Goal: Task Accomplishment & Management: Use online tool/utility

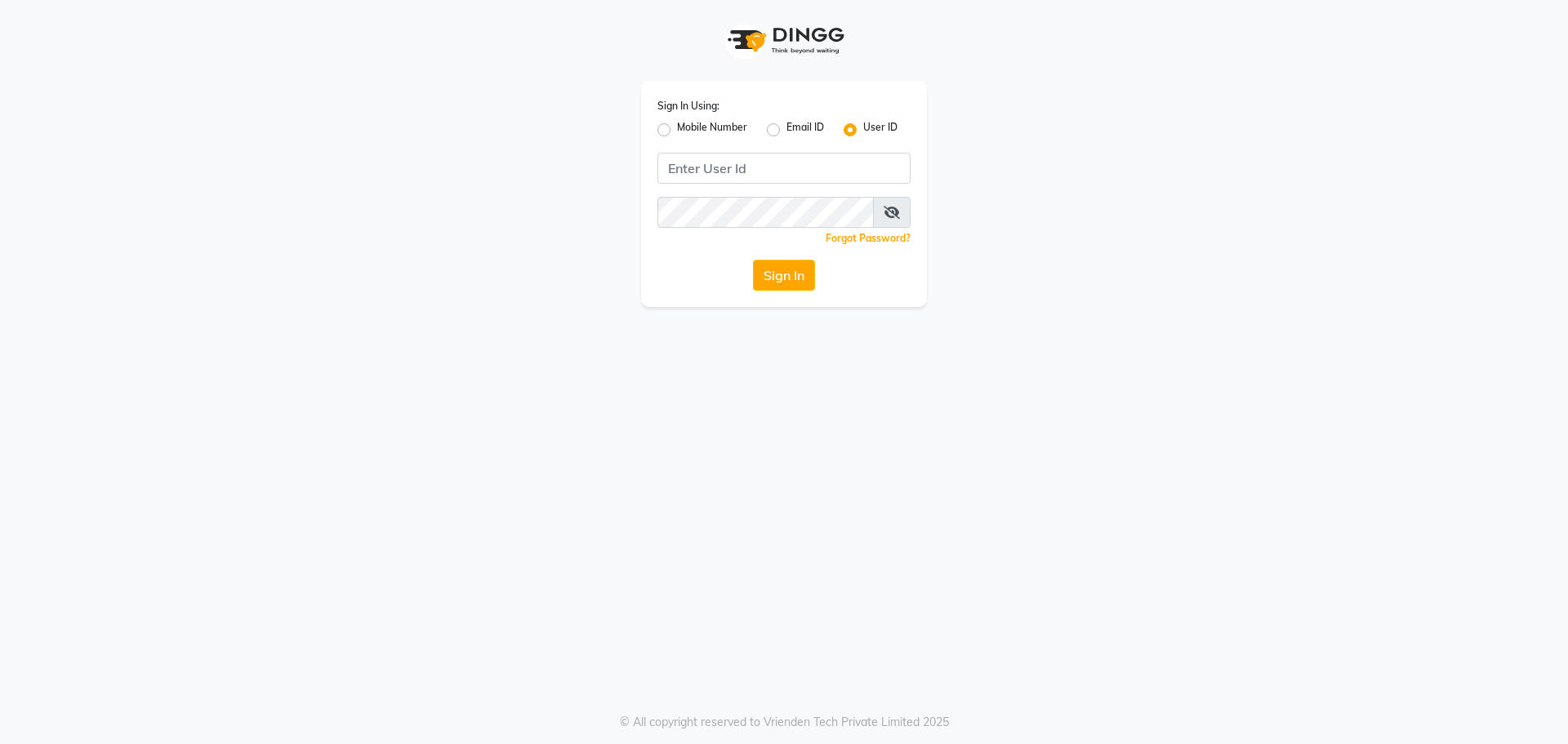
click at [677, 125] on label "Mobile Number" at bounding box center [712, 130] width 70 height 19
click at [677, 125] on input "Mobile Number" at bounding box center [682, 125] width 11 height 11
radio input "true"
radio input "false"
click at [761, 158] on input "Username" at bounding box center [812, 167] width 199 height 31
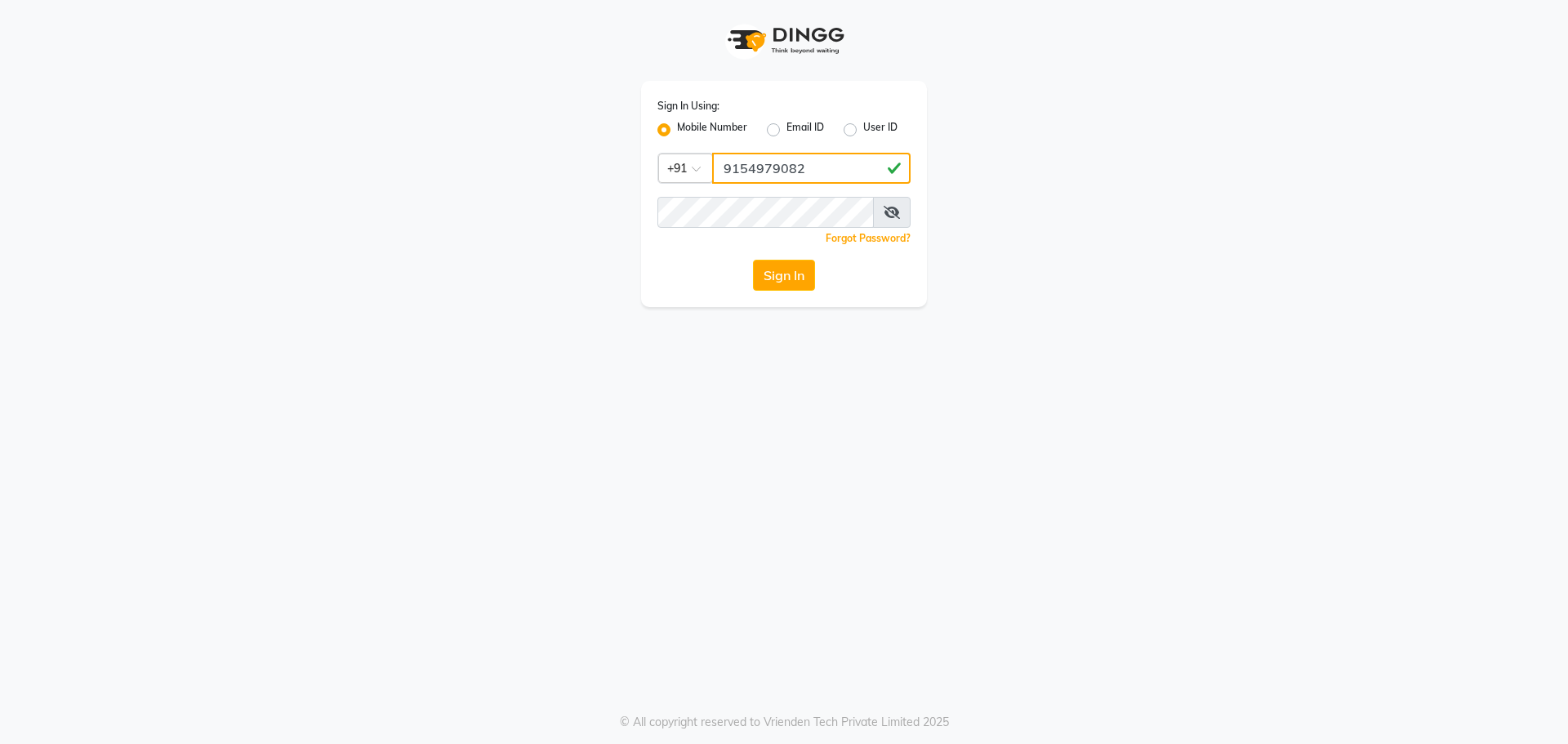
type input "9154979082"
click at [753, 259] on button "Sign In" at bounding box center [784, 274] width 62 height 31
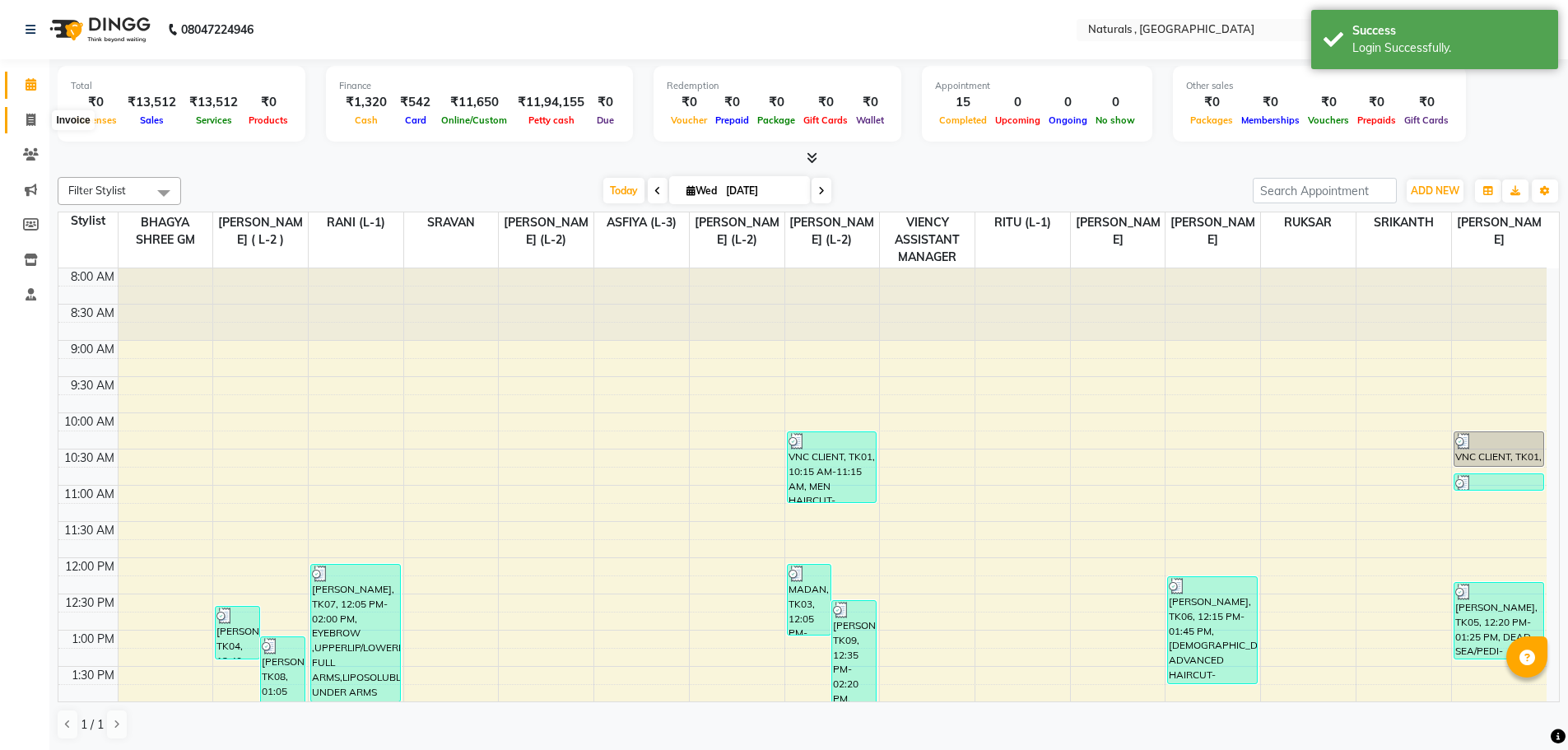
click at [24, 116] on span at bounding box center [31, 120] width 29 height 19
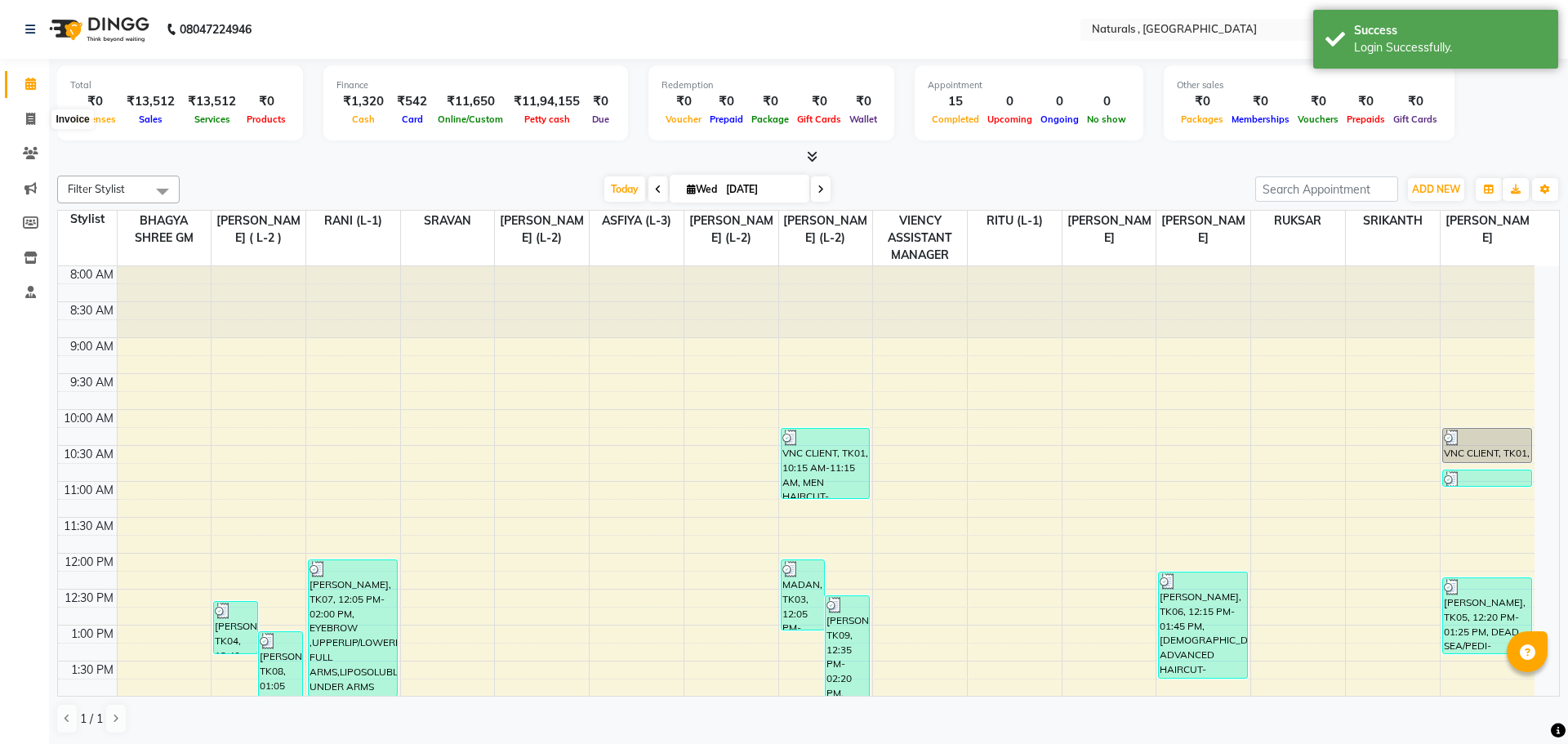
select select "5818"
select select "service"
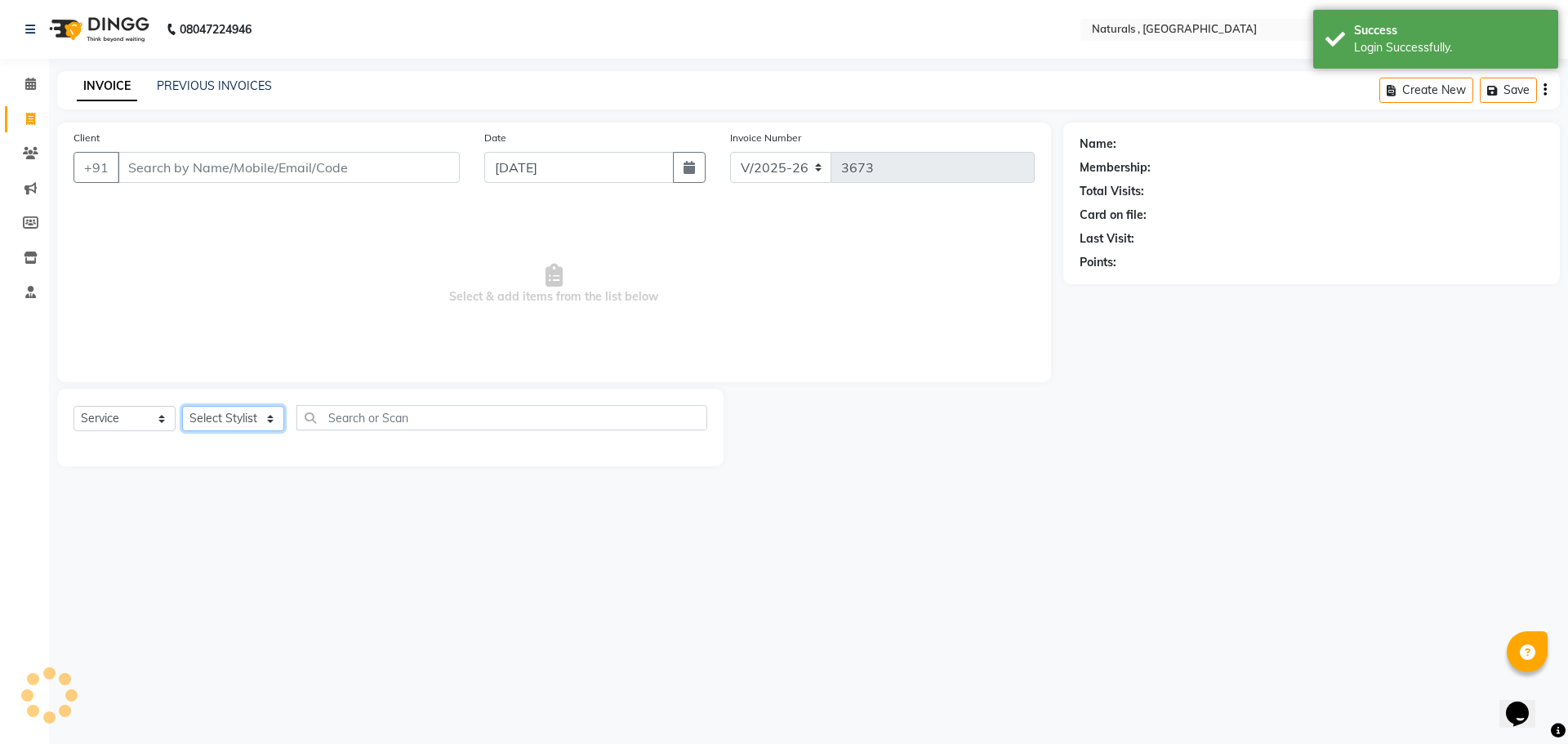
click at [235, 412] on select "Select Stylist" at bounding box center [232, 418] width 102 height 25
select select "74680"
click at [182, 406] on select "Select Stylist ASFIYA (L-3) BHAGYA SHREE GM [PERSON_NAME] (L-2) [PERSON_NAME] (…" at bounding box center [243, 418] width 122 height 25
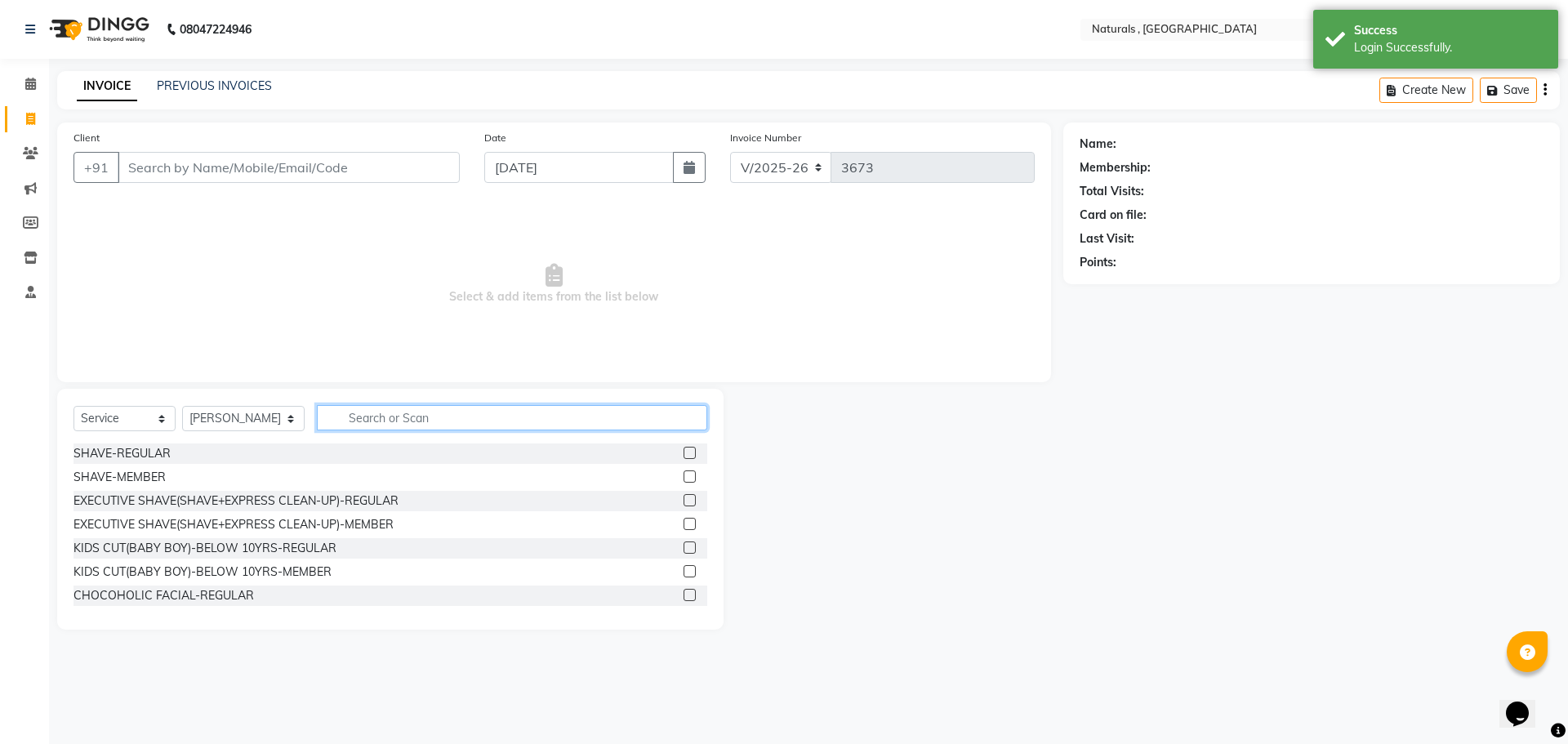
click at [468, 413] on input "text" at bounding box center [512, 417] width 392 height 25
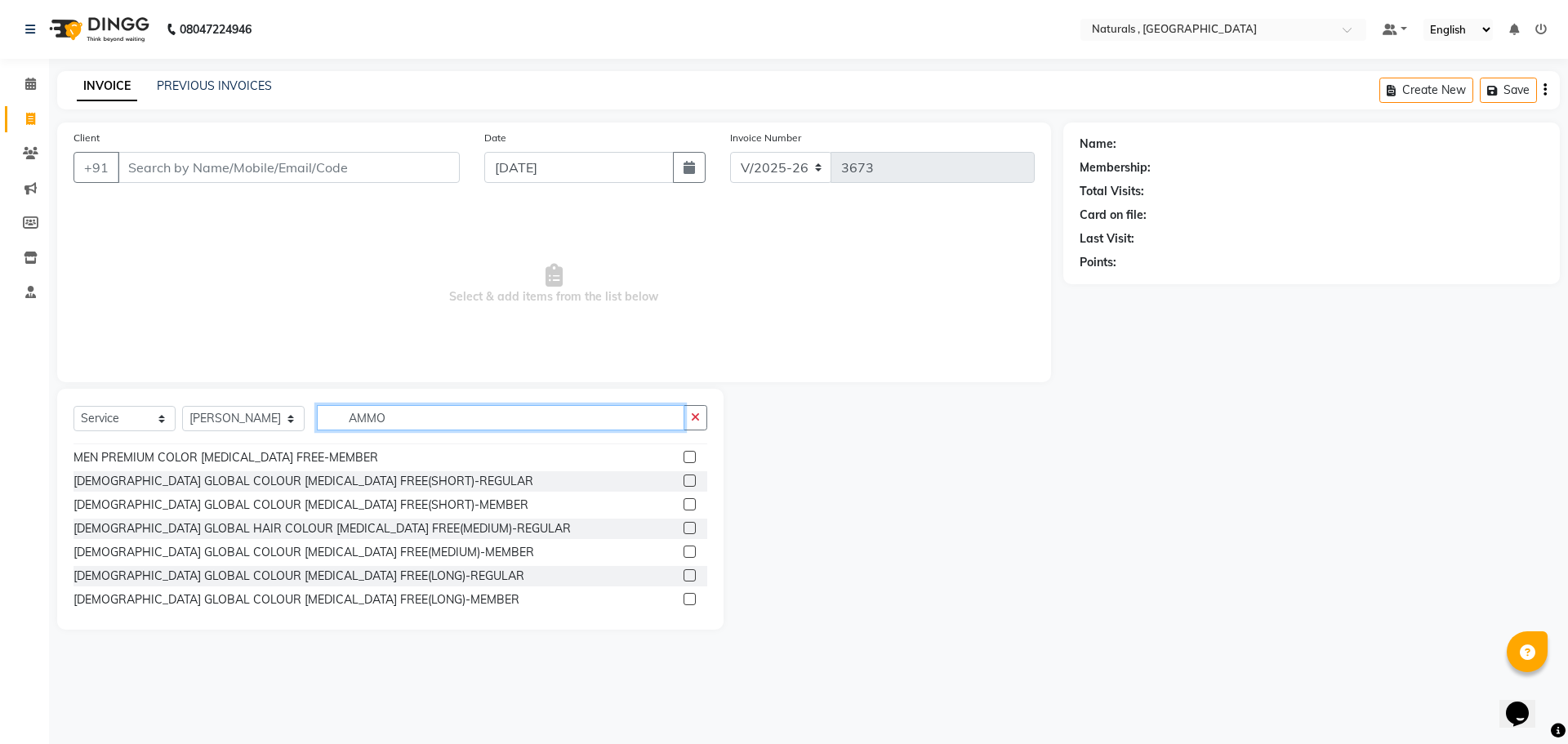
scroll to position [192, 0]
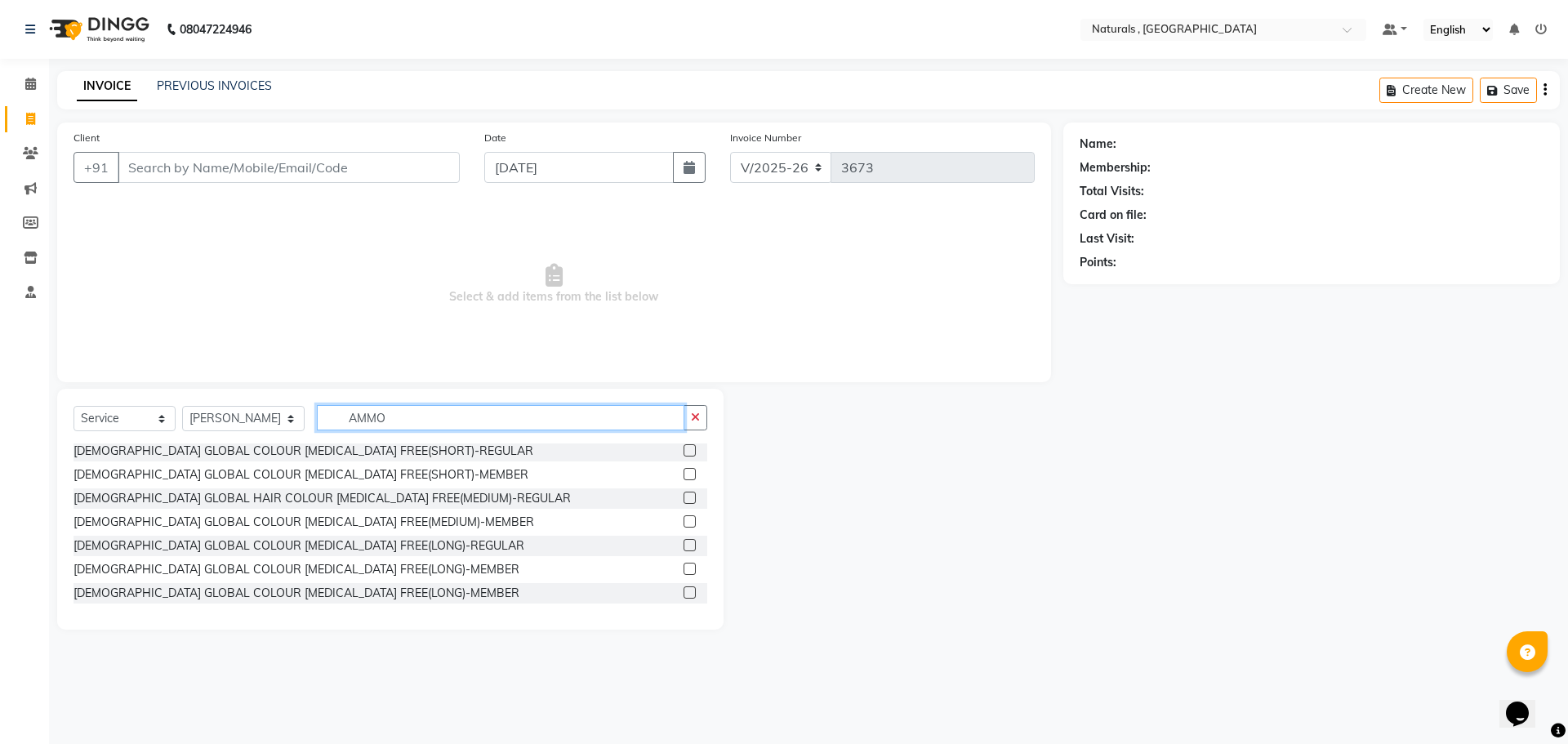
type input "AMMO"
click at [224, 170] on input "Client" at bounding box center [289, 167] width 342 height 31
type input "9052519338"
click at [403, 157] on button "Add Client" at bounding box center [418, 167] width 84 height 31
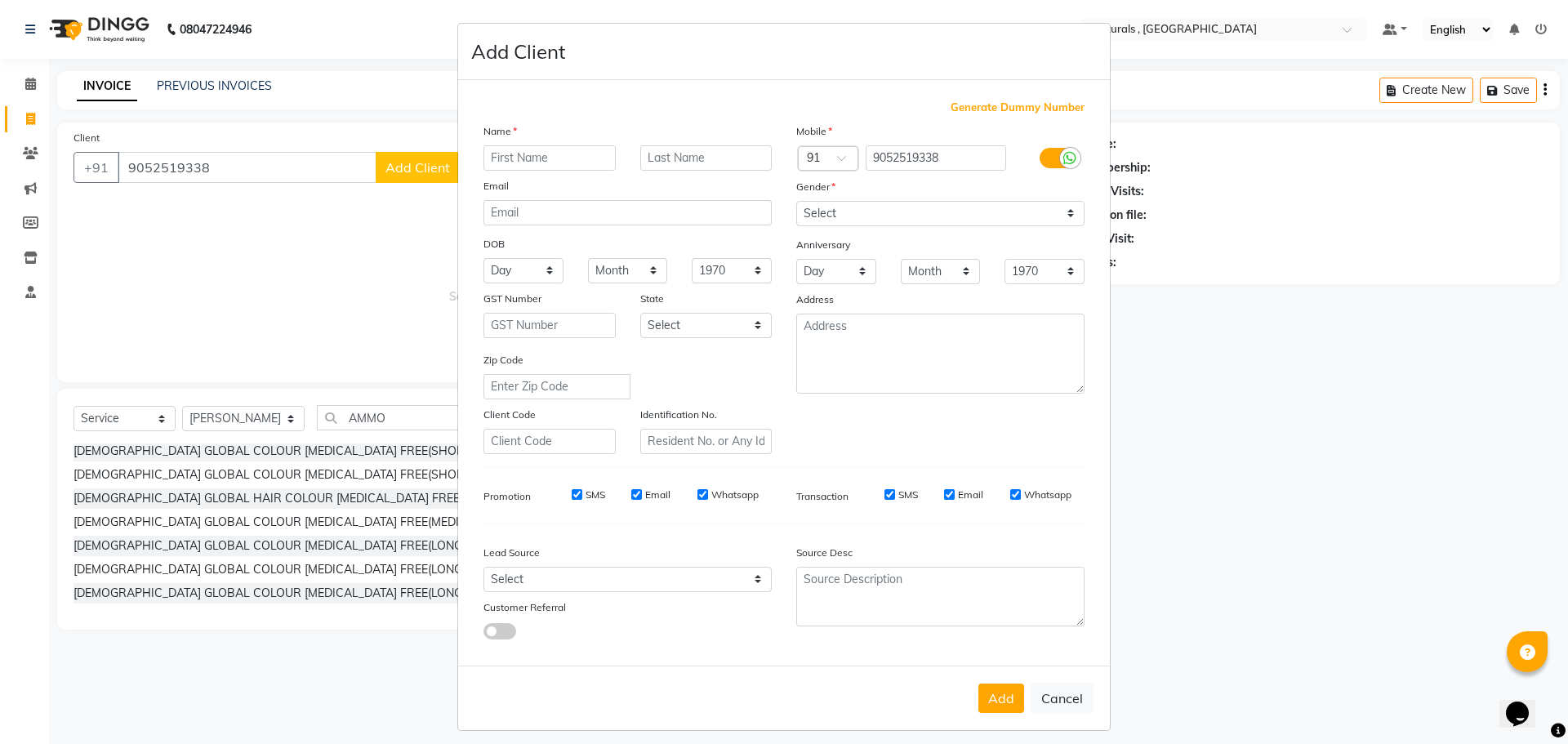
click at [511, 161] on input "text" at bounding box center [549, 158] width 132 height 25
type input "R"
click at [599, 156] on input "[PERSON_NAME]" at bounding box center [549, 158] width 132 height 25
type input "[PERSON_NAME]"
click at [1005, 688] on button "Add" at bounding box center [1001, 698] width 45 height 29
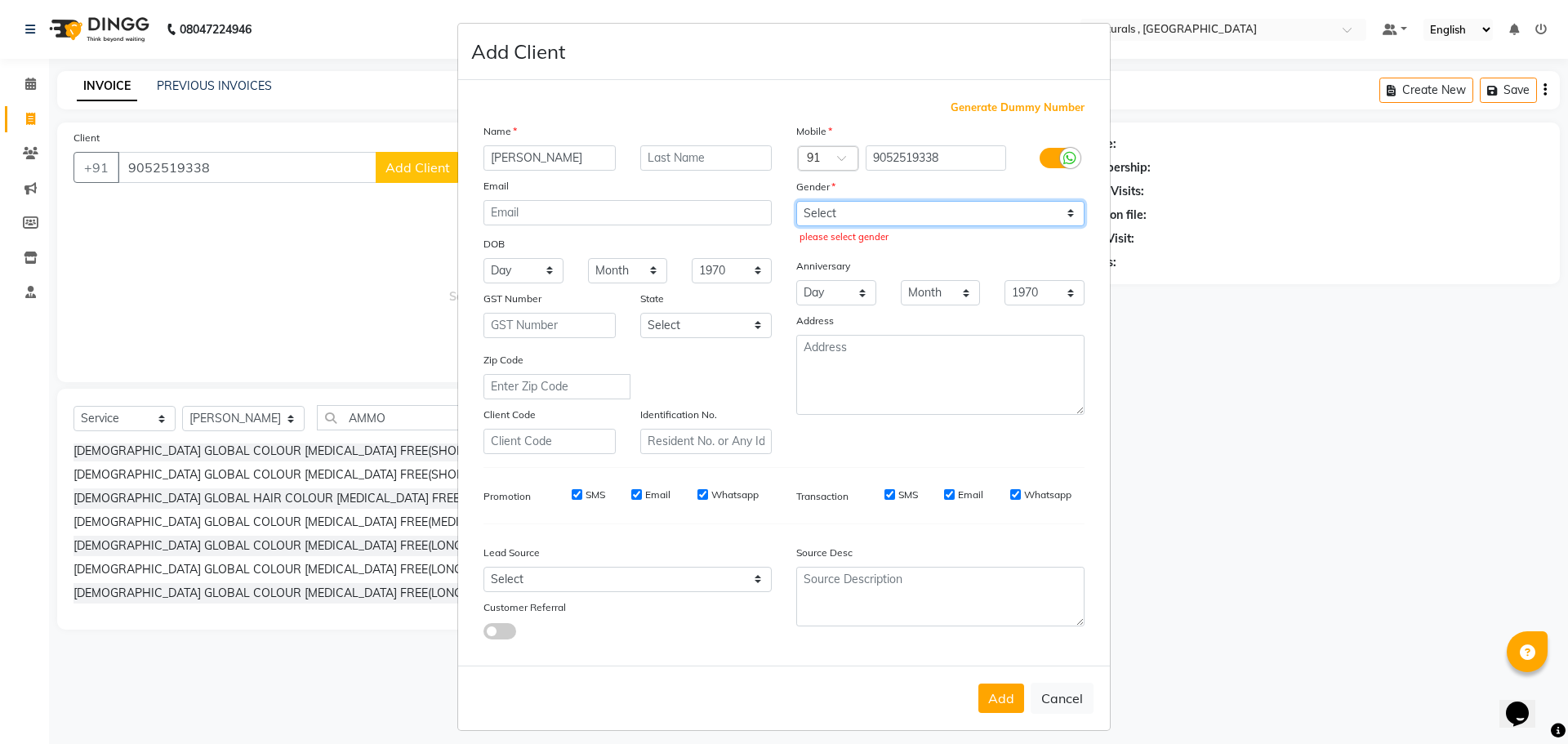
click at [939, 207] on select "Select [DEMOGRAPHIC_DATA] [DEMOGRAPHIC_DATA] Other Prefer Not To Say" at bounding box center [941, 214] width 288 height 25
select select "[DEMOGRAPHIC_DATA]"
click at [797, 201] on select "Select [DEMOGRAPHIC_DATA] [DEMOGRAPHIC_DATA] Other Prefer Not To Say" at bounding box center [941, 214] width 288 height 25
click at [1011, 695] on button "Add" at bounding box center [1001, 698] width 45 height 29
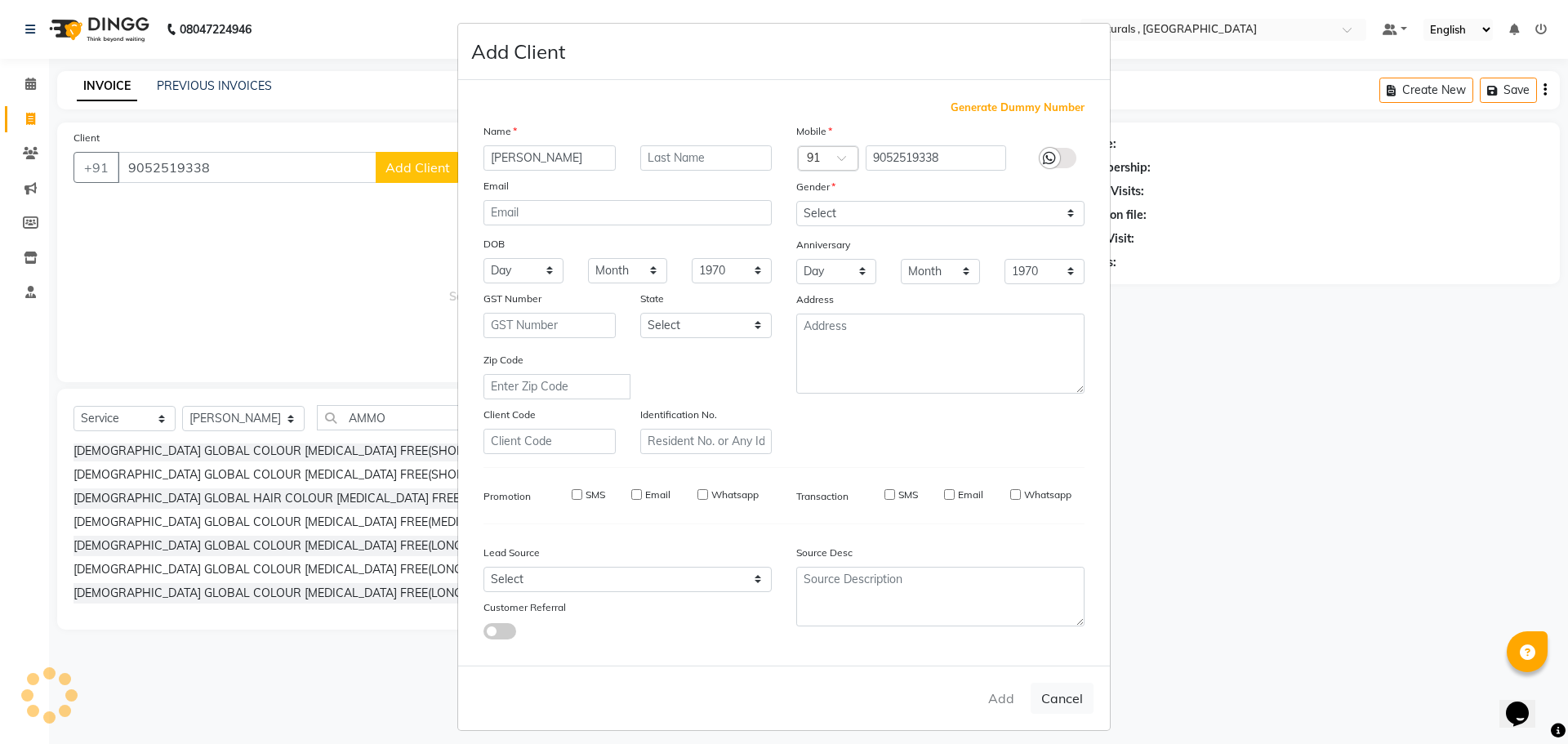
select select
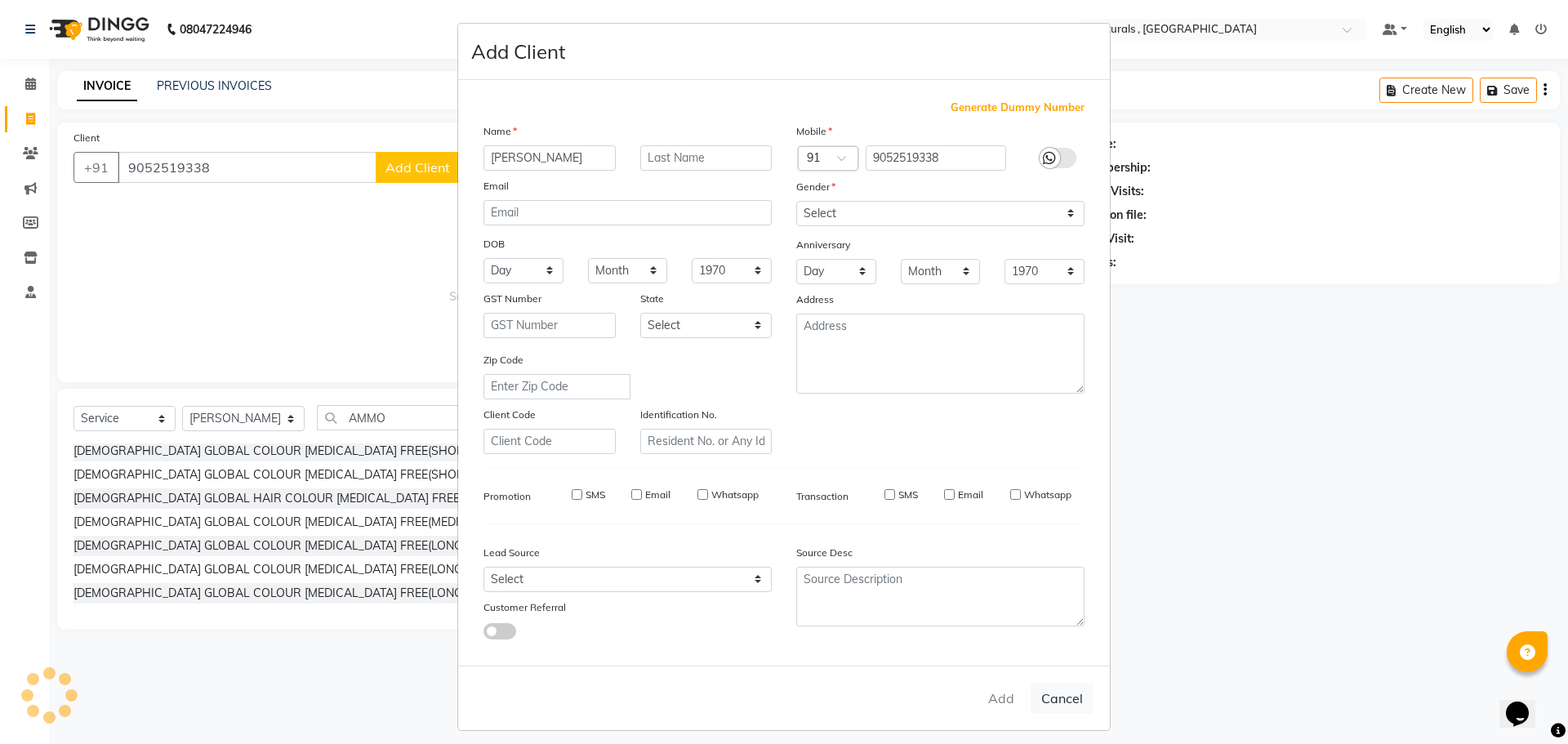
select select
checkbox input "false"
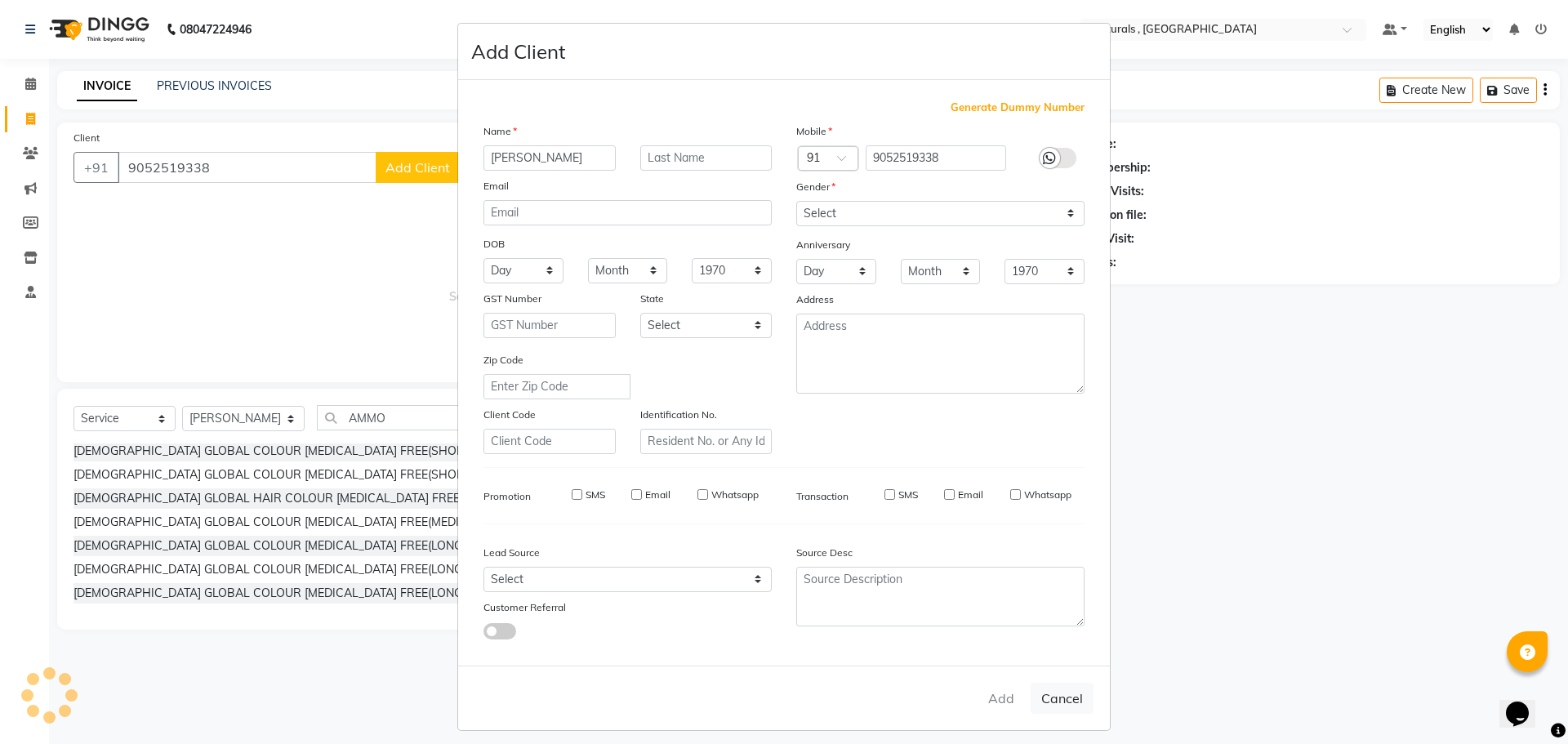
checkbox input "false"
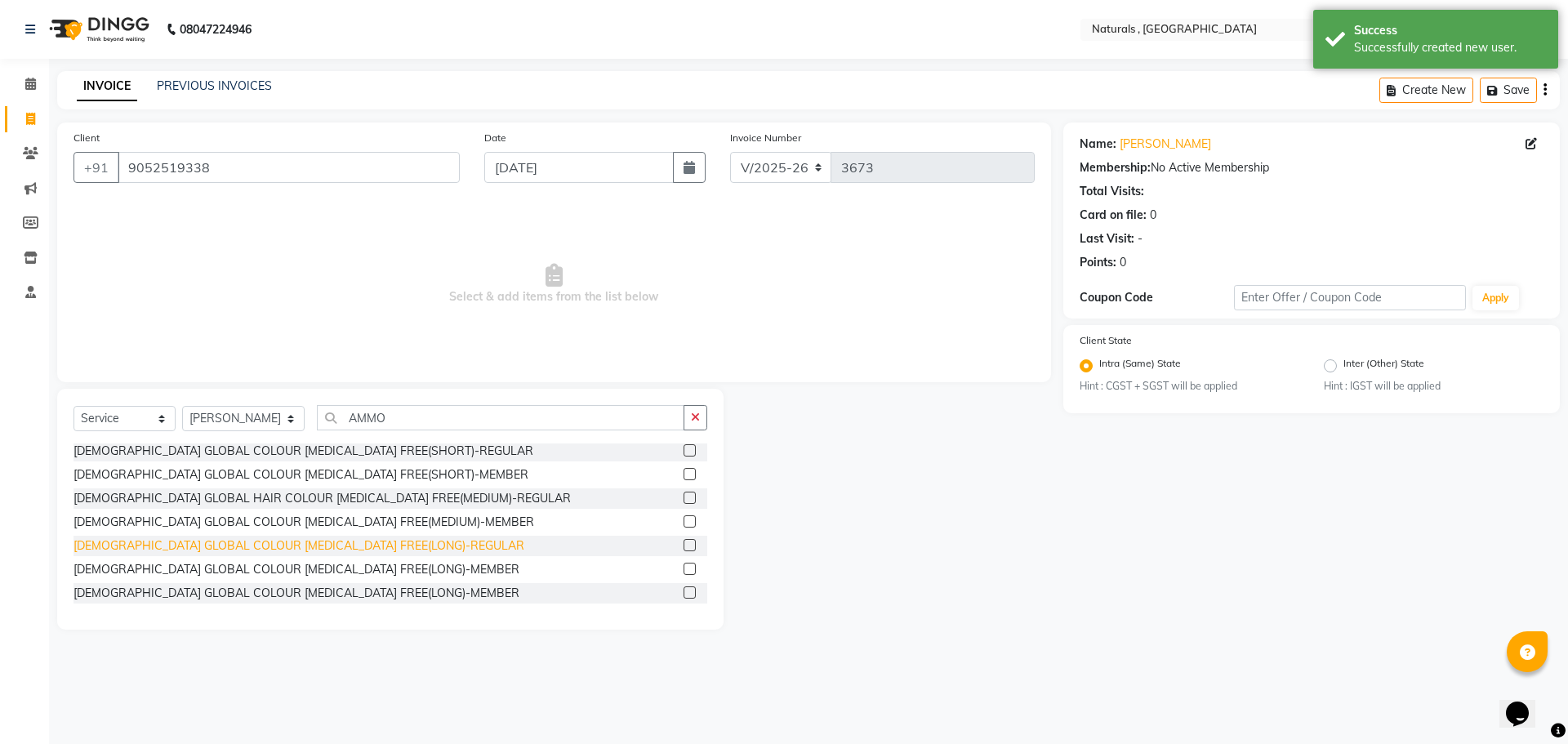
click at [310, 542] on div "[DEMOGRAPHIC_DATA] GLOBAL COLOUR [MEDICAL_DATA] FREE(LONG)-REGULAR" at bounding box center [298, 545] width 451 height 17
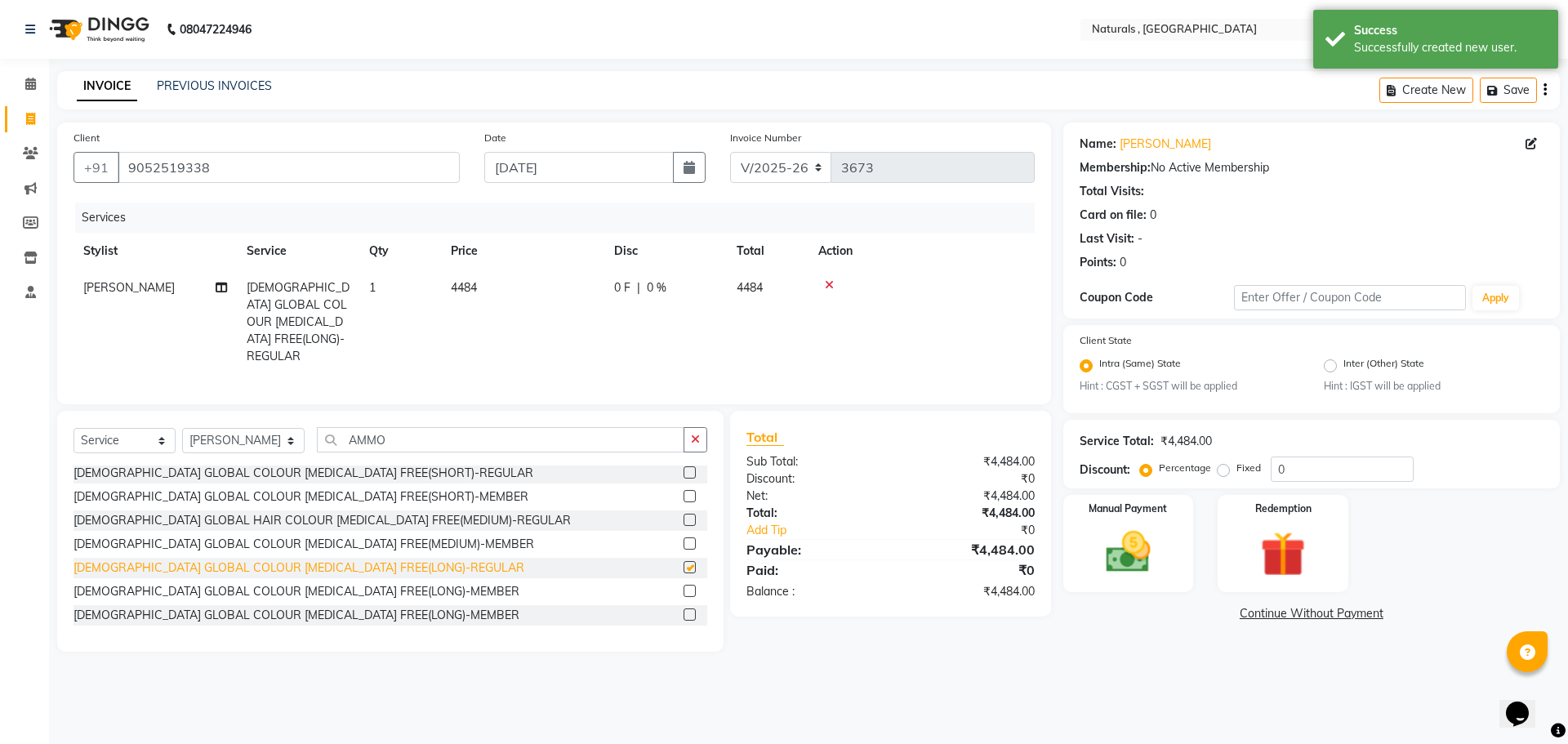
checkbox input "false"
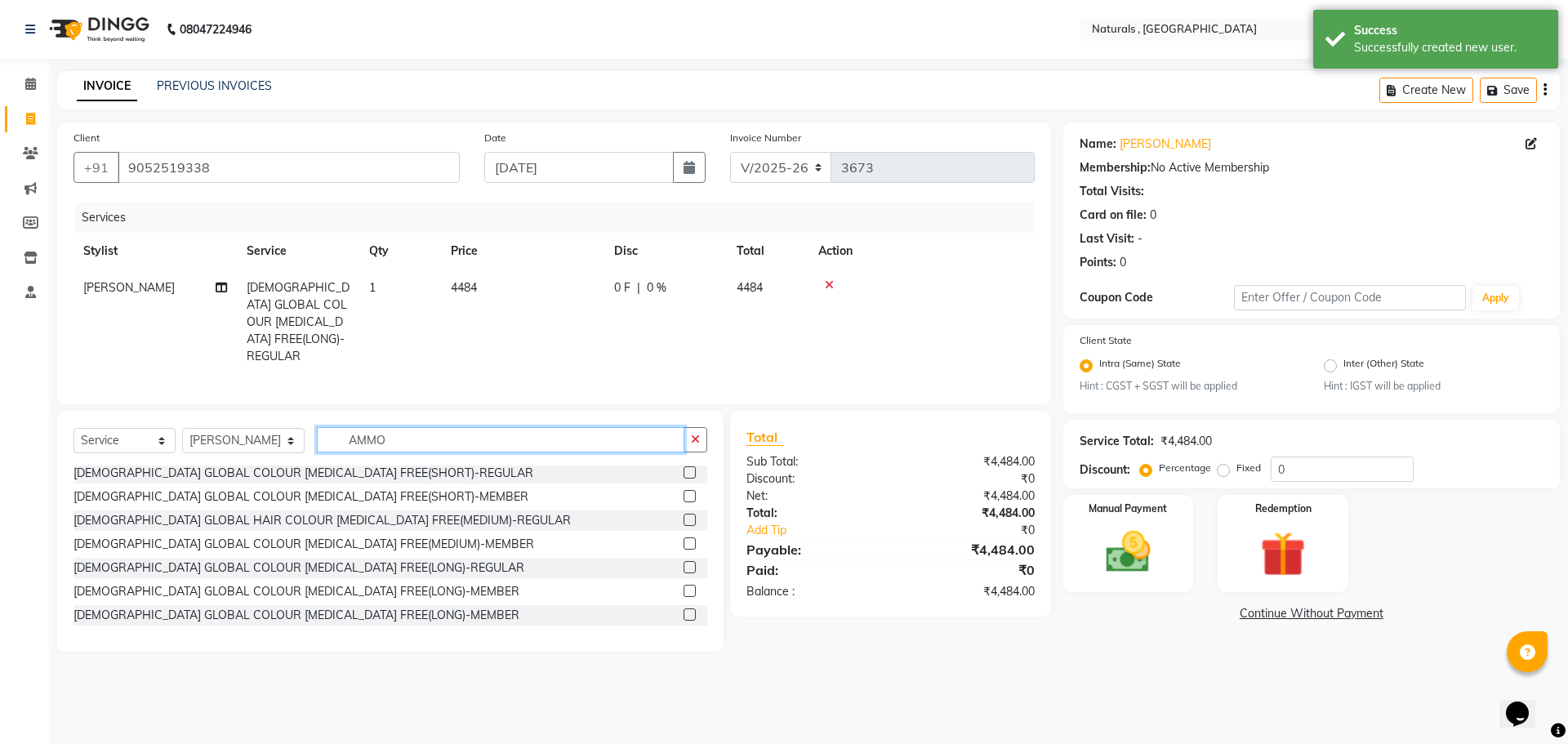
click at [435, 433] on input "AMMO" at bounding box center [500, 439] width 368 height 25
click at [375, 286] on span "1" at bounding box center [372, 287] width 7 height 14
select select "74680"
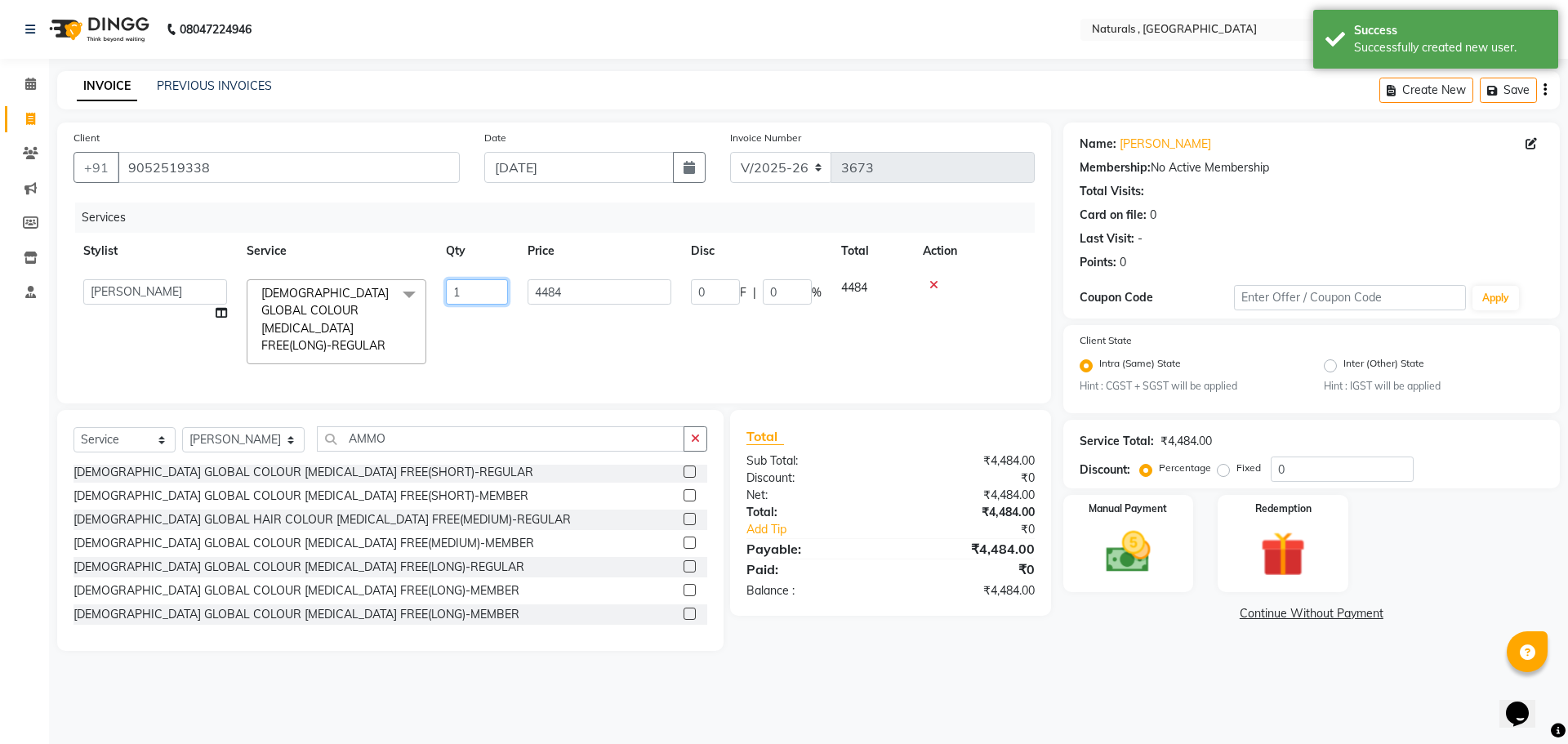
click at [467, 292] on input "1" at bounding box center [477, 292] width 62 height 25
type input "2"
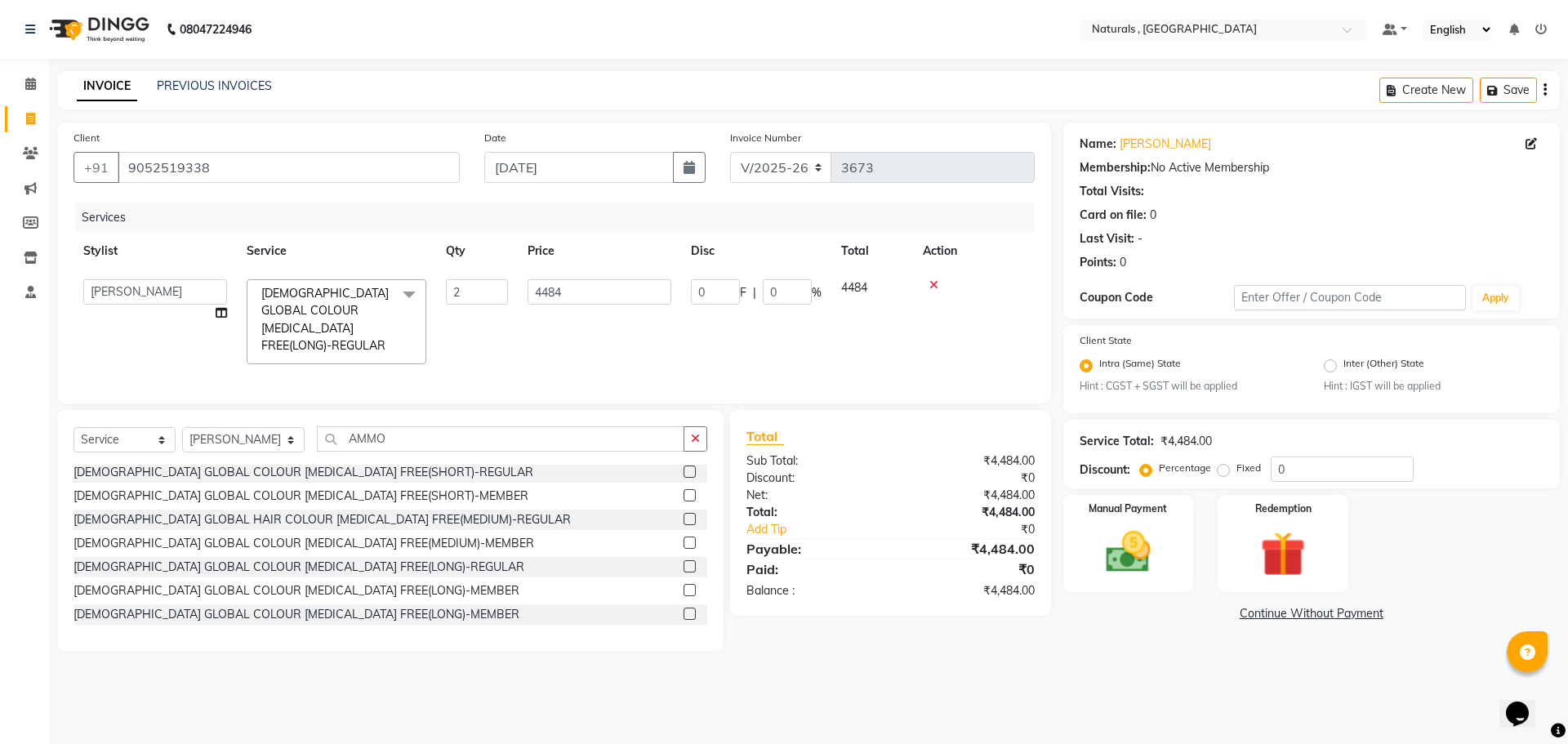
click at [482, 672] on div "08047224946 Select Location × Naturals , Vijay Nagar Colony Default Panel My Pa…" at bounding box center [784, 372] width 1568 height 744
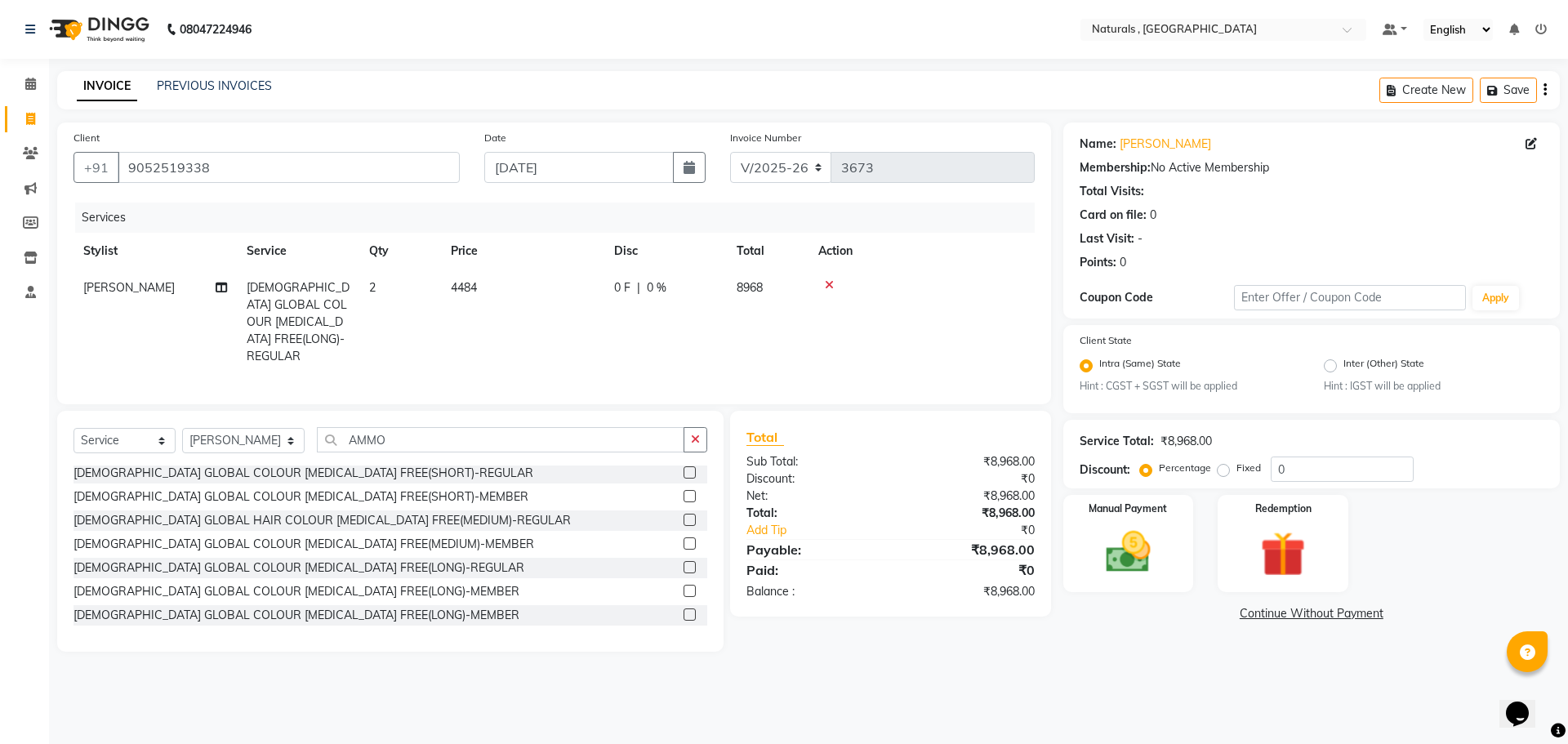
click at [999, 611] on div "Total Sub Total: ₹8,968.00 Discount: ₹0 Net: ₹8,968.00 Total: ₹8,968.00 Add Tip…" at bounding box center [890, 513] width 321 height 205
click at [1091, 643] on div "Name: [PERSON_NAME] Membership: No Active Membership Total Visits: Card on file…" at bounding box center [1318, 386] width 509 height 529
click at [912, 680] on div "08047224946 Select Location × Naturals , Vijay Nagar Colony Default Panel My Pa…" at bounding box center [784, 372] width 1568 height 744
click at [271, 431] on select "Select Stylist ASFIYA (L-3) BHAGYA SHREE GM [PERSON_NAME] (L-2) [PERSON_NAME] (…" at bounding box center [243, 440] width 122 height 25
select select "40678"
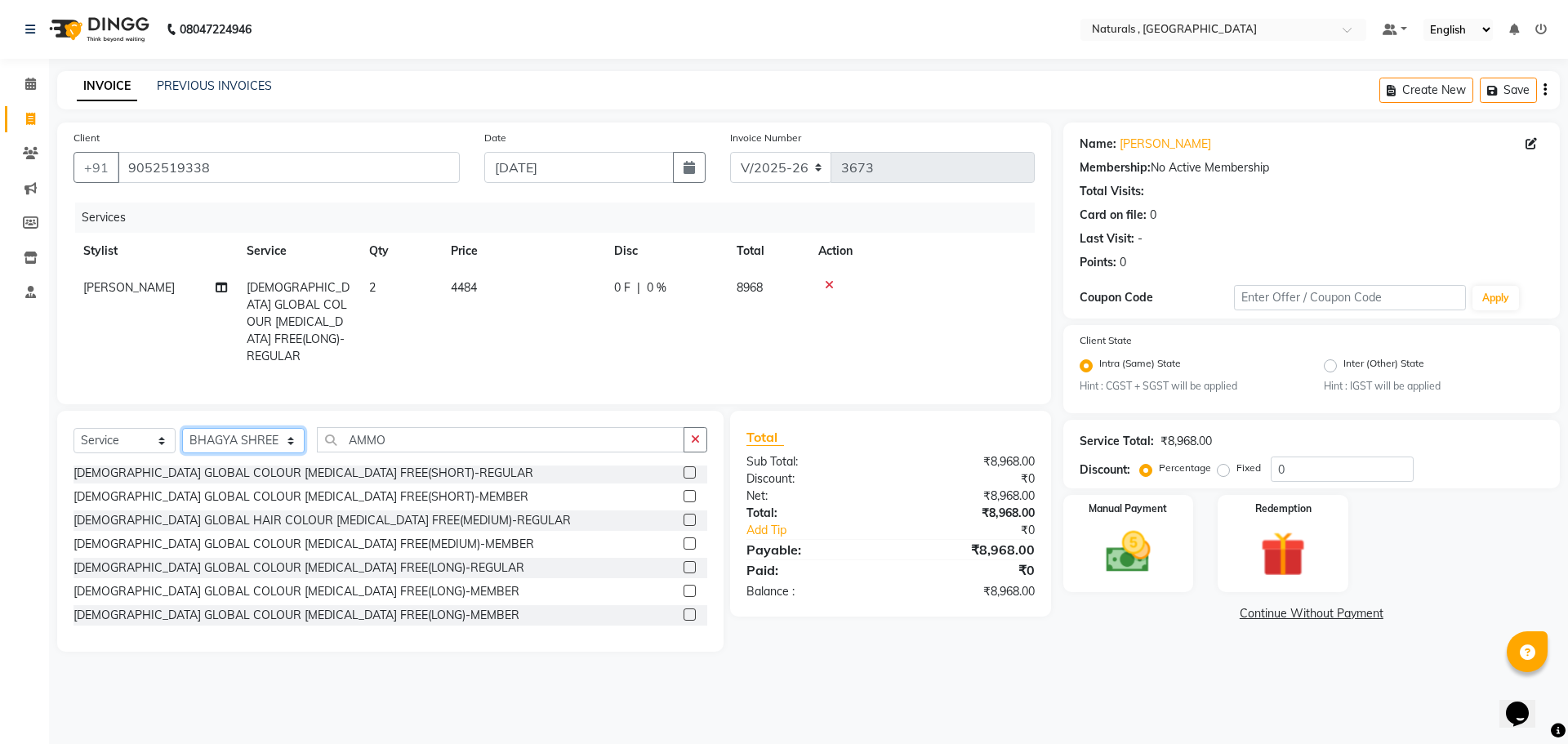
click at [182, 428] on select "Select Stylist ASFIYA (L-3) BHAGYA SHREE GM [PERSON_NAME] (L-2) [PERSON_NAME] (…" at bounding box center [243, 440] width 122 height 25
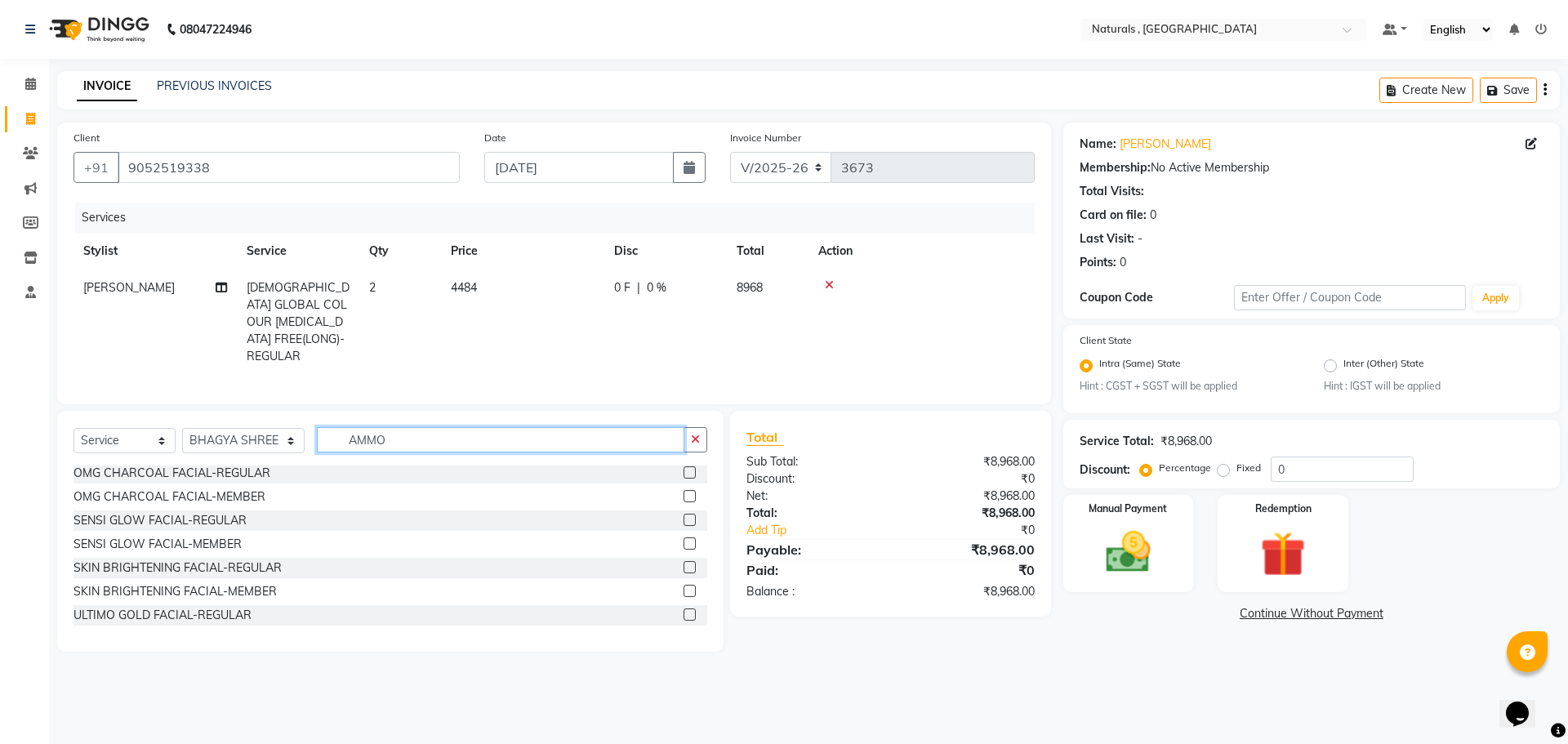
click at [429, 431] on input "AMMO" at bounding box center [500, 439] width 368 height 25
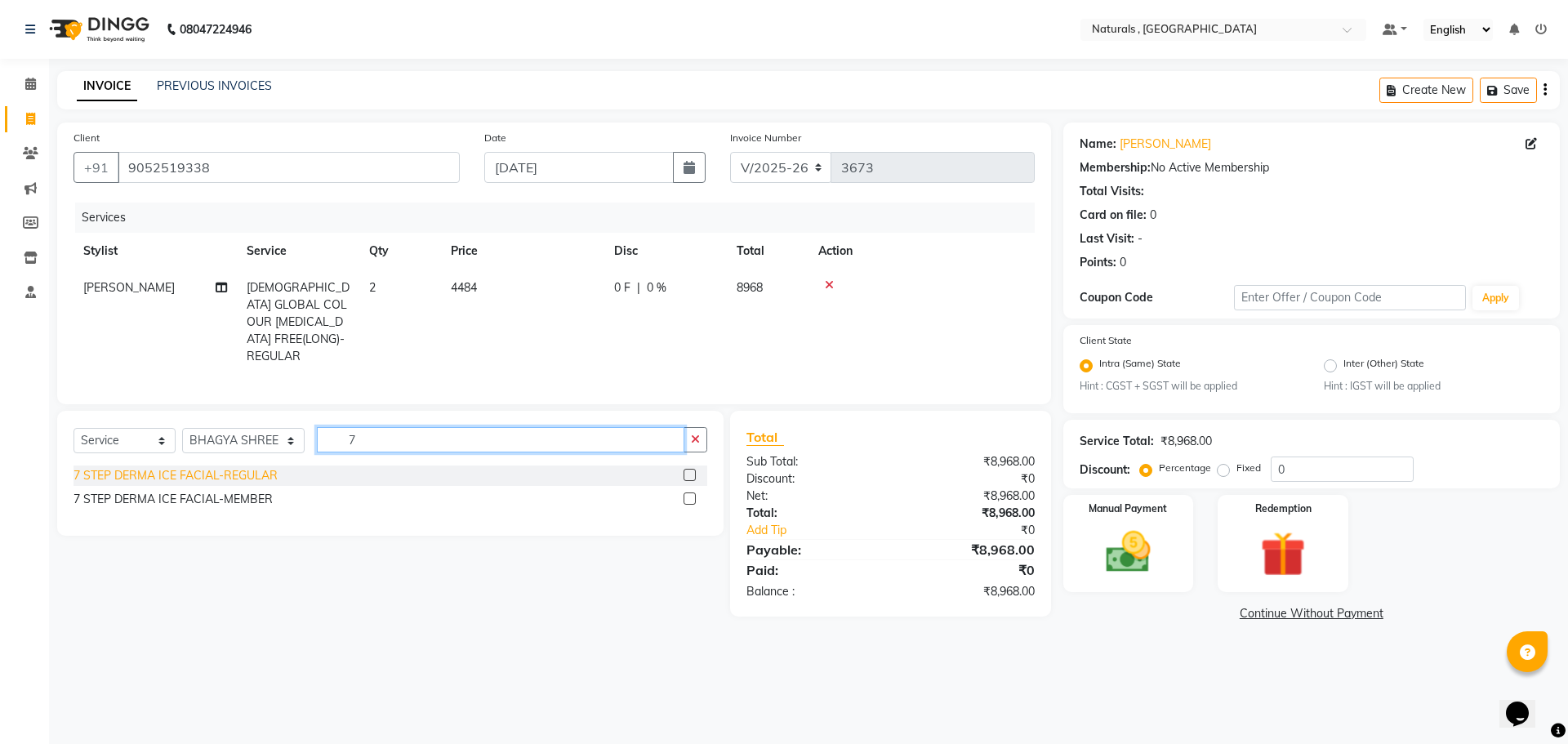
type input "7"
click at [269, 471] on div "7 STEP DERMA ICE FACIAL-REGULAR" at bounding box center [175, 476] width 204 height 17
checkbox input "false"
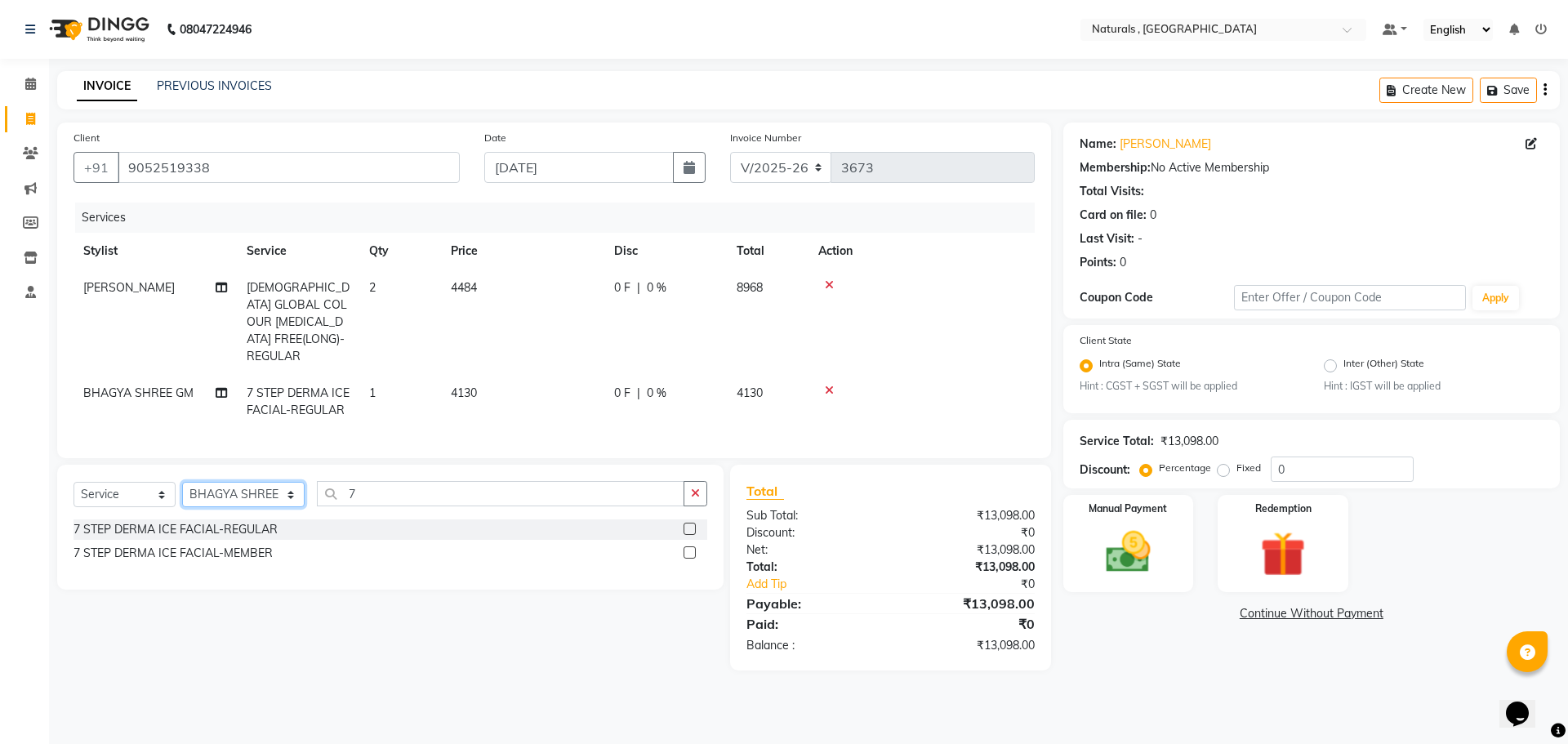
click at [293, 491] on select "Select Stylist ASFIYA (L-3) BHAGYA SHREE GM [PERSON_NAME] (L-2) [PERSON_NAME] (…" at bounding box center [243, 494] width 122 height 25
click at [480, 649] on div "Select Service Product Membership Package Voucher Prepaid Gift Card Select Styl…" at bounding box center [384, 567] width 679 height 205
click at [1171, 664] on div "Name: [PERSON_NAME] Membership: No Active Membership Total Visits: Card on file…" at bounding box center [1318, 396] width 509 height 548
click at [1148, 639] on div "Name: [PERSON_NAME] Membership: No Active Membership Total Visits: Card on file…" at bounding box center [1318, 396] width 509 height 548
click at [1131, 673] on main "INVOICE PREVIOUS INVOICES Create New Save Client [PHONE_NUMBER] Date [DATE] Inv…" at bounding box center [808, 382] width 1519 height 624
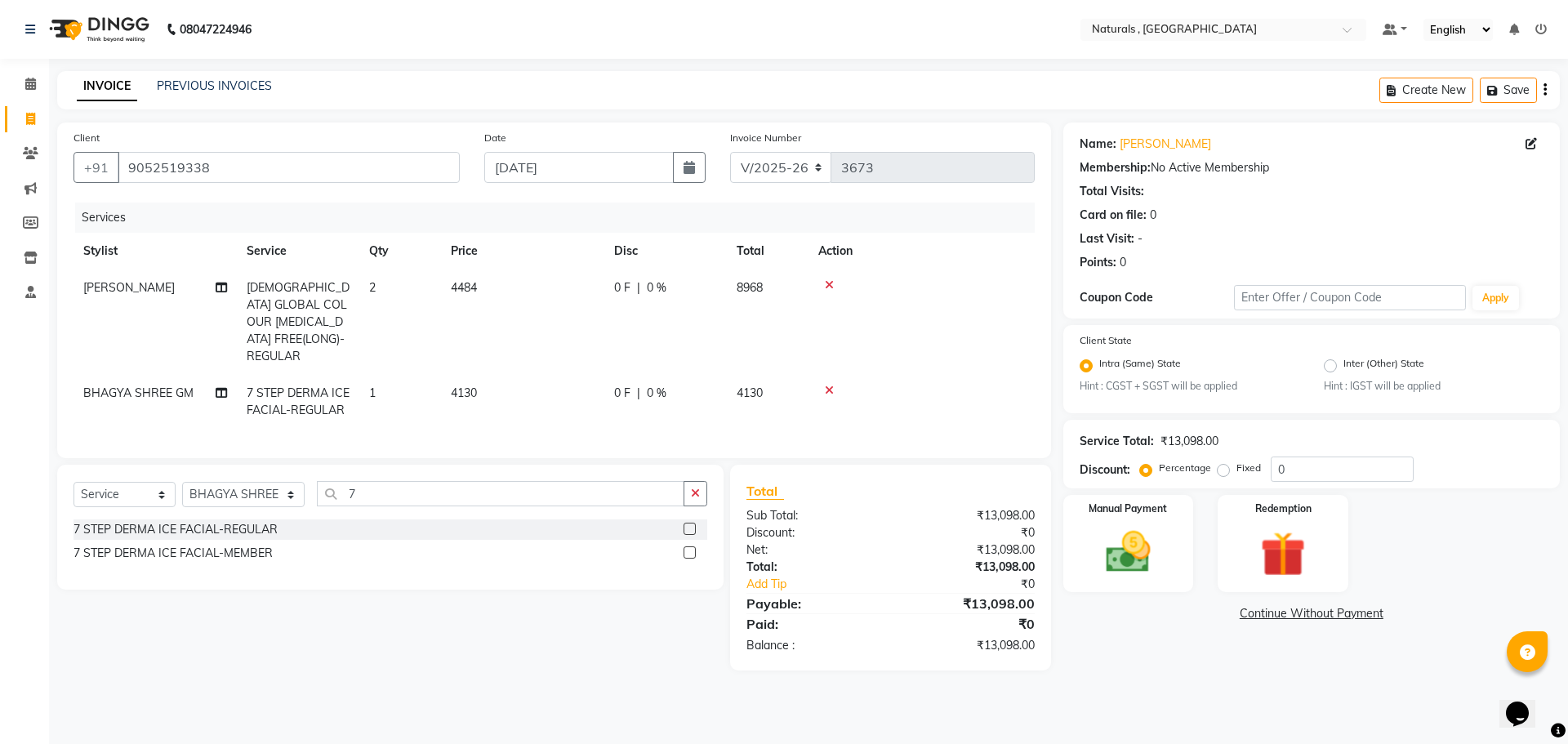
click at [565, 634] on div "Select Service Product Membership Package Voucher Prepaid Gift Card Select Styl…" at bounding box center [384, 567] width 679 height 205
click at [309, 488] on div "Select Service Product Membership Package Voucher Prepaid Gift Card Select Styl…" at bounding box center [390, 500] width 634 height 39
click at [289, 487] on select "Select Stylist ASFIYA (L-3) BHAGYA SHREE GM [PERSON_NAME] (L-2) [PERSON_NAME] (…" at bounding box center [243, 494] width 122 height 25
select select "74680"
click at [182, 481] on select "Select Stylist ASFIYA (L-3) BHAGYA SHREE GM [PERSON_NAME] (L-2) [PERSON_NAME] (…" at bounding box center [243, 494] width 122 height 25
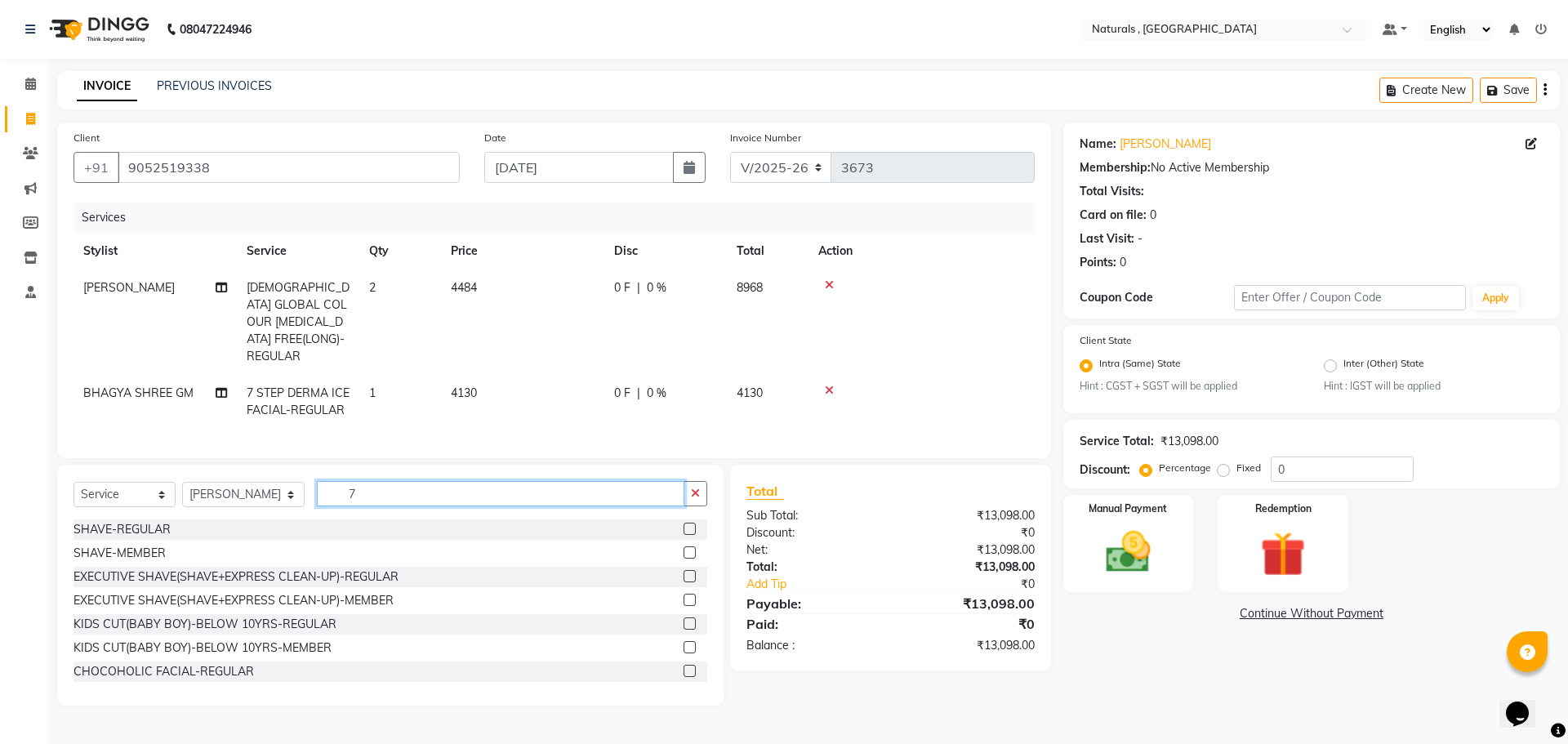
click at [383, 481] on input "7" at bounding box center [500, 493] width 368 height 25
type input "H"
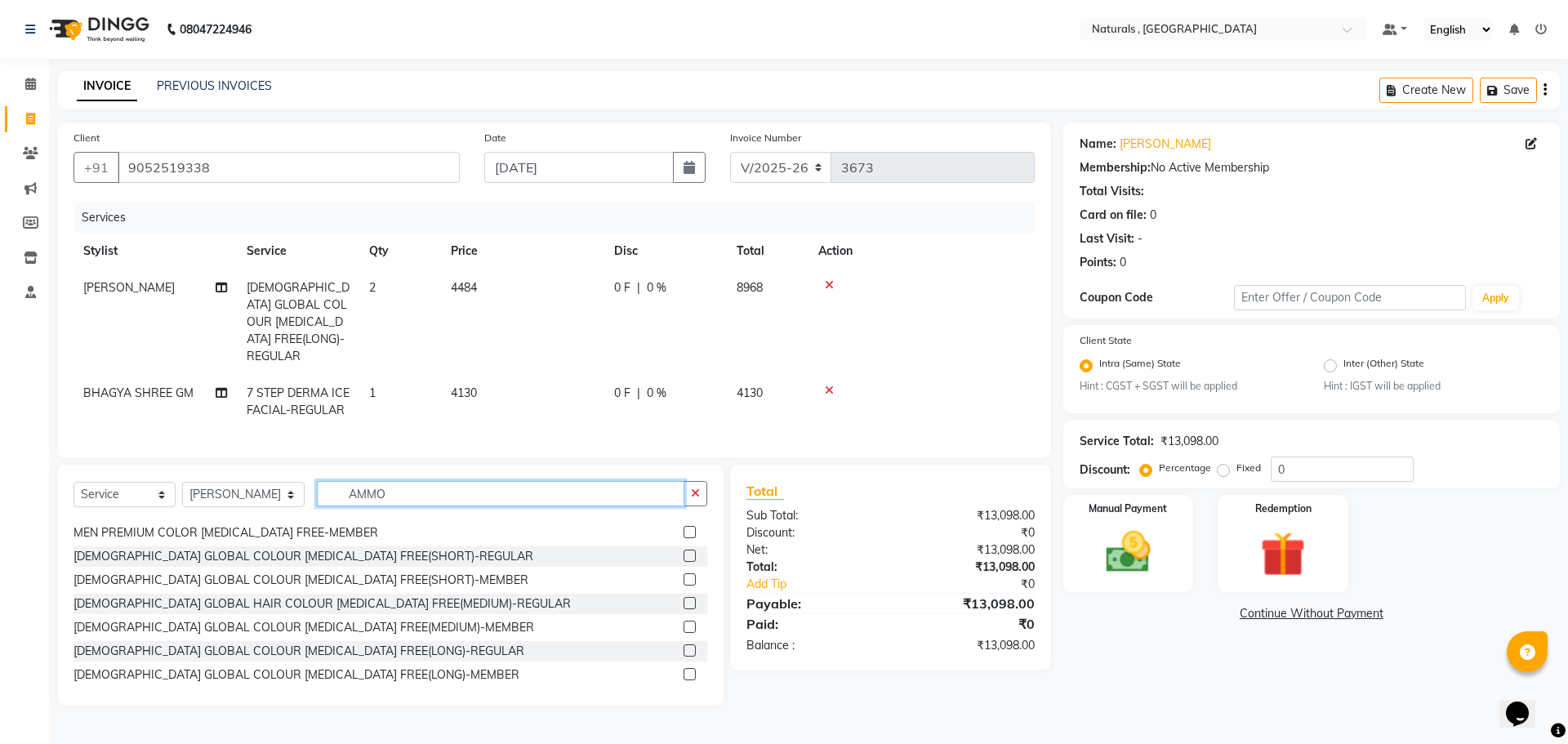
scroll to position [192, 0]
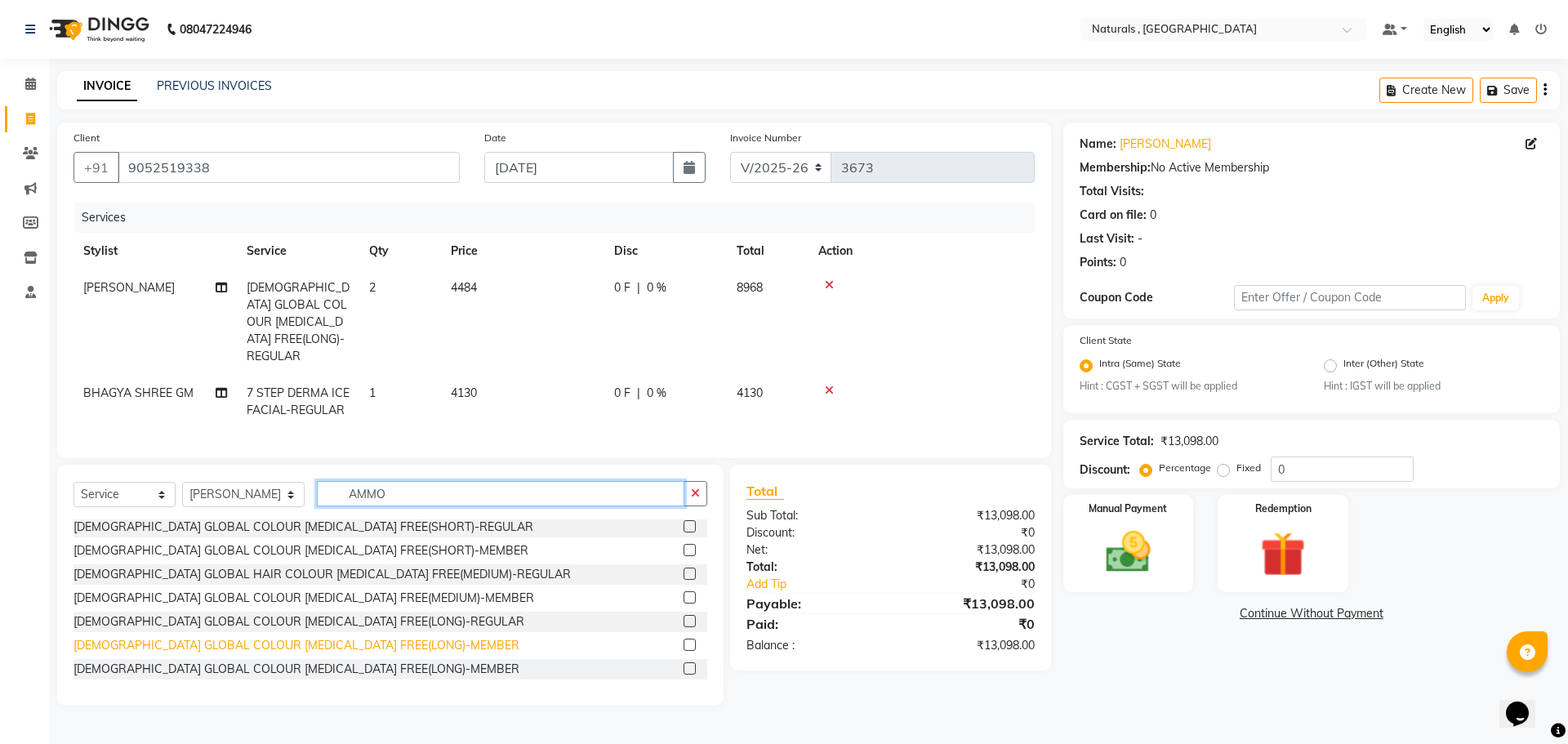
type input "AMMO"
click at [262, 644] on div "[DEMOGRAPHIC_DATA] GLOBAL COLOUR [MEDICAL_DATA] FREE(LONG)-MEMBER" at bounding box center [296, 646] width 446 height 17
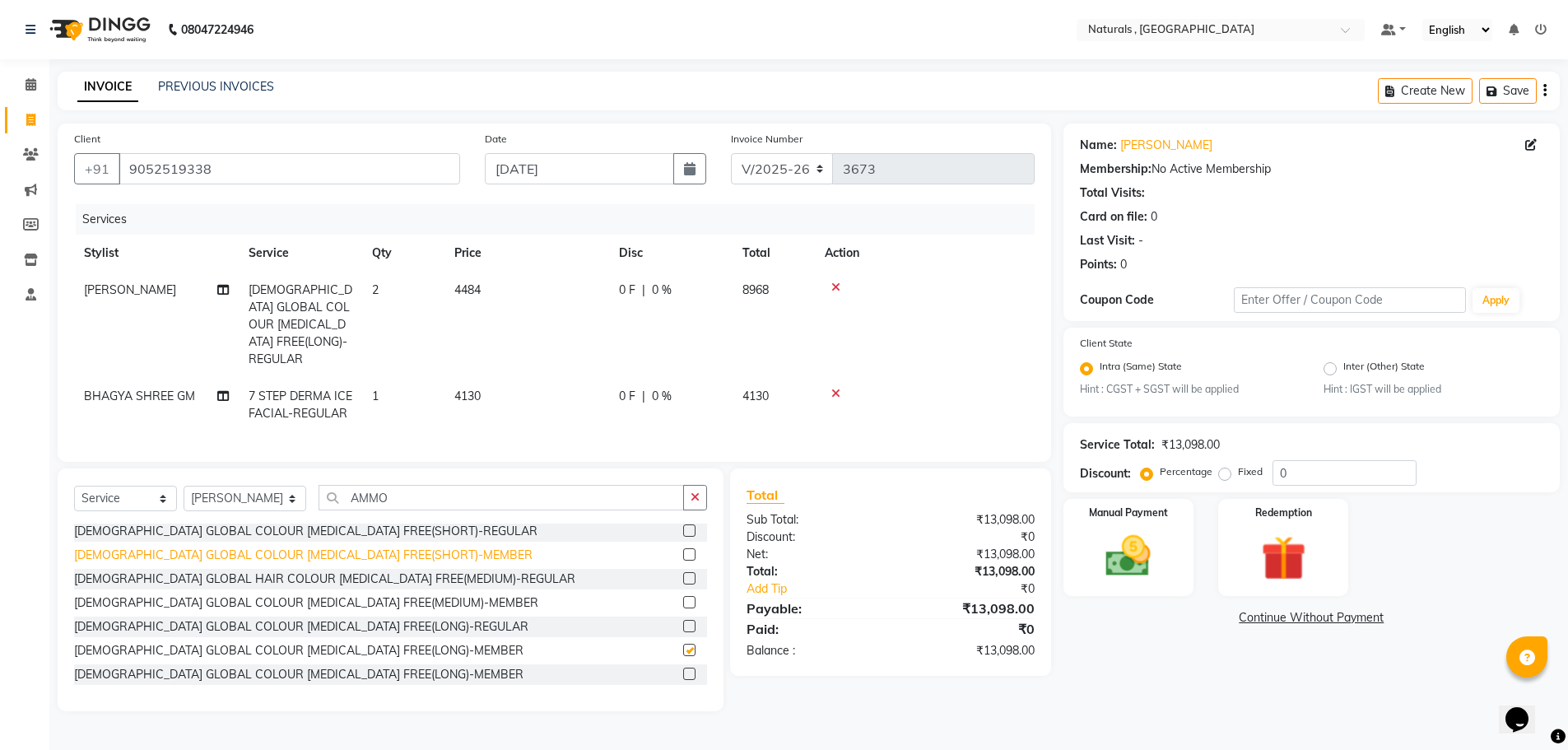
checkbox input "false"
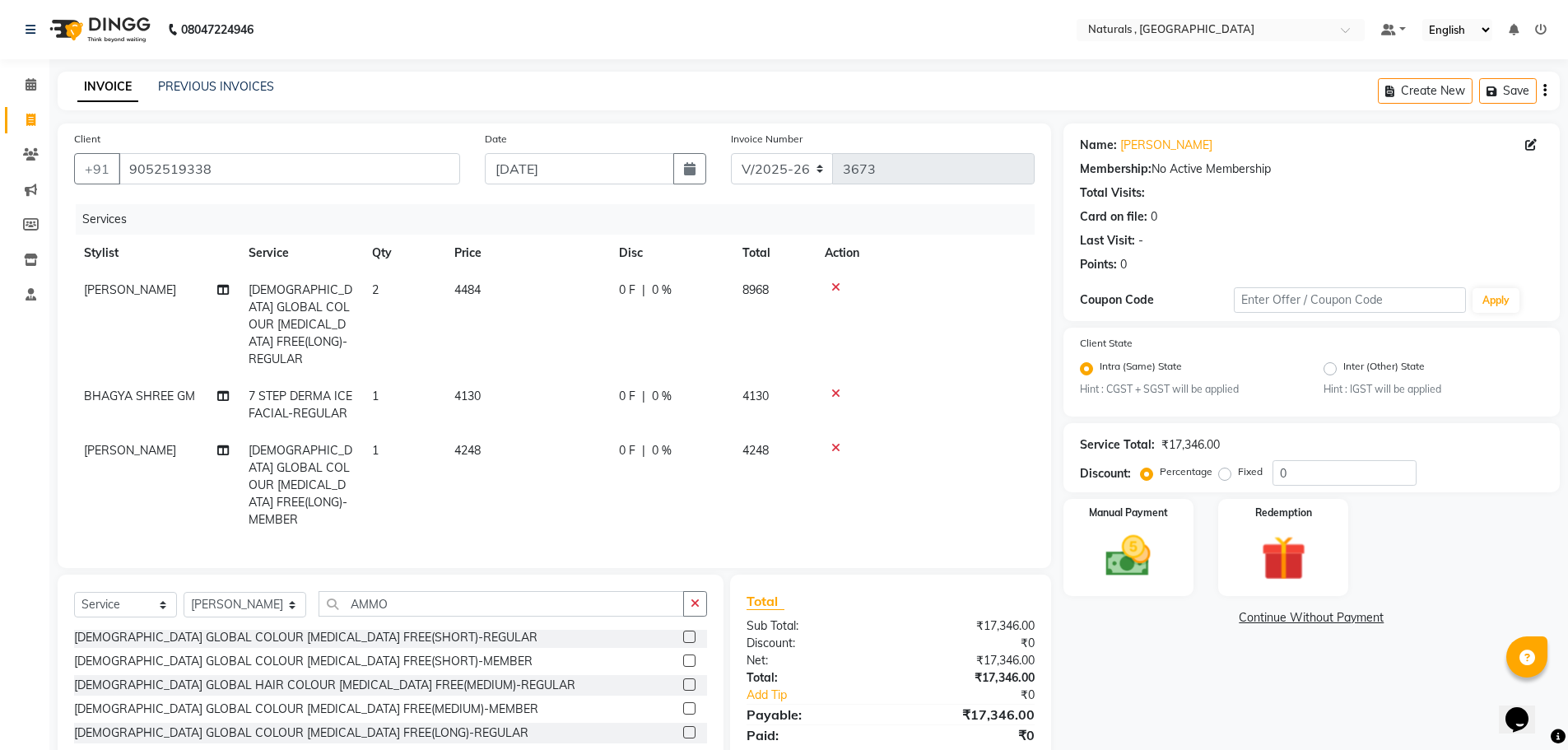
click at [834, 286] on icon at bounding box center [836, 288] width 9 height 12
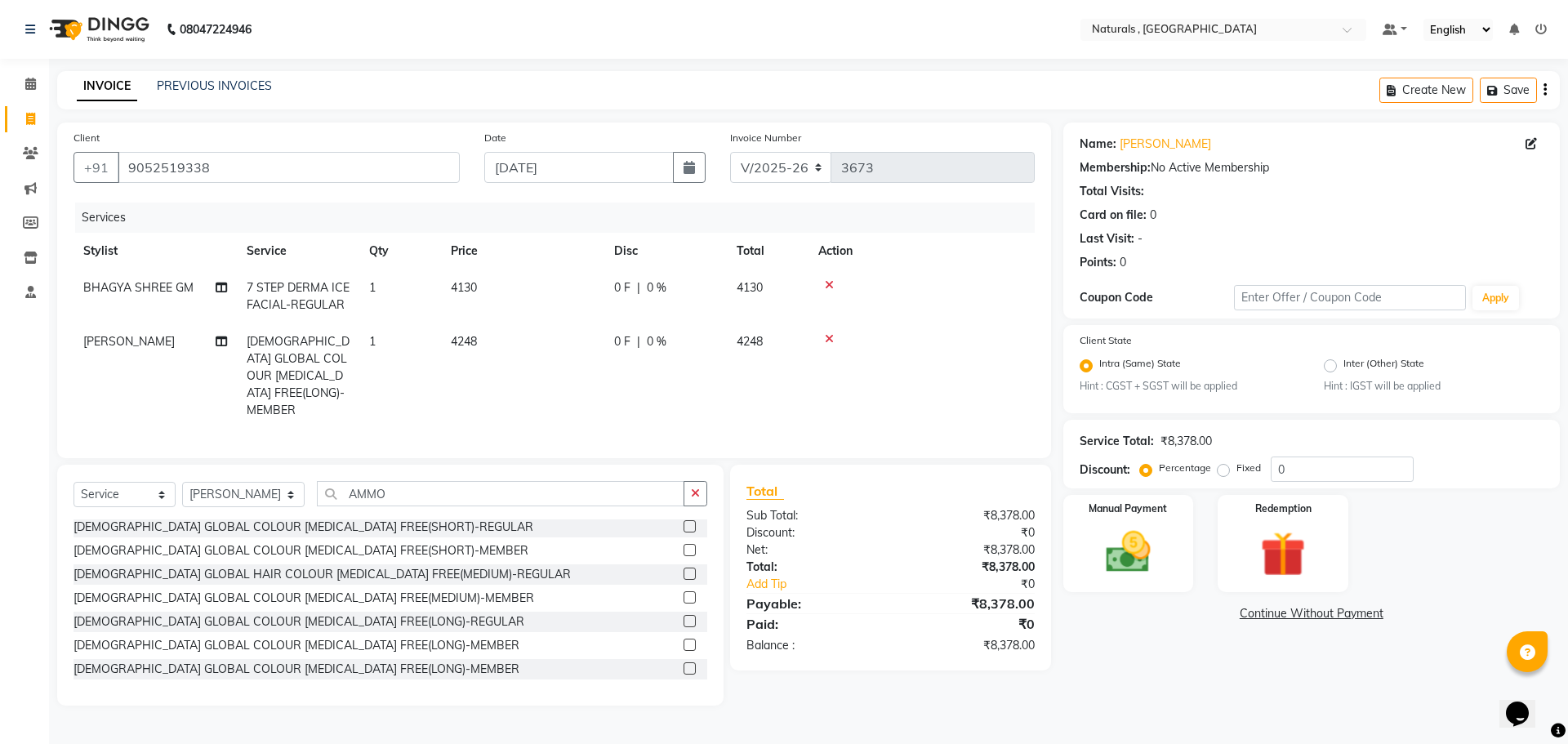
click at [382, 337] on td "1" at bounding box center [400, 375] width 82 height 105
select select "74680"
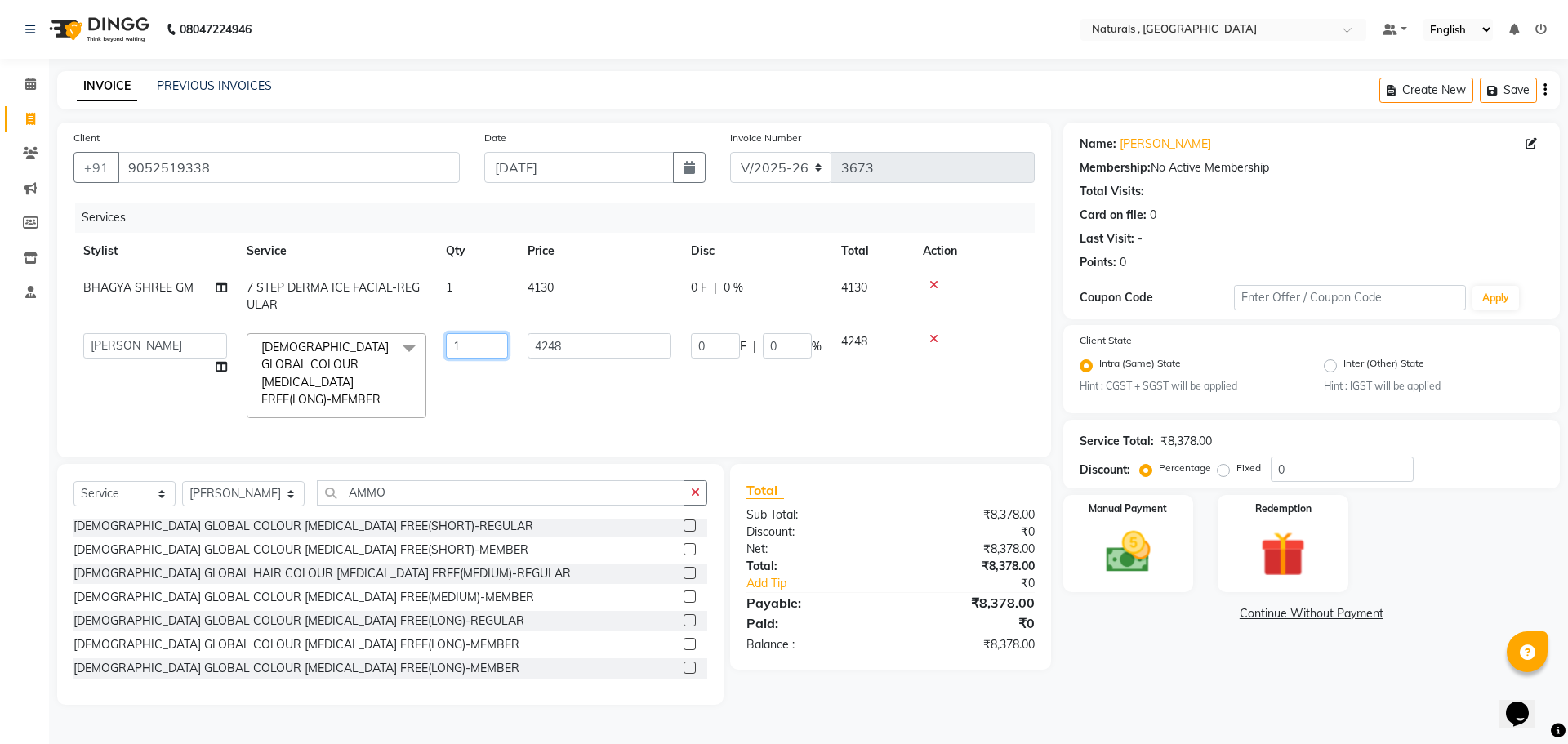
click at [469, 353] on input "1" at bounding box center [477, 346] width 62 height 25
type input "2"
click at [1134, 649] on div "Name: [PERSON_NAME] Membership: No Active Membership Total Visits: Card on file…" at bounding box center [1318, 413] width 509 height 582
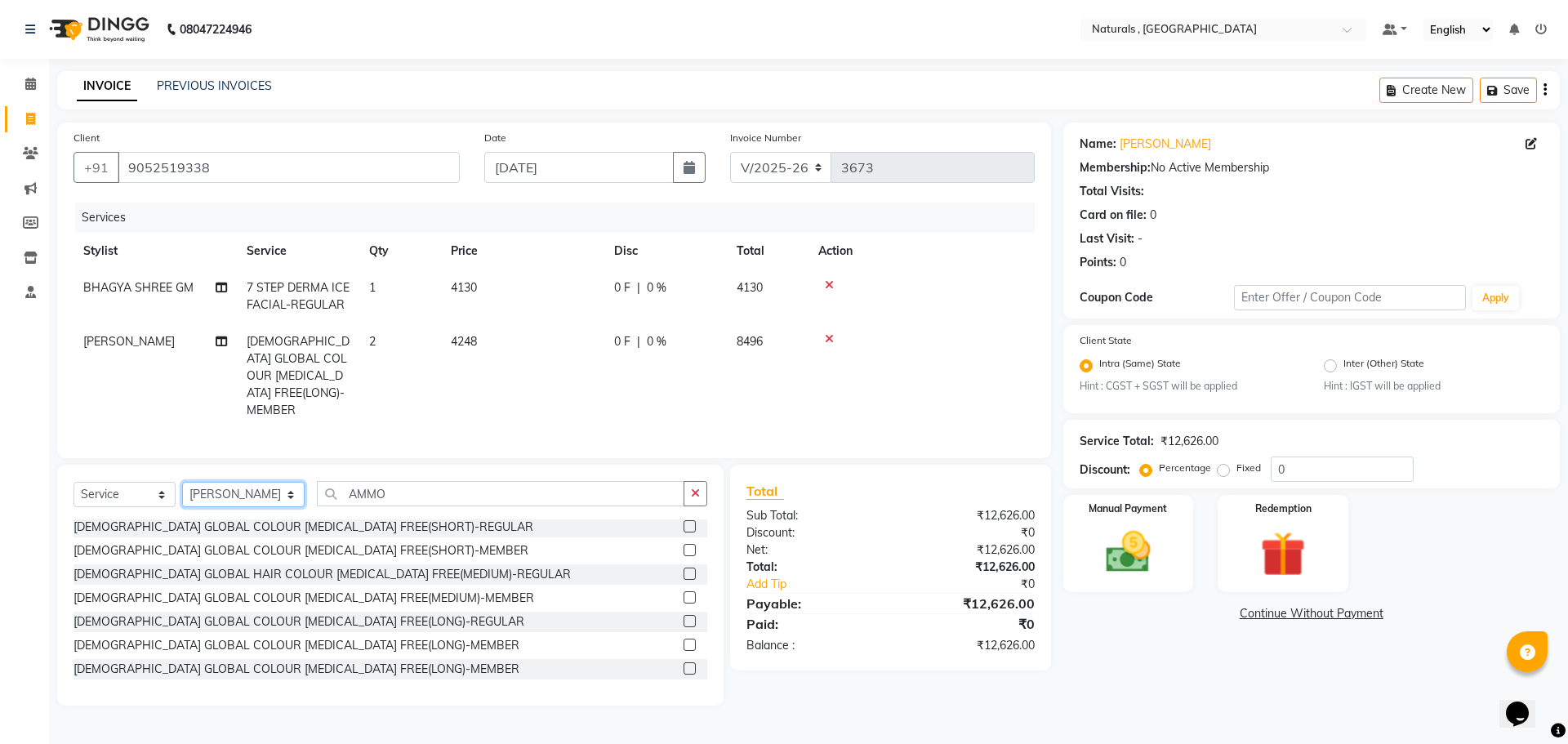
click at [273, 489] on select "Select Stylist ASFIYA (L-3) BHAGYA SHREE GM [PERSON_NAME] (L-2) [PERSON_NAME] (…" at bounding box center [243, 494] width 122 height 25
click at [416, 488] on input "AMMO" at bounding box center [500, 493] width 368 height 25
click at [1140, 650] on div "Name: [PERSON_NAME] Membership: No Active Membership Total Visits: Card on file…" at bounding box center [1318, 413] width 509 height 583
click at [146, 484] on select "Select Service Product Membership Package Voucher Prepaid Gift Card" at bounding box center [124, 494] width 102 height 25
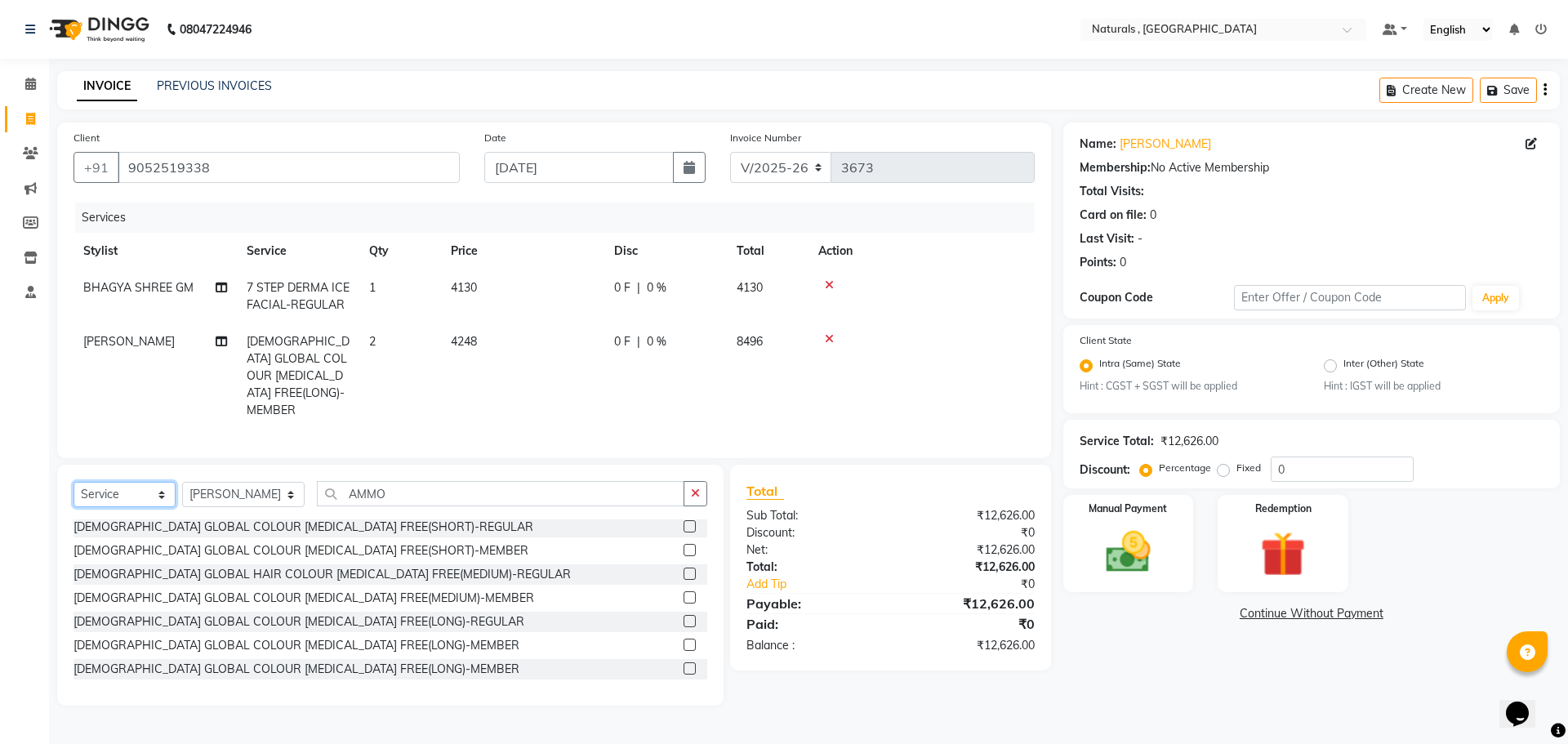
select select "product"
click at [73, 481] on select "Select Service Product Membership Package Voucher Prepaid Gift Card" at bounding box center [124, 494] width 102 height 25
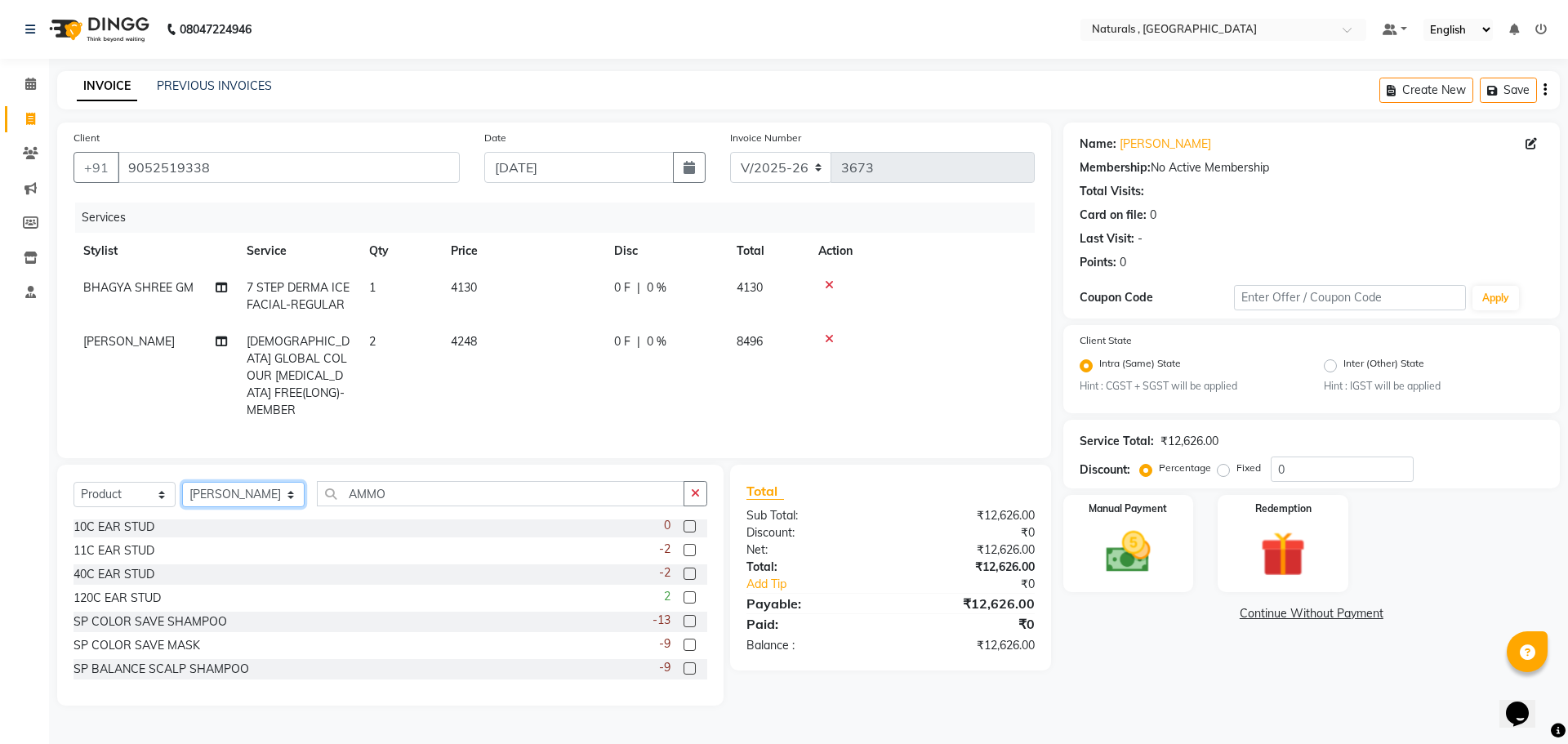
click at [275, 490] on select "Select Stylist ASFIYA (L-3) BHAGYA SHREE GM [PERSON_NAME] (L-2) [PERSON_NAME] (…" at bounding box center [243, 494] width 122 height 25
select select "72475"
click at [182, 481] on select "Select Stylist ASFIYA (L-3) BHAGYA SHREE GM [PERSON_NAME] (L-2) [PERSON_NAME] (…" at bounding box center [243, 494] width 122 height 25
click at [403, 492] on input "AMMO" at bounding box center [500, 493] width 368 height 25
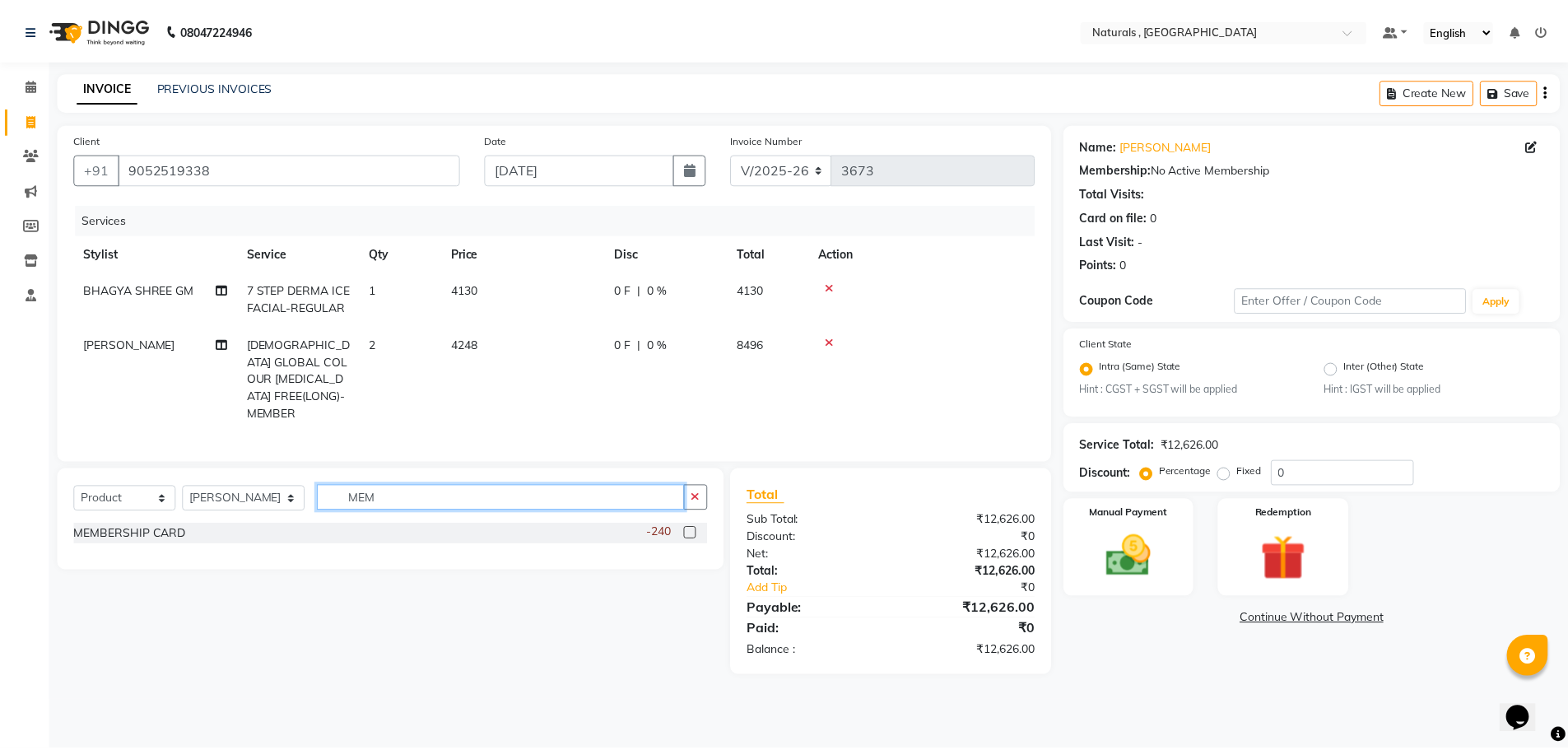
scroll to position [0, 0]
type input "MEM"
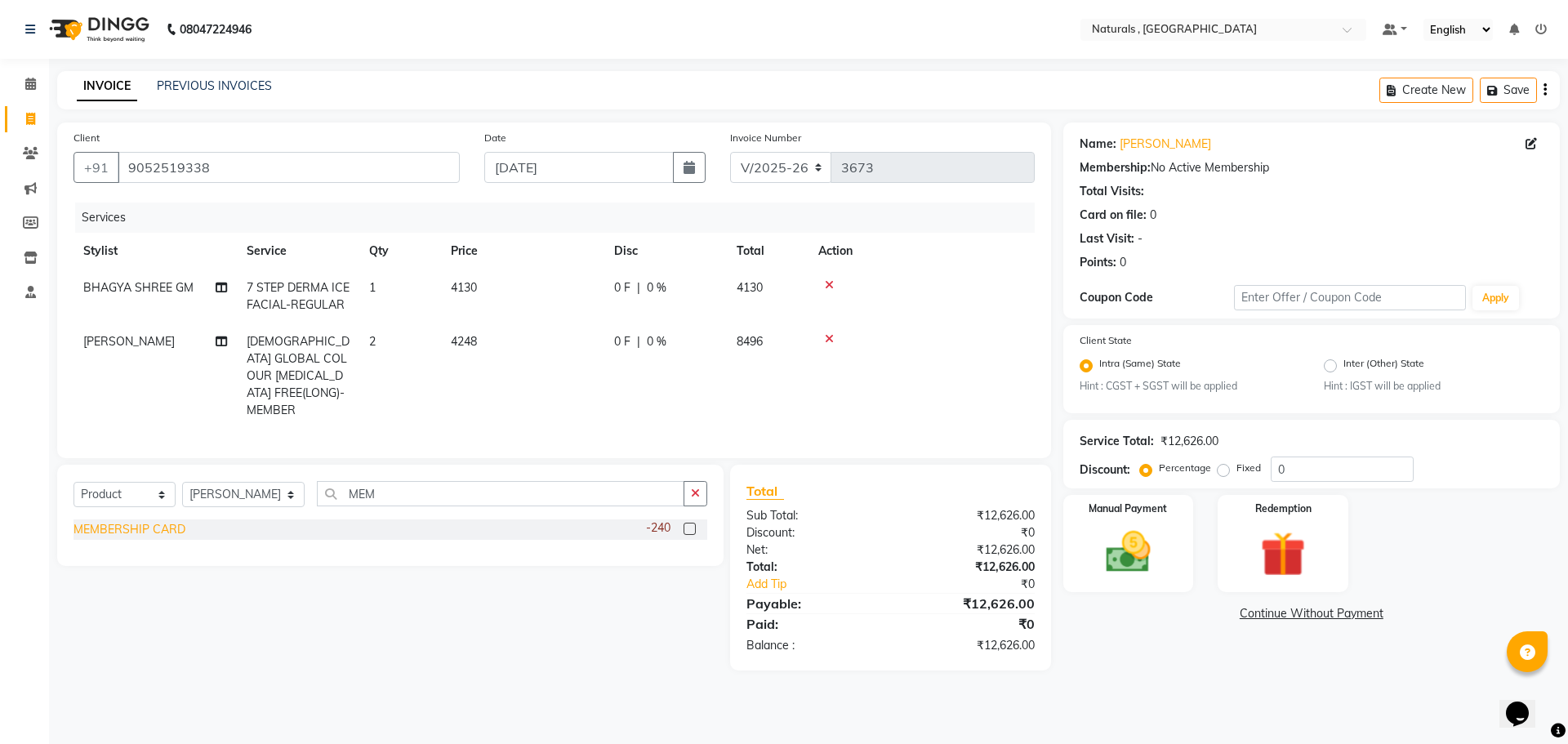
click at [164, 526] on div "MEMBERSHIP CARD" at bounding box center [129, 529] width 112 height 17
checkbox input "false"
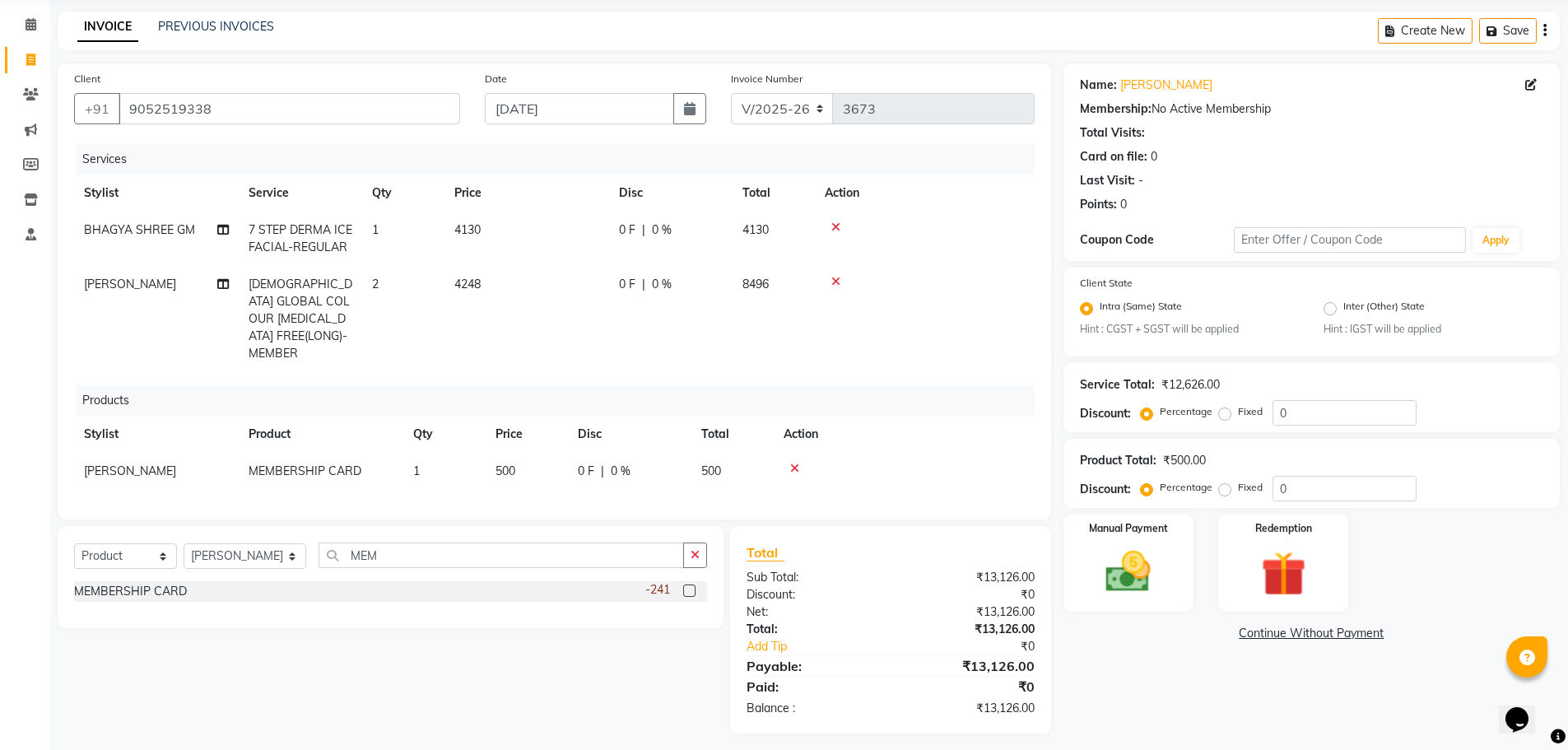
scroll to position [64, 0]
click at [1113, 674] on div "Name: [PERSON_NAME] Membership: No Active Membership Total Visits: Card on file…" at bounding box center [1317, 395] width 508 height 670
click at [1124, 663] on div "Name: [PERSON_NAME] Membership: No Active Membership Total Visits: Card on file…" at bounding box center [1317, 395] width 508 height 670
click at [1151, 705] on div "Name: [PERSON_NAME] Membership: No Active Membership Total Visits: Card on file…" at bounding box center [1317, 395] width 508 height 670
click at [798, 459] on icon at bounding box center [794, 465] width 9 height 12
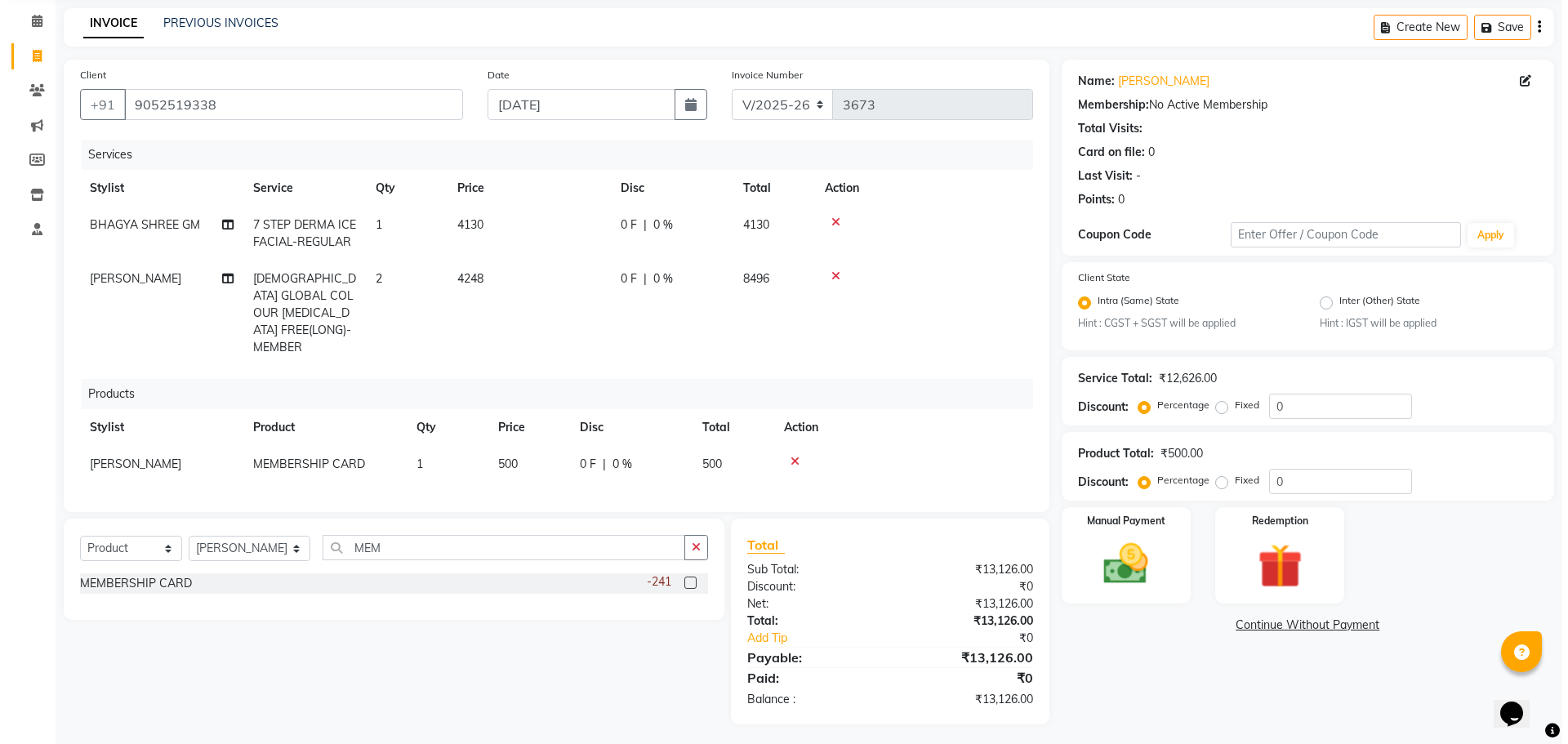
scroll to position [0, 0]
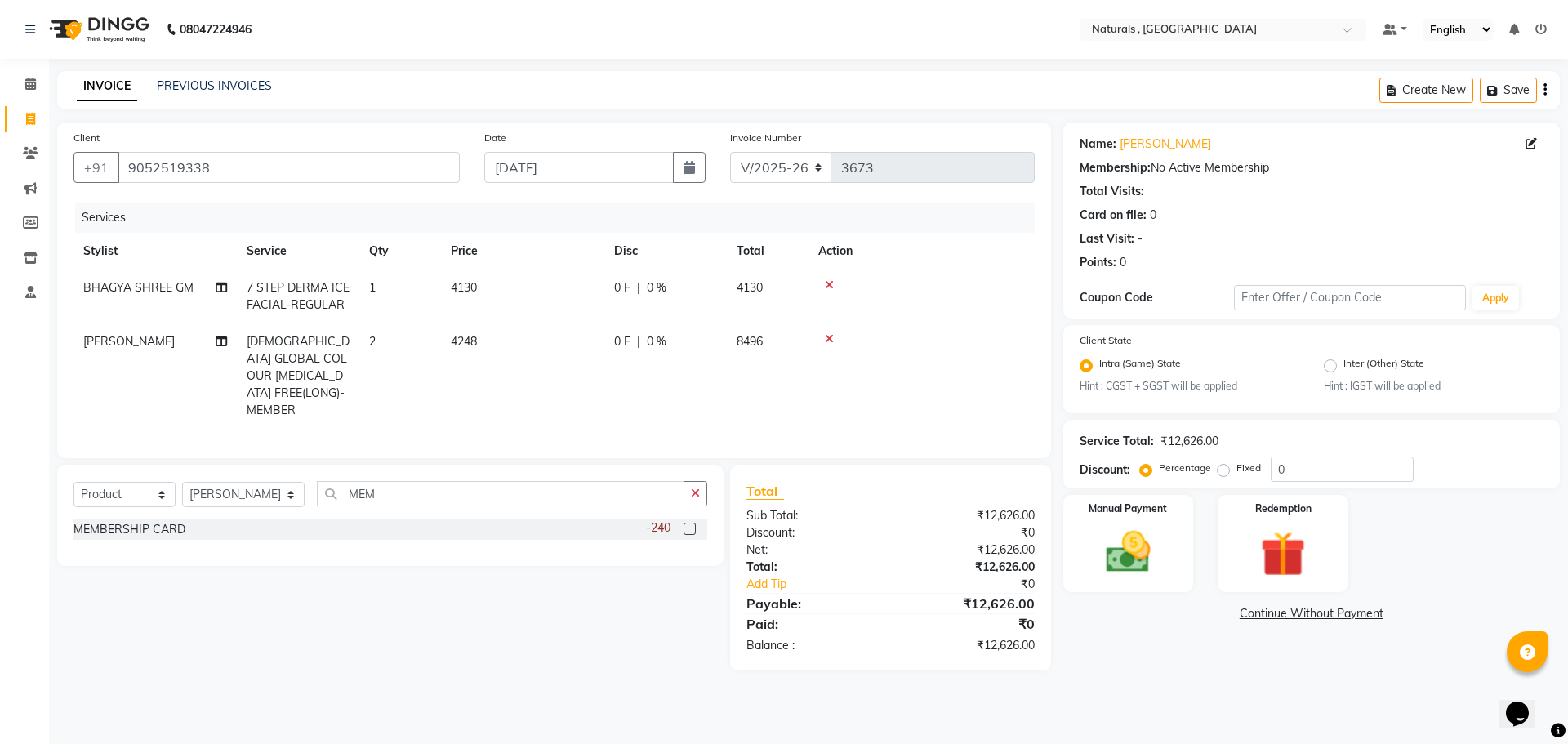
click at [1123, 662] on div "Name: [PERSON_NAME] Membership: No Active Membership Total Visits: Card on file…" at bounding box center [1318, 396] width 509 height 548
click at [408, 488] on input "MEM" at bounding box center [500, 493] width 368 height 25
click at [110, 486] on select "Select Service Product Membership Package Voucher Prepaid Gift Card" at bounding box center [124, 494] width 102 height 25
select select "service"
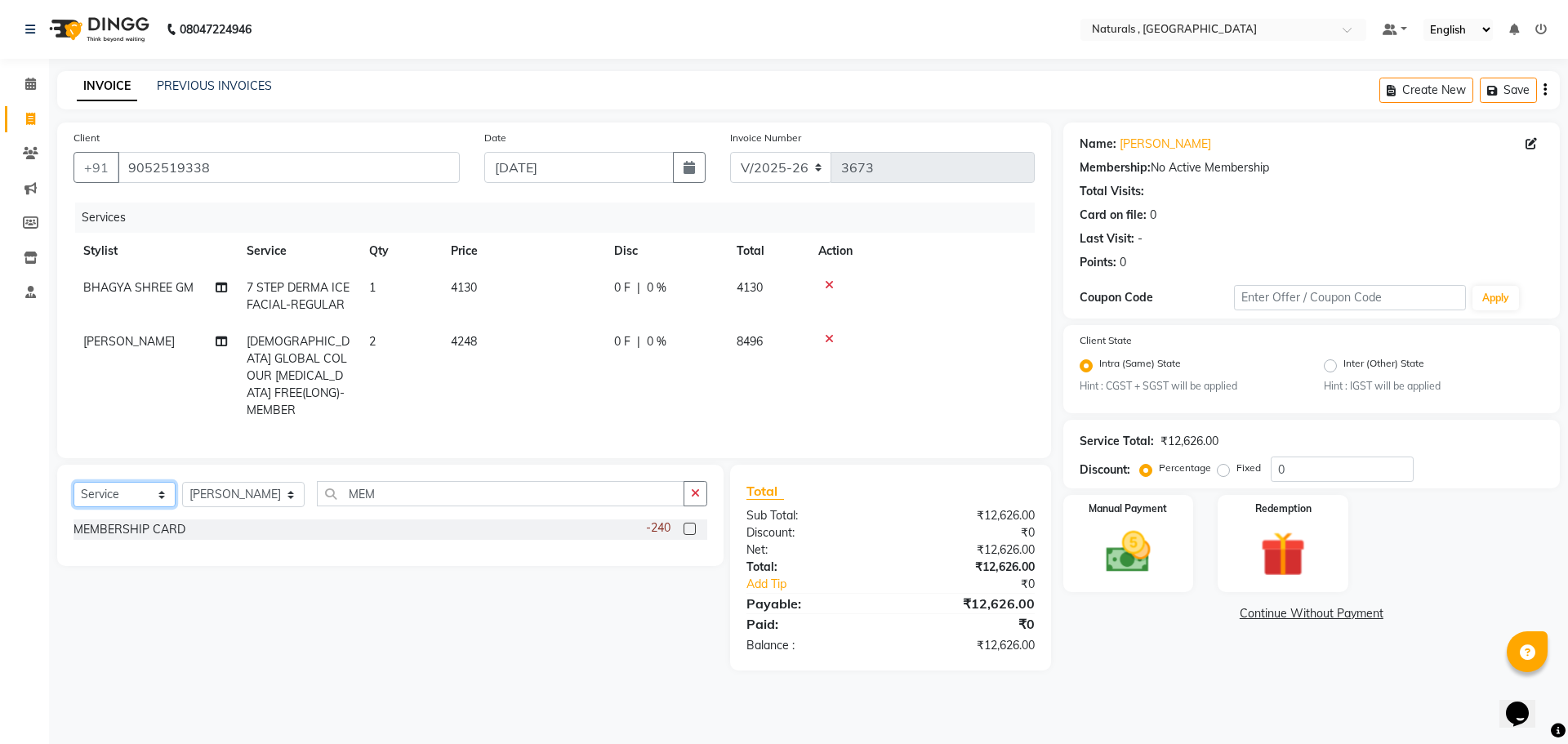
click at [73, 481] on select "Select Service Product Membership Package Voucher Prepaid Gift Card" at bounding box center [124, 494] width 102 height 25
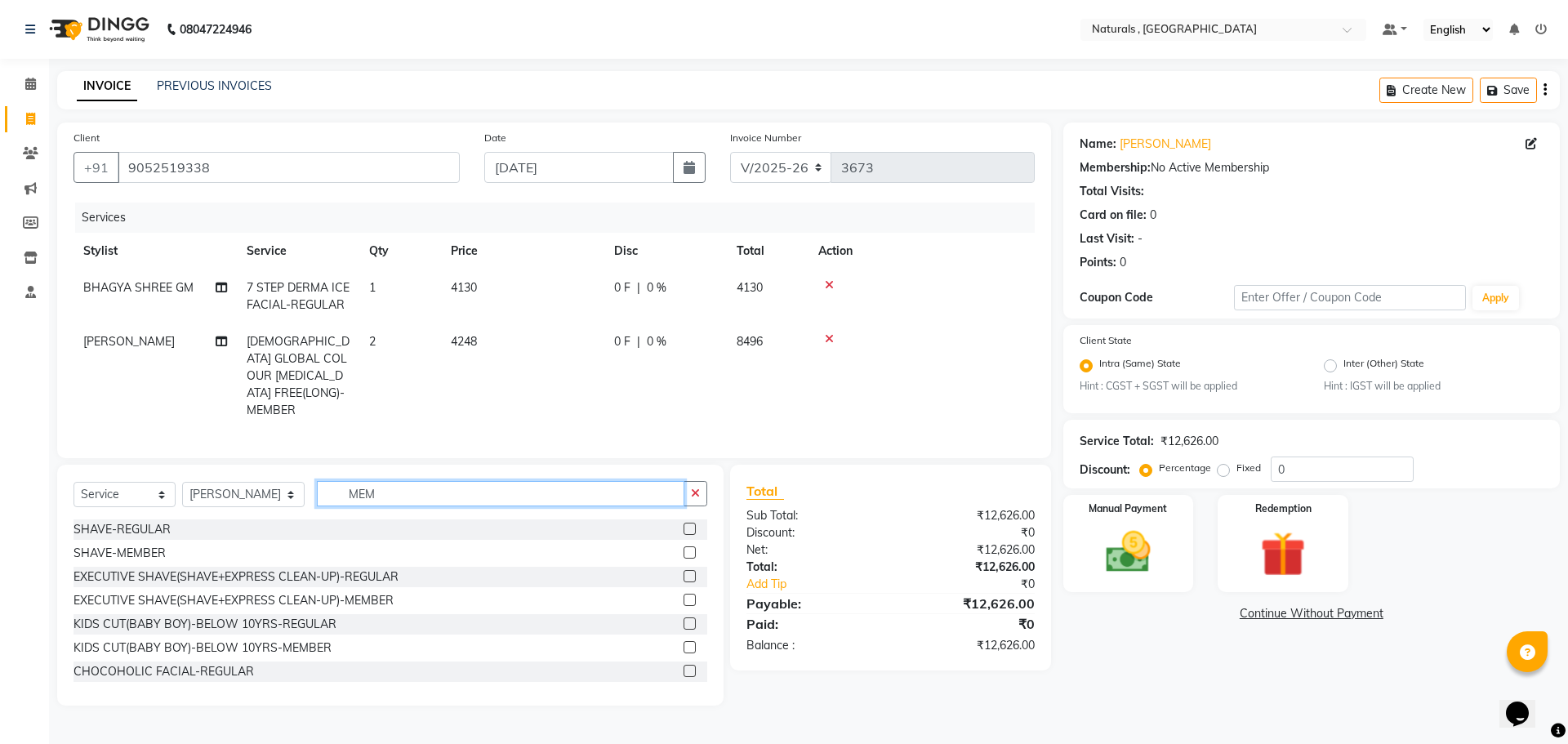
click at [419, 484] on input "MEM" at bounding box center [500, 493] width 368 height 25
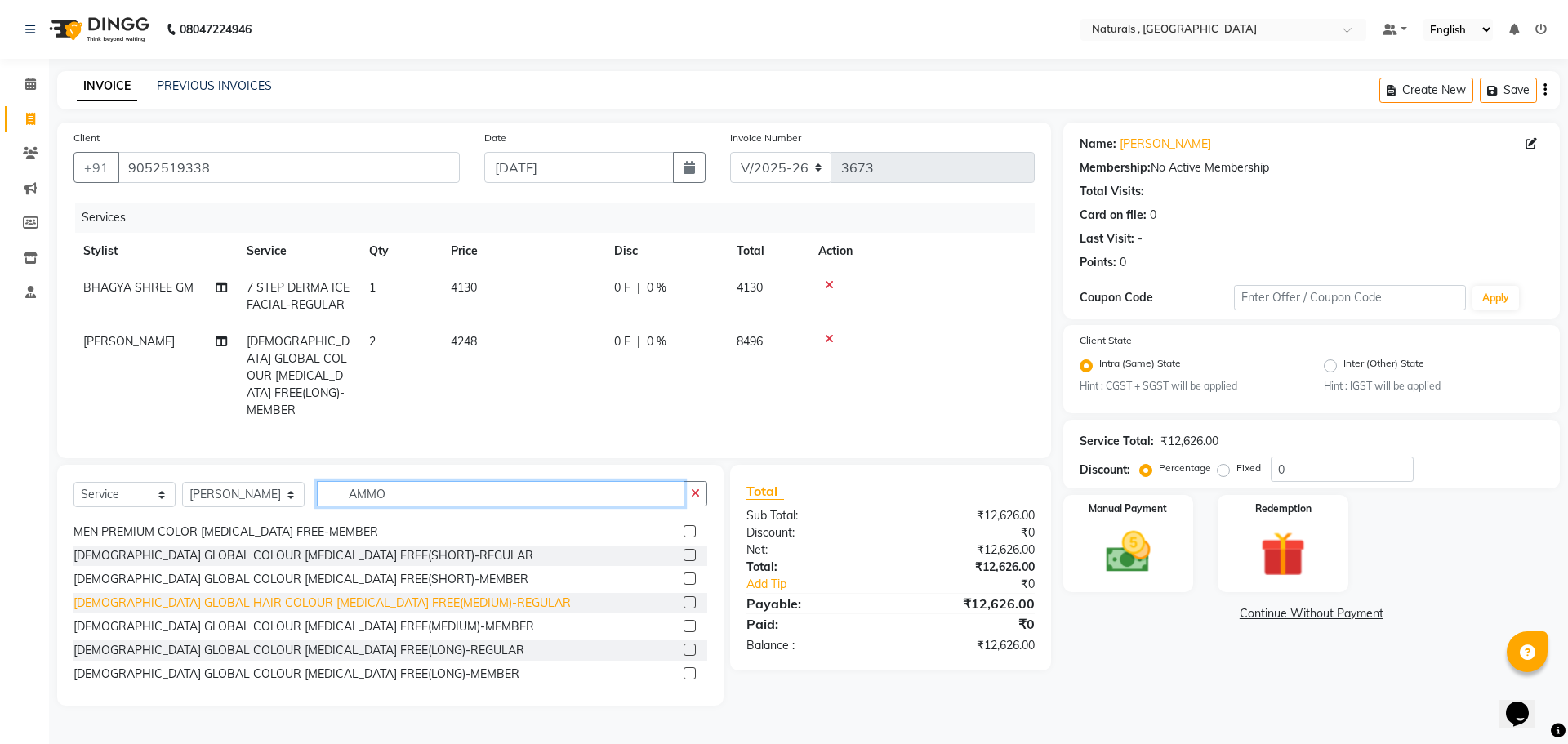
scroll to position [192, 0]
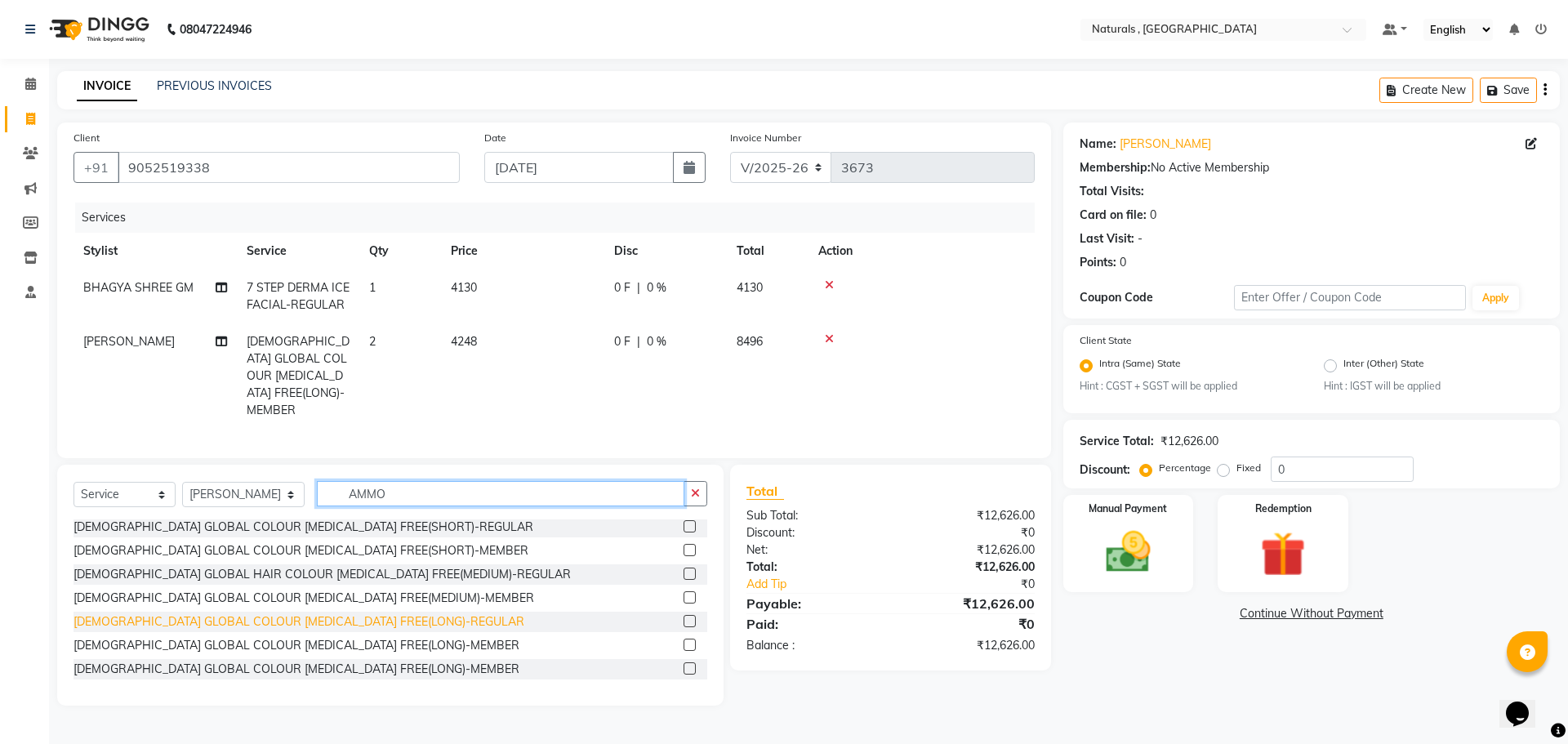
type input "AMMO"
click at [296, 613] on div "[DEMOGRAPHIC_DATA] GLOBAL COLOUR [MEDICAL_DATA] FREE(LONG)-REGULAR" at bounding box center [298, 621] width 451 height 17
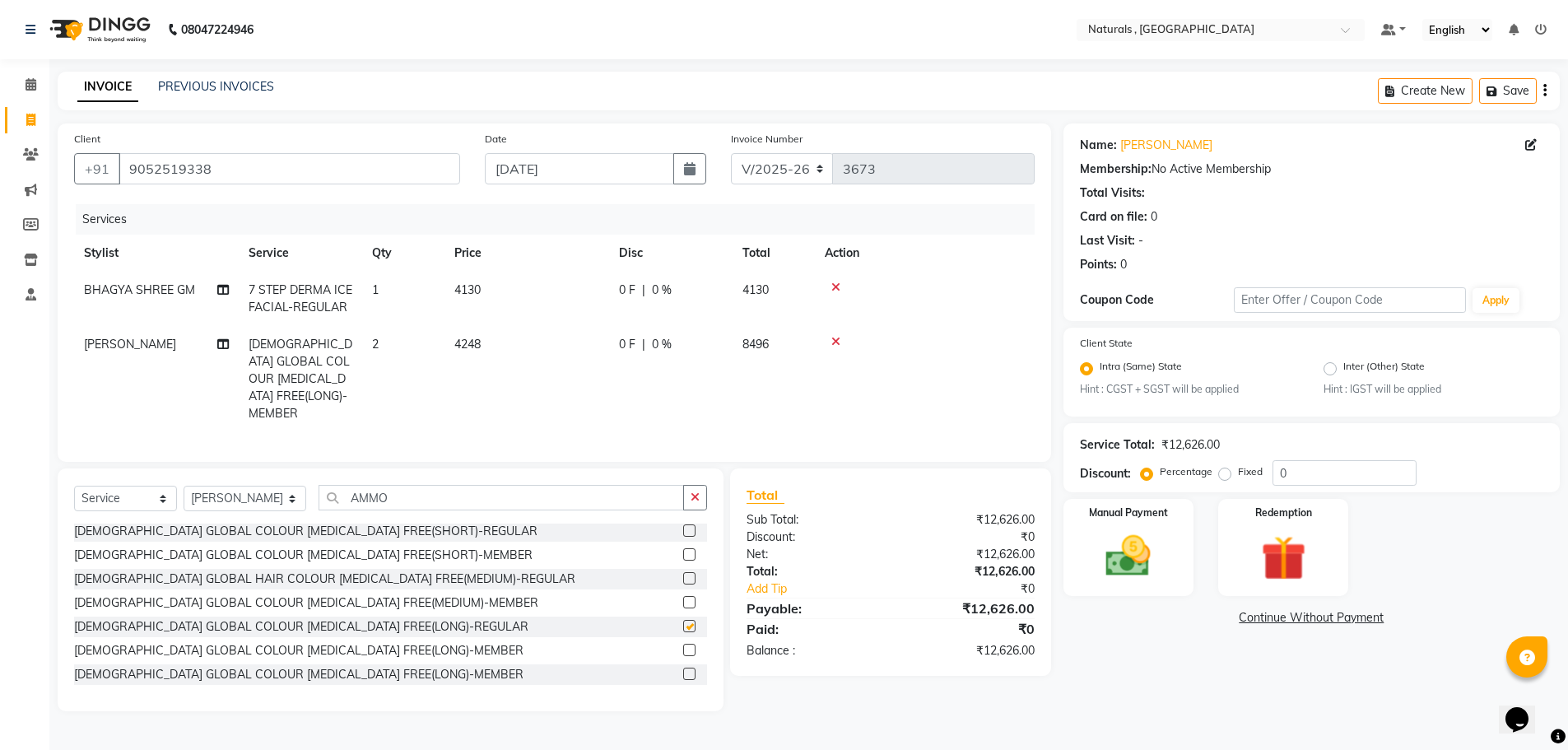
checkbox input "false"
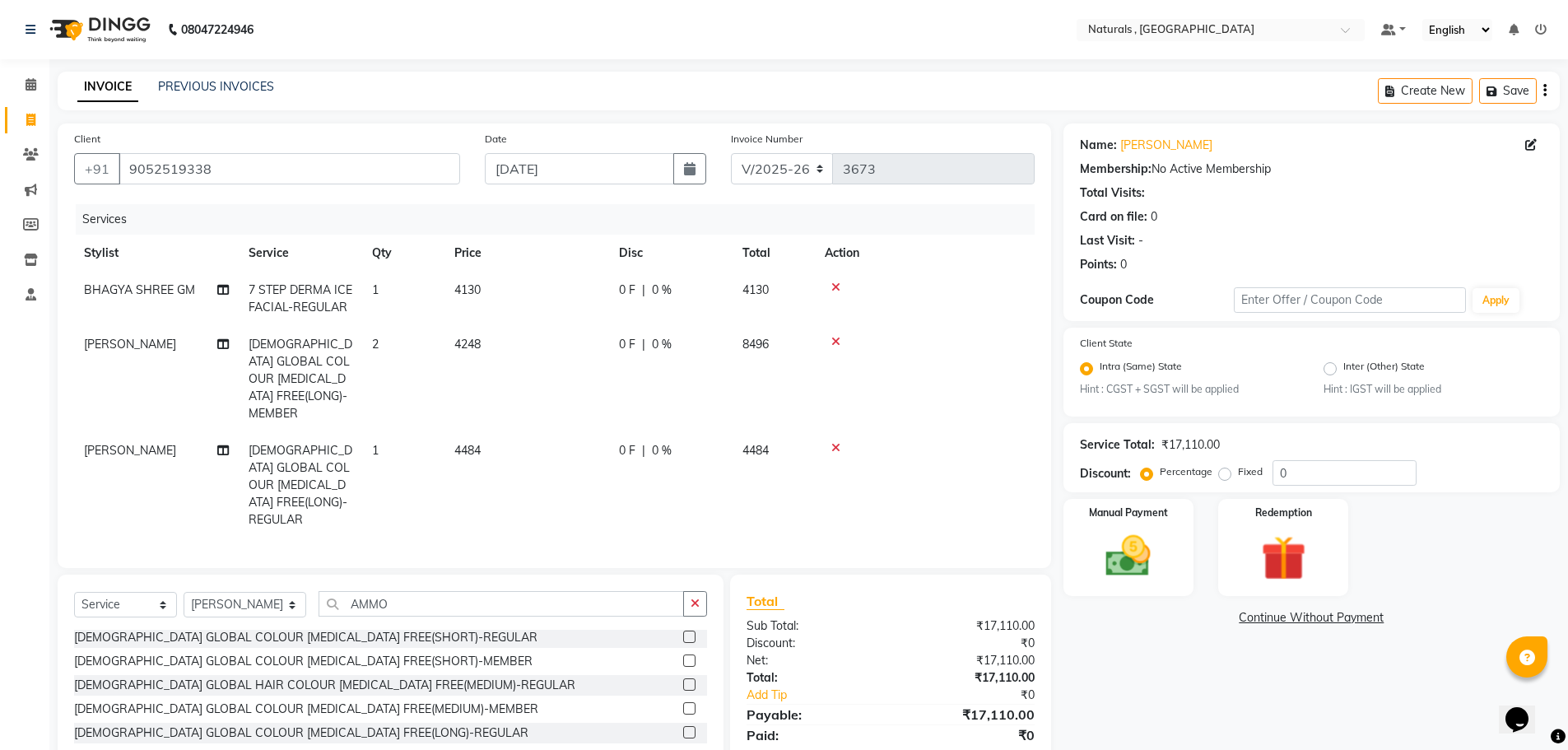
click at [396, 432] on td "1" at bounding box center [403, 484] width 82 height 106
select select "72475"
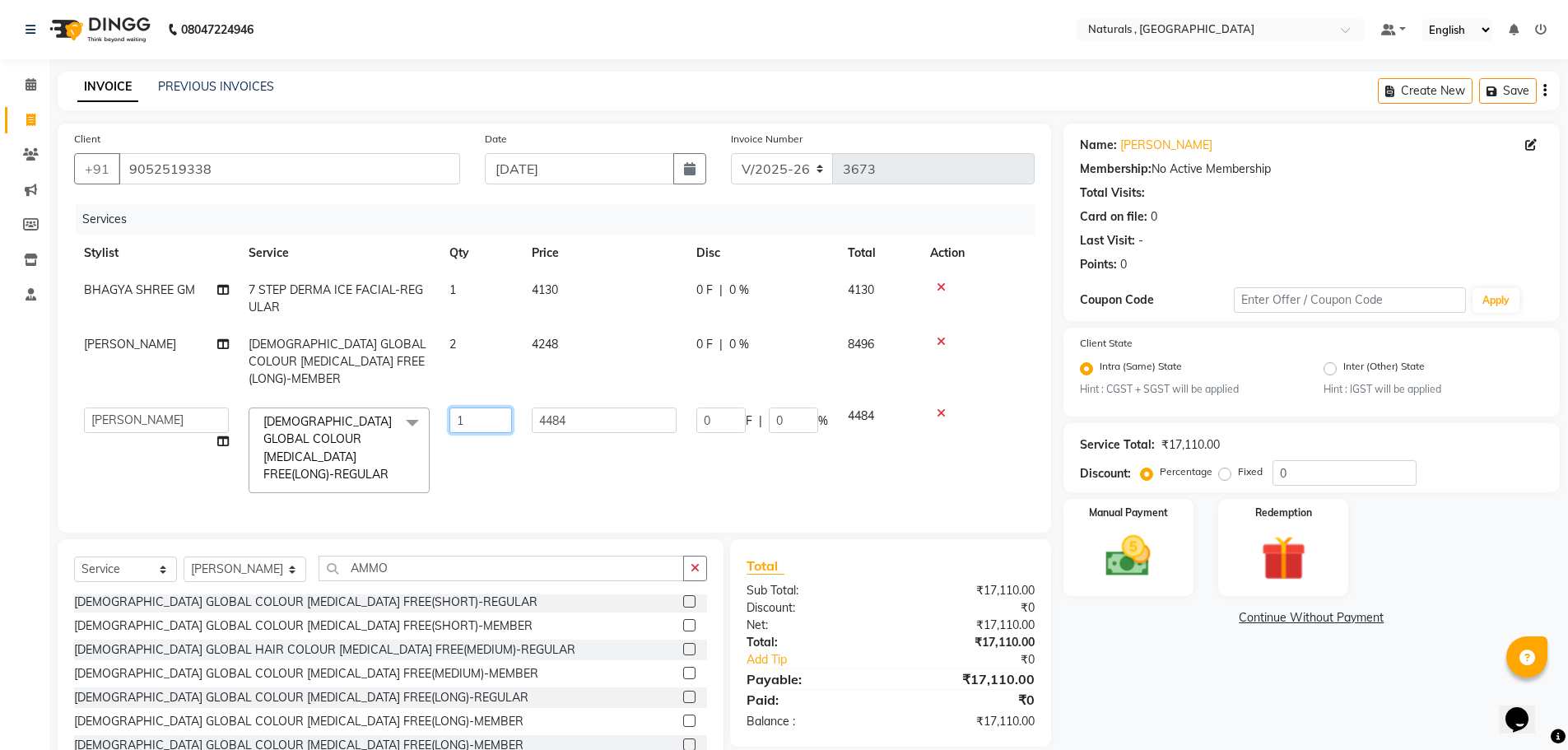
click at [476, 407] on input "1" at bounding box center [481, 420] width 63 height 25
type input "2"
click at [1145, 656] on div "Name: [PERSON_NAME] Membership: No Active Membership Total Visits: Card on file…" at bounding box center [1317, 452] width 508 height 658
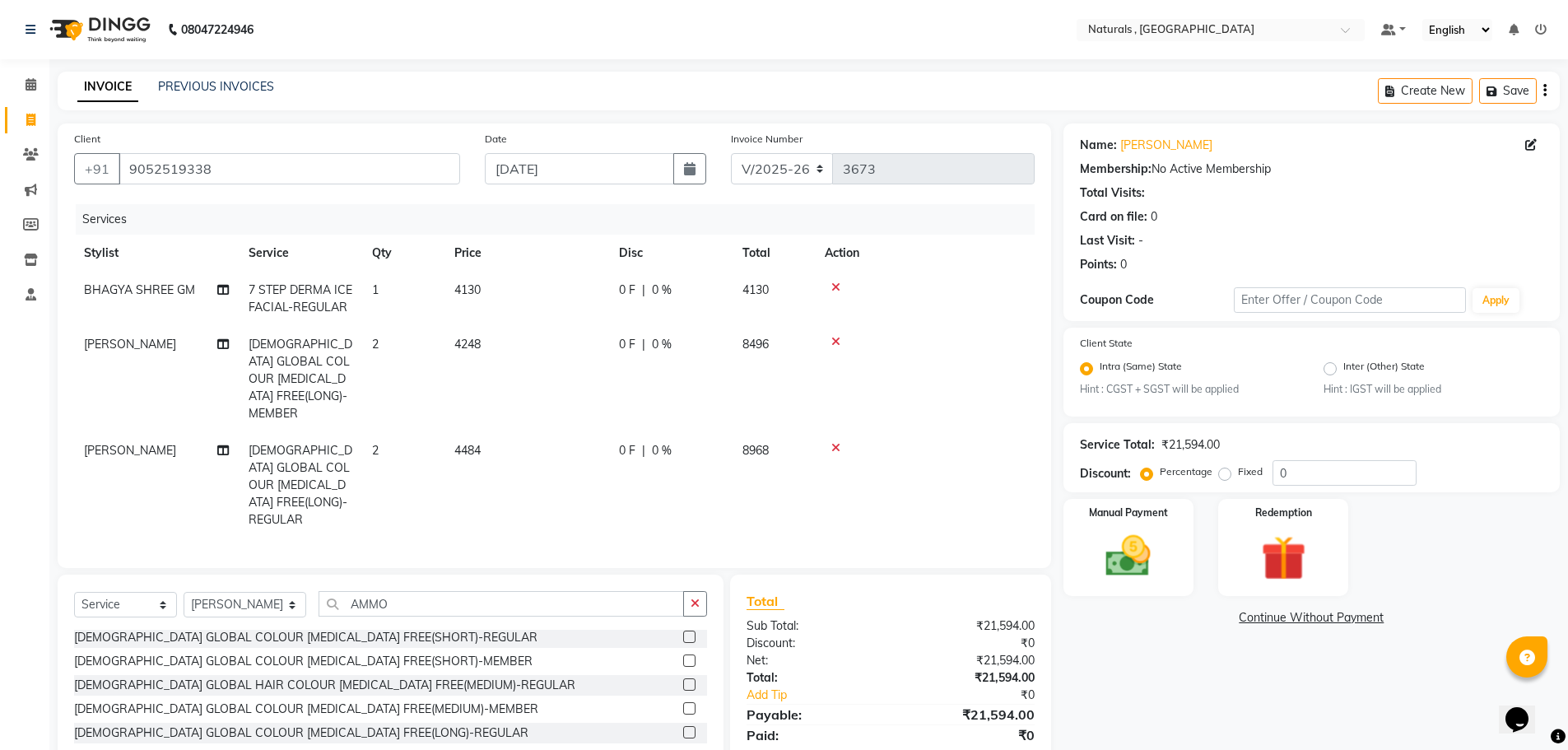
click at [832, 287] on icon at bounding box center [836, 288] width 9 height 12
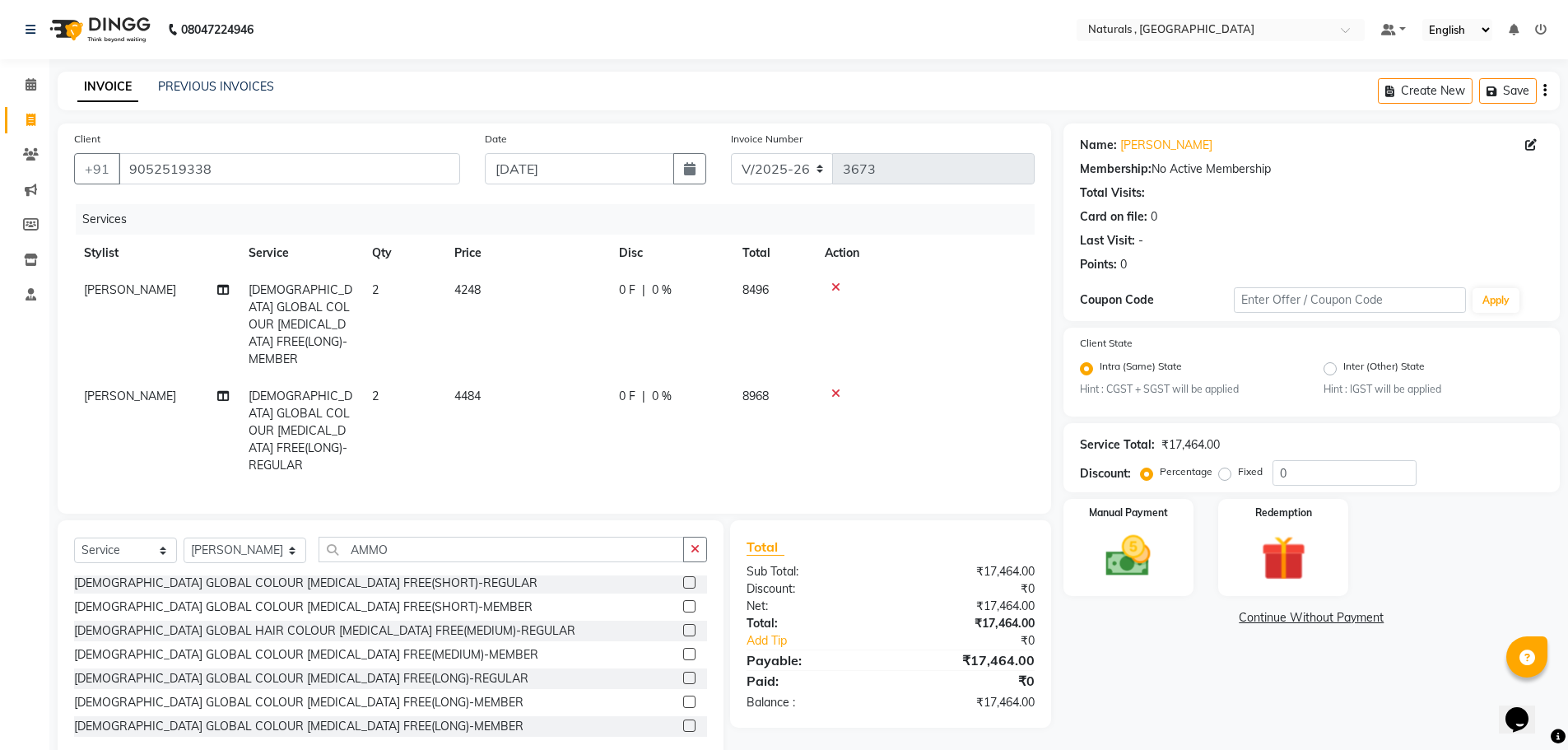
click at [1112, 679] on div "Name: [PERSON_NAME] Membership: No Active Membership Total Visits: Card on file…" at bounding box center [1317, 443] width 508 height 640
click at [836, 288] on icon at bounding box center [836, 288] width 9 height 12
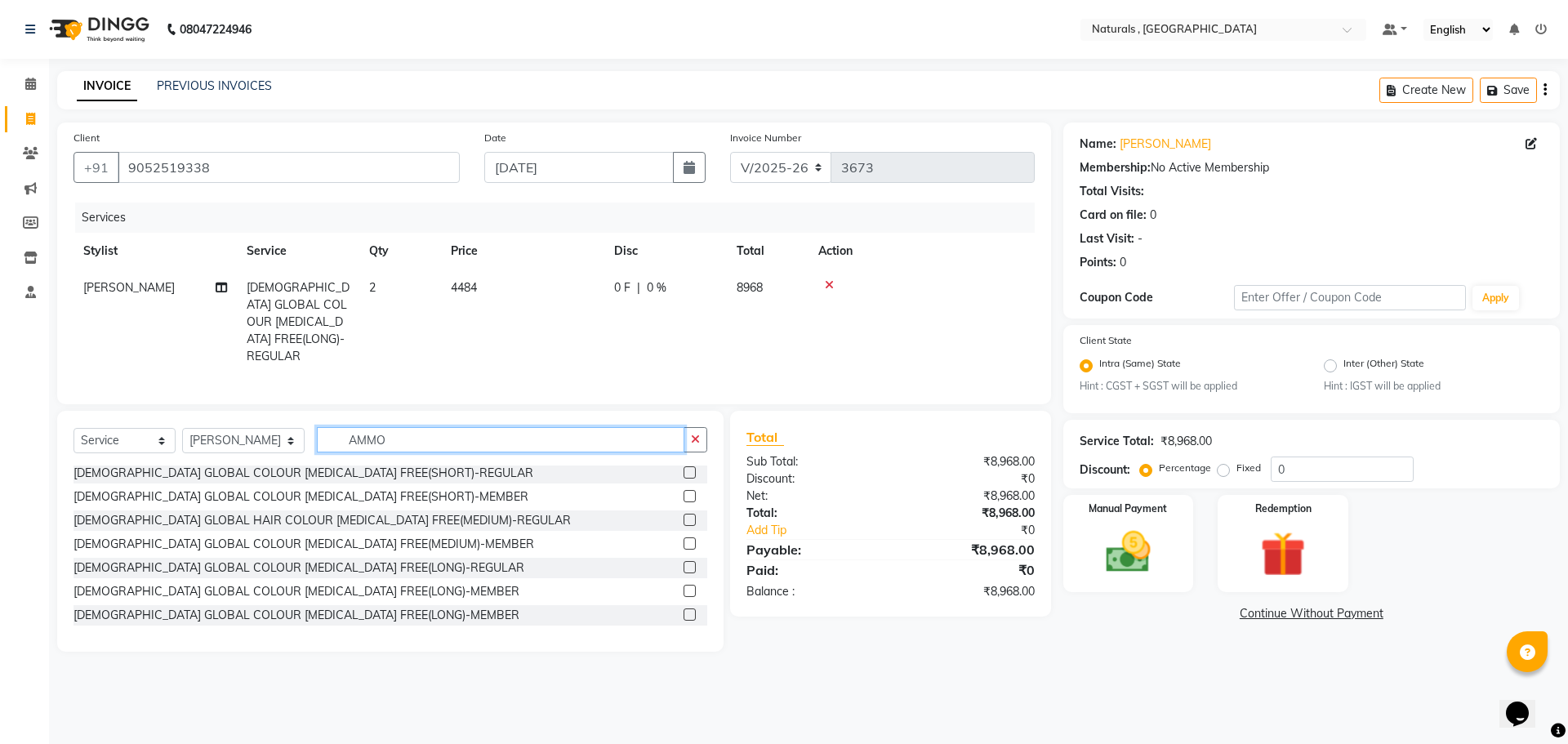
click at [432, 433] on input "AMMO" at bounding box center [500, 439] width 368 height 25
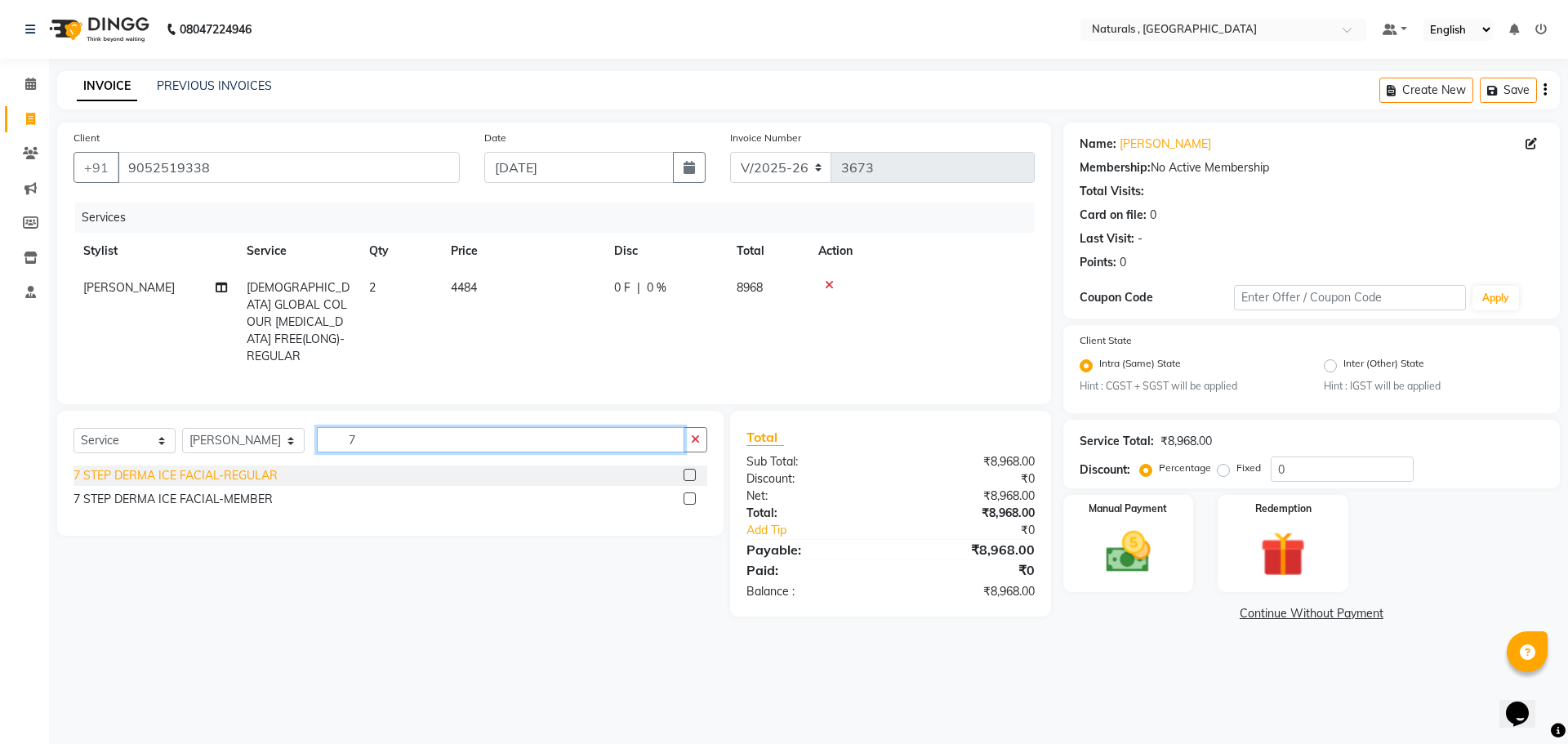
type input "7"
click at [190, 470] on div "7 STEP DERMA ICE FACIAL-REGULAR" at bounding box center [175, 476] width 204 height 17
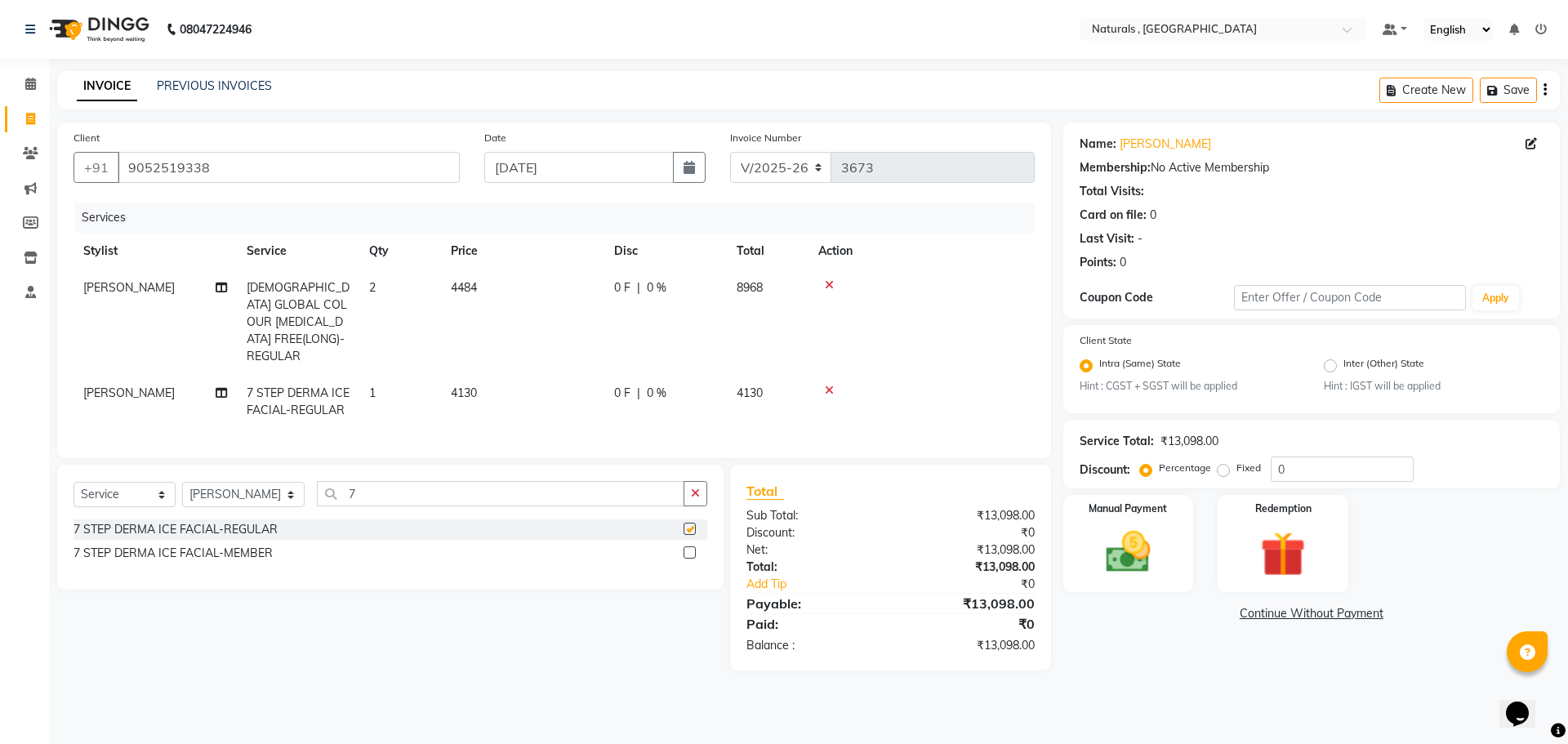
checkbox input "false"
click at [1115, 654] on div "Name: [PERSON_NAME] Membership: No Active Membership Total Visits: Card on file…" at bounding box center [1318, 396] width 509 height 548
click at [1116, 652] on div "Name: [PERSON_NAME] Membership: No Active Membership Total Visits: Card on file…" at bounding box center [1318, 396] width 509 height 548
click at [1183, 667] on main "INVOICE PREVIOUS INVOICES Create New Save Client [PHONE_NUMBER] Date [DATE] Inv…" at bounding box center [808, 382] width 1519 height 624
click at [833, 284] on icon at bounding box center [829, 285] width 9 height 12
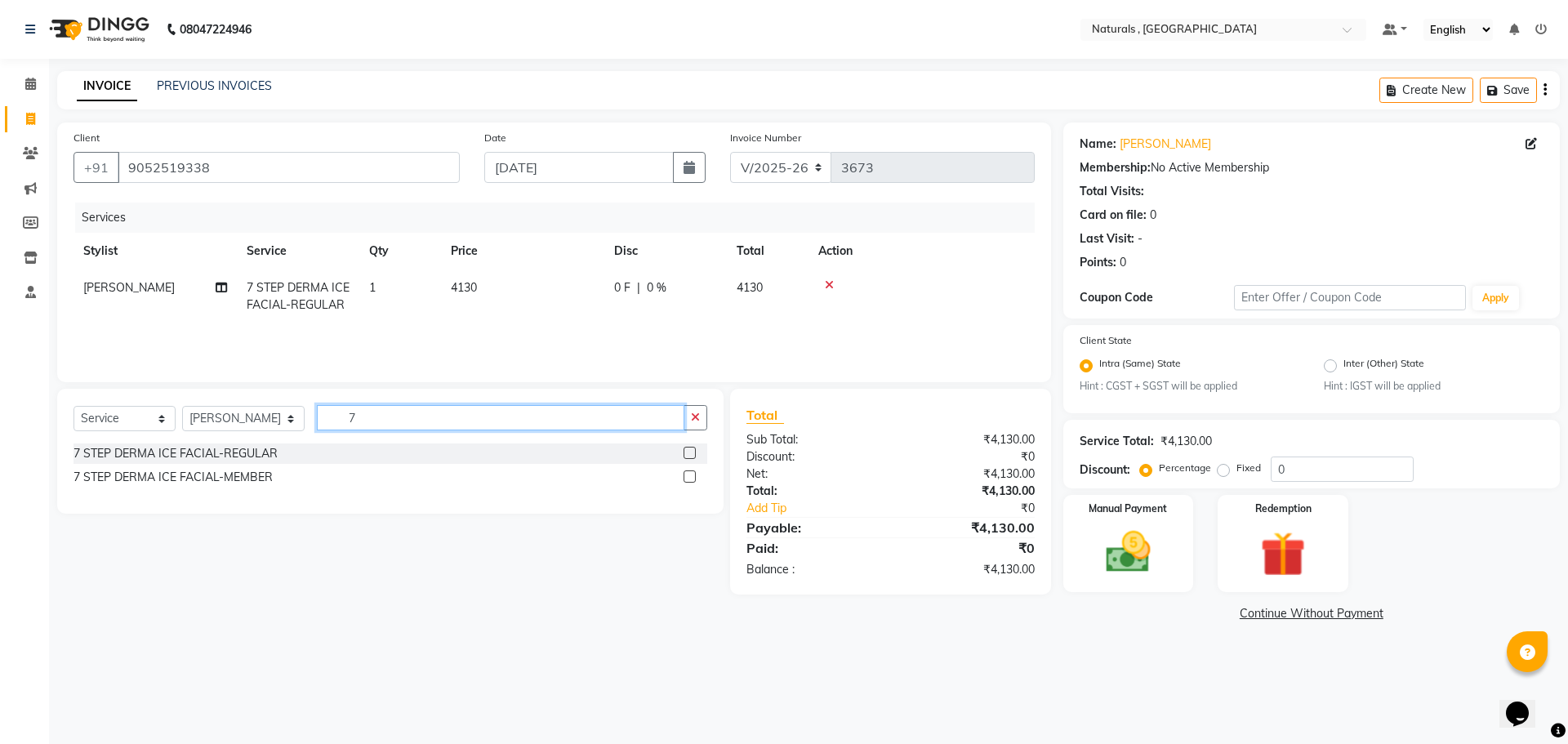
click at [431, 412] on input "7" at bounding box center [500, 417] width 368 height 25
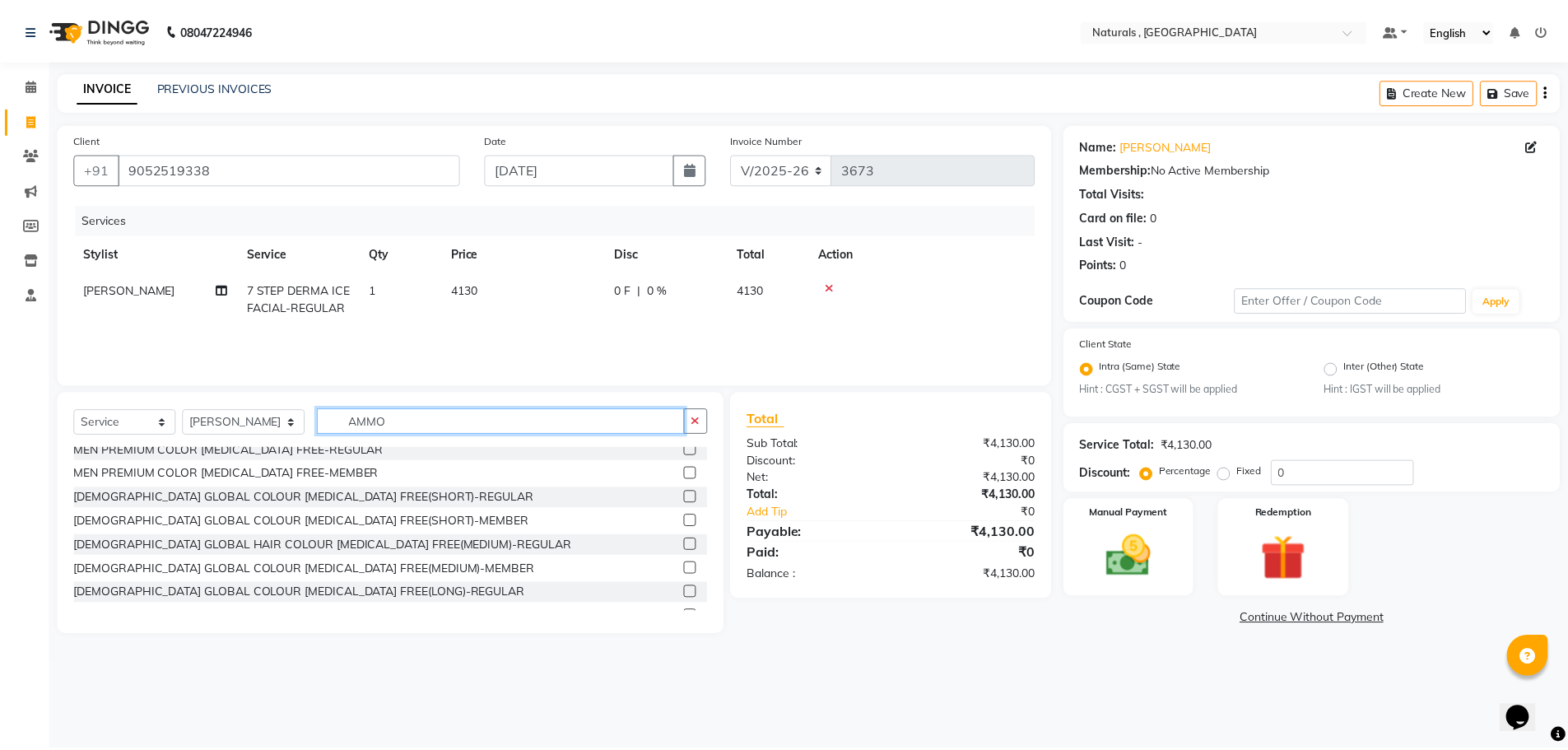
scroll to position [193, 0]
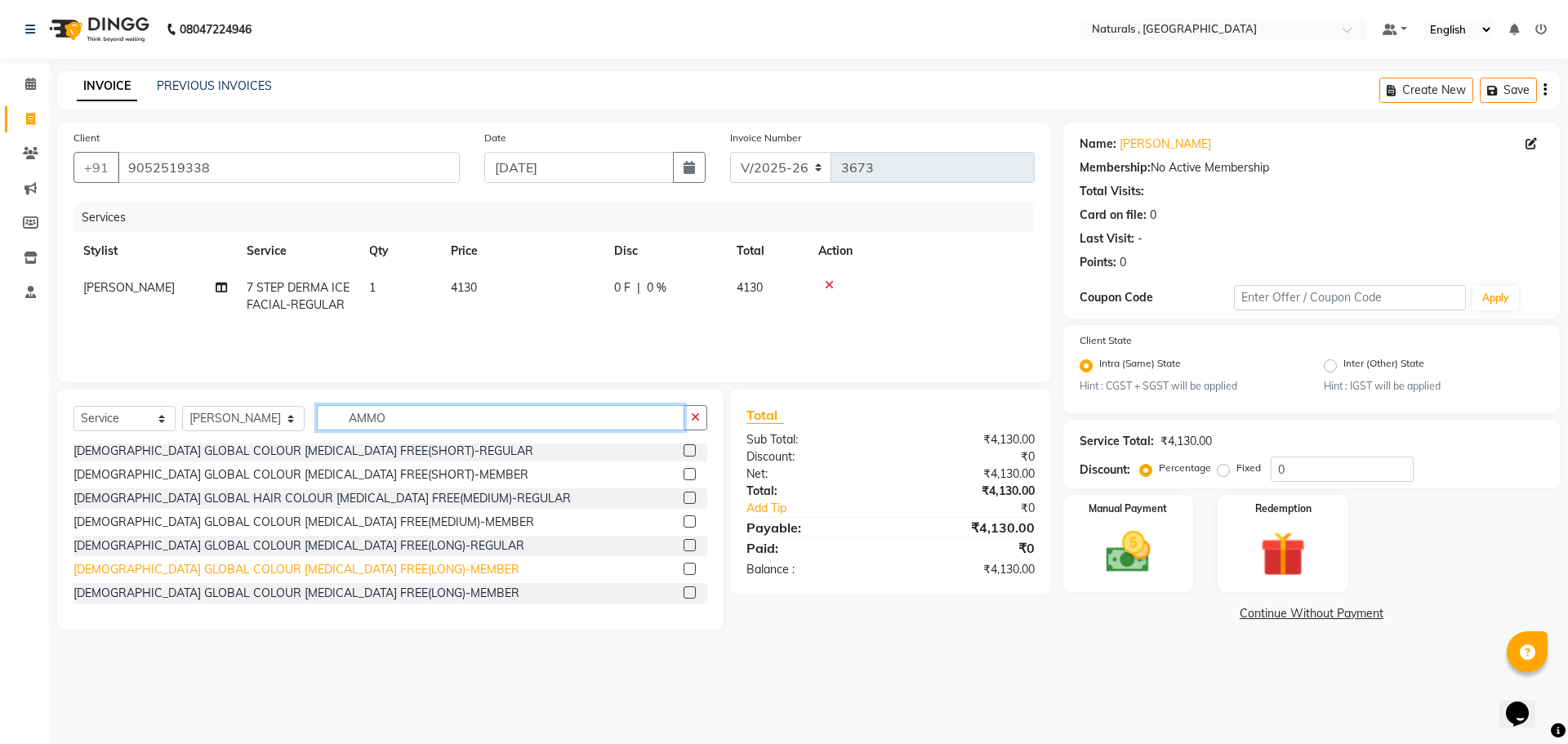
type input "AMMO"
click at [293, 571] on div "[DEMOGRAPHIC_DATA] GLOBAL COLOUR [MEDICAL_DATA] FREE(LONG)-MEMBER" at bounding box center [296, 569] width 446 height 17
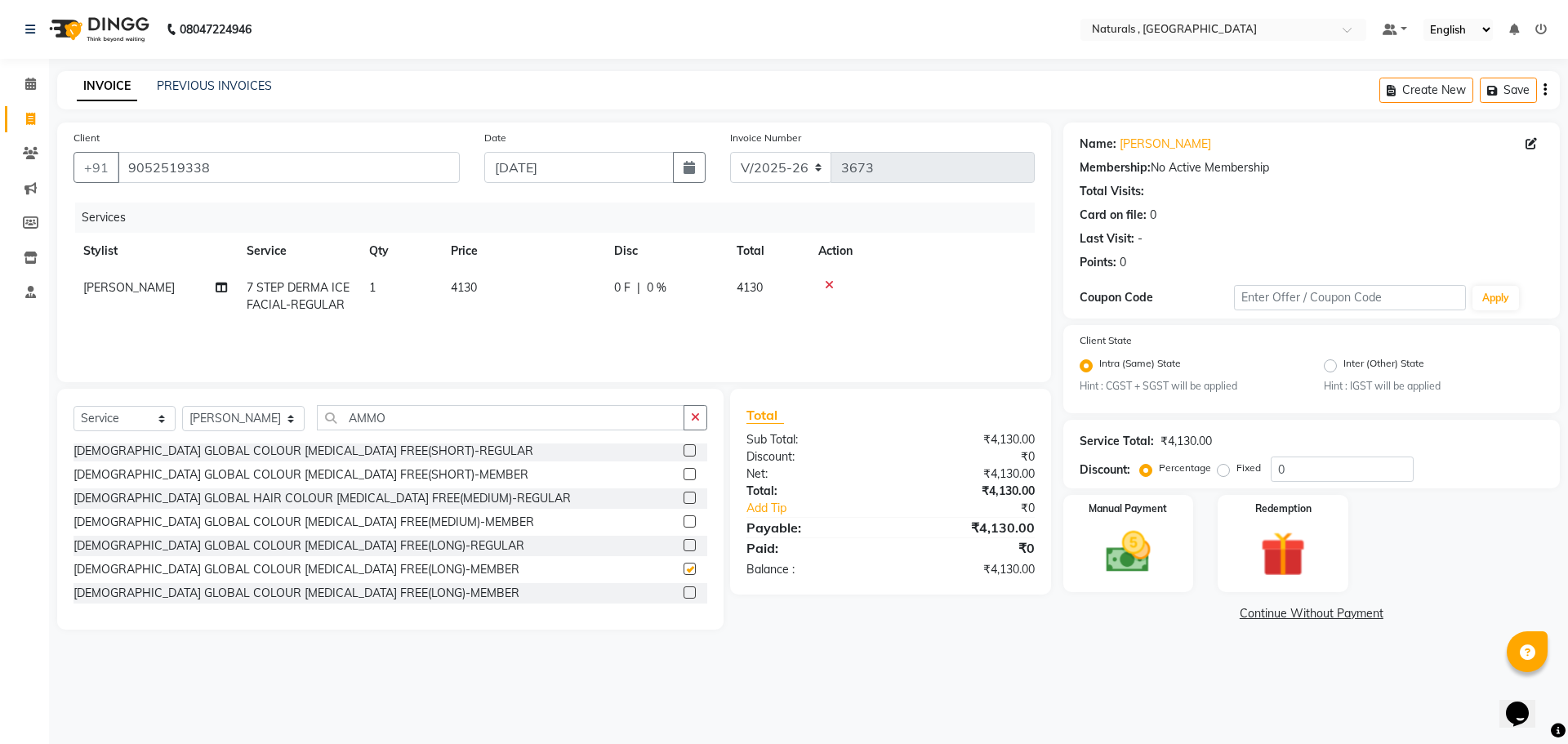
checkbox input "false"
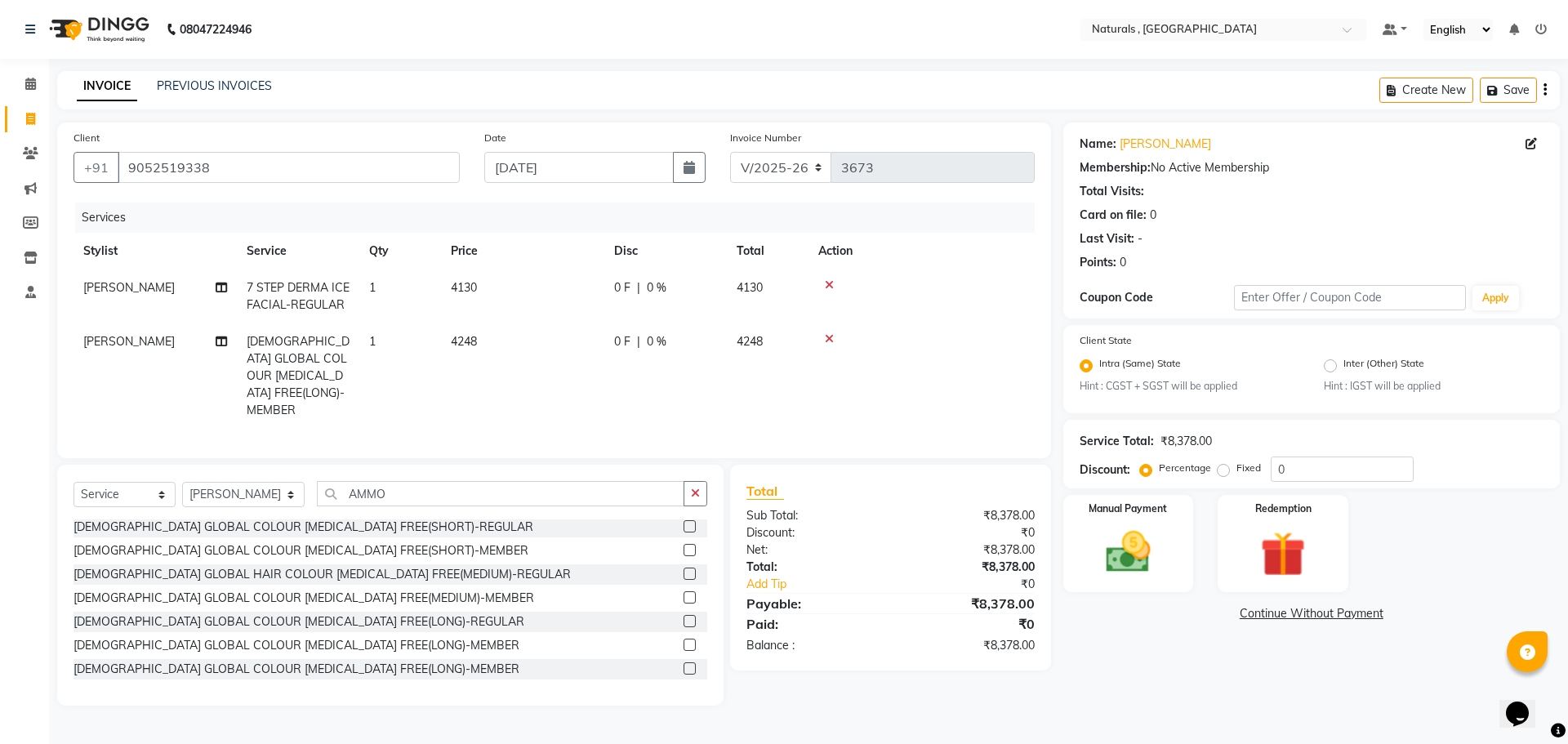
click at [369, 341] on span "1" at bounding box center [372, 341] width 7 height 14
select select "72475"
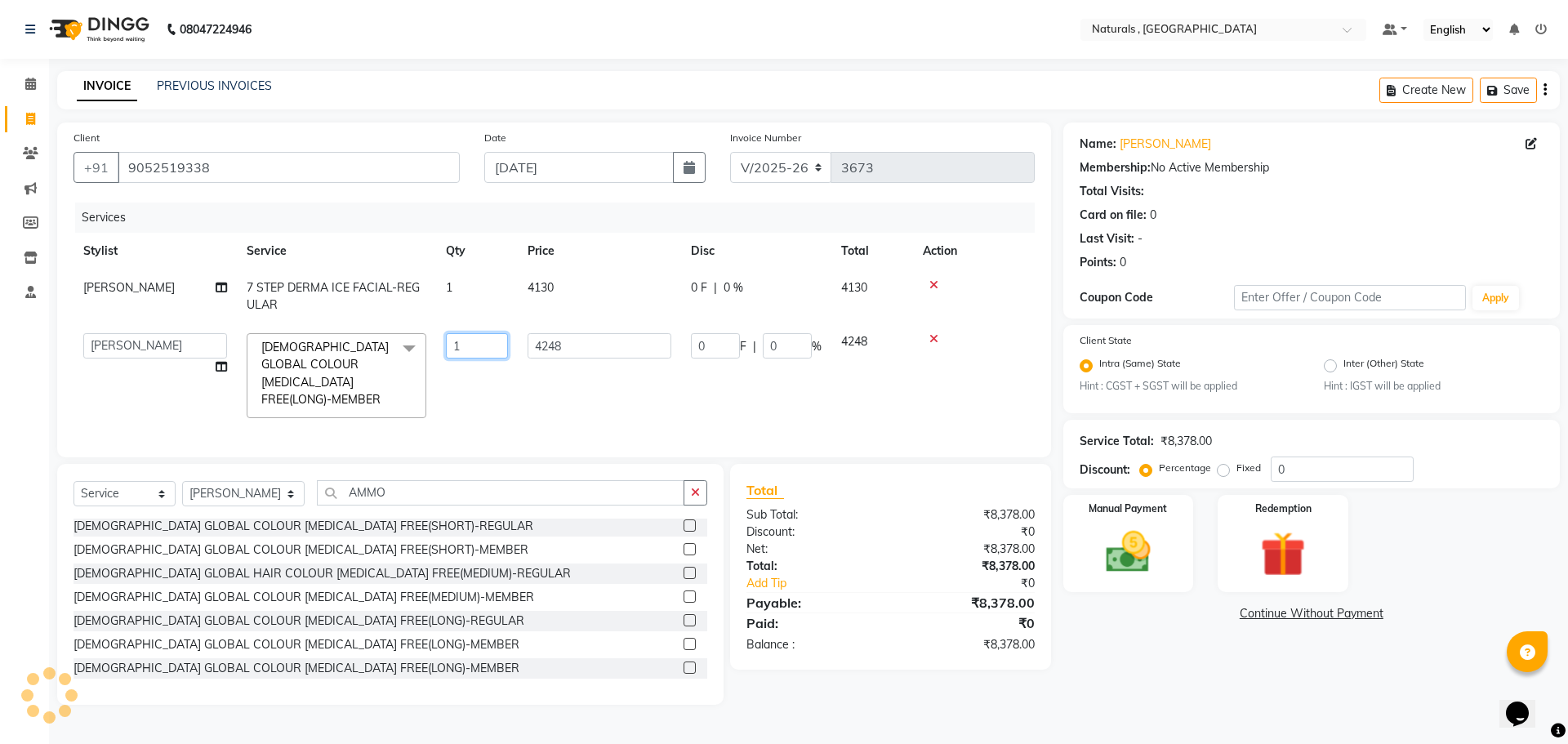
click at [456, 338] on input "1" at bounding box center [477, 346] width 62 height 25
click at [470, 343] on input "1" at bounding box center [477, 346] width 62 height 25
type input "2"
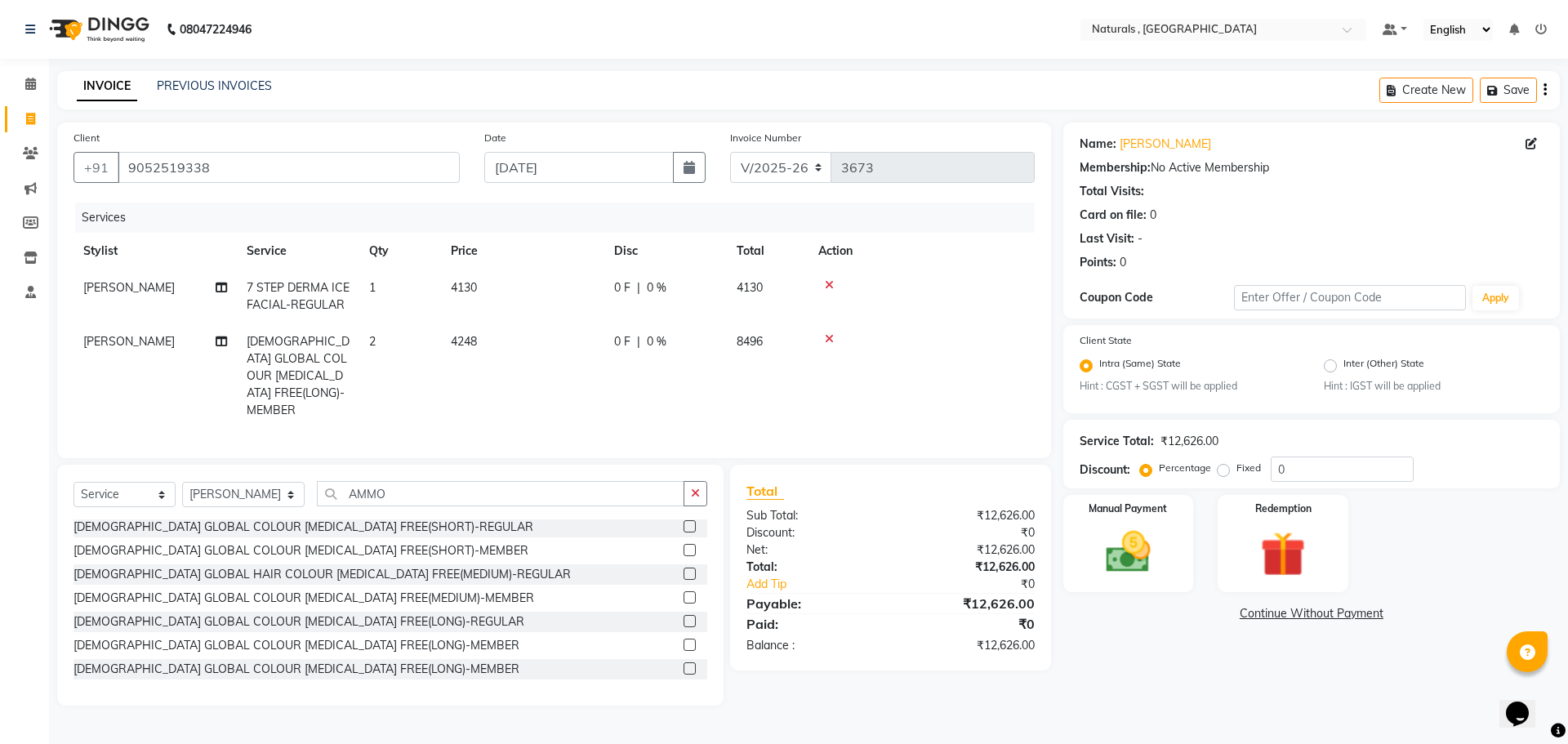
click at [1155, 662] on div "Name: [PERSON_NAME] Membership: No Active Membership Total Visits: Card on file…" at bounding box center [1318, 413] width 509 height 583
click at [1107, 683] on div "Name: [PERSON_NAME] Membership: No Active Membership Total Visits: Card on file…" at bounding box center [1318, 413] width 509 height 583
click at [829, 338] on icon at bounding box center [829, 339] width 9 height 12
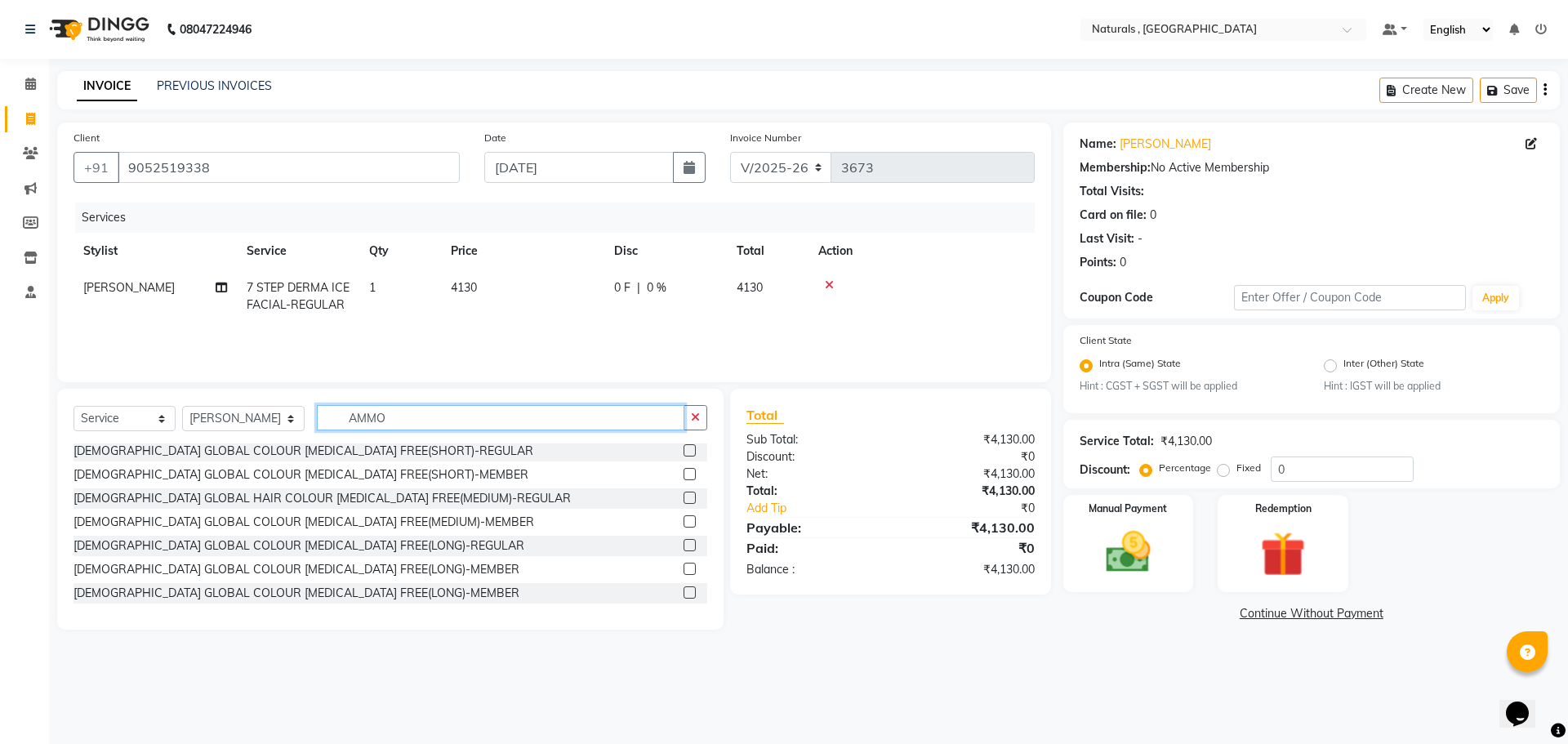
click at [412, 411] on input "AMMO" at bounding box center [500, 417] width 368 height 25
click at [865, 627] on div "Total Sub Total: ₹4,130.00 Discount: ₹0 Net: ₹4,130.00 Total: ₹4,130.00 Add Tip…" at bounding box center [893, 509] width 340 height 241
click at [1114, 556] on img at bounding box center [1128, 553] width 76 height 54
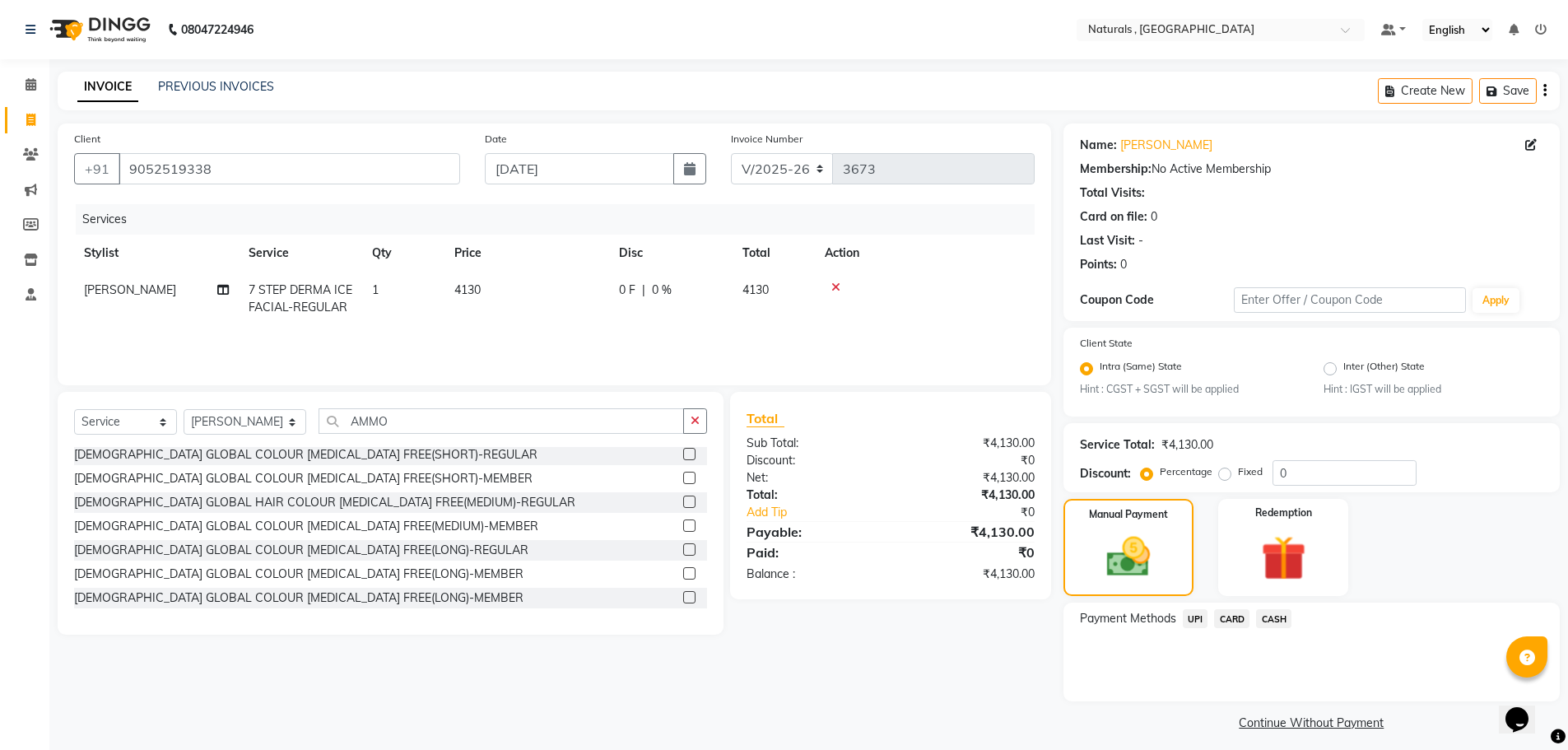
click at [952, 643] on div "Client [PHONE_NUMBER] Date [DATE] Invoice Number V/2025 V/[PHONE_NUMBER] Servic…" at bounding box center [554, 428] width 1018 height 612
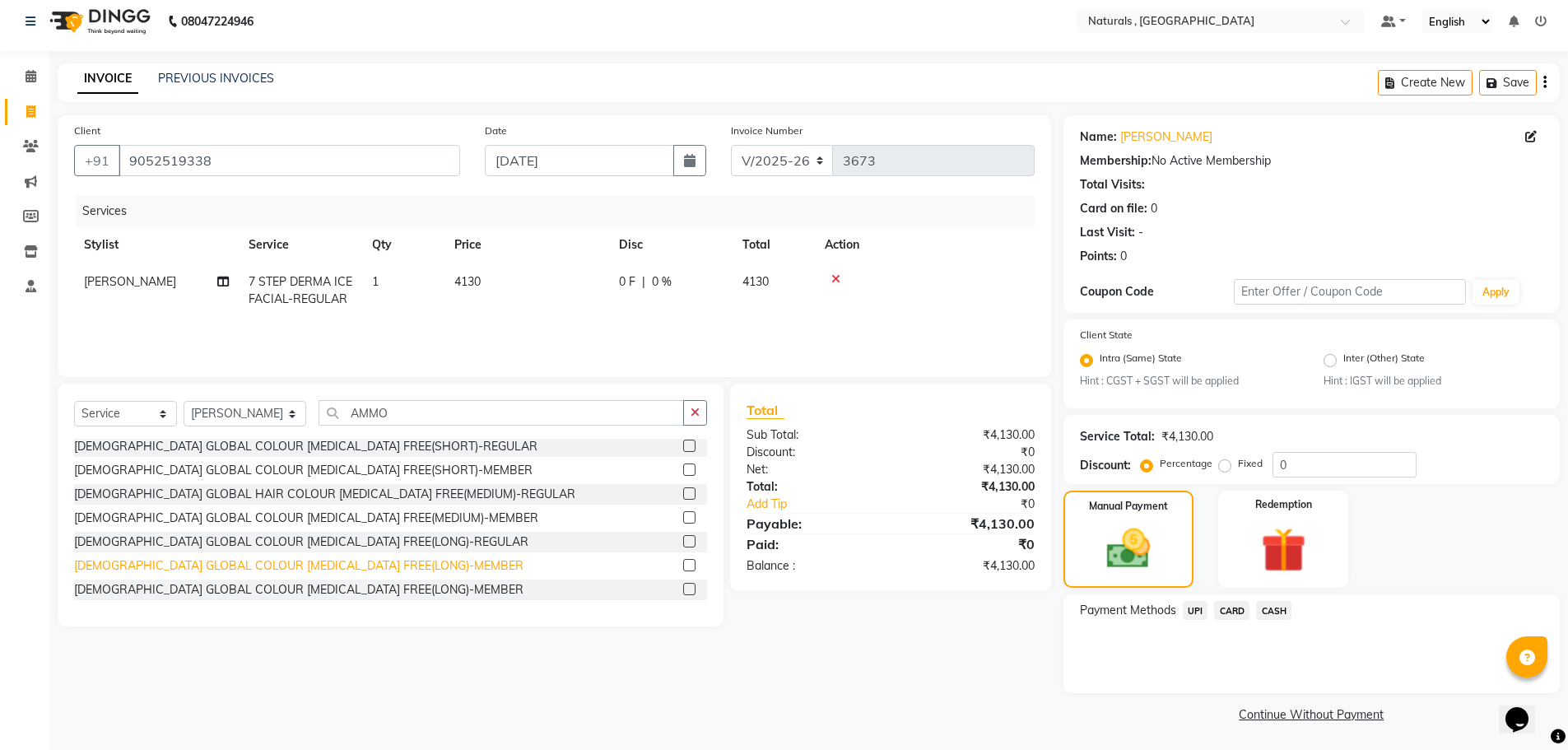
scroll to position [10, 0]
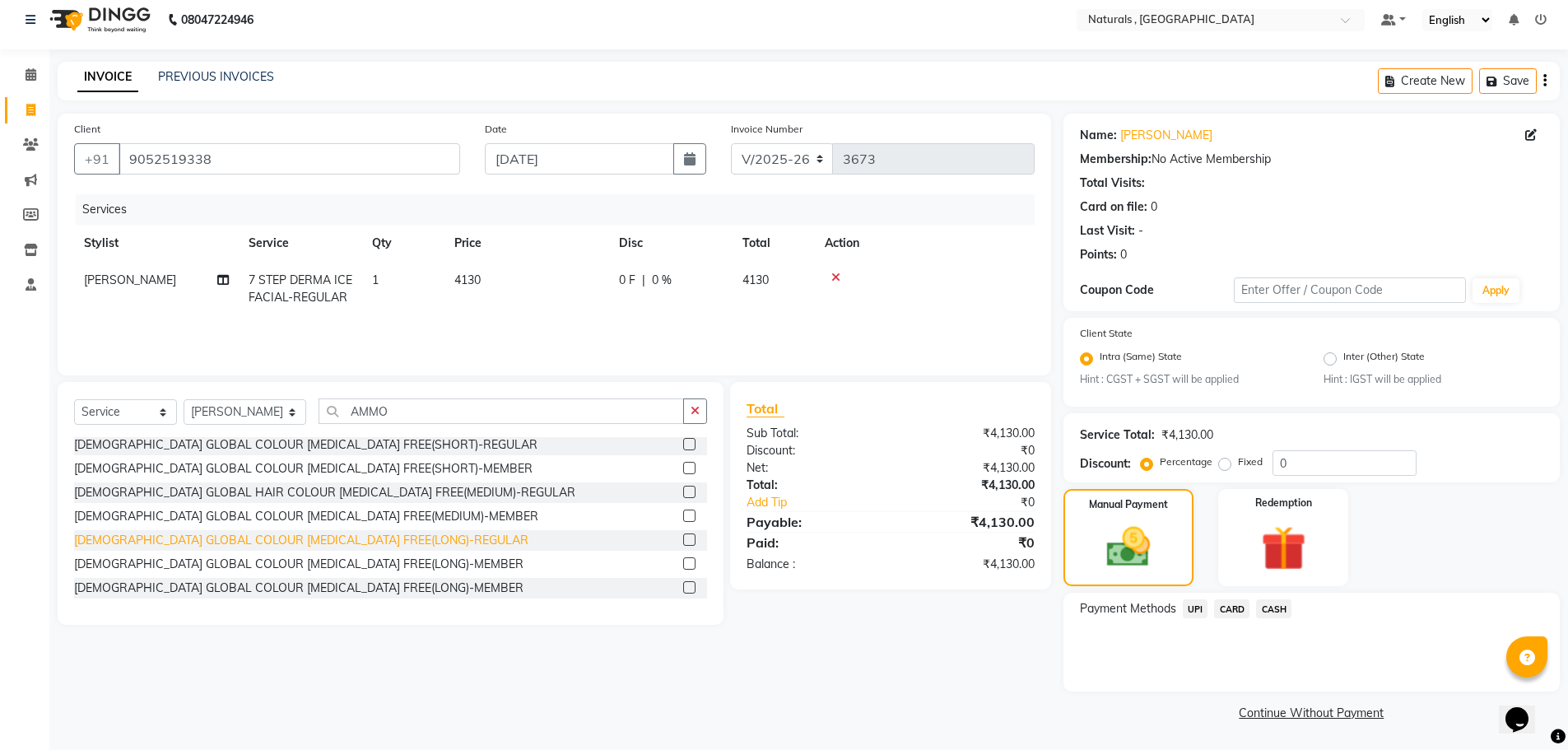
click at [323, 538] on div "[DEMOGRAPHIC_DATA] GLOBAL COLOUR [MEDICAL_DATA] FREE(LONG)-REGULAR" at bounding box center [300, 540] width 454 height 17
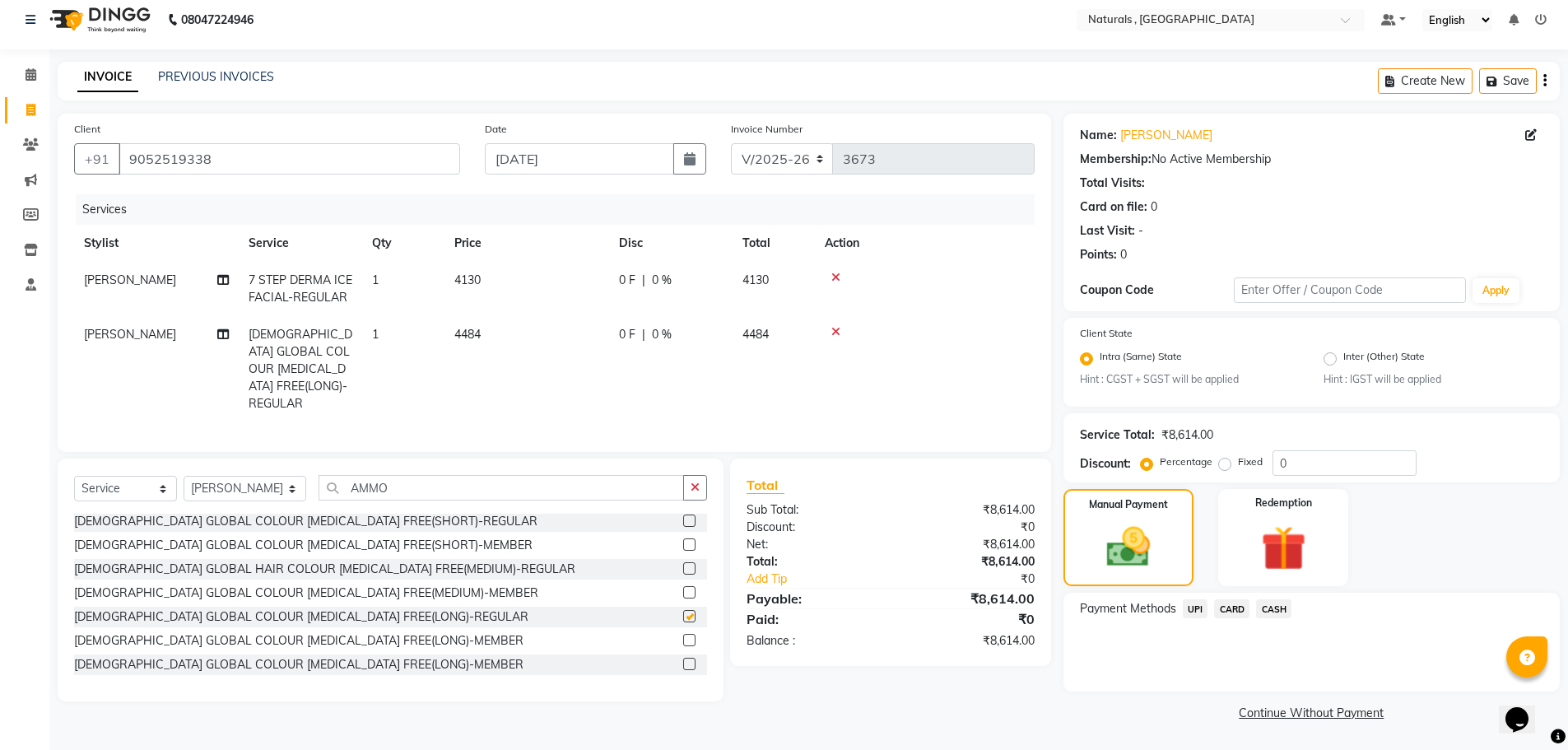
checkbox input "false"
click at [373, 331] on span "1" at bounding box center [375, 333] width 7 height 14
select select "72475"
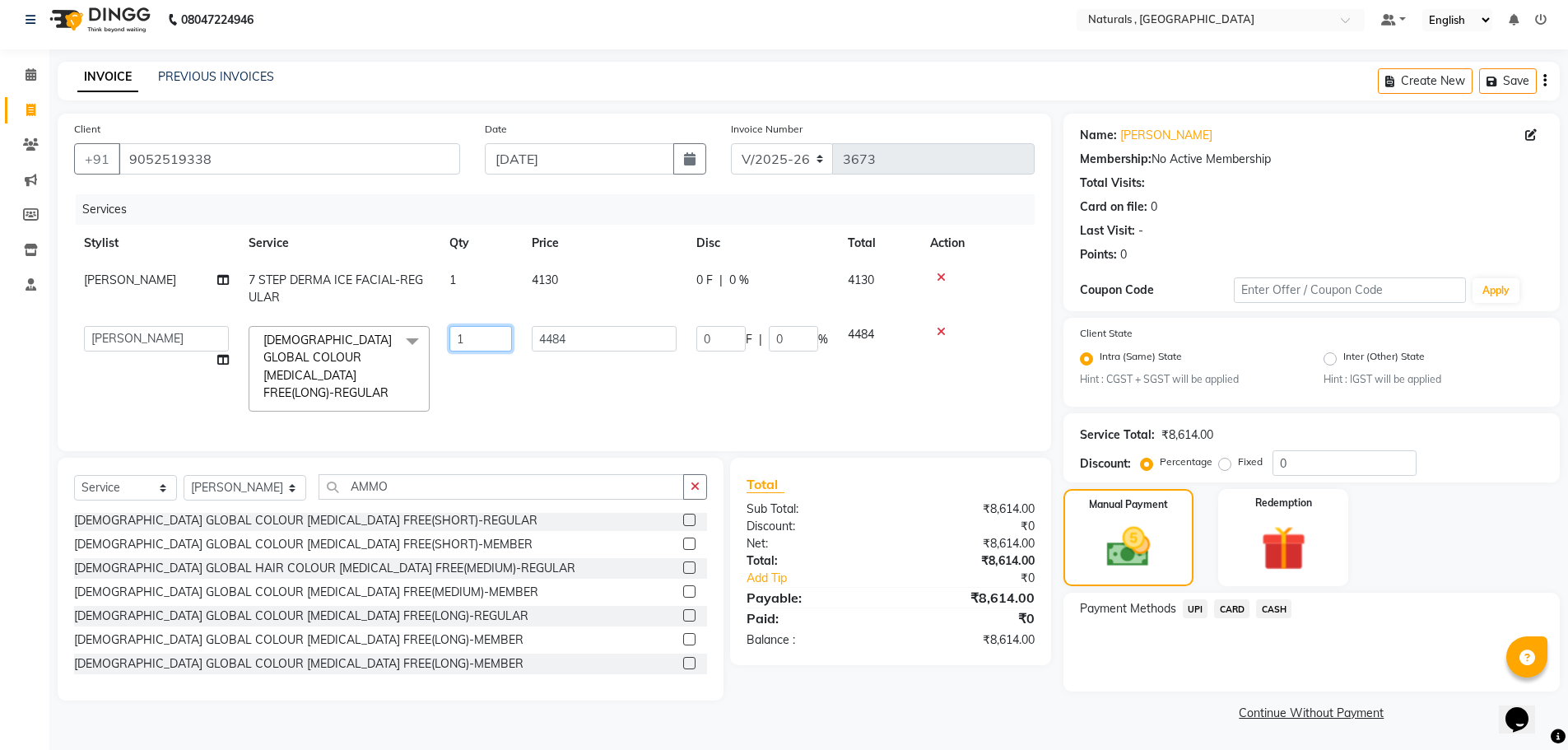
click at [479, 338] on input "1" at bounding box center [481, 339] width 63 height 25
type input "2"
click at [941, 686] on div "Total Sub Total: ₹8,614.00 Discount: ₹0 Net: ₹8,614.00 Total: ₹8,614.00 Add Tip…" at bounding box center [893, 579] width 339 height 243
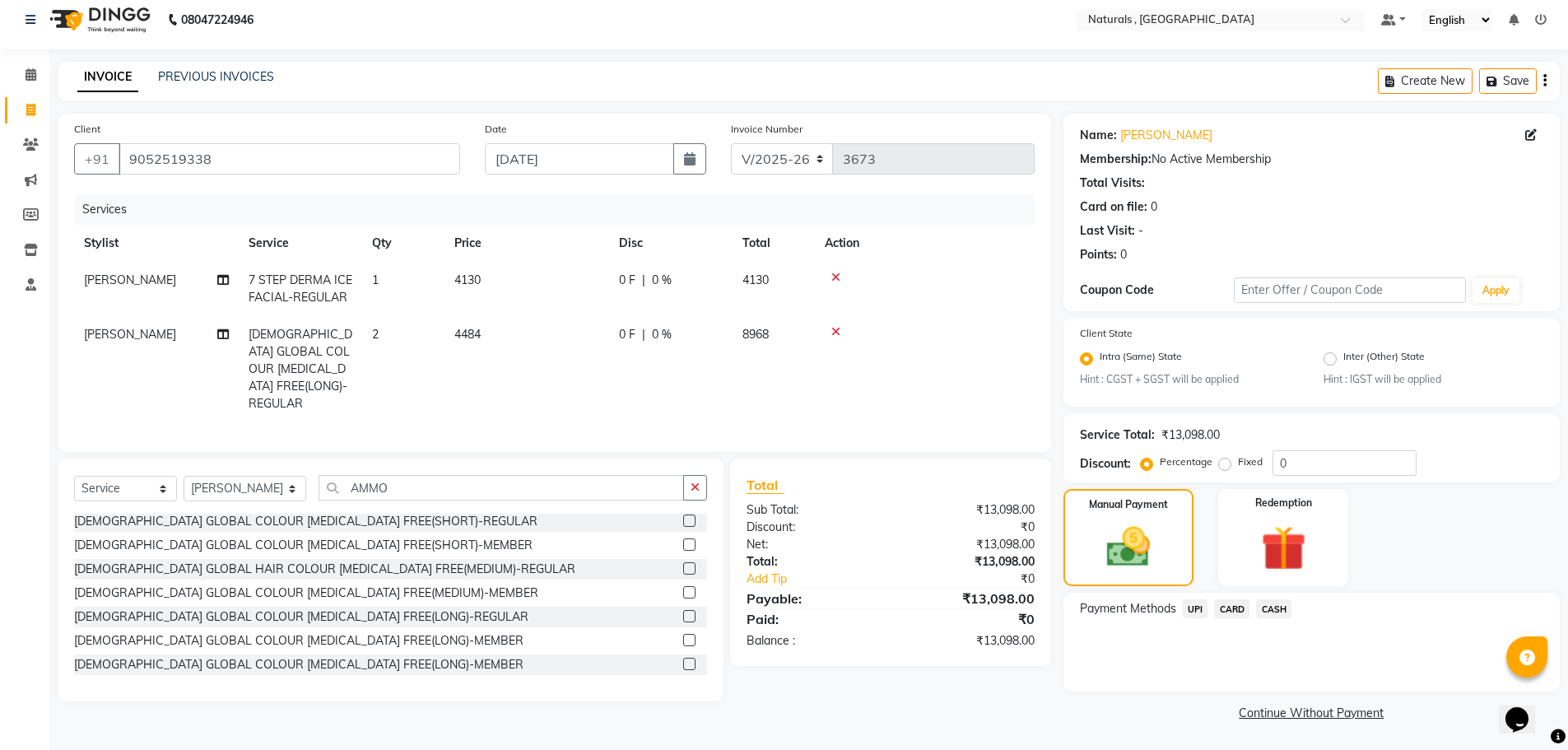
click at [971, 695] on div "Total Sub Total: ₹13,098.00 Discount: ₹0 Net: ₹13,098.00 Total: ₹13,098.00 Add …" at bounding box center [893, 579] width 339 height 243
click at [1231, 608] on span "CARD" at bounding box center [1232, 608] width 36 height 19
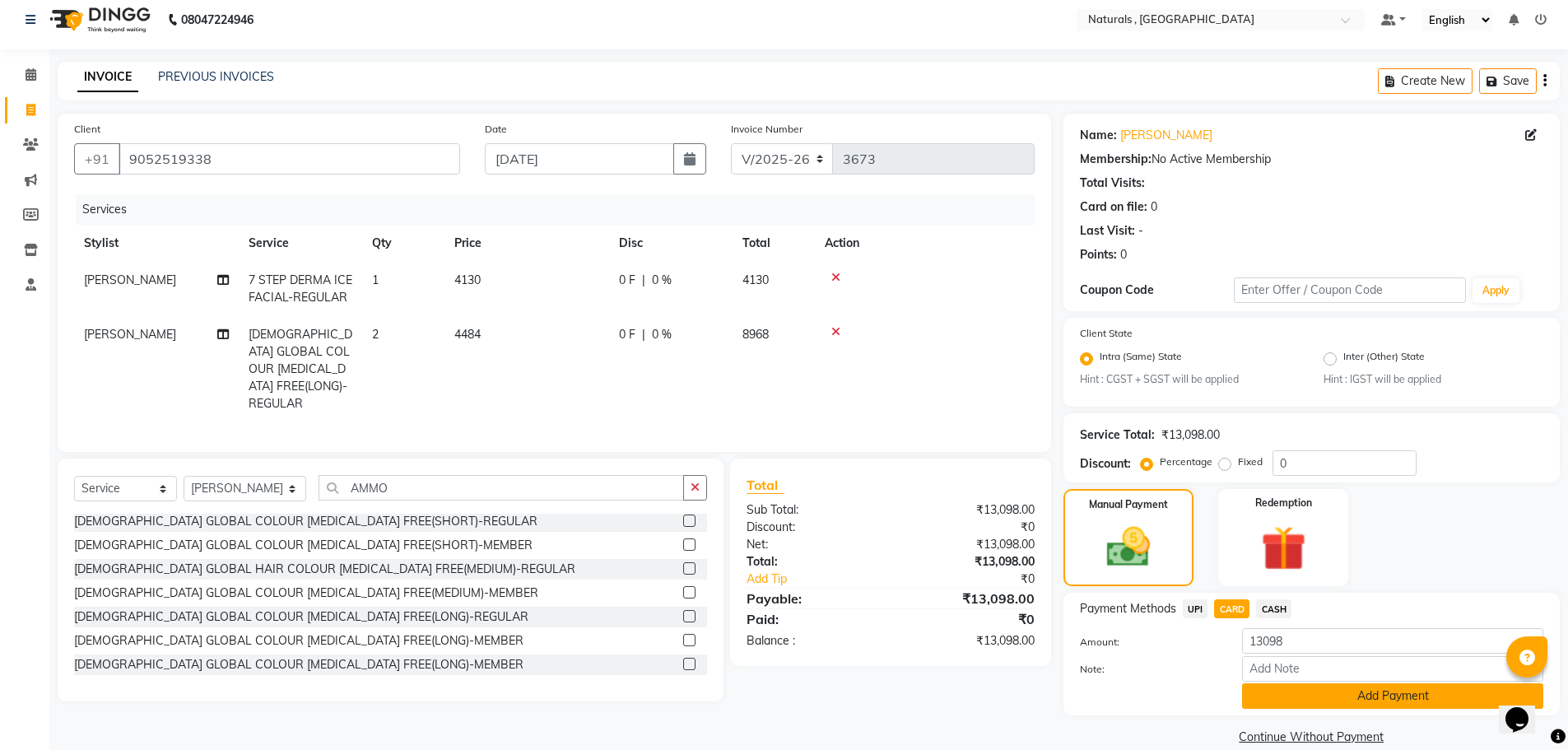
click at [1297, 689] on button "Add Payment" at bounding box center [1392, 696] width 301 height 25
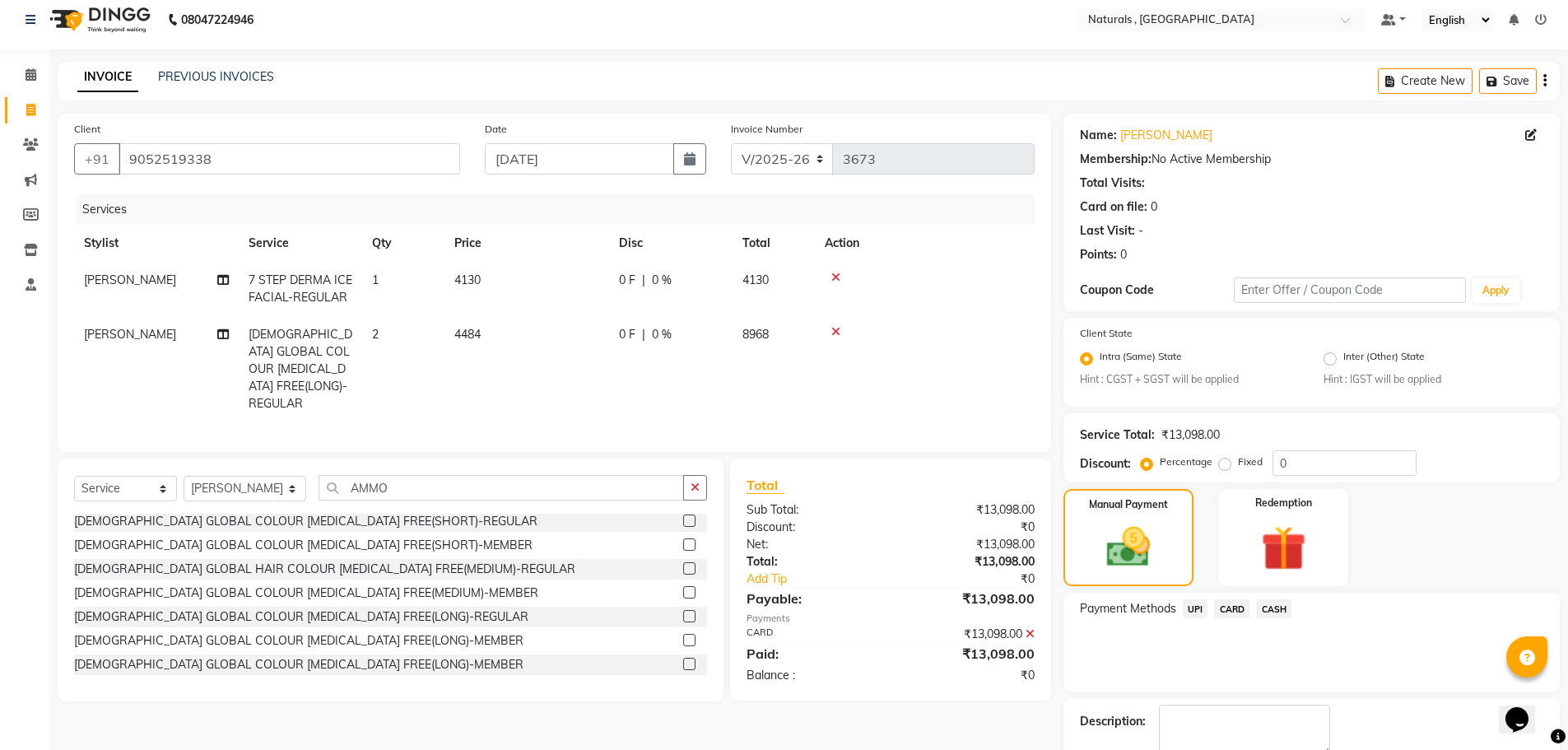
scroll to position [103, 0]
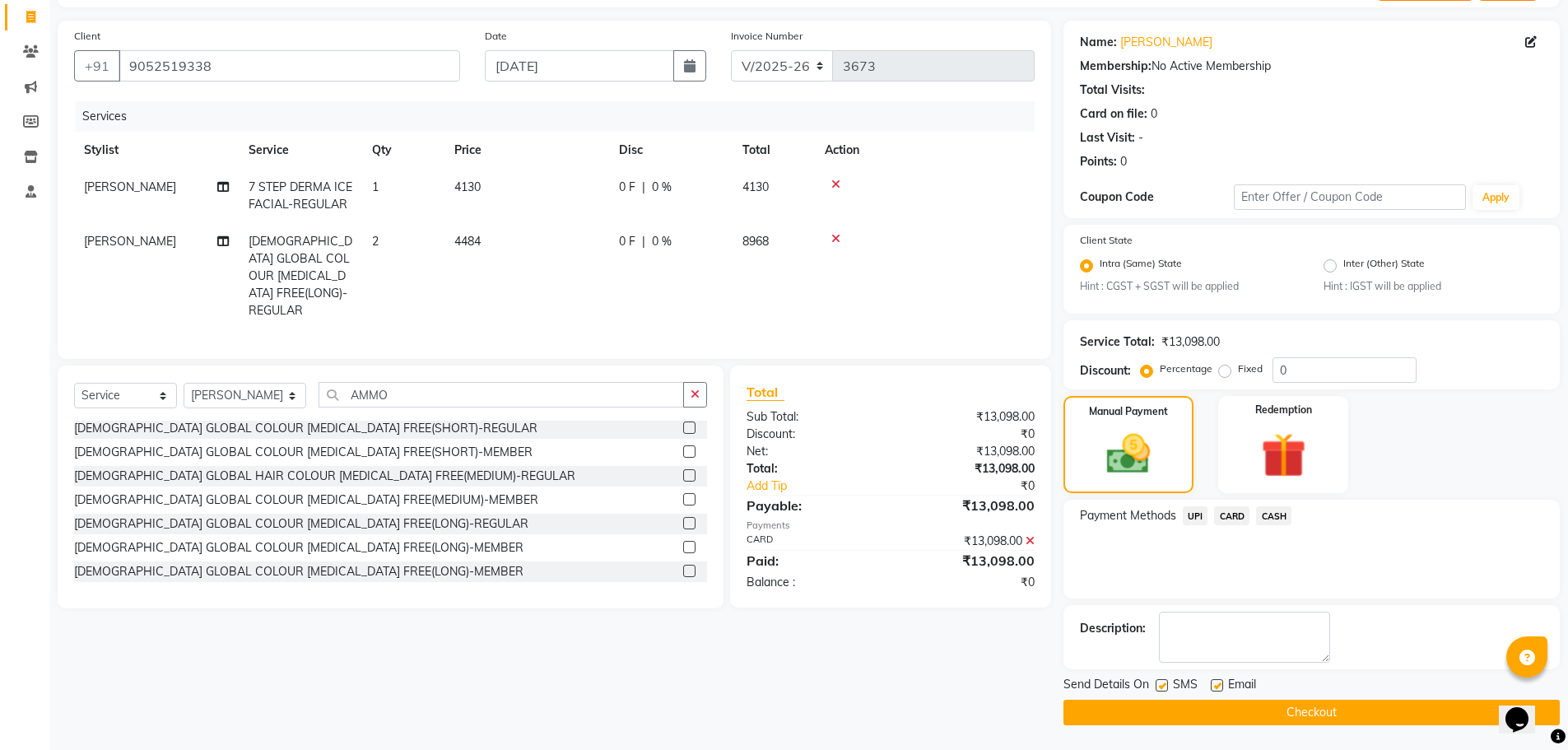
click at [1274, 702] on button "Checkout" at bounding box center [1311, 712] width 496 height 25
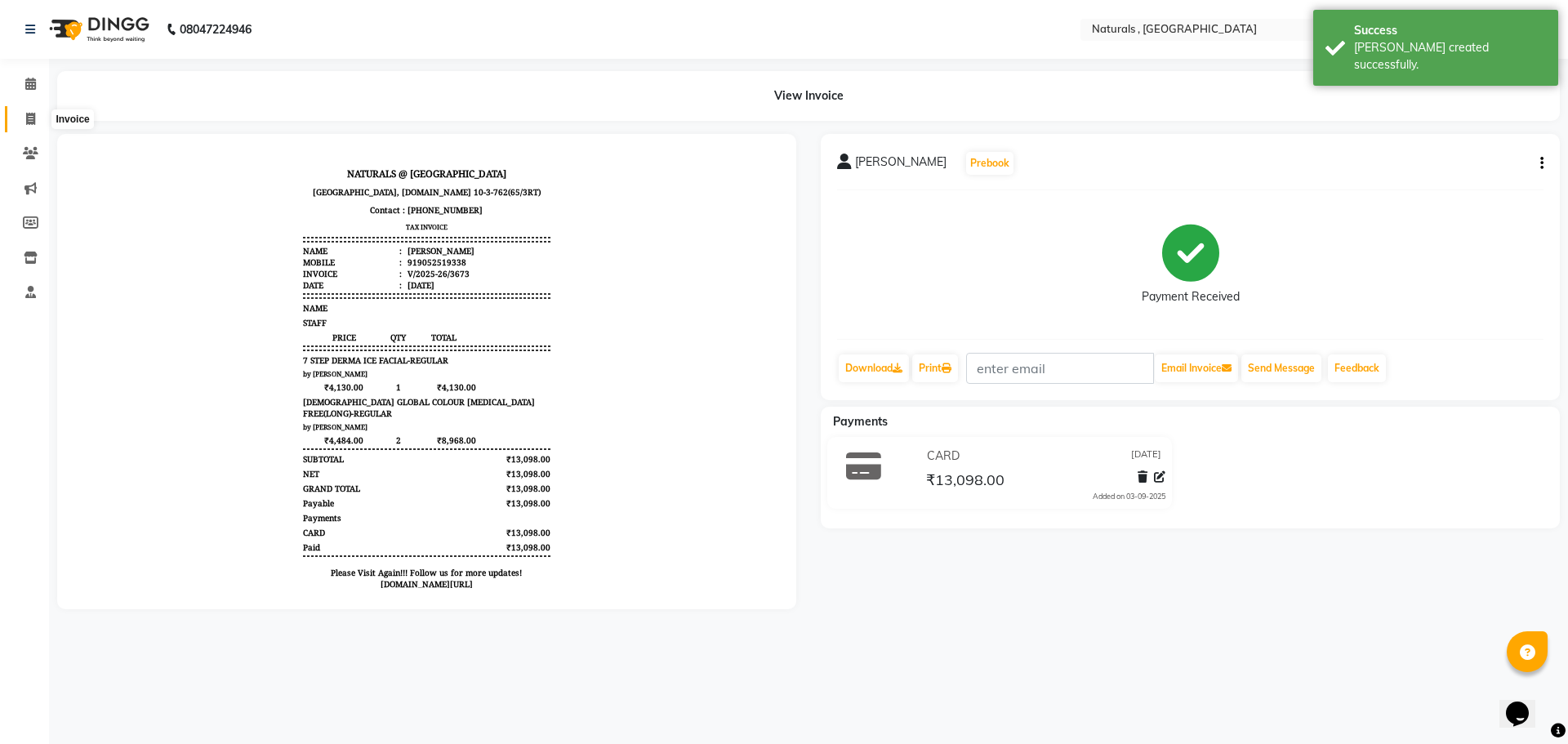
click at [33, 114] on icon at bounding box center [30, 119] width 9 height 13
select select "5818"
select select "service"
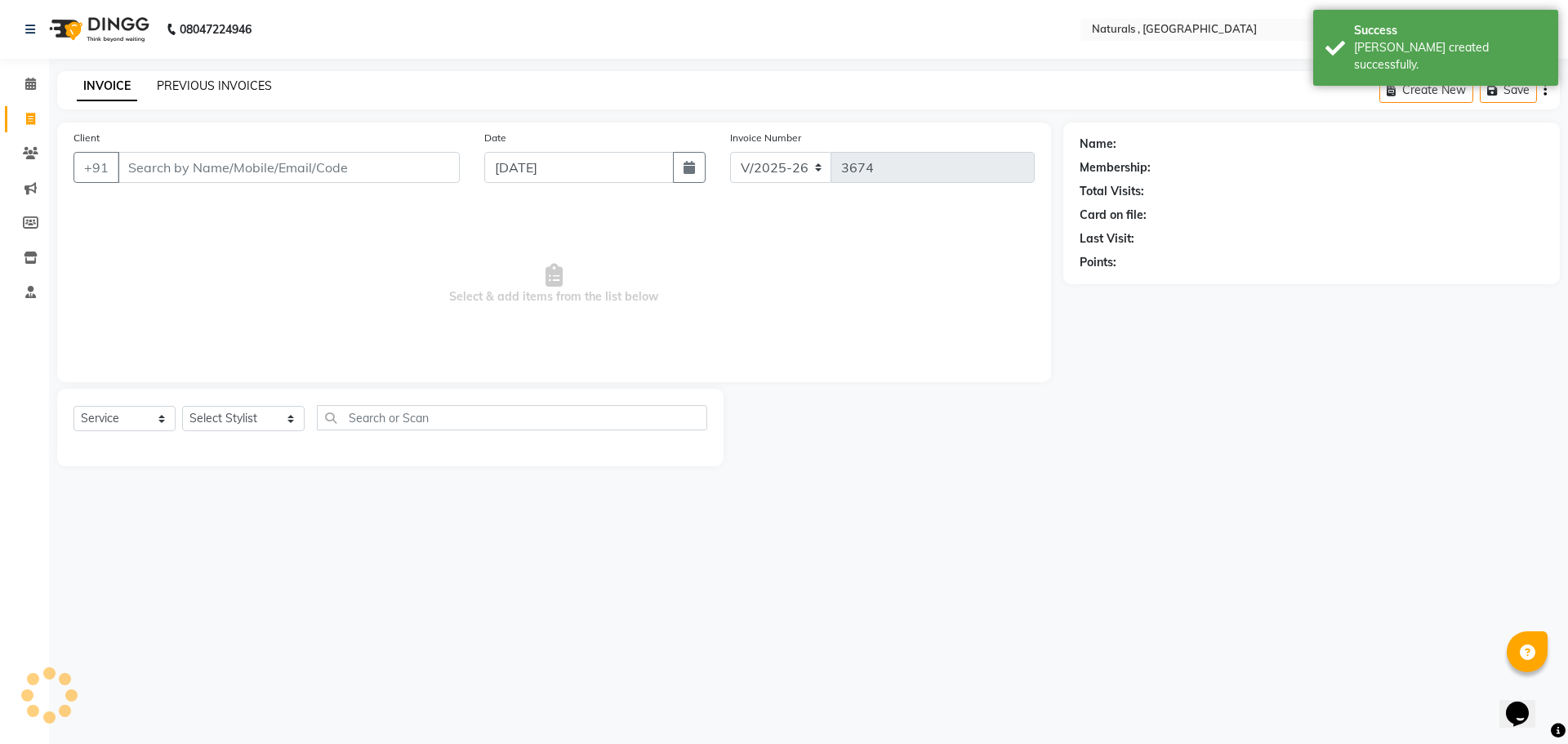
click at [196, 81] on link "PREVIOUS INVOICES" at bounding box center [214, 85] width 115 height 14
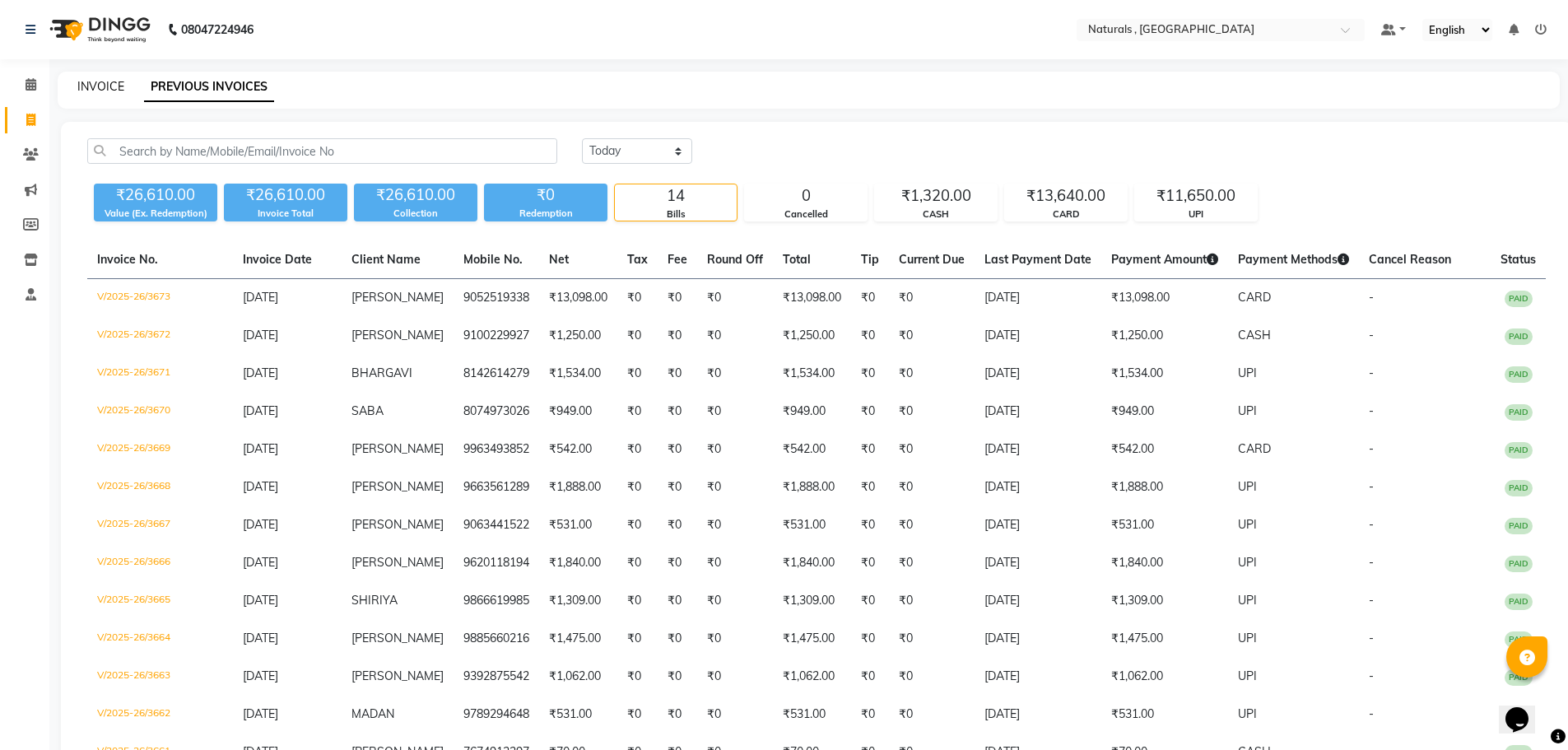
click at [102, 87] on link "INVOICE" at bounding box center [100, 86] width 47 height 14
select select "5818"
select select "service"
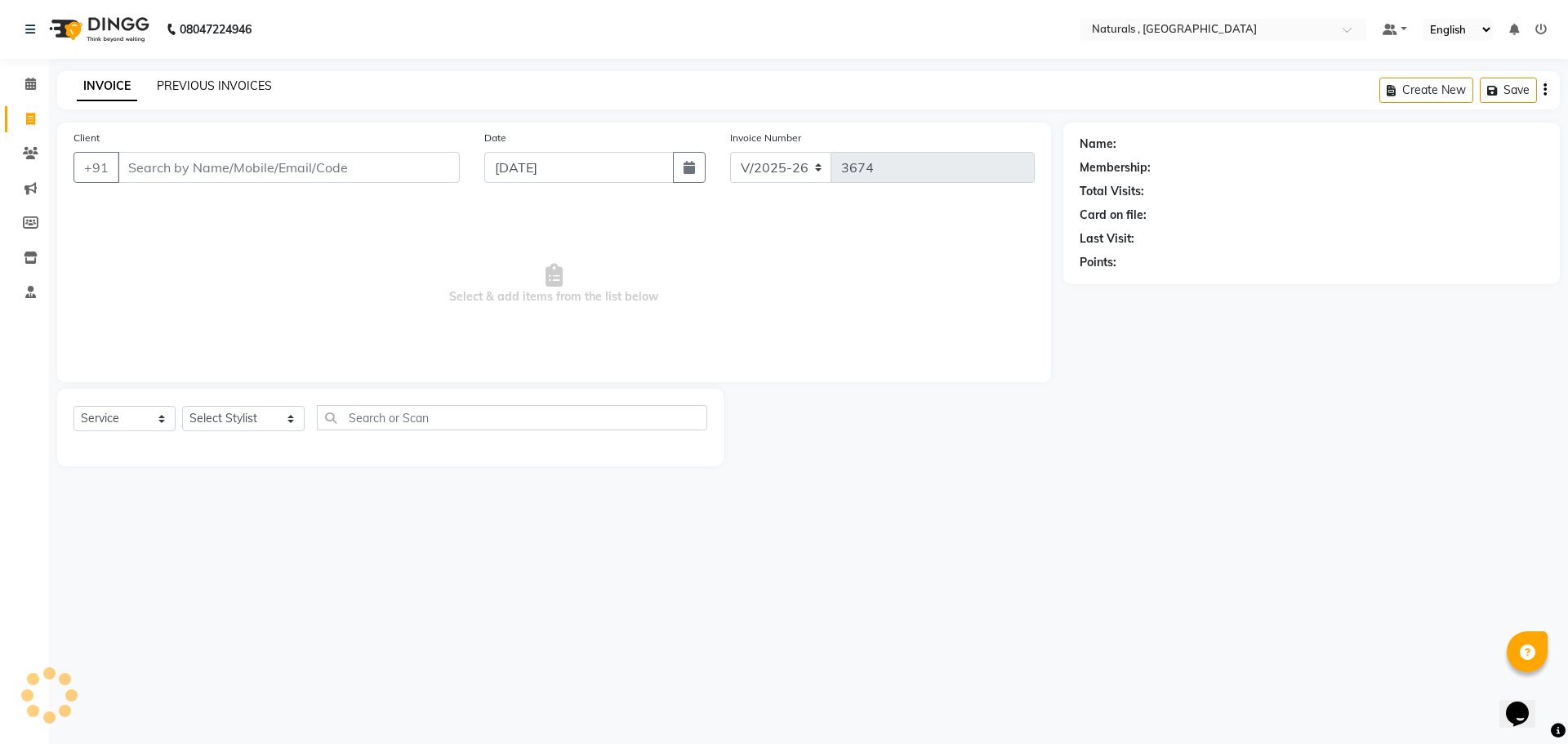
click at [211, 88] on link "PREVIOUS INVOICES" at bounding box center [214, 85] width 115 height 14
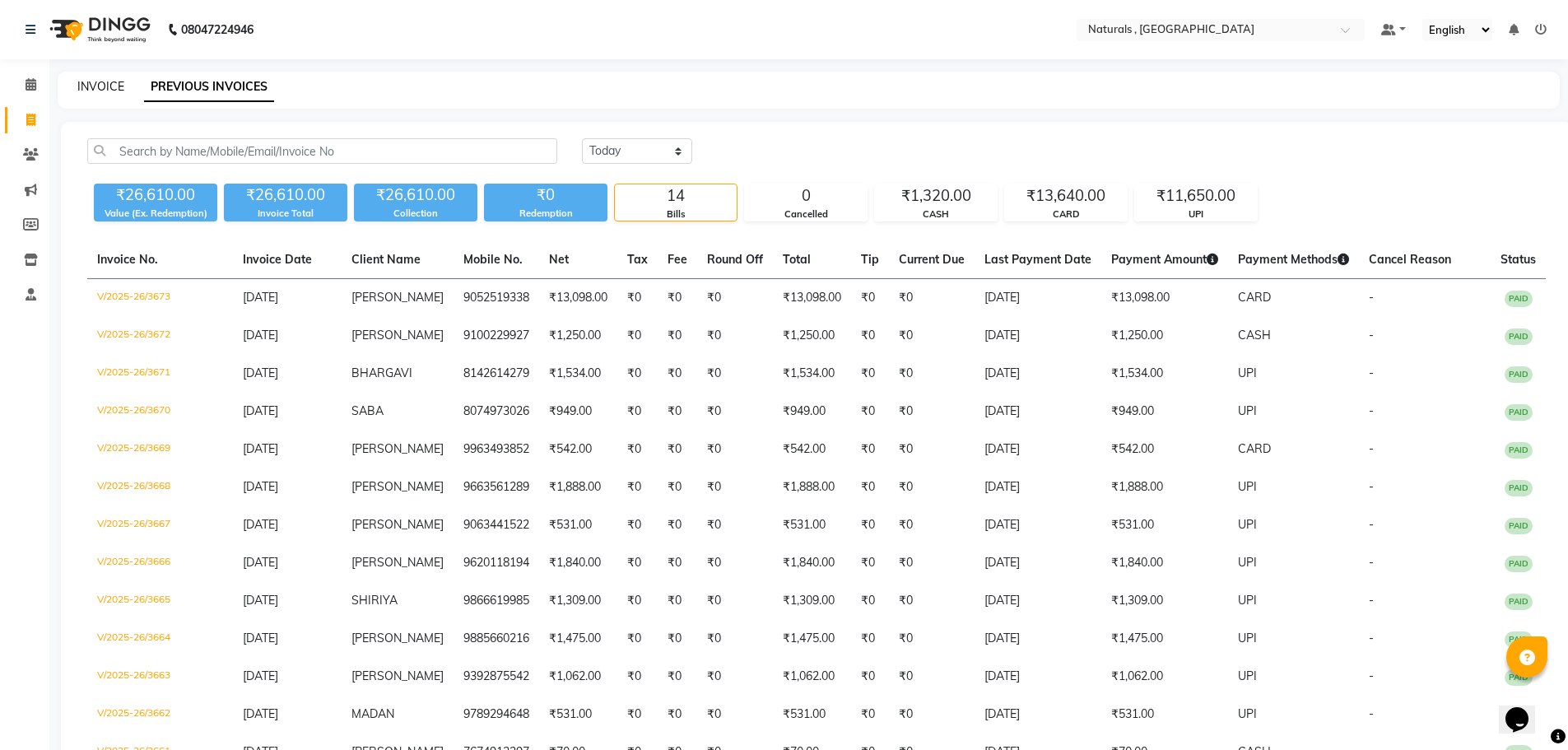
click at [87, 88] on link "INVOICE" at bounding box center [100, 86] width 47 height 14
select select "service"
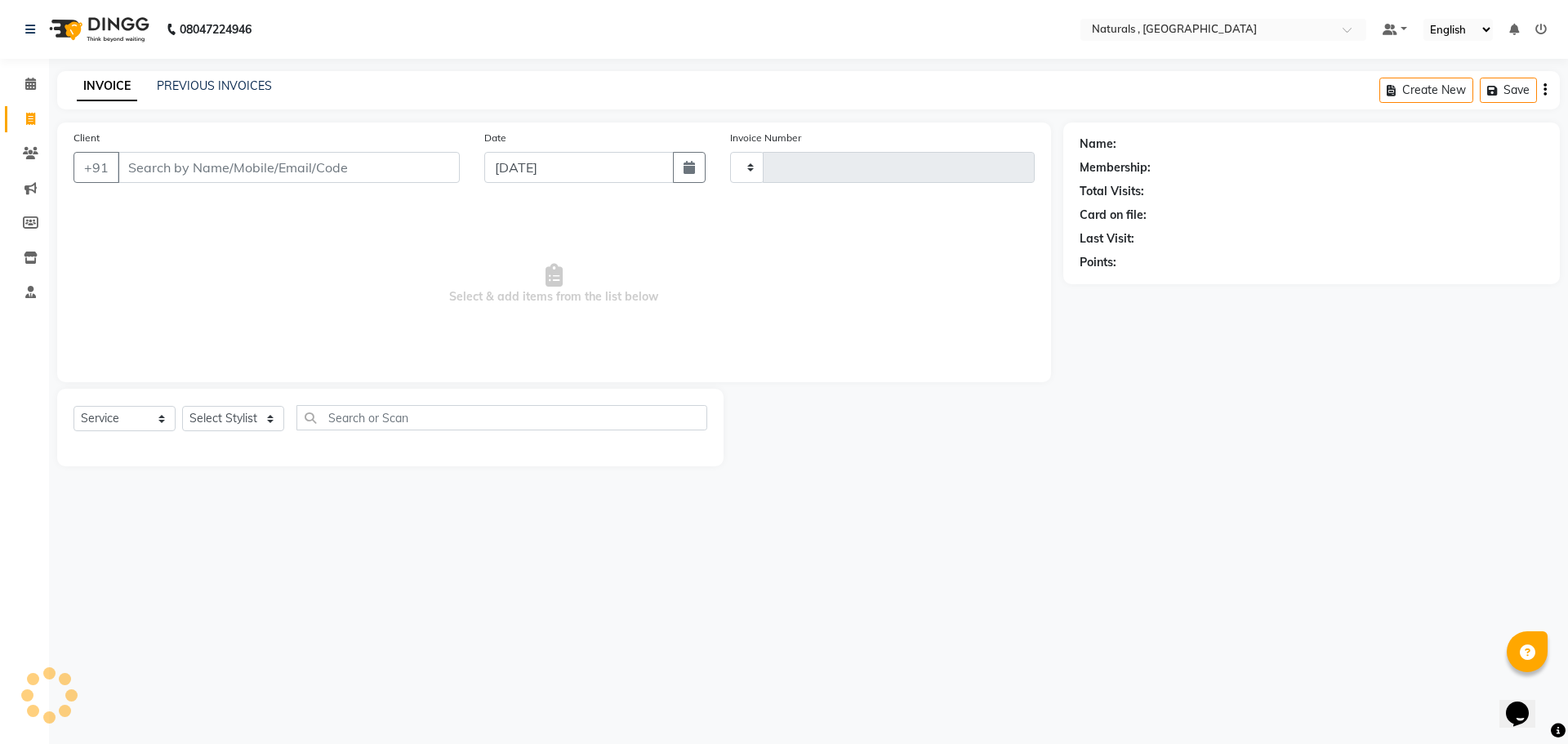
type input "3674"
select select "5818"
click at [256, 425] on select "Select Stylist" at bounding box center [232, 418] width 102 height 25
select select "40678"
click at [182, 406] on select "Select Stylist ASFIYA (L-3) BHAGYA SHREE GM [PERSON_NAME] (L-2) [PERSON_NAME] (…" at bounding box center [243, 418] width 122 height 25
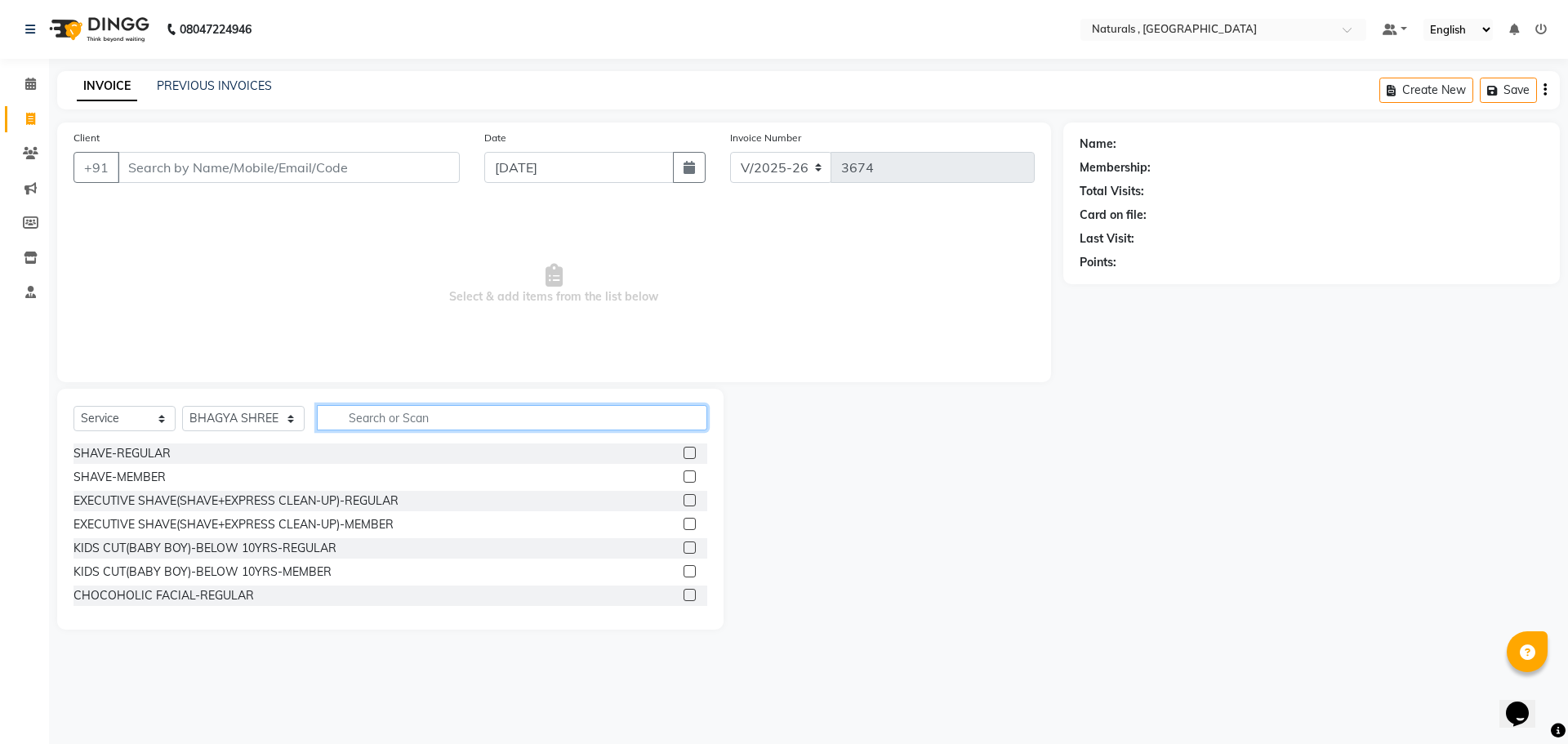
click at [355, 414] on input "text" at bounding box center [512, 417] width 392 height 25
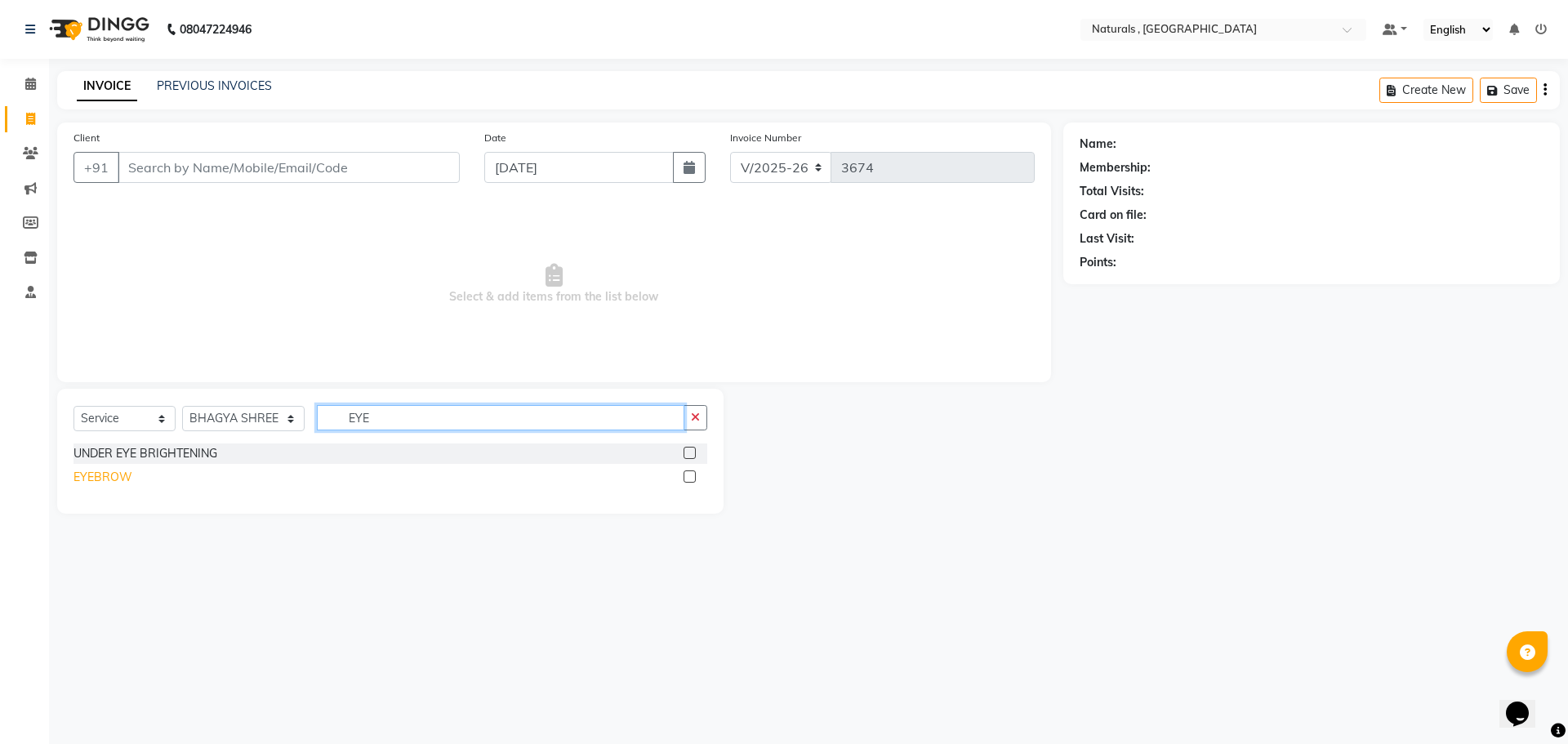
type input "EYE"
click at [120, 483] on div "EYEBROW" at bounding box center [103, 477] width 59 height 17
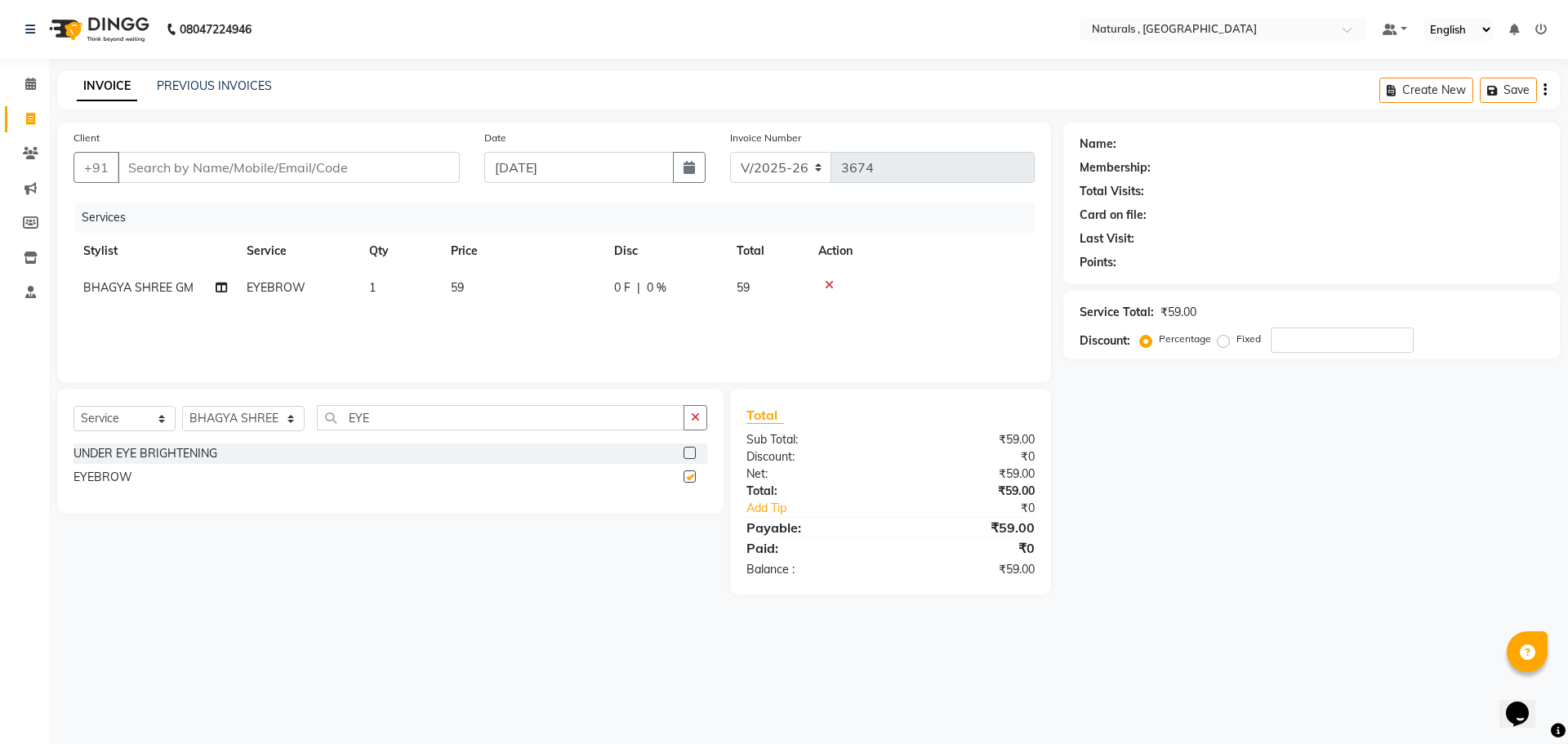
checkbox input "false"
click at [461, 294] on span "59" at bounding box center [457, 287] width 13 height 14
select select "40678"
click at [595, 279] on td "59" at bounding box center [600, 300] width 163 height 62
click at [587, 297] on input "59" at bounding box center [600, 292] width 144 height 25
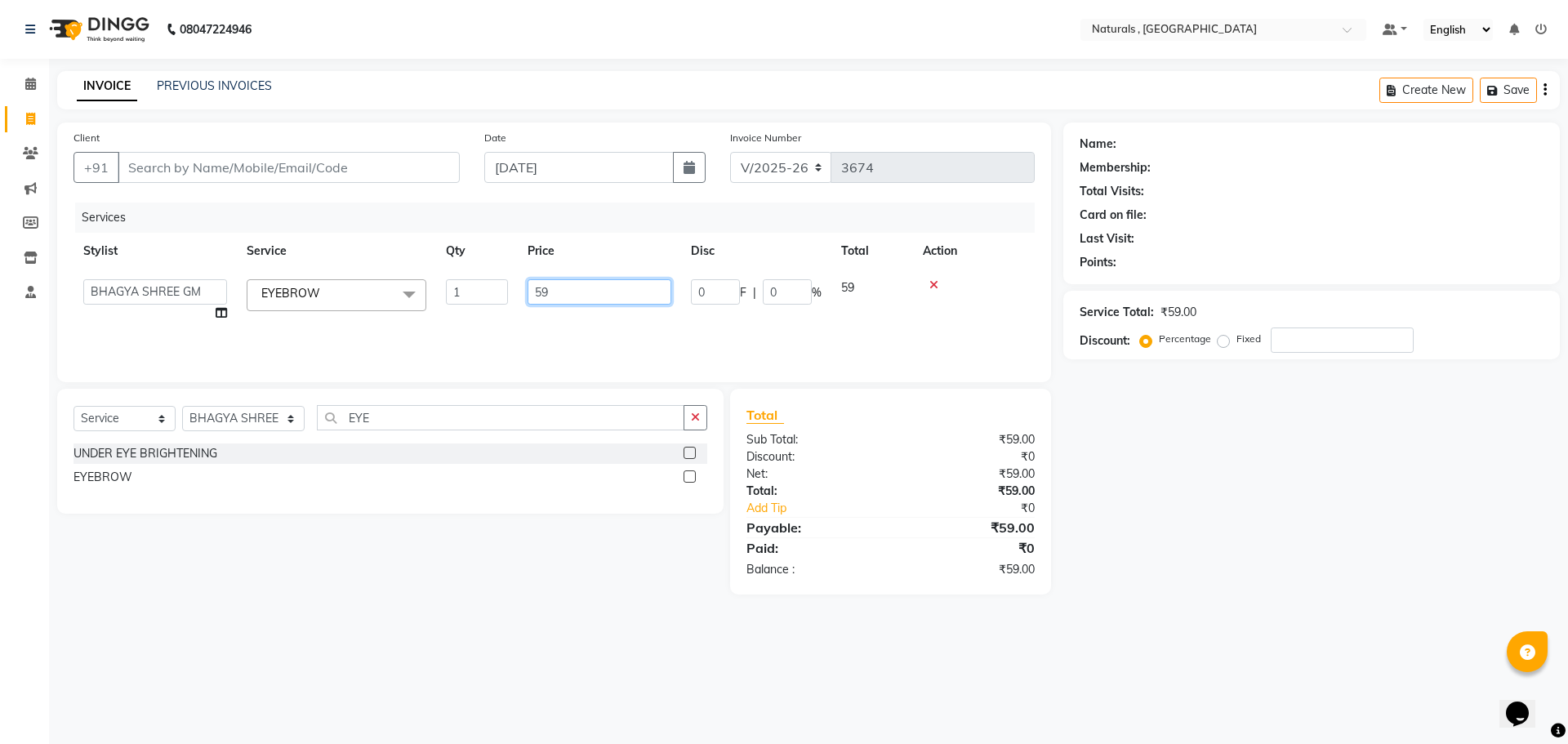
type input "5"
type input "70"
click at [429, 513] on div "Select Service Product Membership Package Voucher Prepaid Gift Card Select Styl…" at bounding box center [384, 492] width 679 height 205
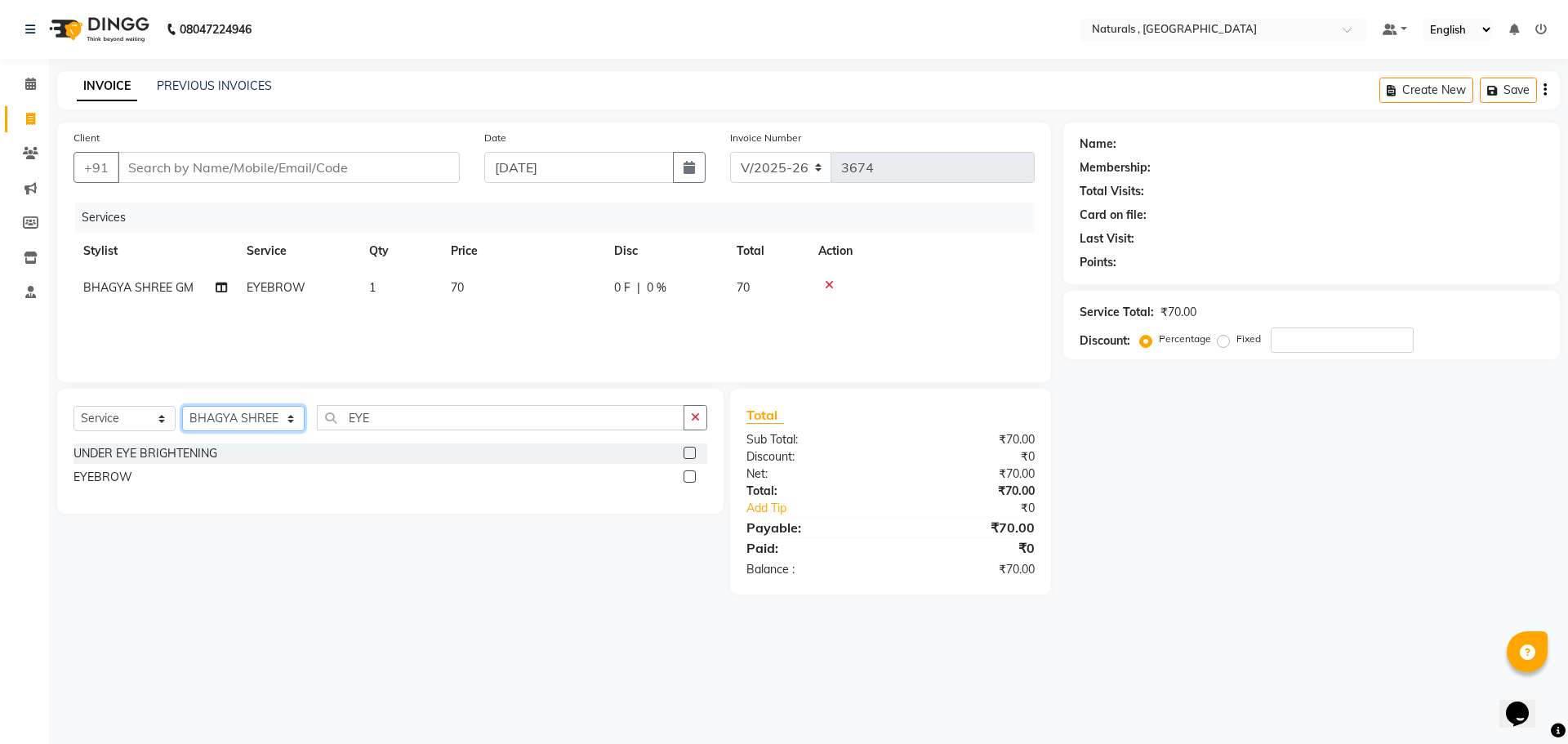
click at [288, 412] on select "Select Stylist ASFIYA (L-3) BHAGYA SHREE GM [PERSON_NAME] (L-2) [PERSON_NAME] (…" at bounding box center [243, 418] width 122 height 25
select select "40710"
click at [182, 406] on select "Select Stylist ASFIYA (L-3) BHAGYA SHREE GM [PERSON_NAME] (L-2) [PERSON_NAME] (…" at bounding box center [243, 418] width 122 height 25
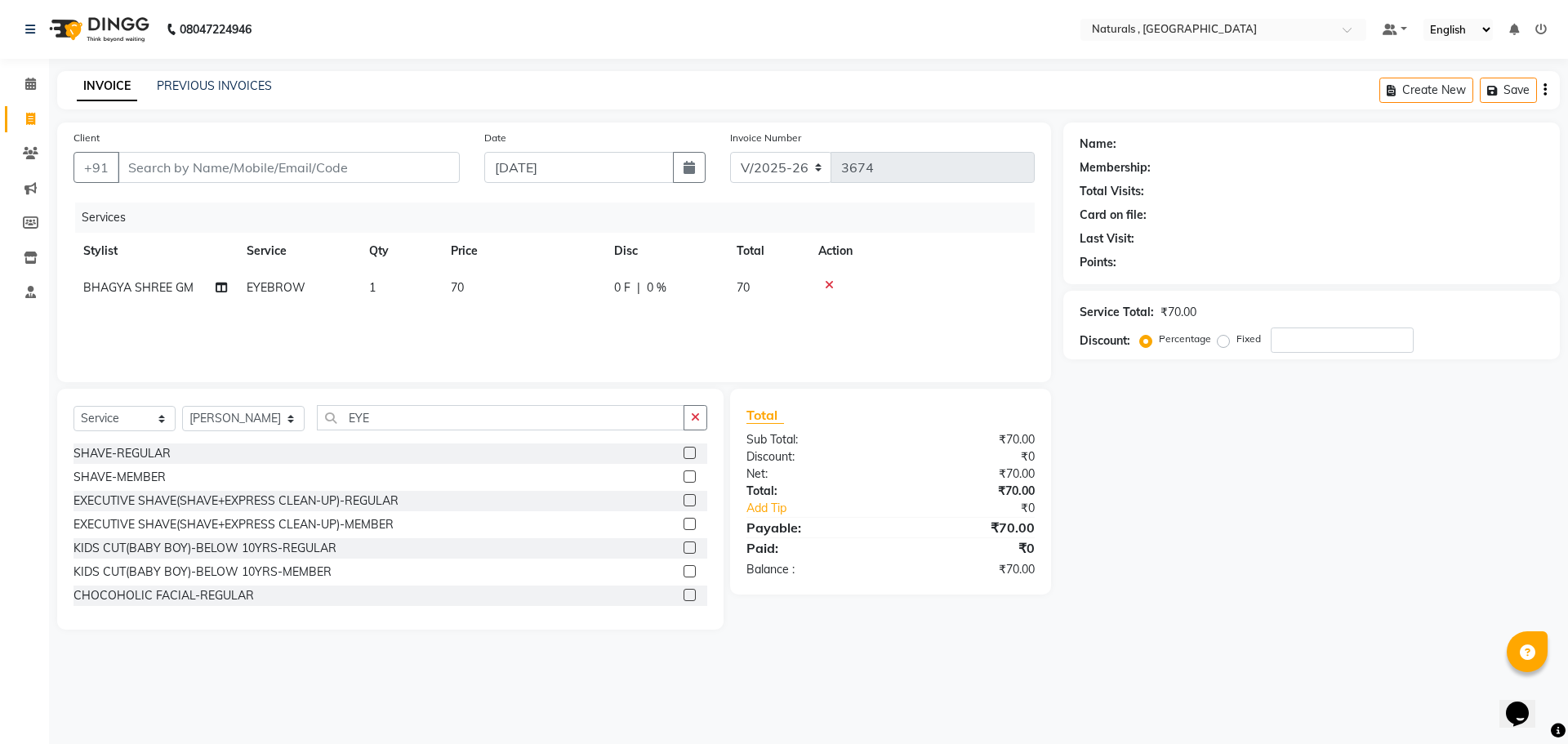
click at [400, 431] on div "Select Service Product Membership Package Voucher Prepaid Gift Card Select Styl…" at bounding box center [390, 424] width 634 height 39
click at [400, 417] on input "EYE" at bounding box center [500, 417] width 368 height 25
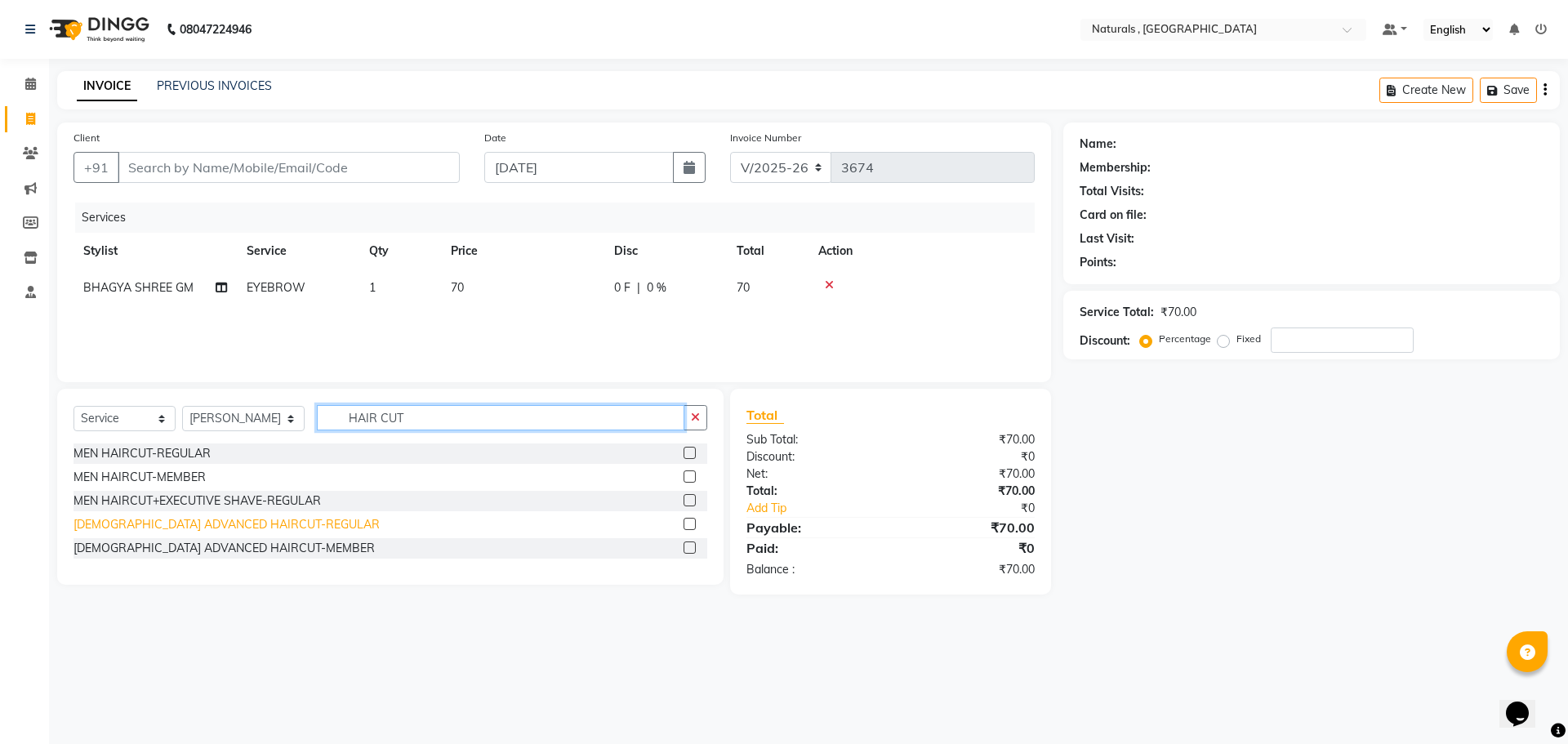
type input "HAIR CUT"
click at [285, 524] on div "[DEMOGRAPHIC_DATA] ADVANCED HAIRCUT-REGULAR" at bounding box center [227, 524] width 307 height 17
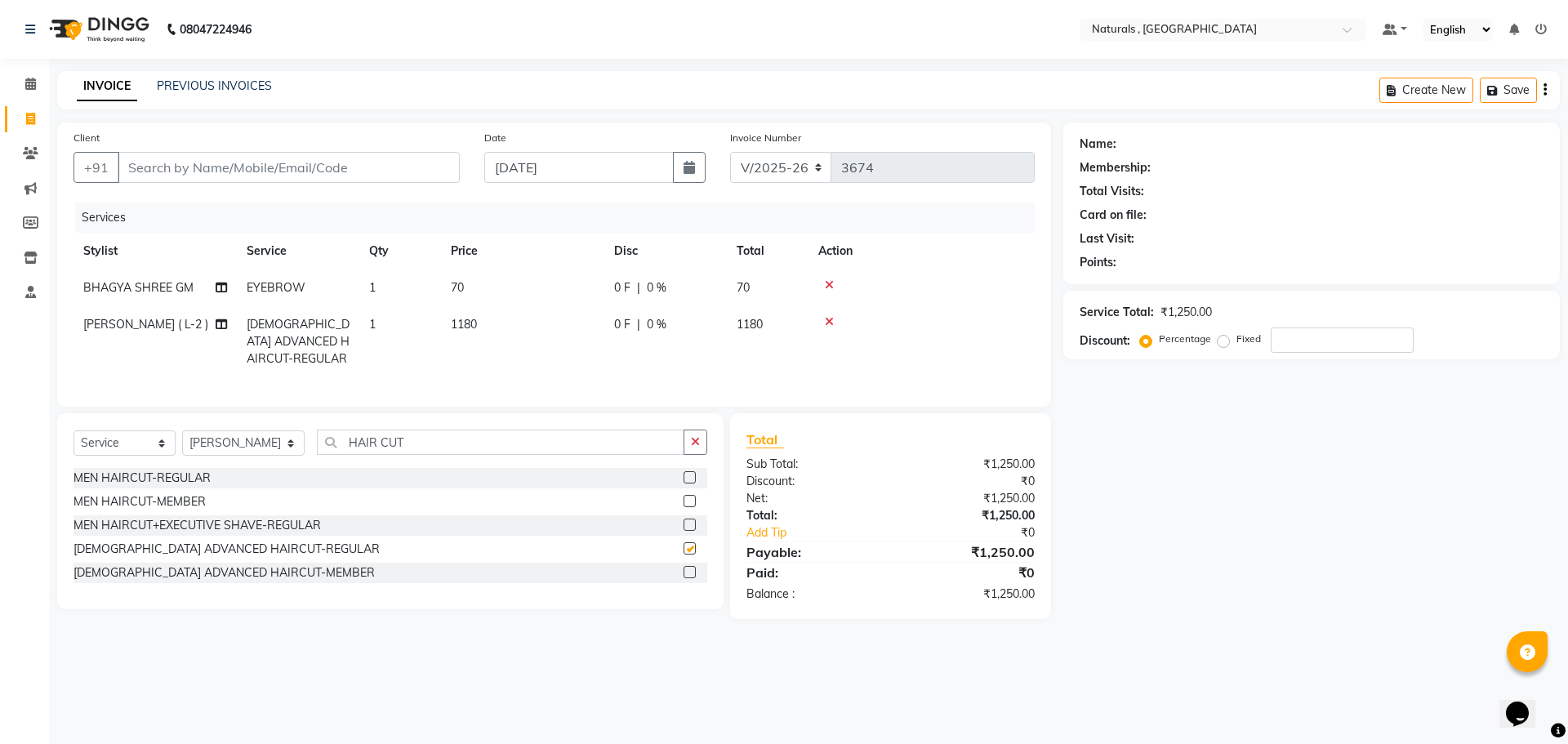
checkbox input "false"
click at [411, 162] on input "Client" at bounding box center [289, 167] width 342 height 31
type input "9"
type input "0"
type input "9885550980"
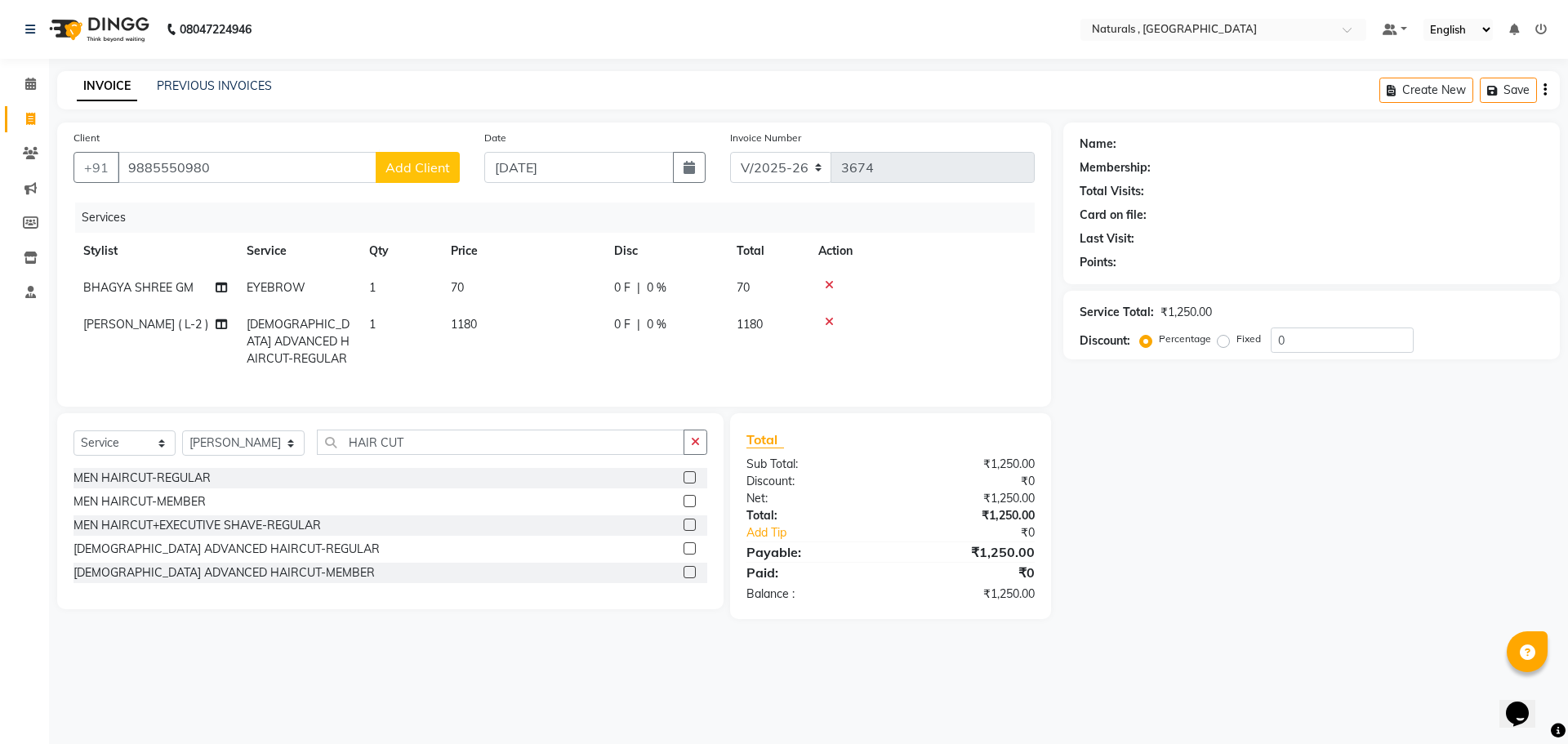
click at [451, 171] on button "Add Client" at bounding box center [418, 167] width 84 height 31
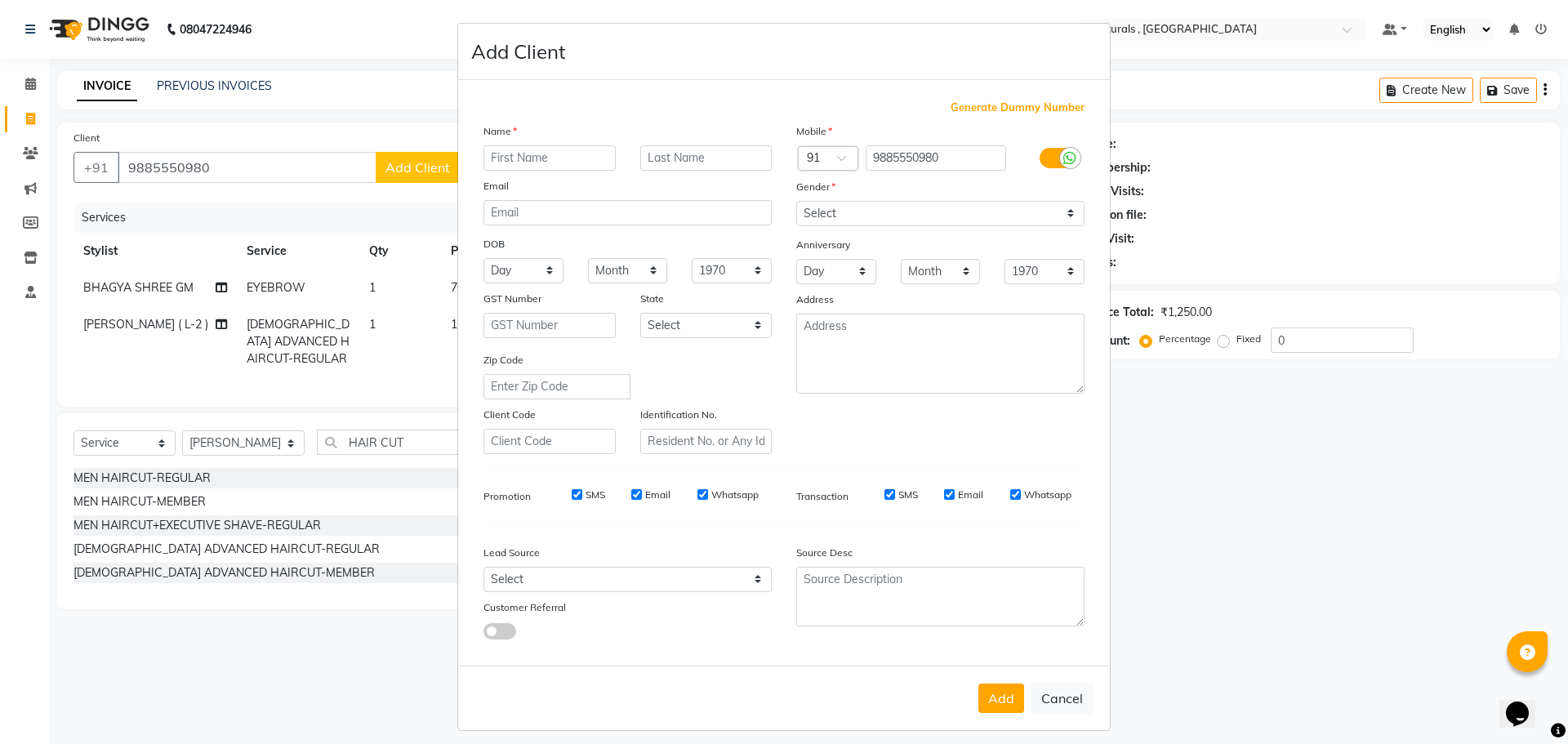
click at [498, 159] on input "text" at bounding box center [549, 158] width 132 height 25
type input "AKSHAY"
click at [883, 213] on select "Select [DEMOGRAPHIC_DATA] [DEMOGRAPHIC_DATA] Other Prefer Not To Say" at bounding box center [941, 214] width 288 height 25
select select "[DEMOGRAPHIC_DATA]"
click at [797, 201] on select "Select [DEMOGRAPHIC_DATA] [DEMOGRAPHIC_DATA] Other Prefer Not To Say" at bounding box center [941, 214] width 288 height 25
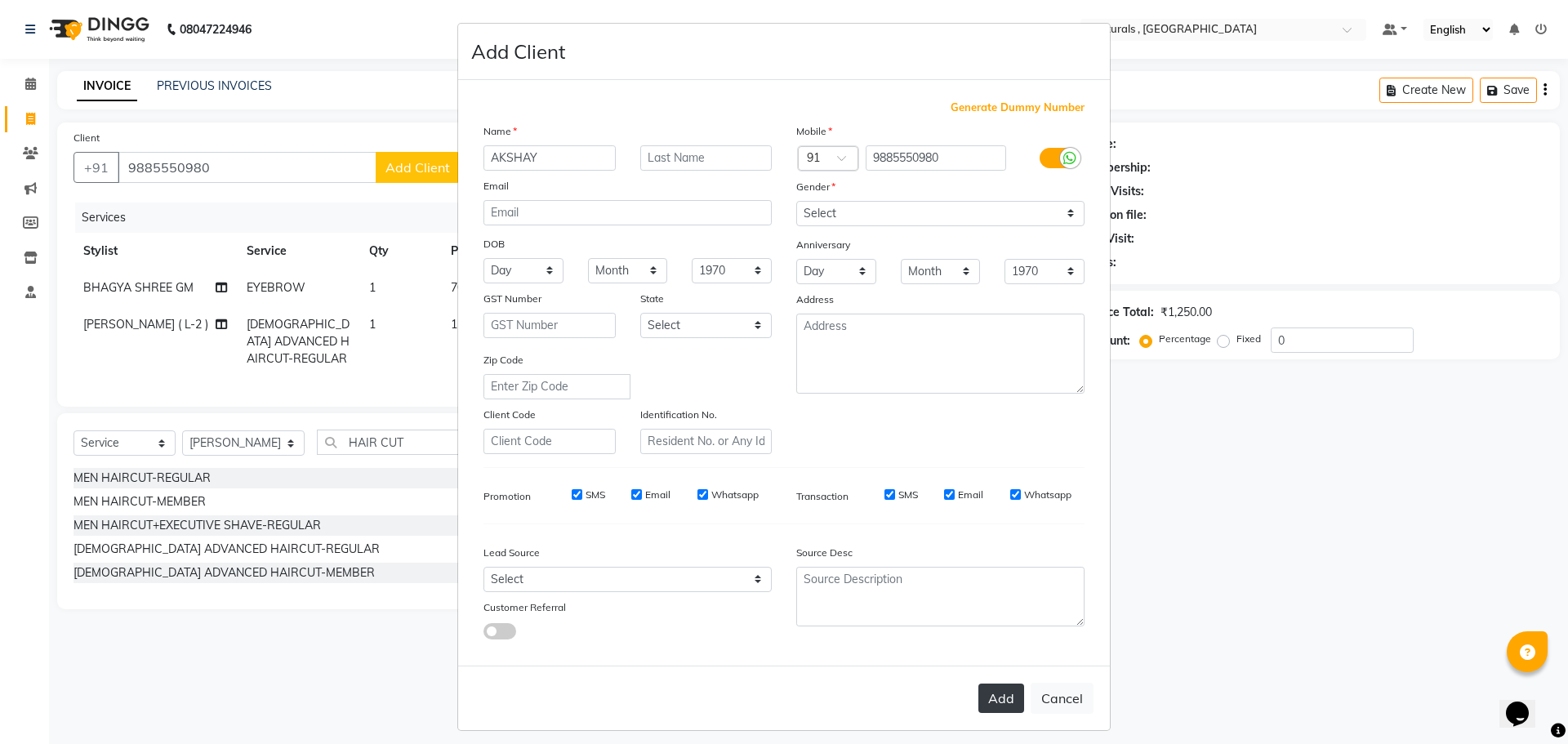
click at [996, 693] on button "Add" at bounding box center [1001, 698] width 45 height 29
select select
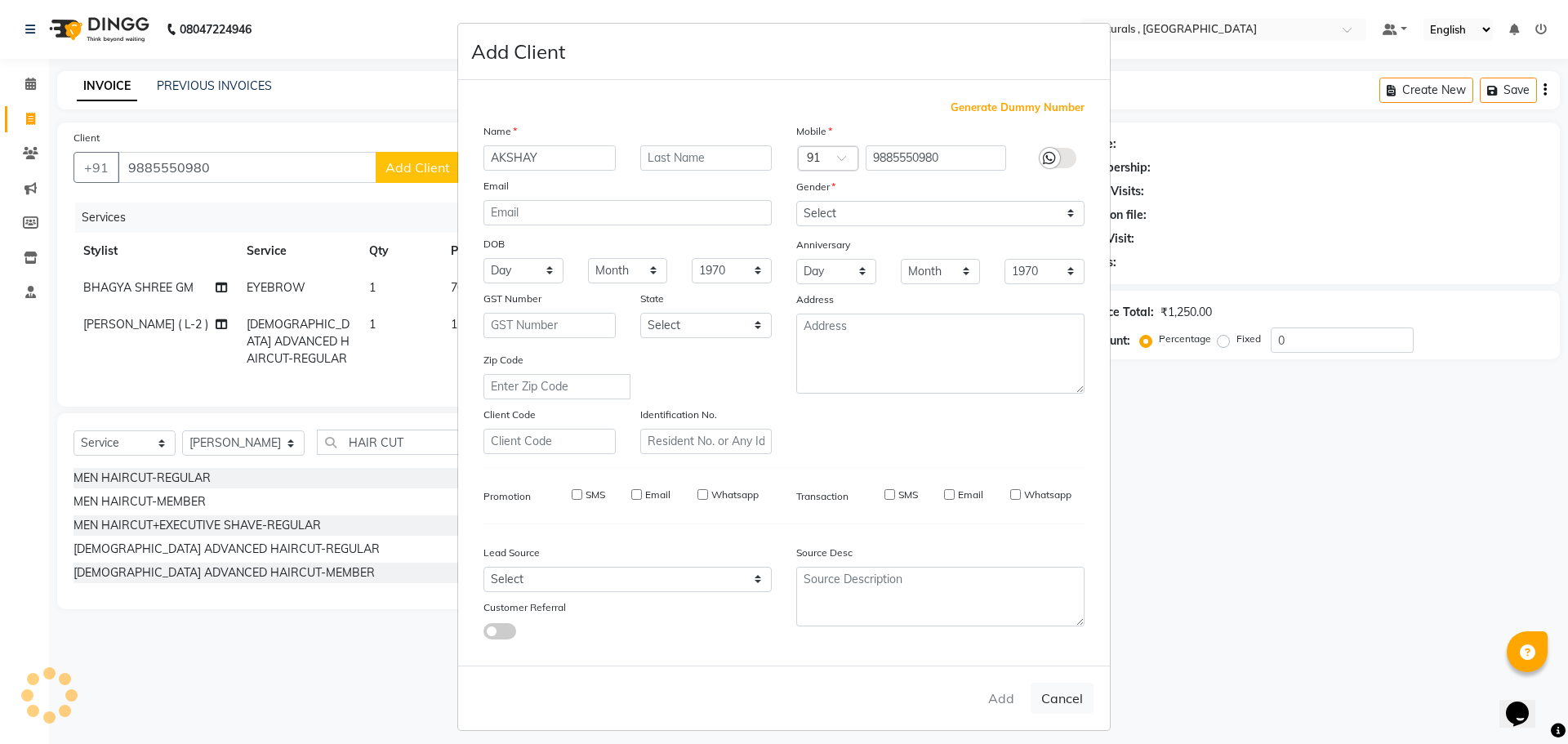
select select
checkbox input "false"
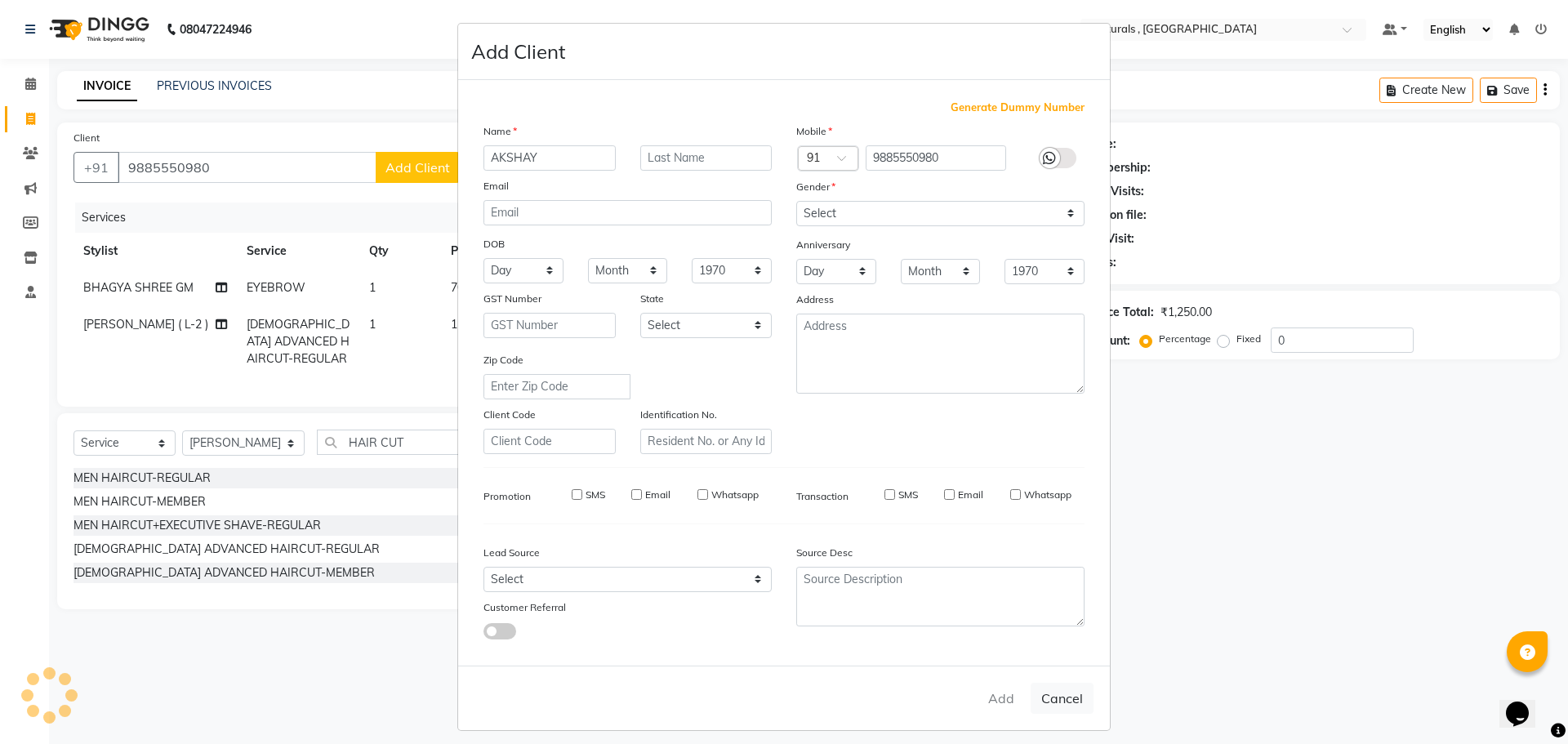
checkbox input "false"
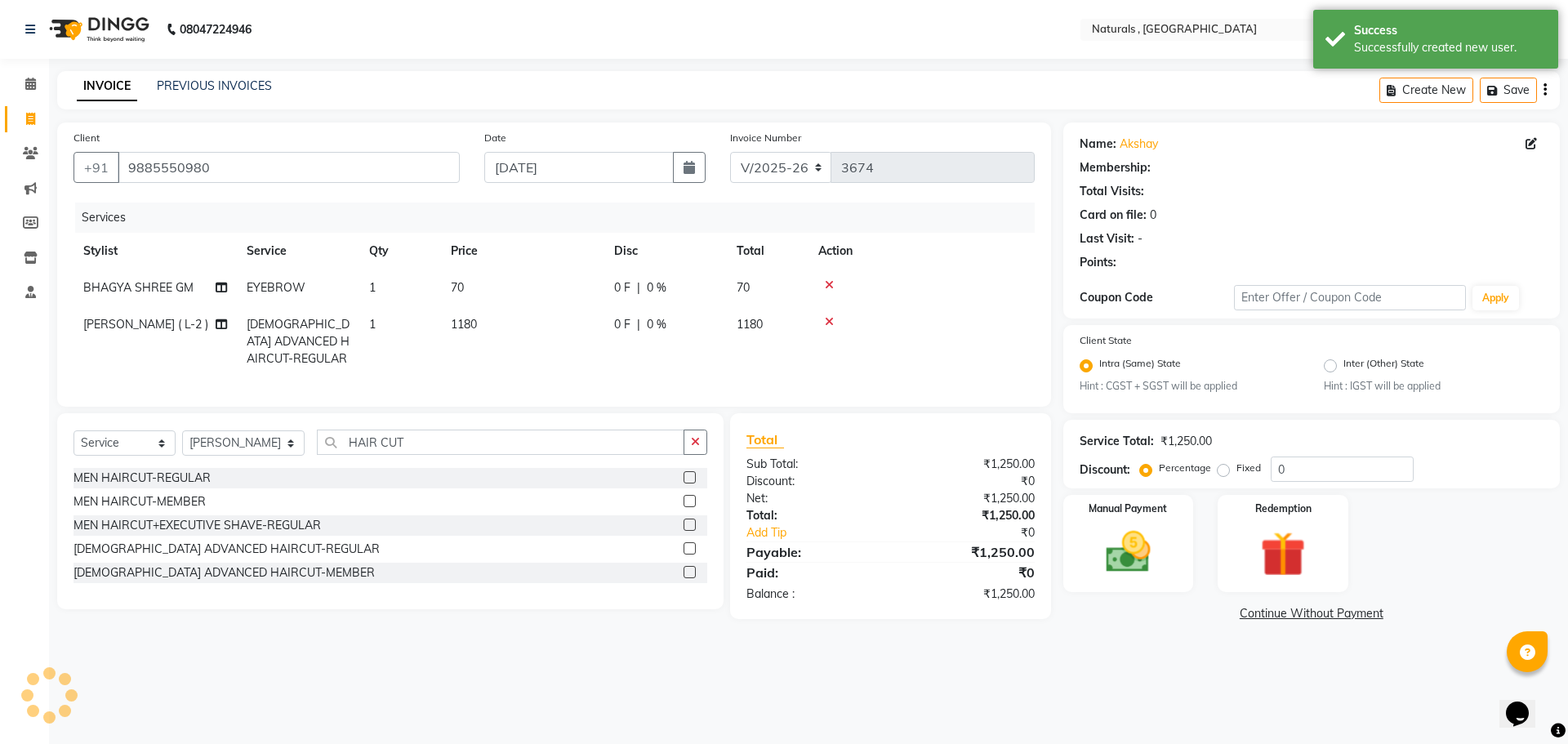
click at [1111, 669] on div "08047224946 Select Location × Naturals , Vijay Nagar Colony Default Panel My Pa…" at bounding box center [784, 372] width 1568 height 744
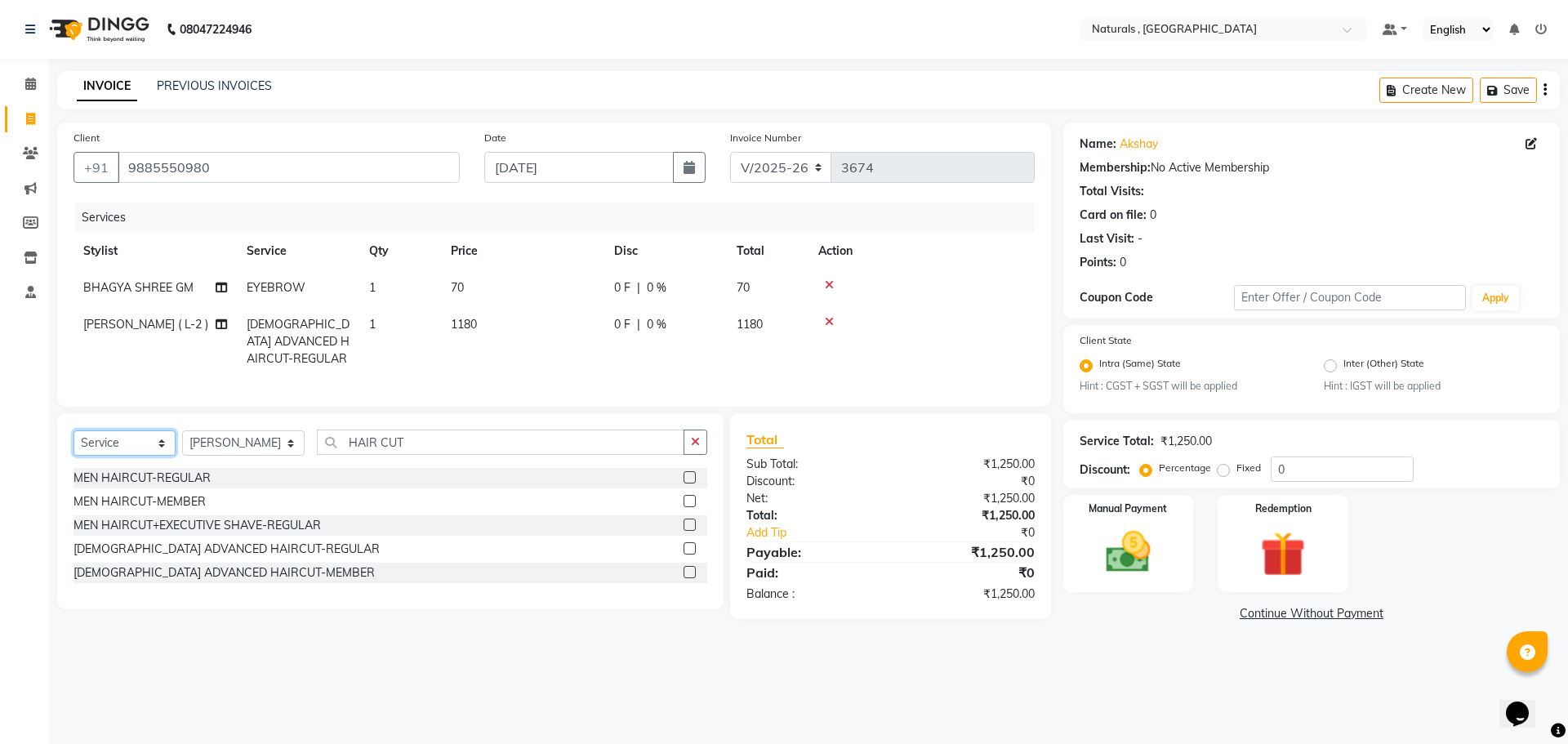
click at [138, 451] on select "Select Service Product Membership Package Voucher Prepaid Gift Card" at bounding box center [124, 443] width 102 height 25
select select "product"
click at [73, 443] on select "Select Service Product Membership Package Voucher Prepaid Gift Card" at bounding box center [124, 443] width 102 height 25
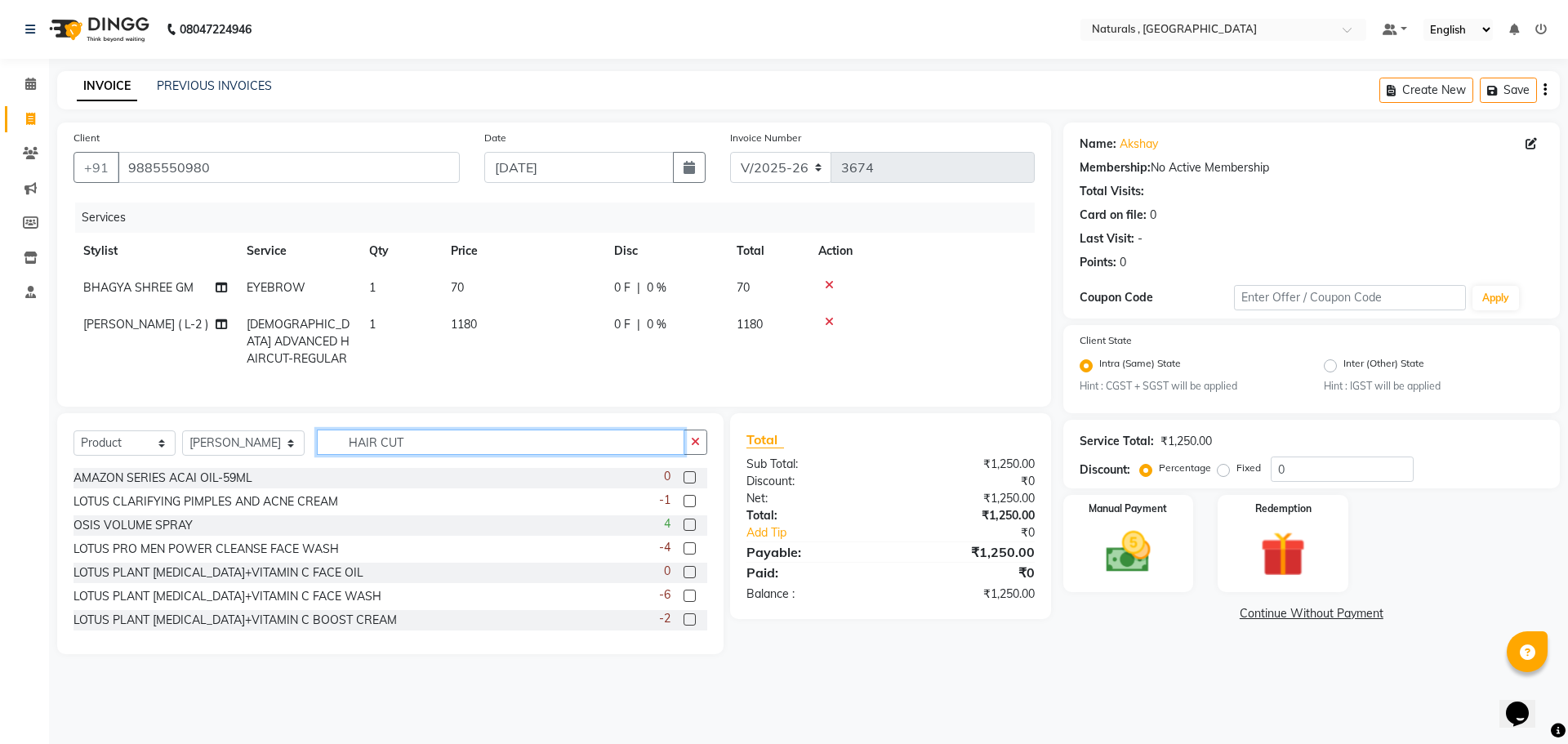
click at [453, 445] on input "HAIR CUT" at bounding box center [500, 442] width 368 height 25
click at [453, 446] on input "HAIR CUT" at bounding box center [500, 442] width 368 height 25
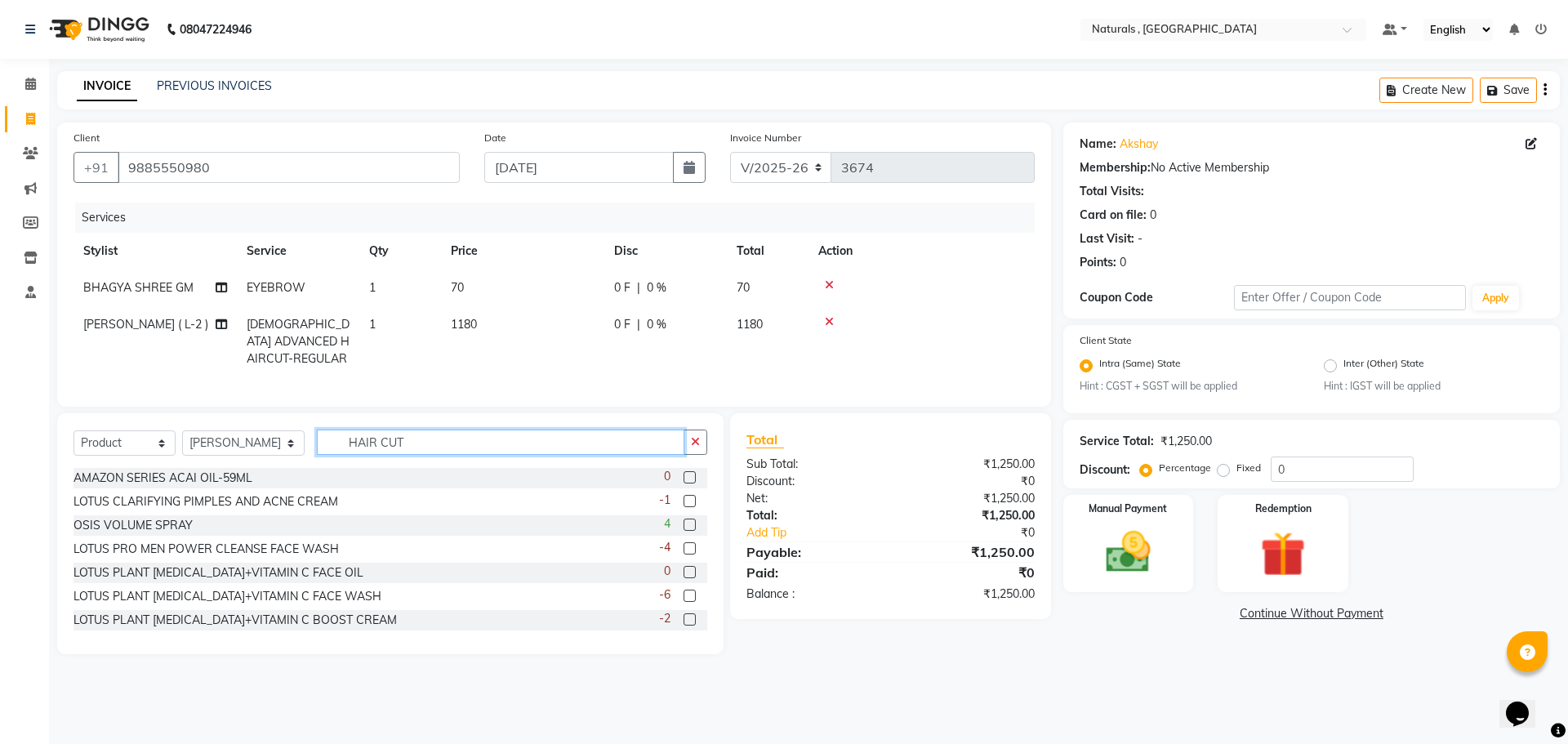
click at [453, 446] on input "HAIR CUT" at bounding box center [500, 442] width 368 height 25
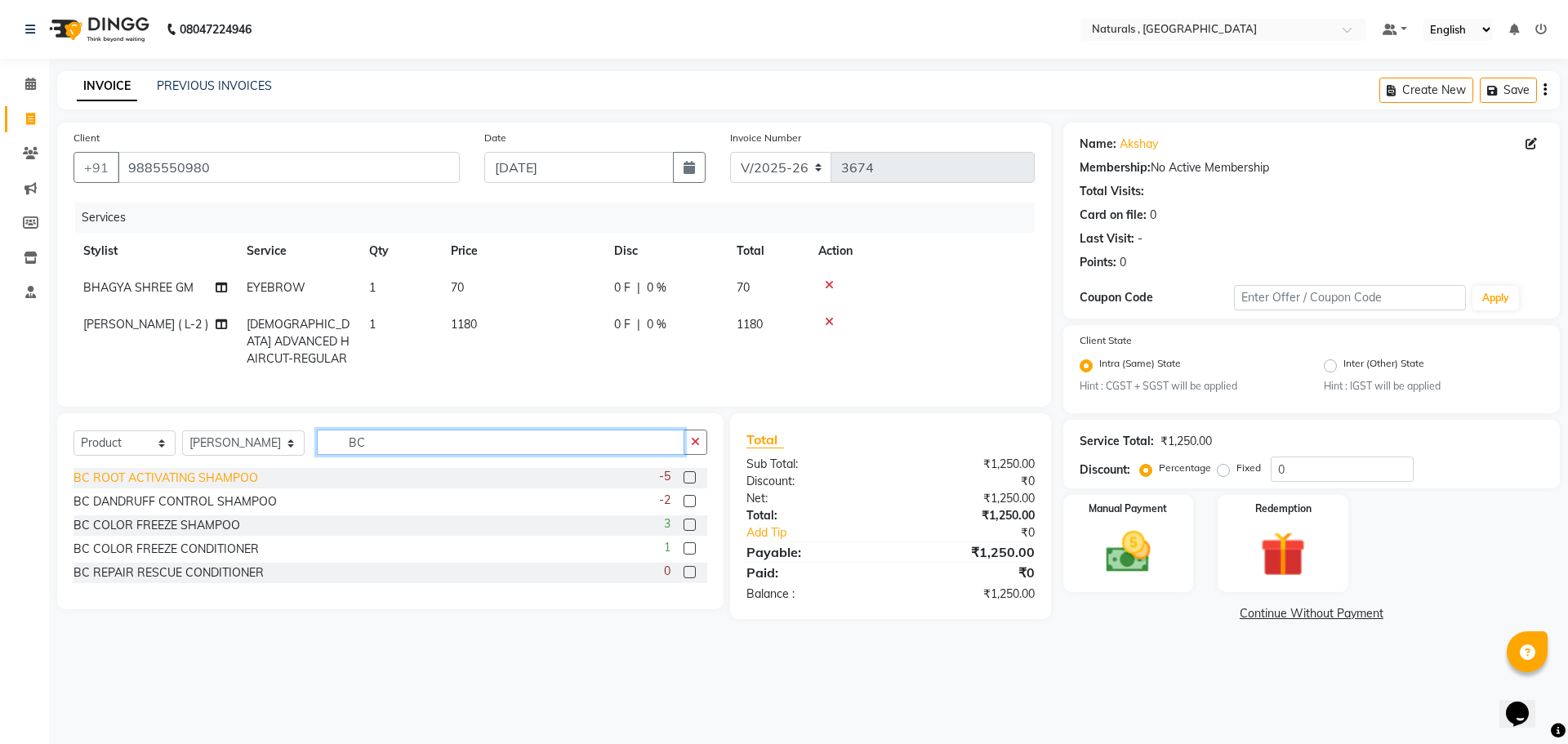
type input "BC"
click at [163, 486] on div "BC ROOT ACTIVATING SHAMPOO" at bounding box center [165, 478] width 184 height 17
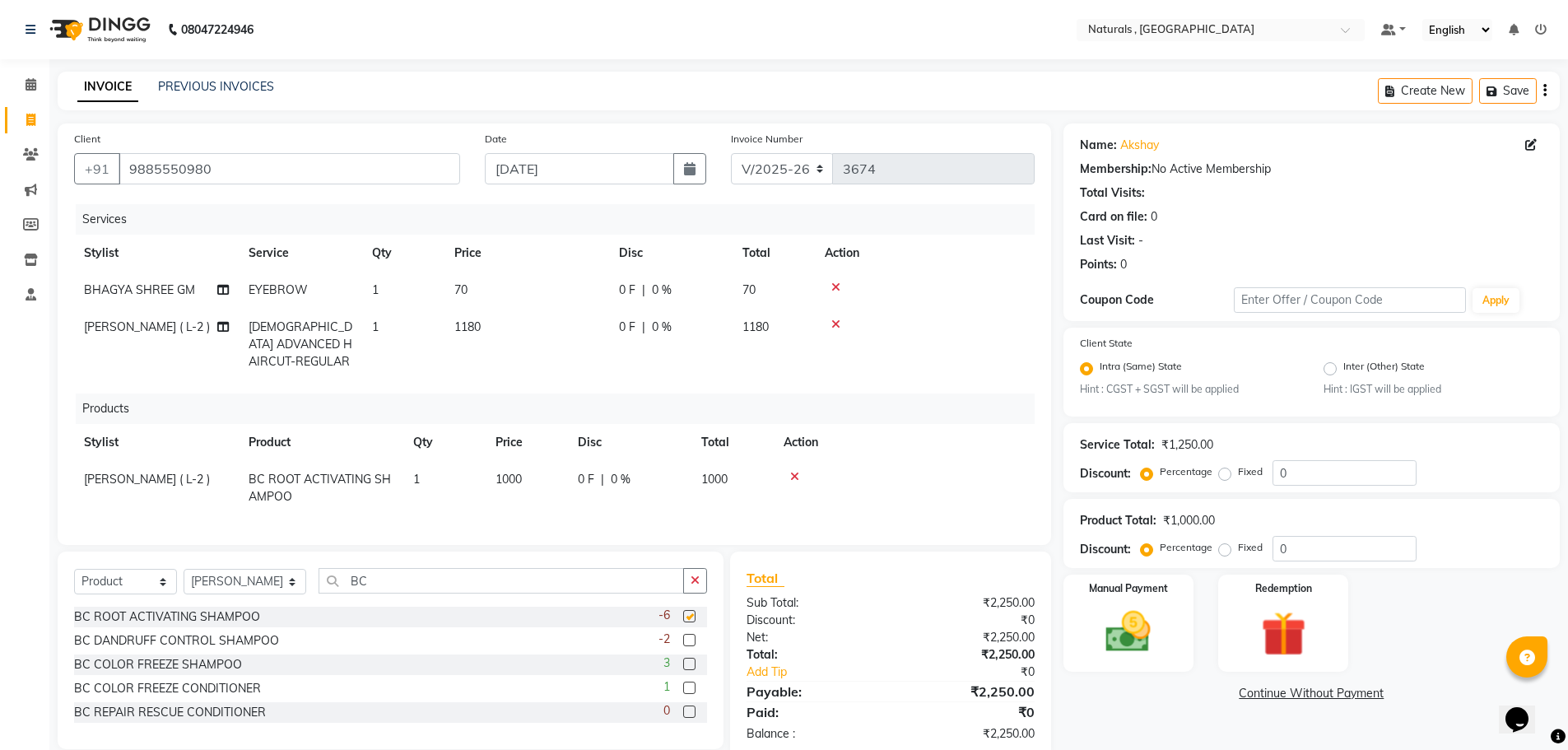
checkbox input "false"
click at [512, 473] on span "1000" at bounding box center [508, 479] width 26 height 14
select select "40710"
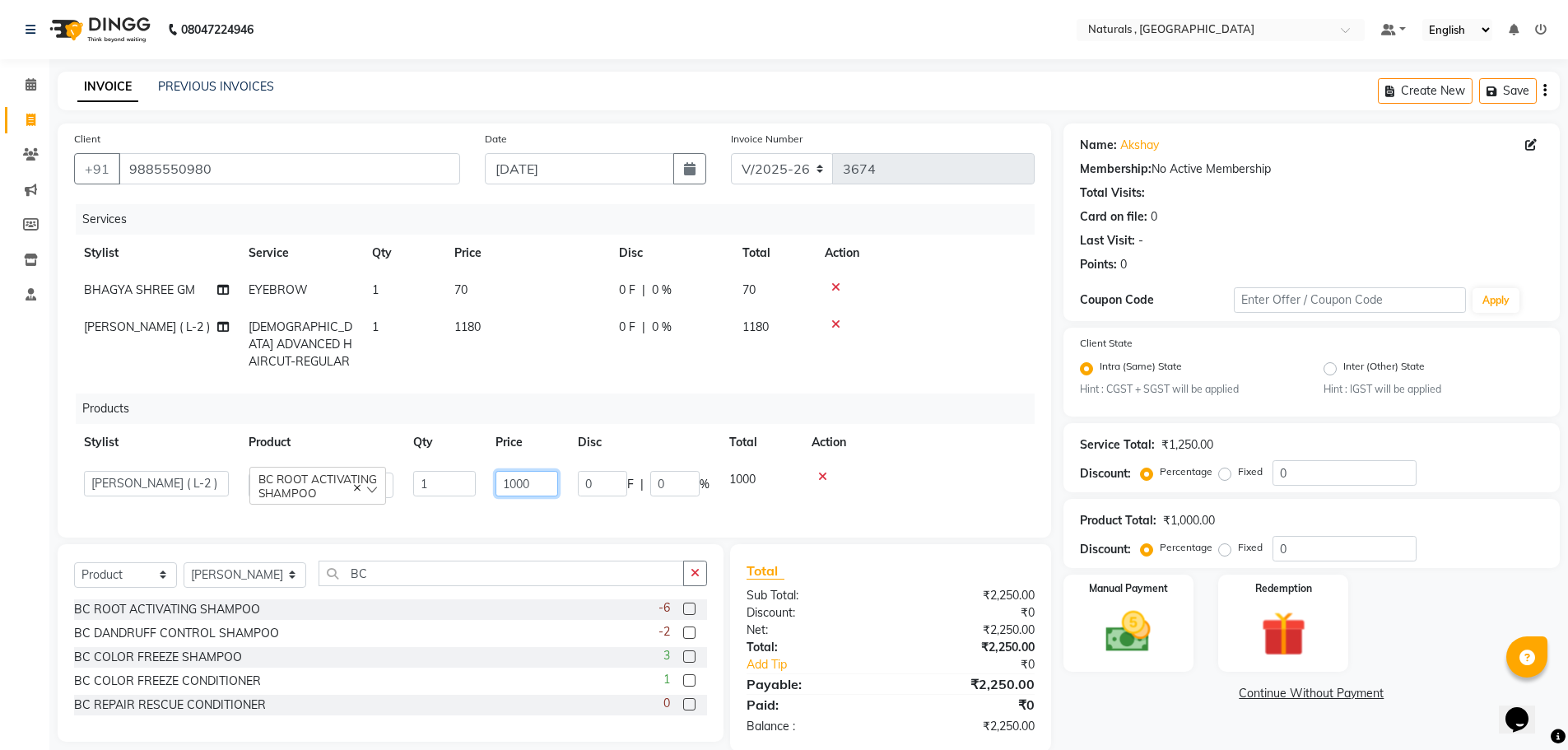
click at [547, 480] on input "1000" at bounding box center [527, 484] width 63 height 25
type input "1"
type input "1300"
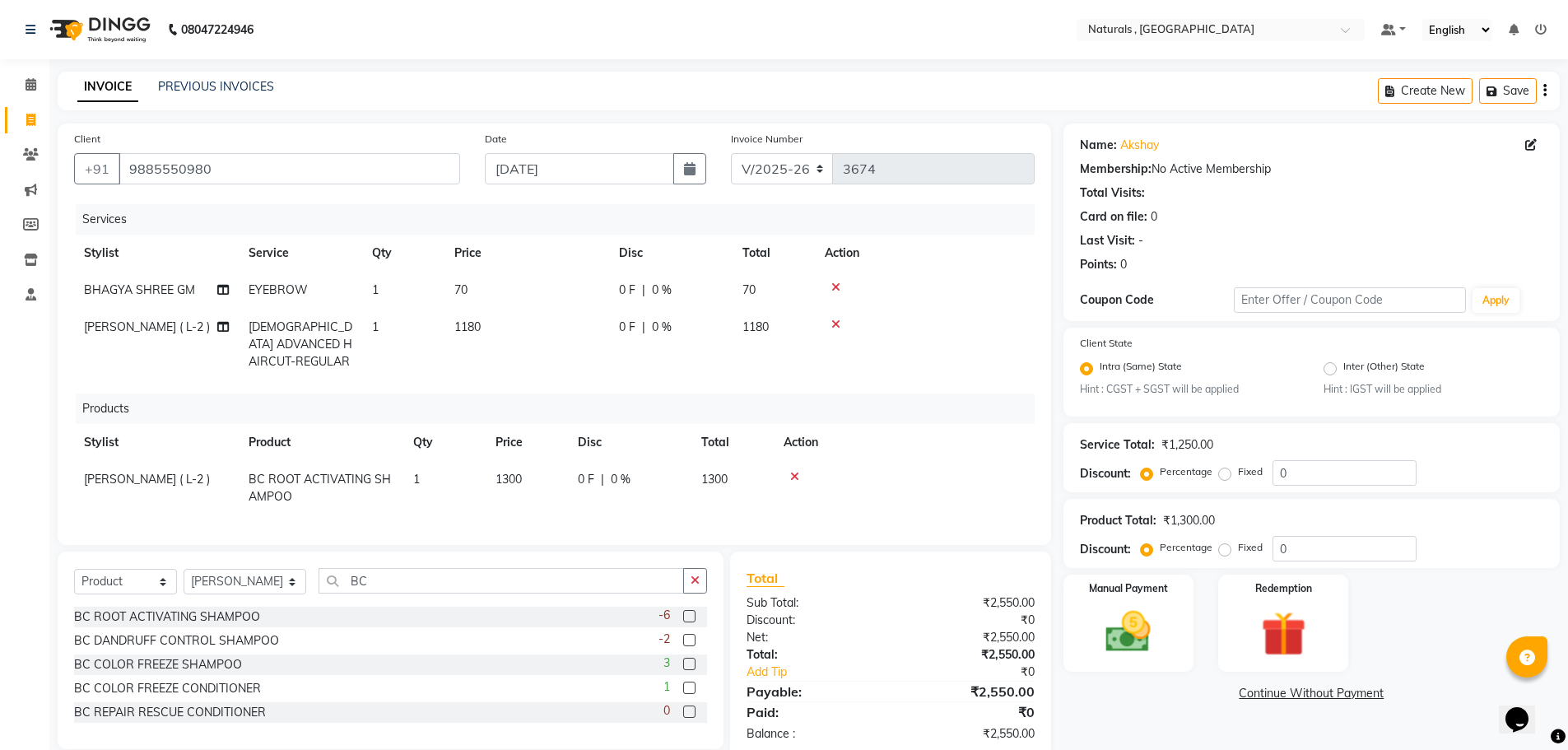
click at [1103, 712] on div "Name: Akshay Membership: No Active Membership Total Visits: Card on file: 0 Las…" at bounding box center [1317, 440] width 508 height 635
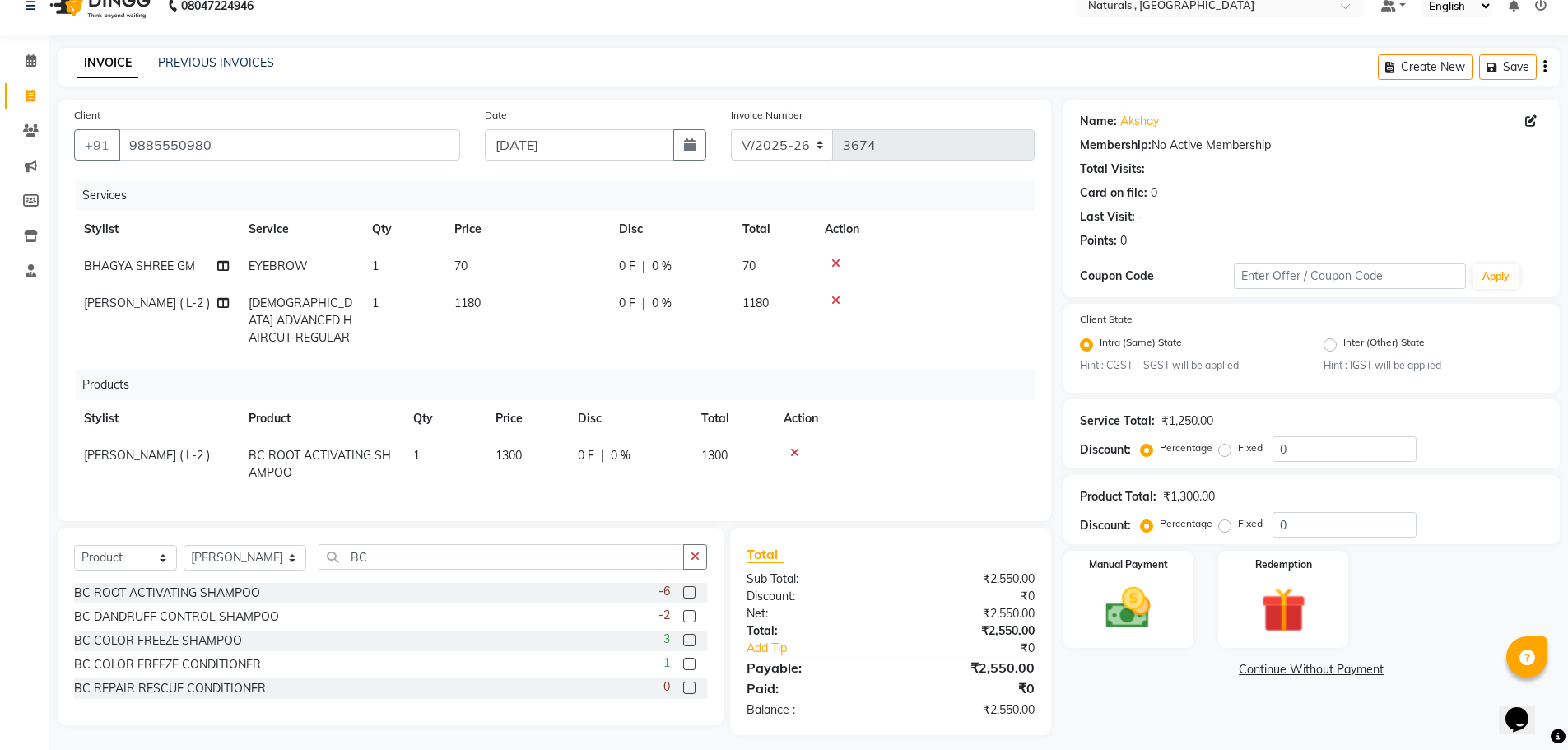
scroll to position [46, 0]
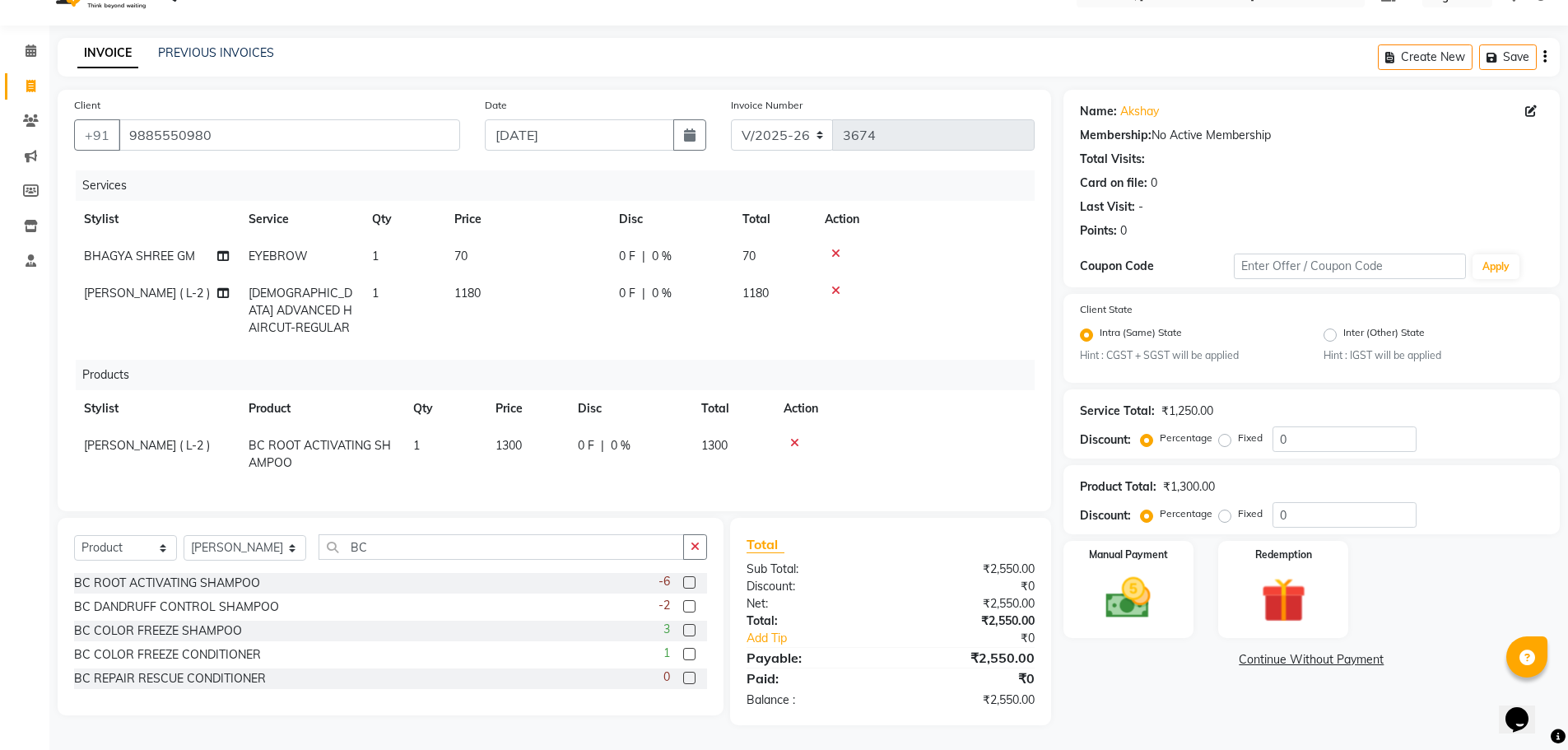
click at [1208, 675] on div "Name: Akshay Membership: No Active Membership Total Visits: Card on file: 0 Las…" at bounding box center [1317, 407] width 508 height 635
click at [835, 285] on icon at bounding box center [836, 291] width 9 height 12
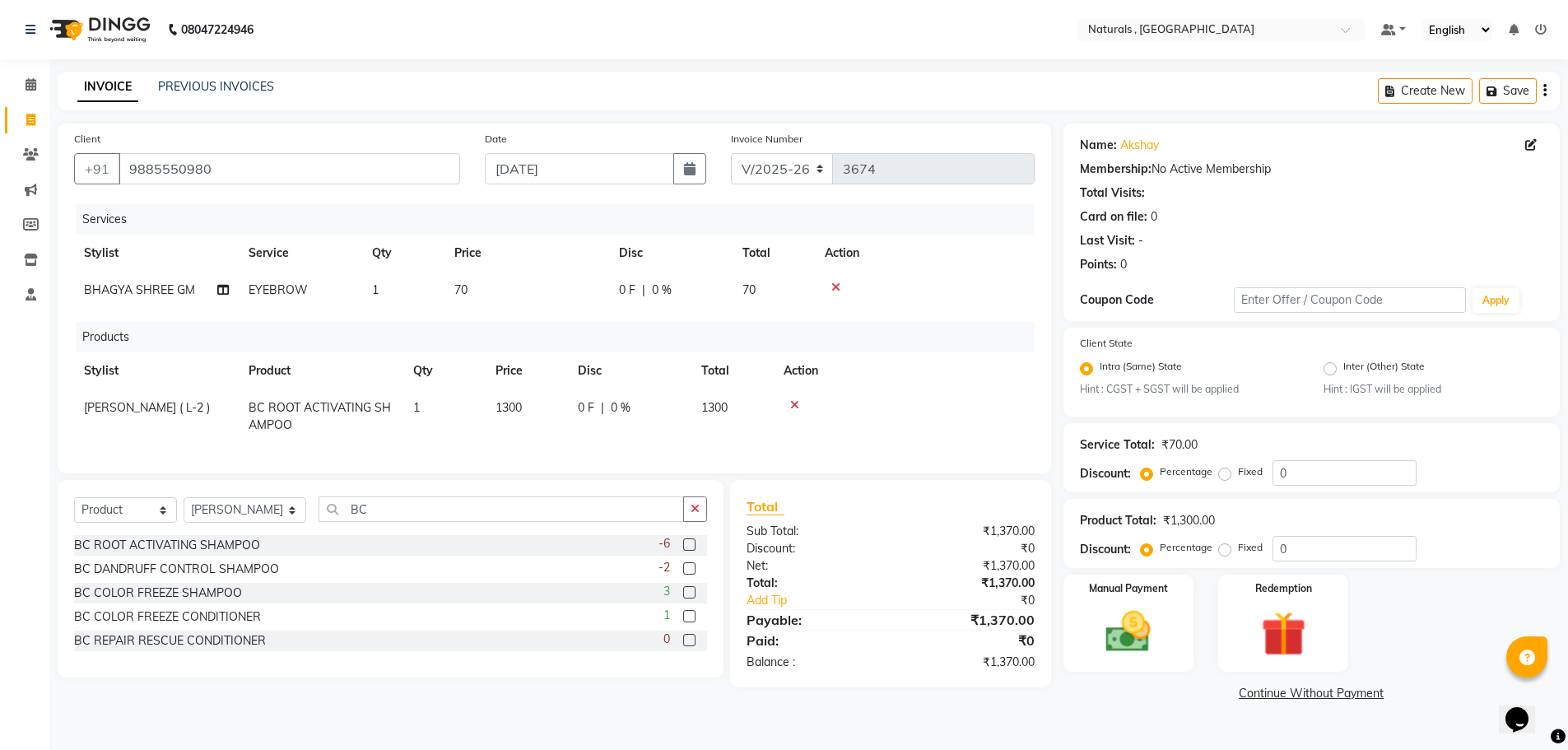
scroll to position [0, 0]
click at [139, 523] on select "Select Service Product Membership Package Voucher Prepaid Gift Card" at bounding box center [125, 510] width 103 height 25
select select "service"
click at [74, 509] on select "Select Service Product Membership Package Voucher Prepaid Gift Card" at bounding box center [125, 510] width 103 height 25
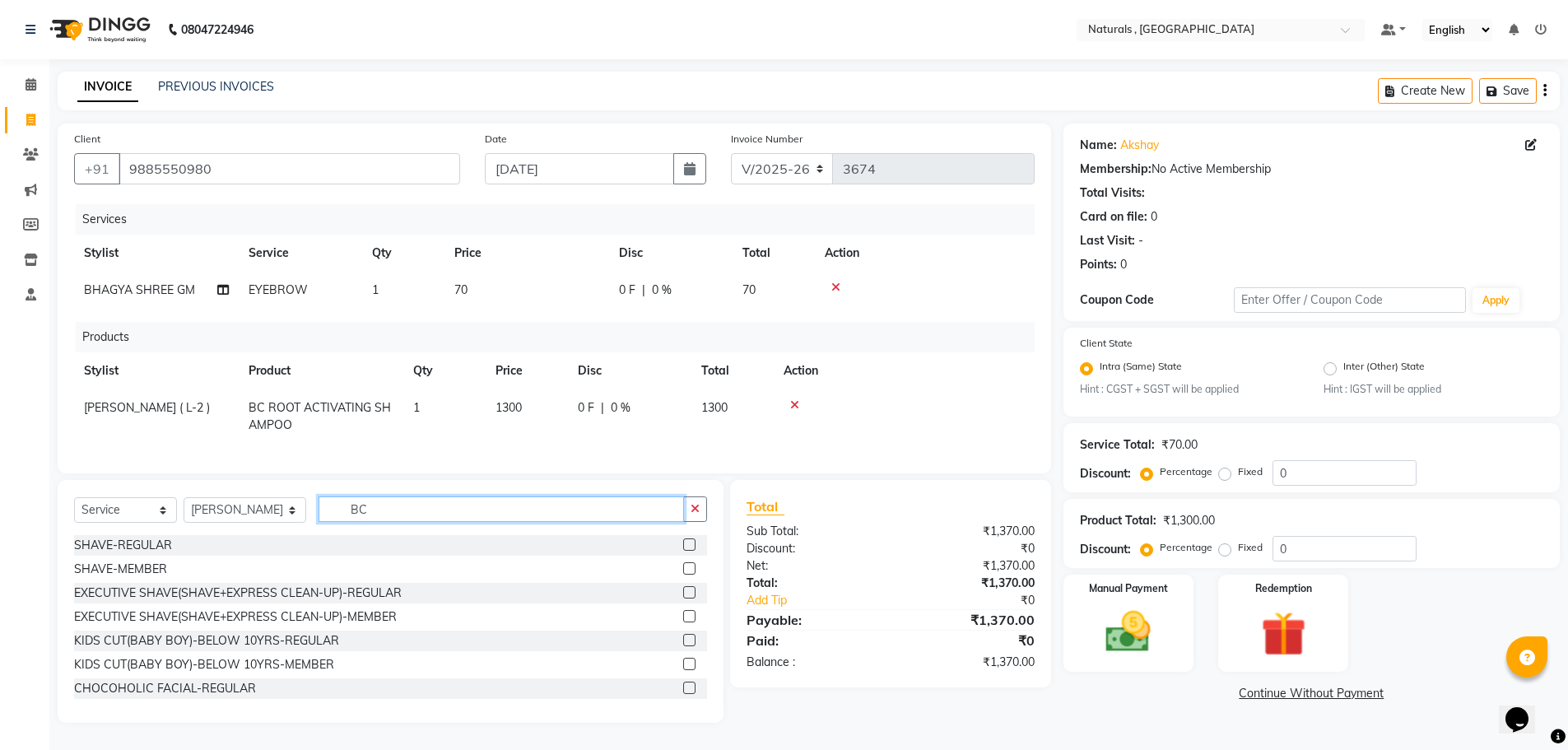
click at [419, 521] on input "BC" at bounding box center [501, 509] width 367 height 25
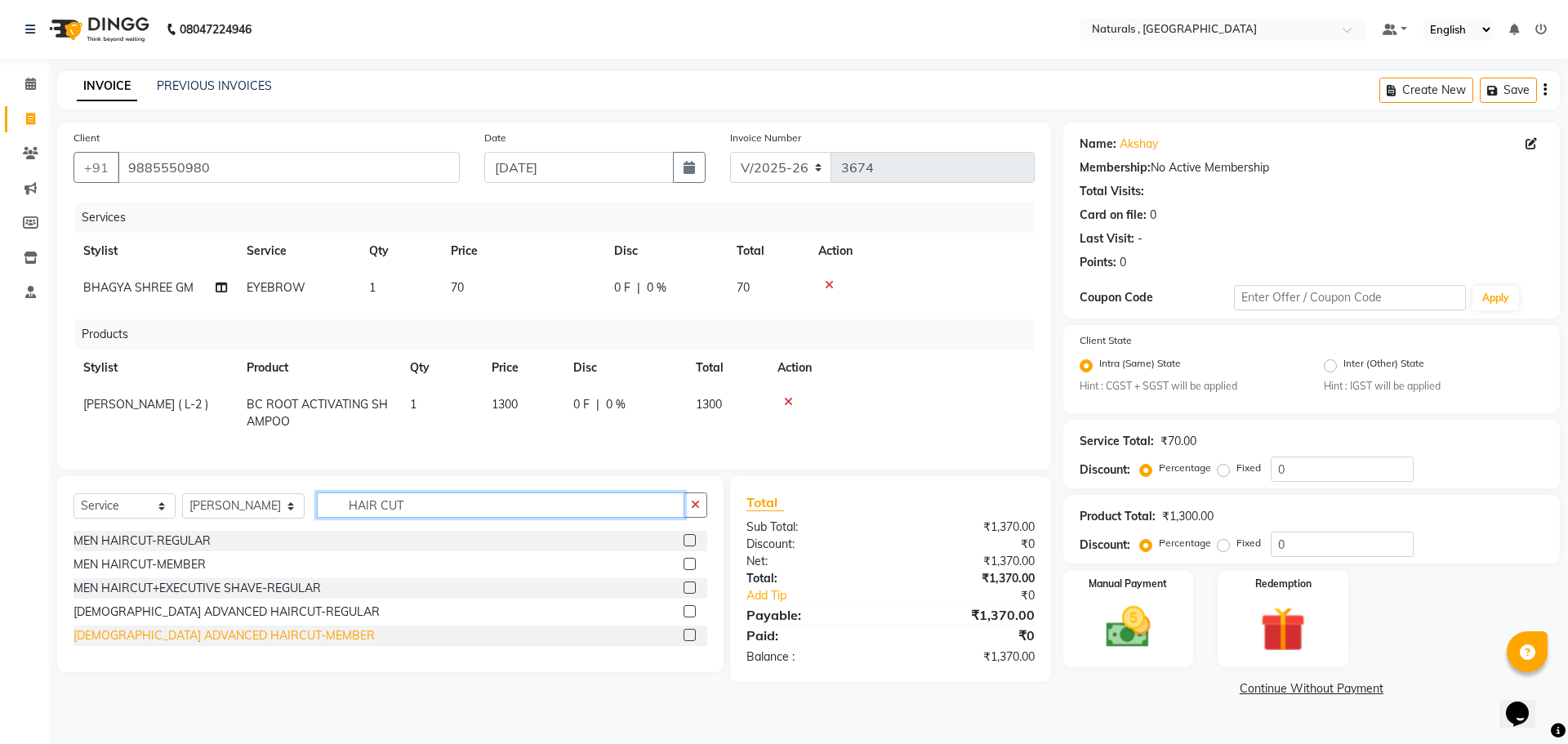
type input "HAIR CUT"
click at [252, 644] on div "[DEMOGRAPHIC_DATA] ADVANCED HAIRCUT-MEMBER" at bounding box center [224, 635] width 301 height 17
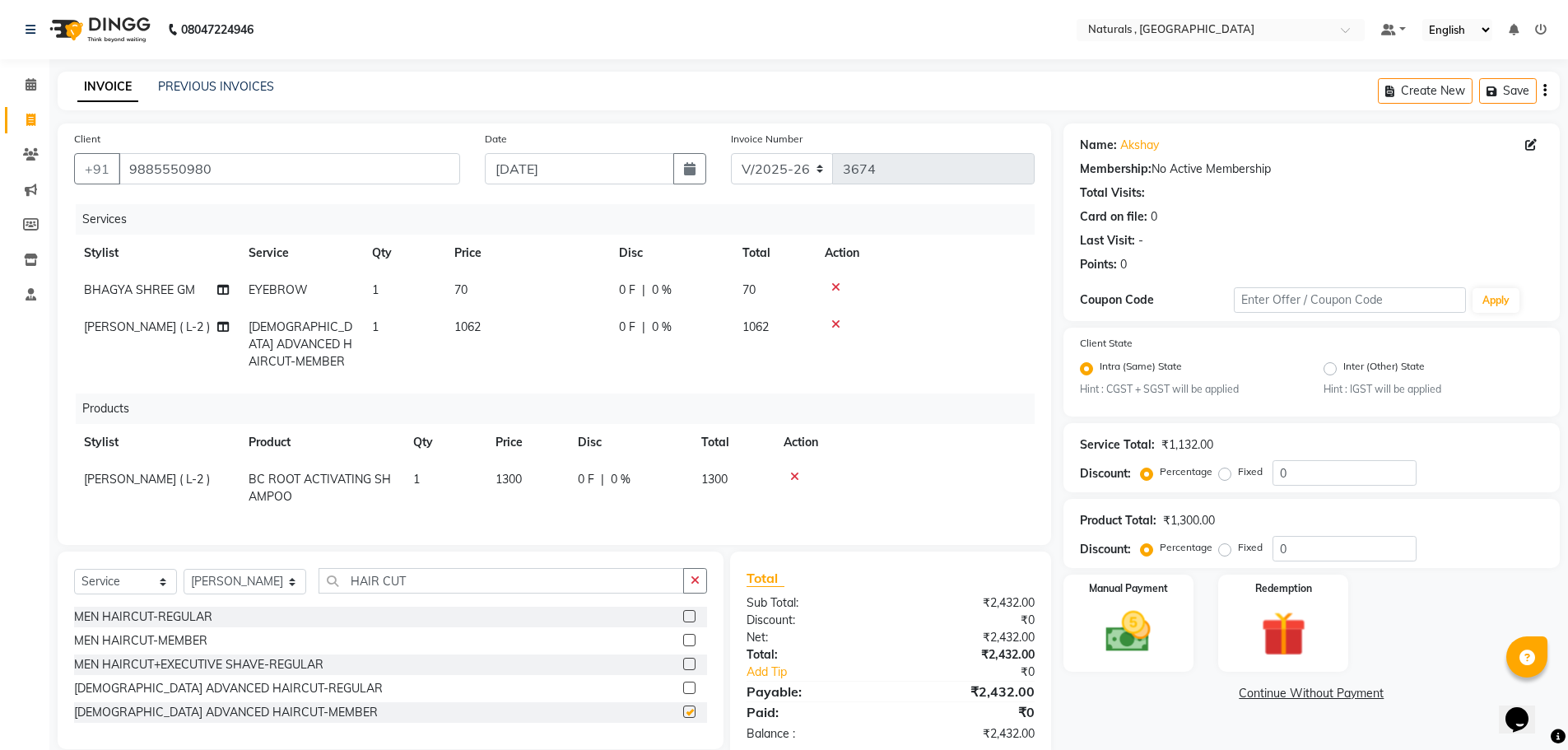
checkbox input "false"
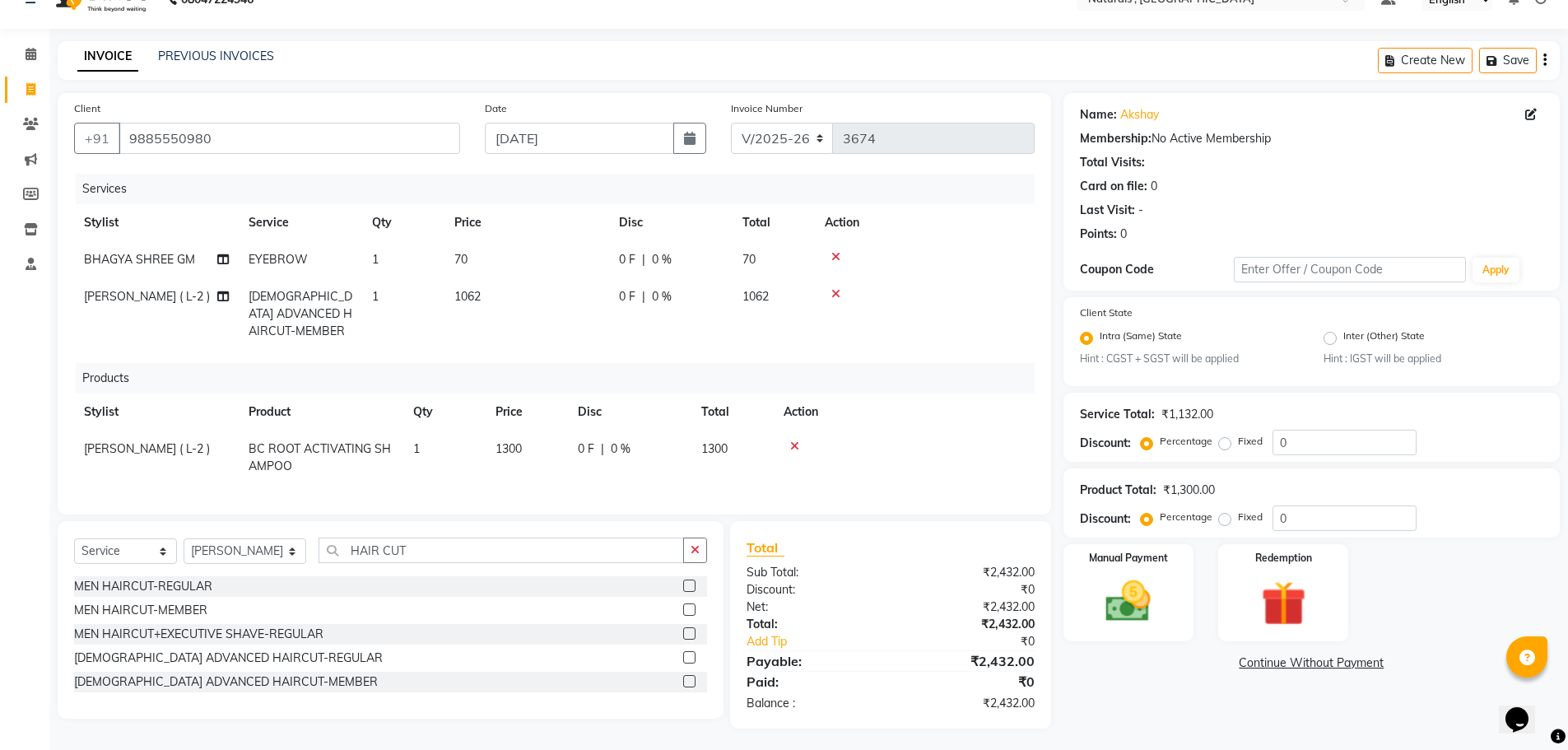
scroll to position [46, 0]
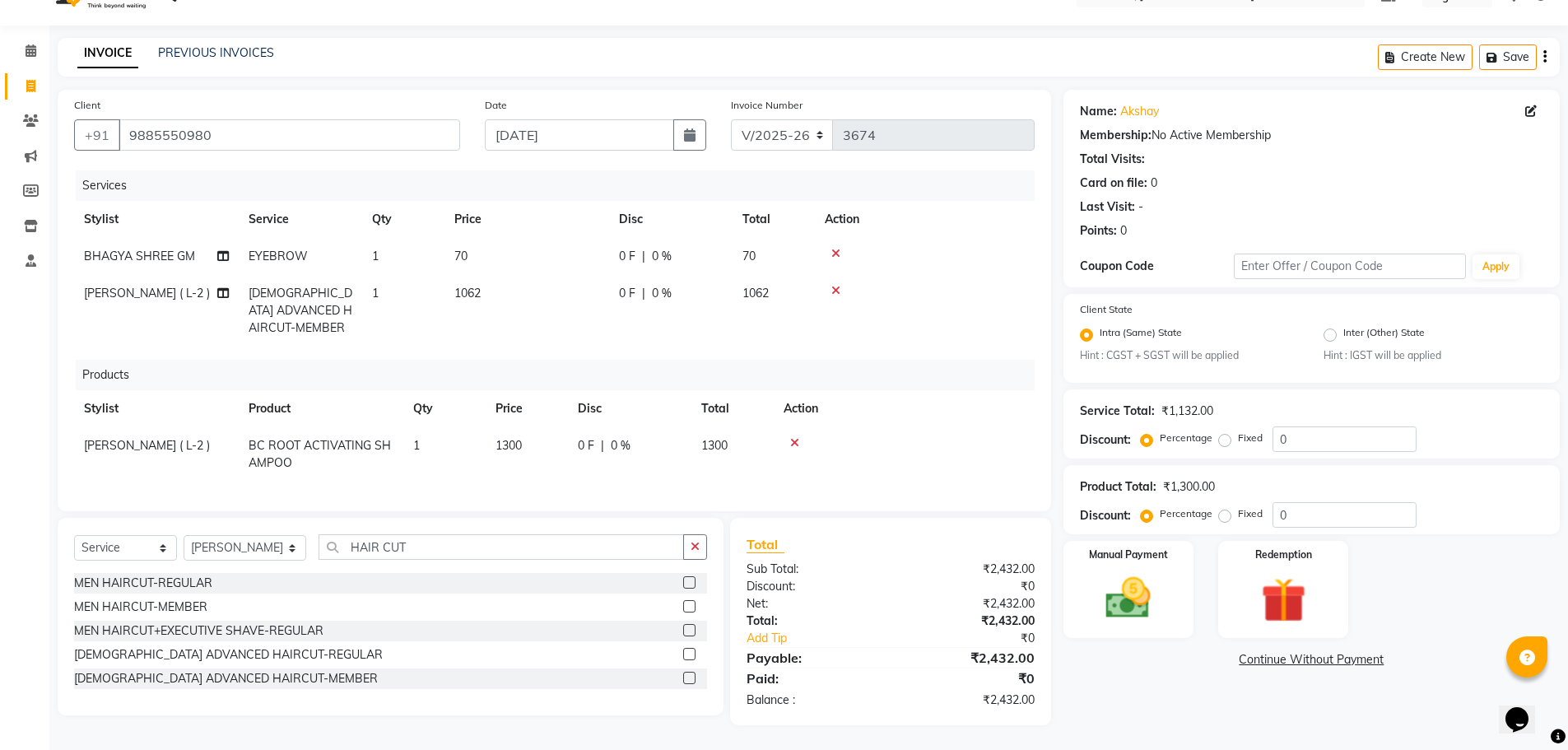
click at [1148, 679] on div "Name: Akshay Membership: No Active Membership Total Visits: Card on file: 0 Las…" at bounding box center [1317, 407] width 508 height 635
click at [1163, 689] on div "Name: Akshay Membership: No Active Membership Total Visits: Card on file: 0 Las…" at bounding box center [1317, 407] width 508 height 635
click at [1163, 681] on div "Name: Akshay Membership: No Active Membership Total Visits: Card on file: 0 Las…" at bounding box center [1317, 407] width 508 height 635
click at [1128, 594] on img at bounding box center [1128, 598] width 76 height 53
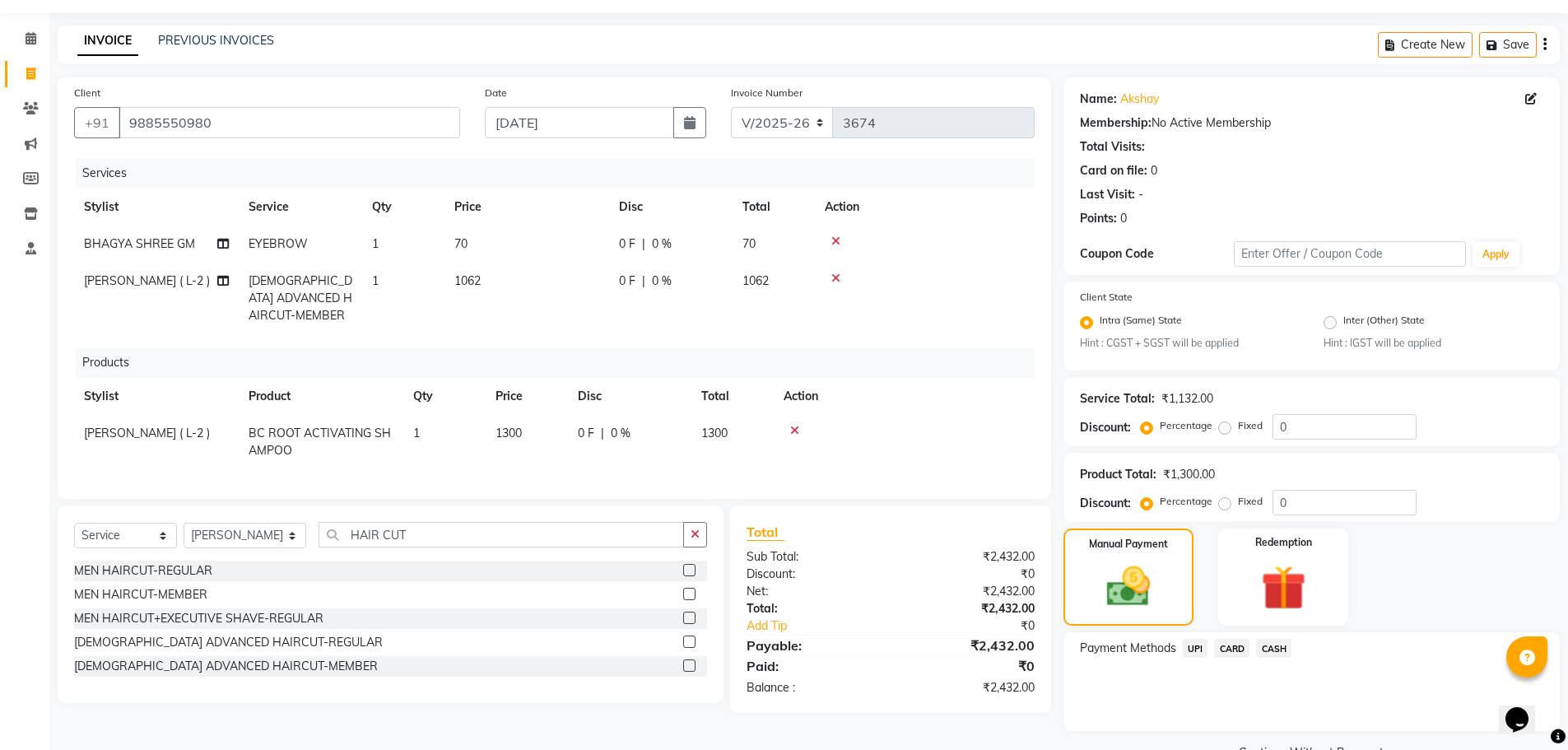
click at [1228, 645] on span "CARD" at bounding box center [1232, 648] width 36 height 19
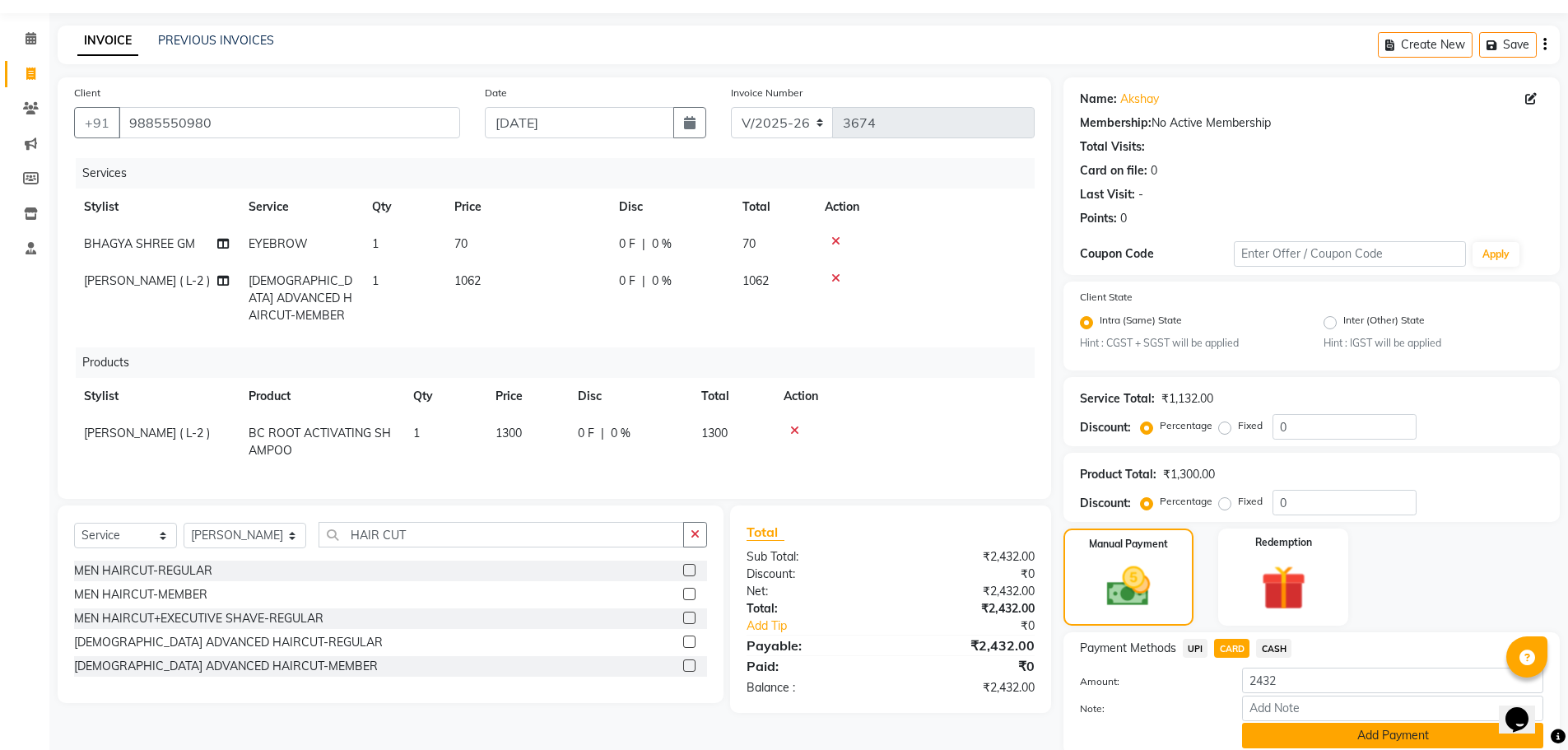
click at [1286, 736] on button "Add Payment" at bounding box center [1392, 736] width 301 height 25
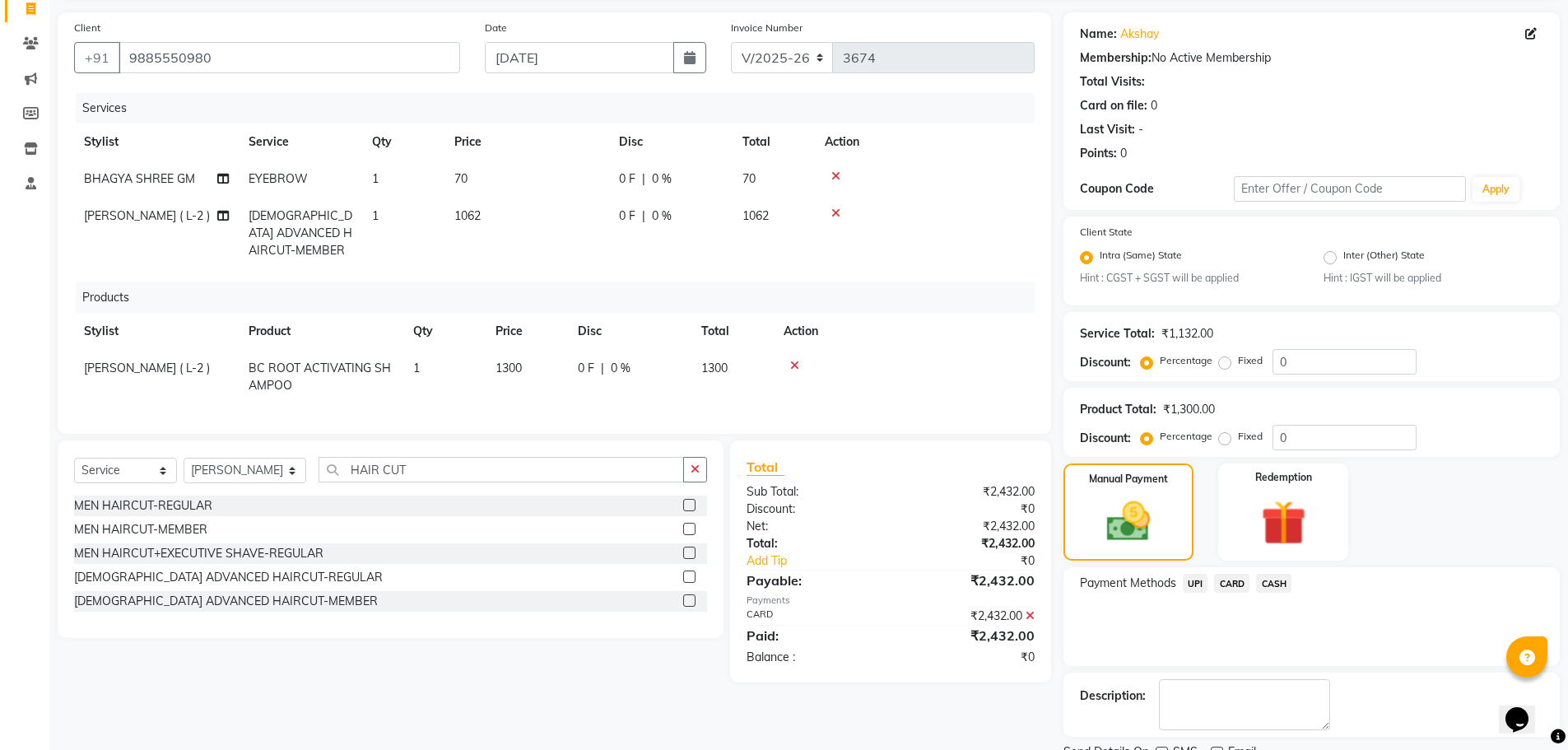
scroll to position [178, 0]
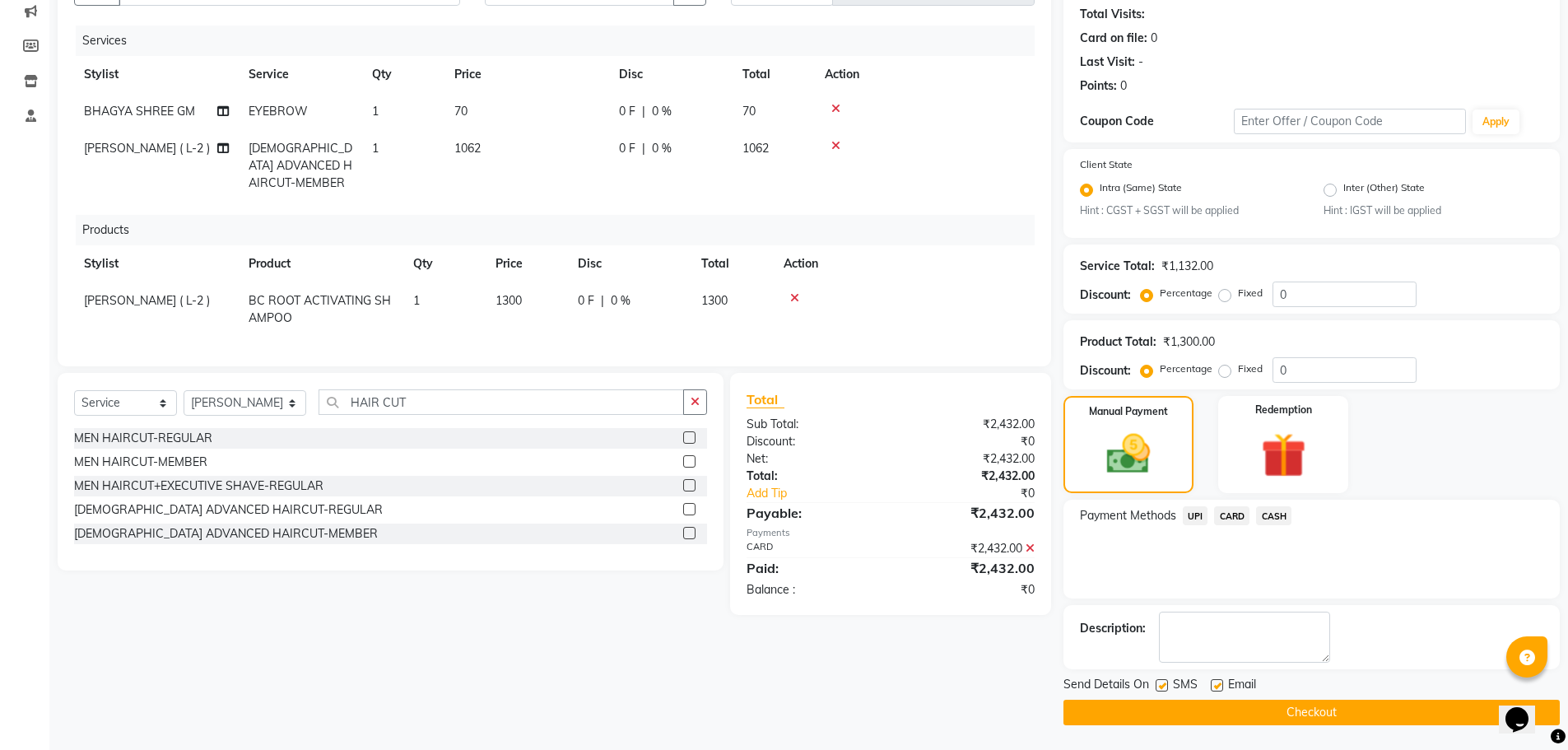
click at [1282, 715] on button "Checkout" at bounding box center [1311, 712] width 496 height 25
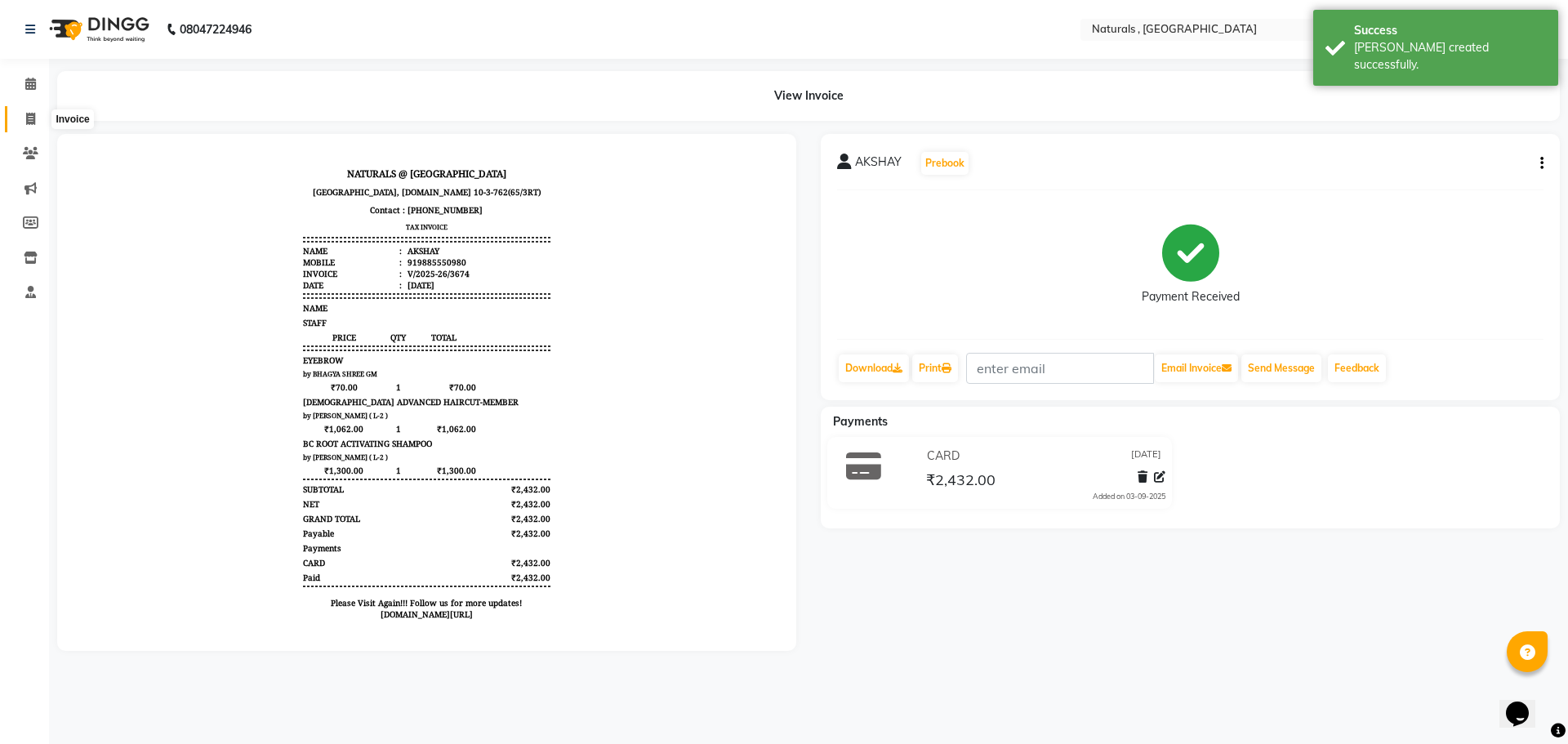
click at [26, 117] on icon at bounding box center [30, 119] width 9 height 13
select select "service"
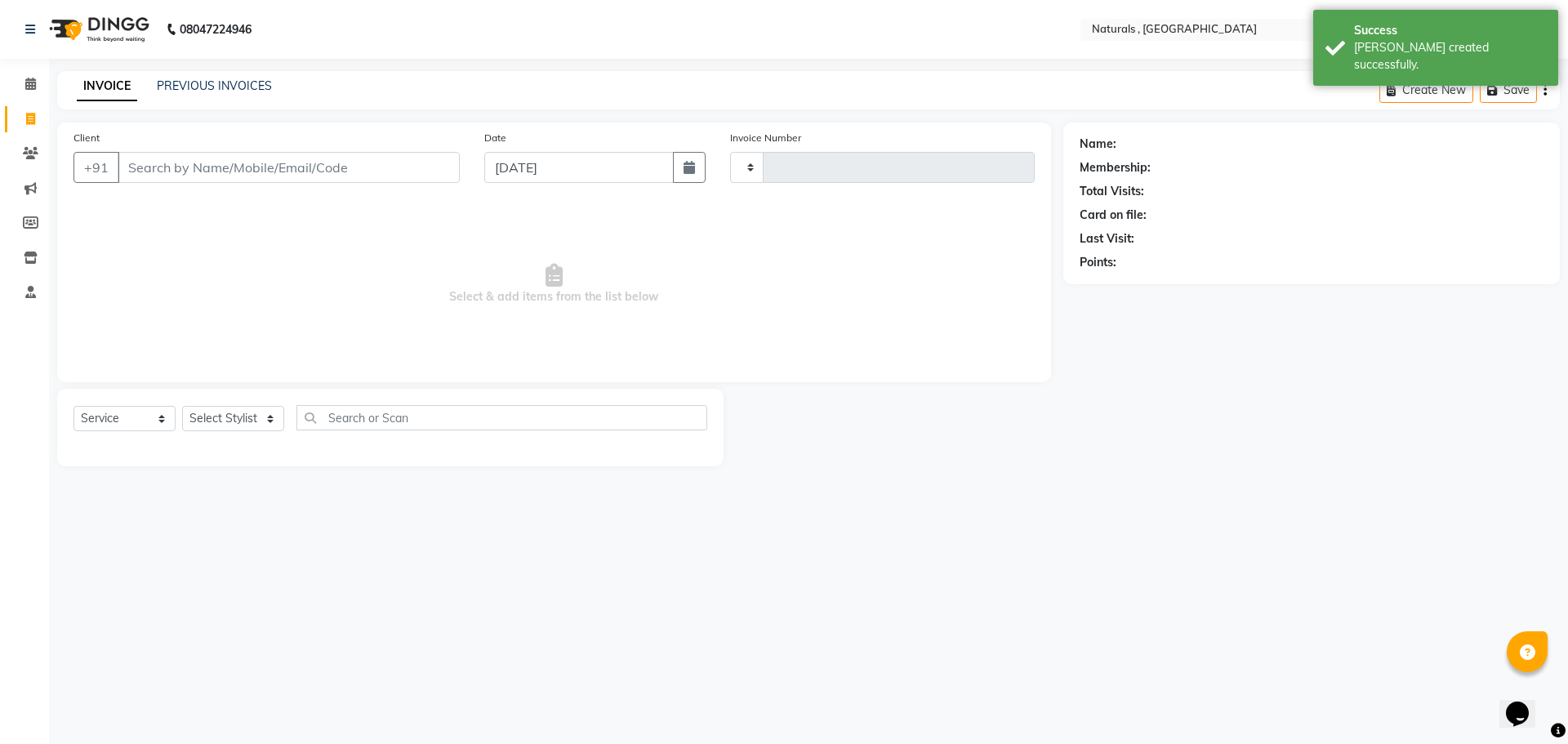
type input "3675"
select select "5818"
click at [226, 176] on input "Client" at bounding box center [289, 167] width 342 height 31
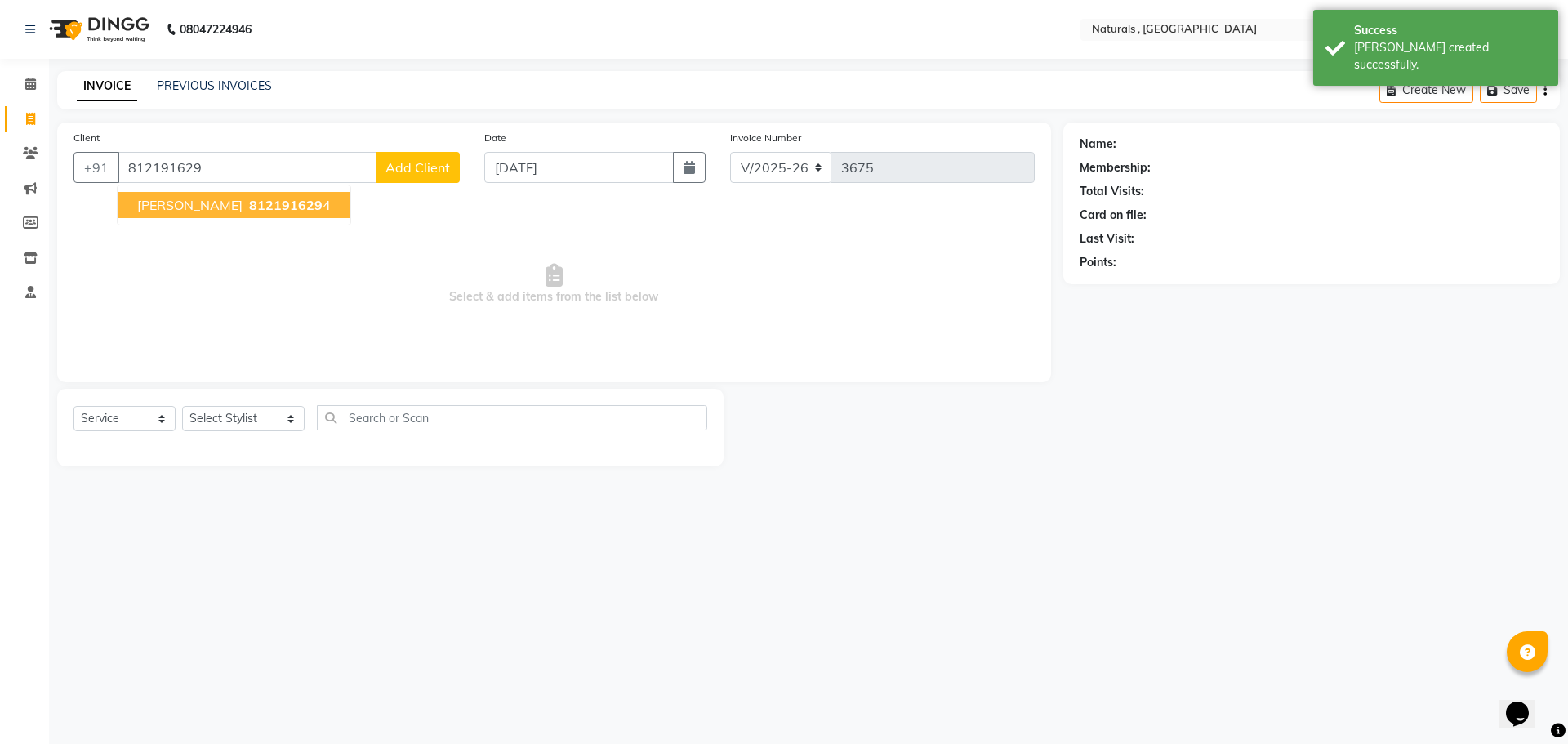
click at [249, 202] on span "812191629" at bounding box center [285, 205] width 73 height 16
type input "8121916294"
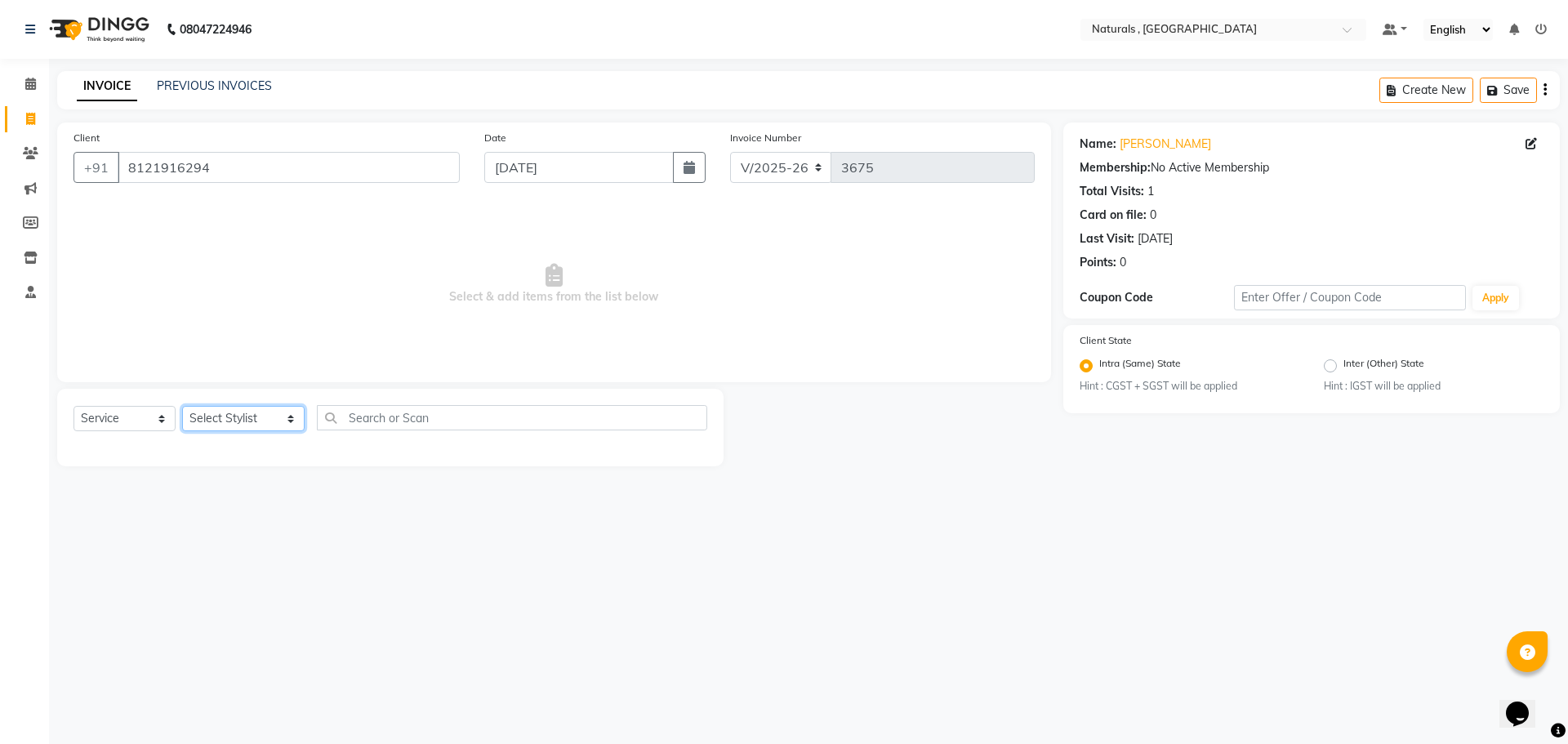
click at [203, 424] on select "Select Stylist ASFIYA (L-3) BHAGYA SHREE GM [PERSON_NAME] (L-2) [PERSON_NAME] (…" at bounding box center [243, 418] width 122 height 25
select select "86727"
click at [182, 406] on select "Select Stylist ASFIYA (L-3) BHAGYA SHREE GM [PERSON_NAME] (L-2) [PERSON_NAME] (…" at bounding box center [243, 418] width 122 height 25
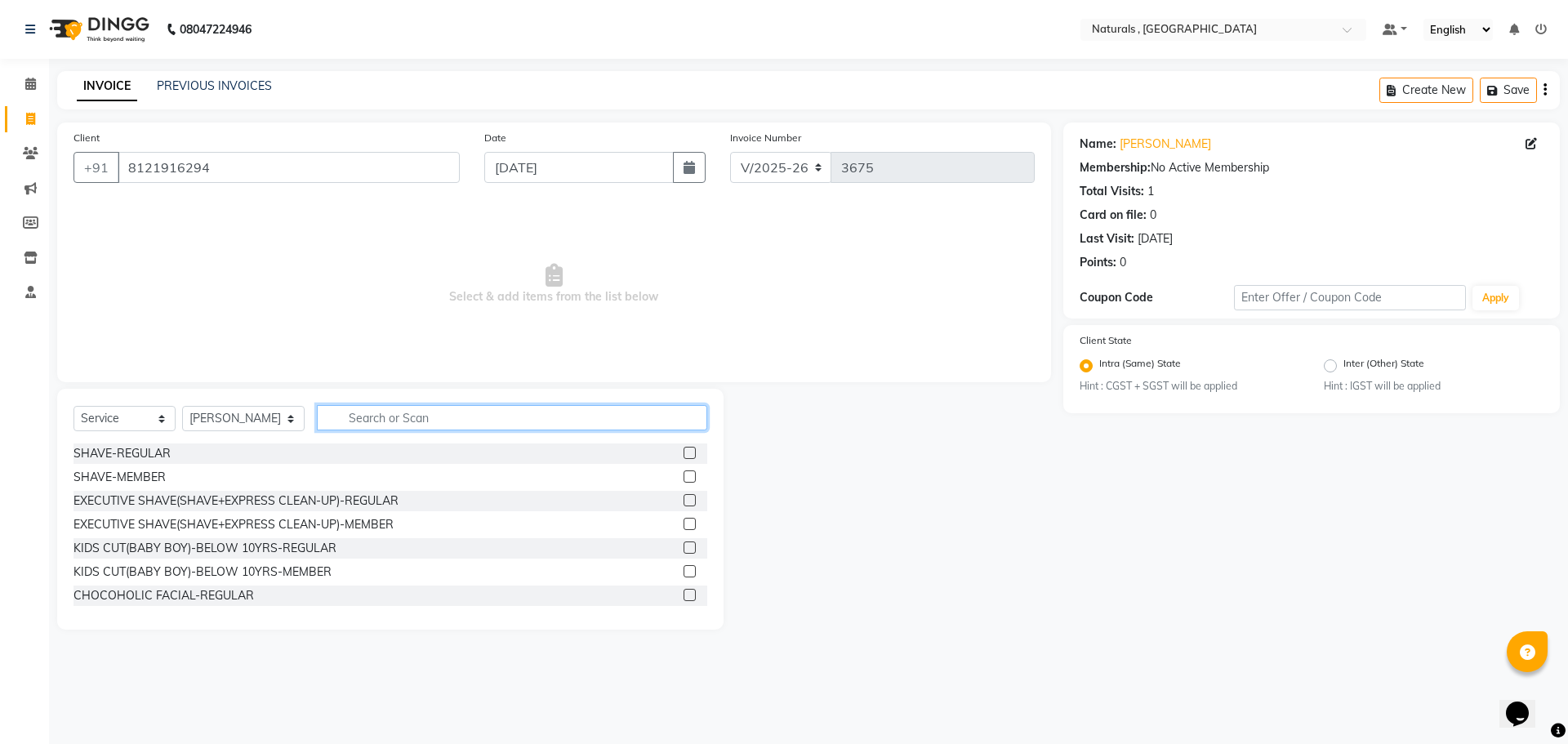
click at [413, 411] on input "text" at bounding box center [512, 417] width 392 height 25
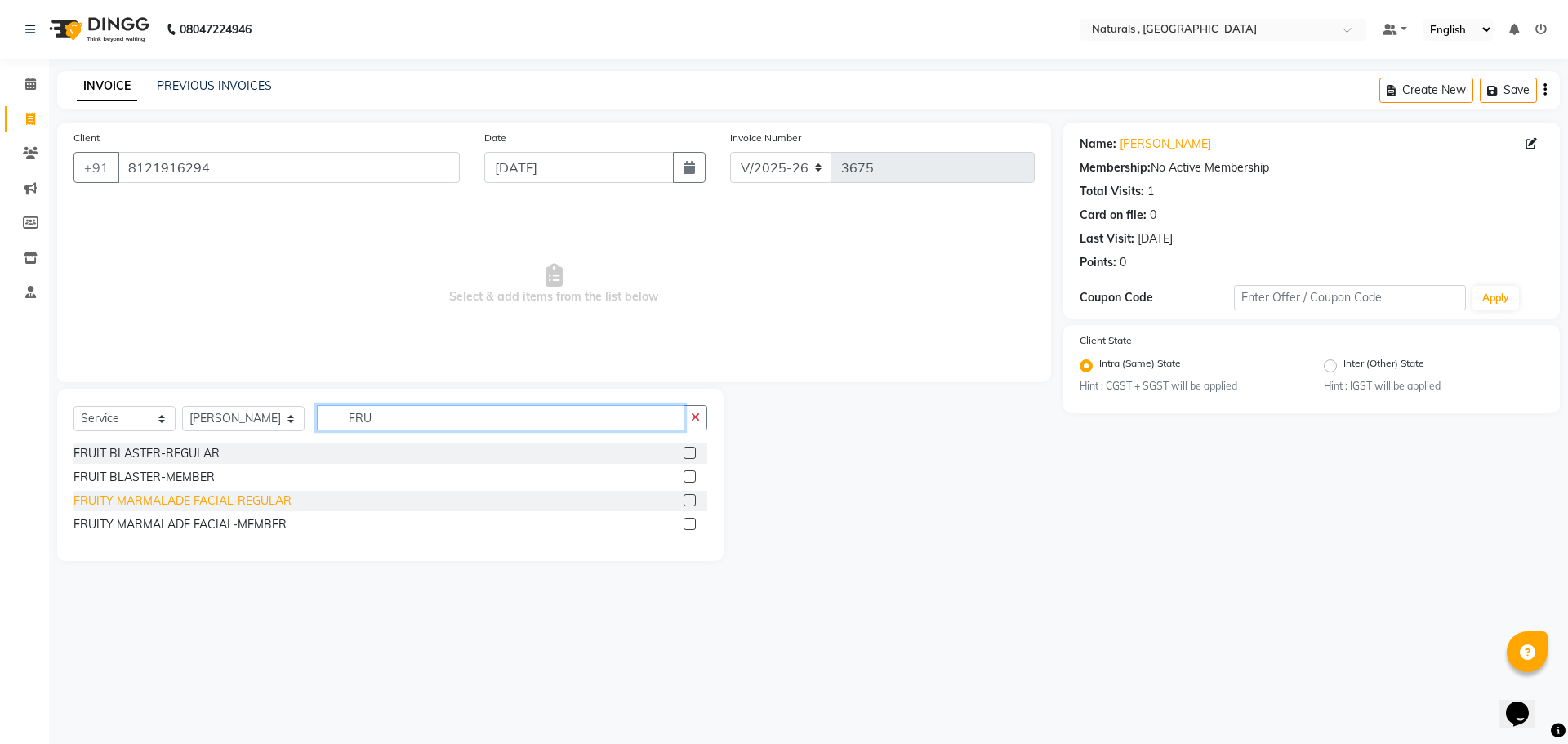
type input "FRU"
click at [163, 503] on div "FRUITY MARMALADE FACIAL-REGULAR" at bounding box center [182, 501] width 218 height 17
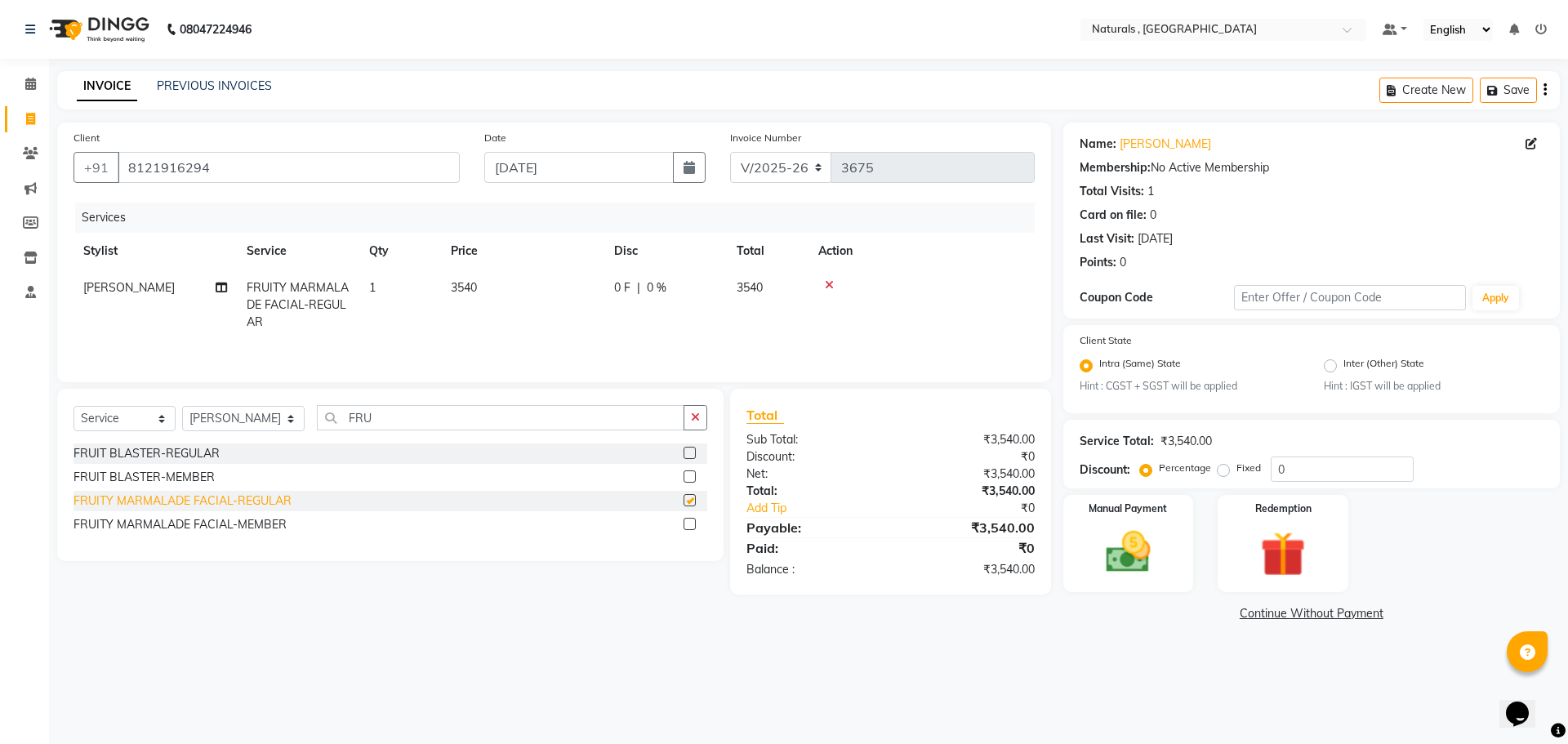
checkbox input "false"
click at [429, 405] on div "Select Service Product Membership Package Voucher Prepaid Gift Card Select Styl…" at bounding box center [390, 475] width 666 height 173
click at [429, 405] on input "FRU" at bounding box center [500, 417] width 368 height 25
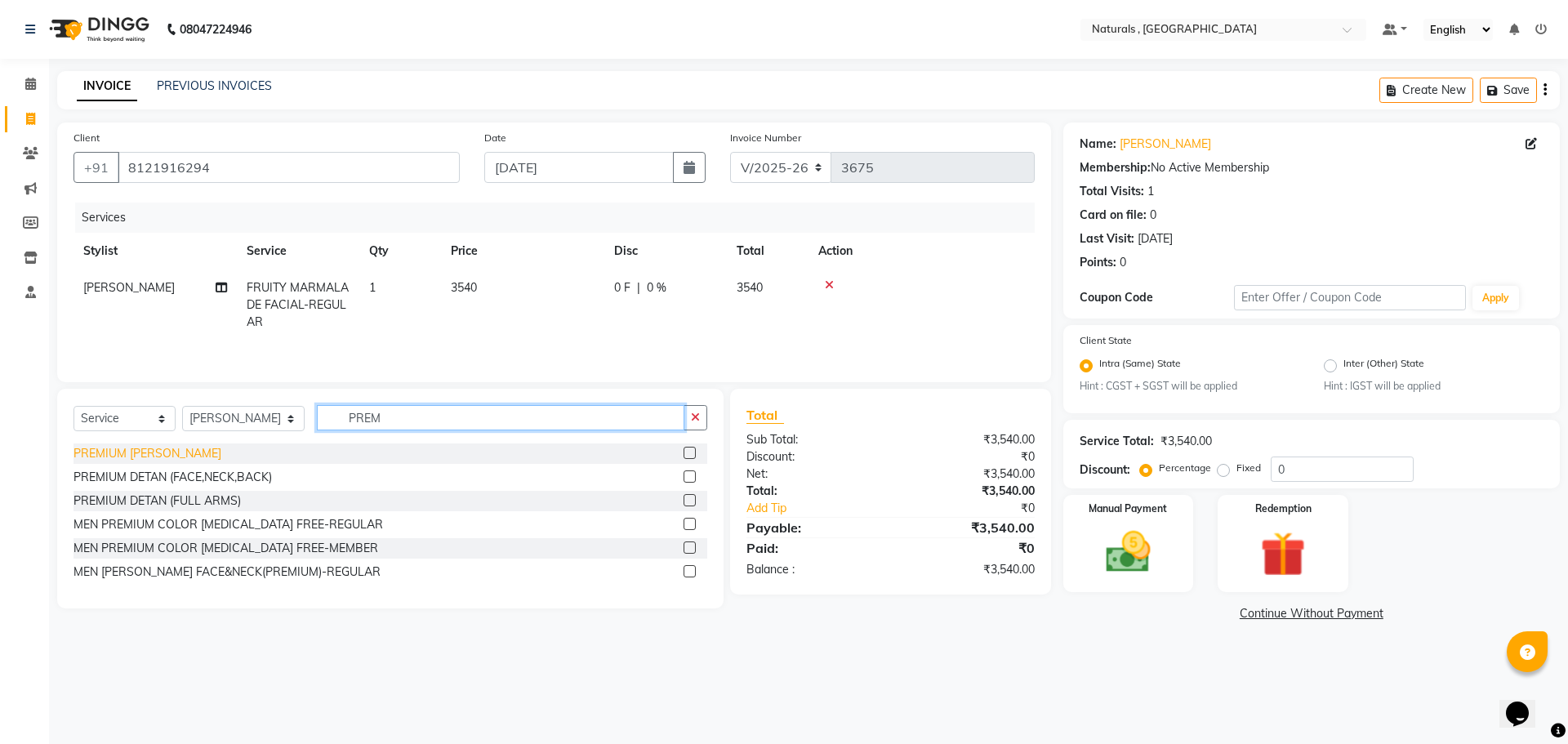
type input "PREM"
click at [150, 449] on div "PREMIUM [PERSON_NAME]" at bounding box center [147, 454] width 148 height 17
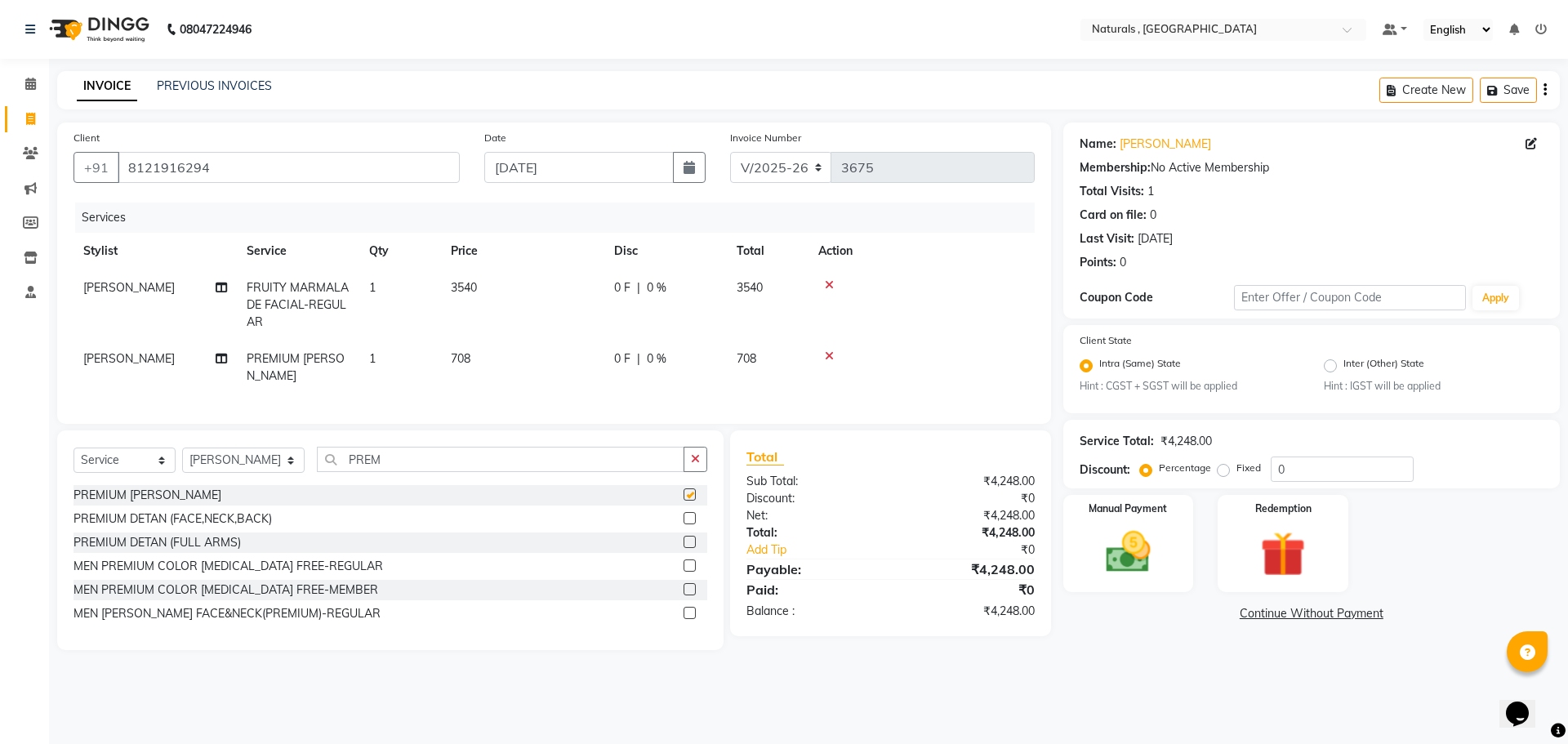
checkbox input "false"
click at [1135, 672] on div "08047224946 Select Location × Naturals , Vijay Nagar Colony Default Panel My Pa…" at bounding box center [784, 372] width 1568 height 744
click at [1142, 555] on img at bounding box center [1128, 553] width 76 height 54
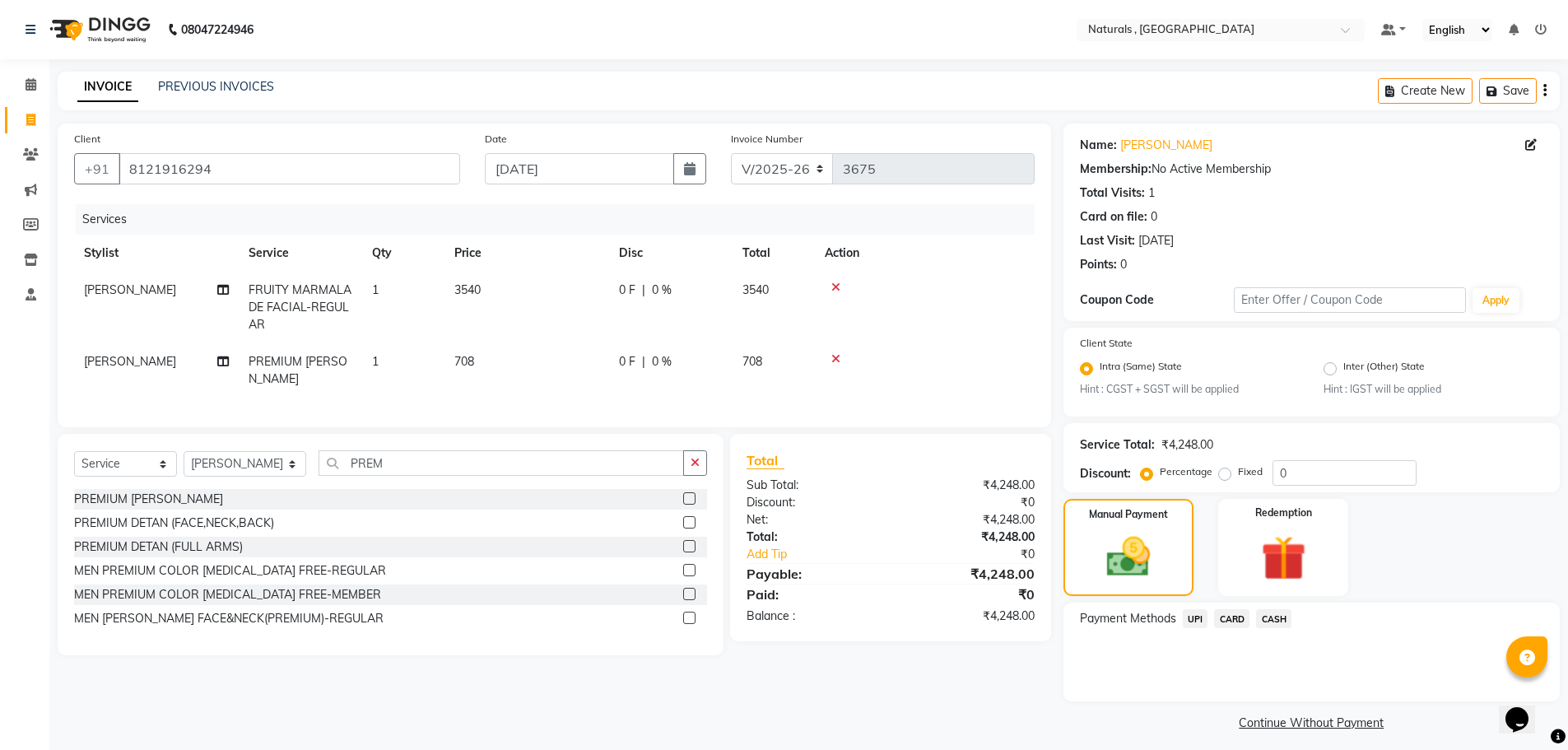
click at [1193, 613] on span "UPI" at bounding box center [1196, 618] width 25 height 19
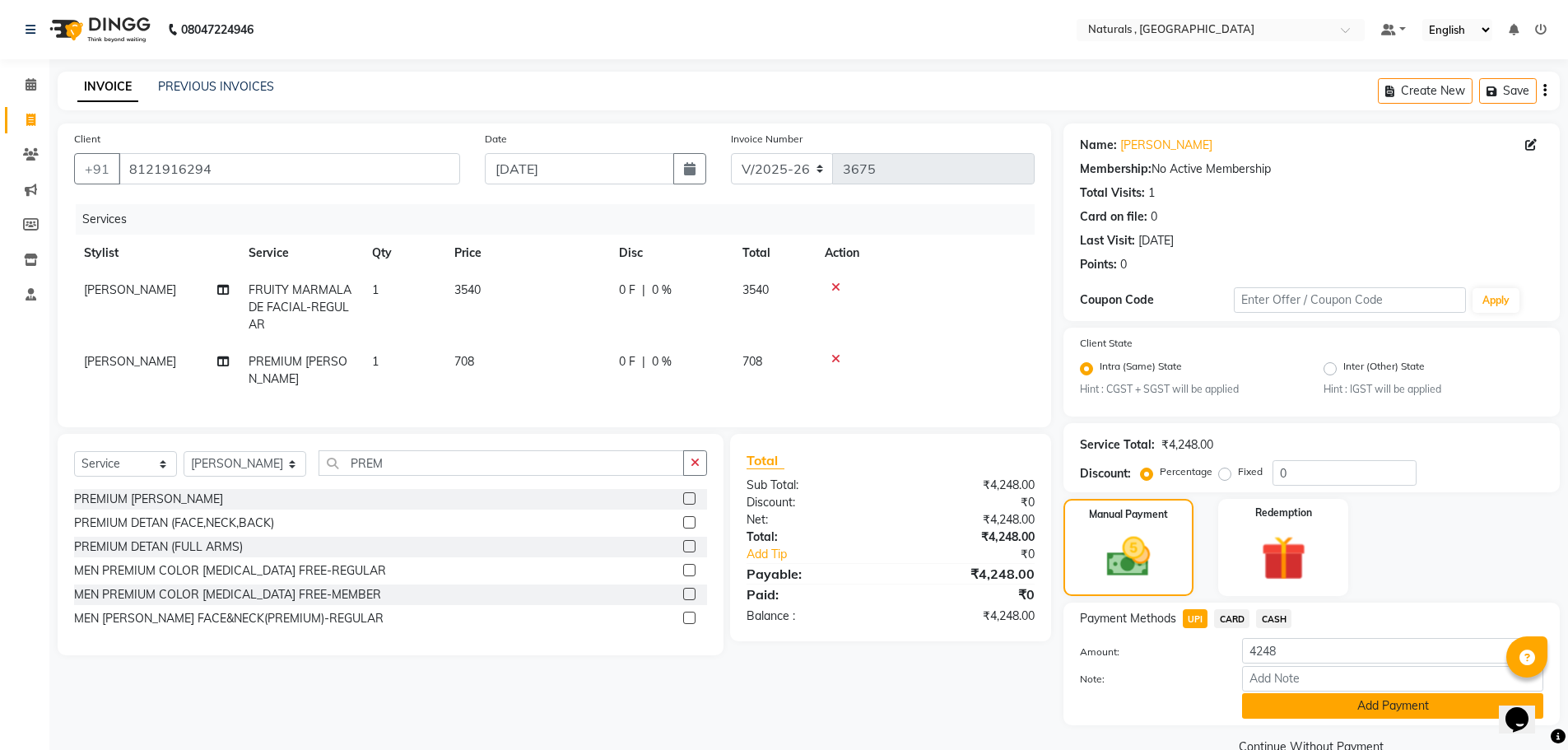
click at [1295, 712] on button "Add Payment" at bounding box center [1392, 706] width 301 height 25
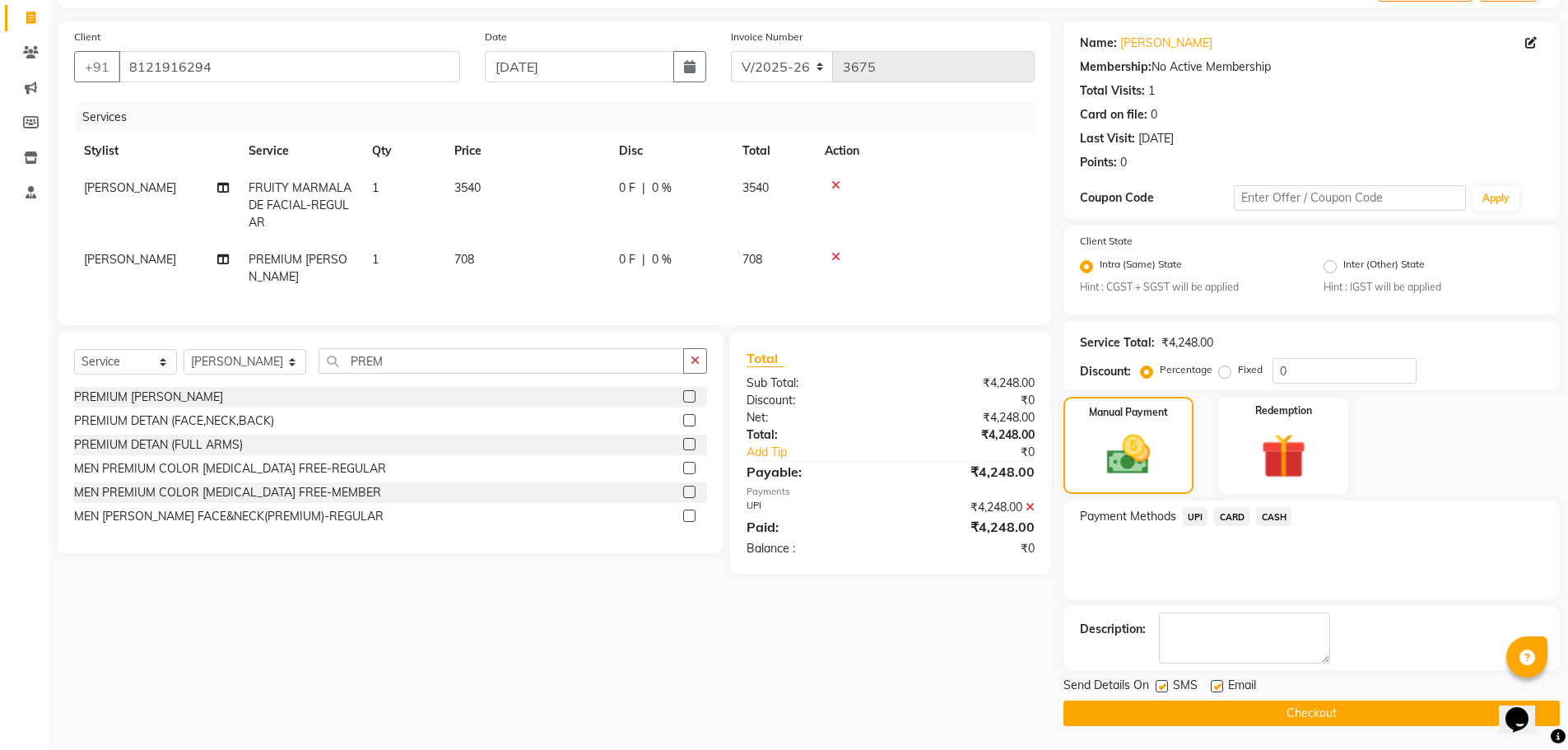
scroll to position [103, 0]
click at [1296, 716] on button "Checkout" at bounding box center [1311, 712] width 496 height 25
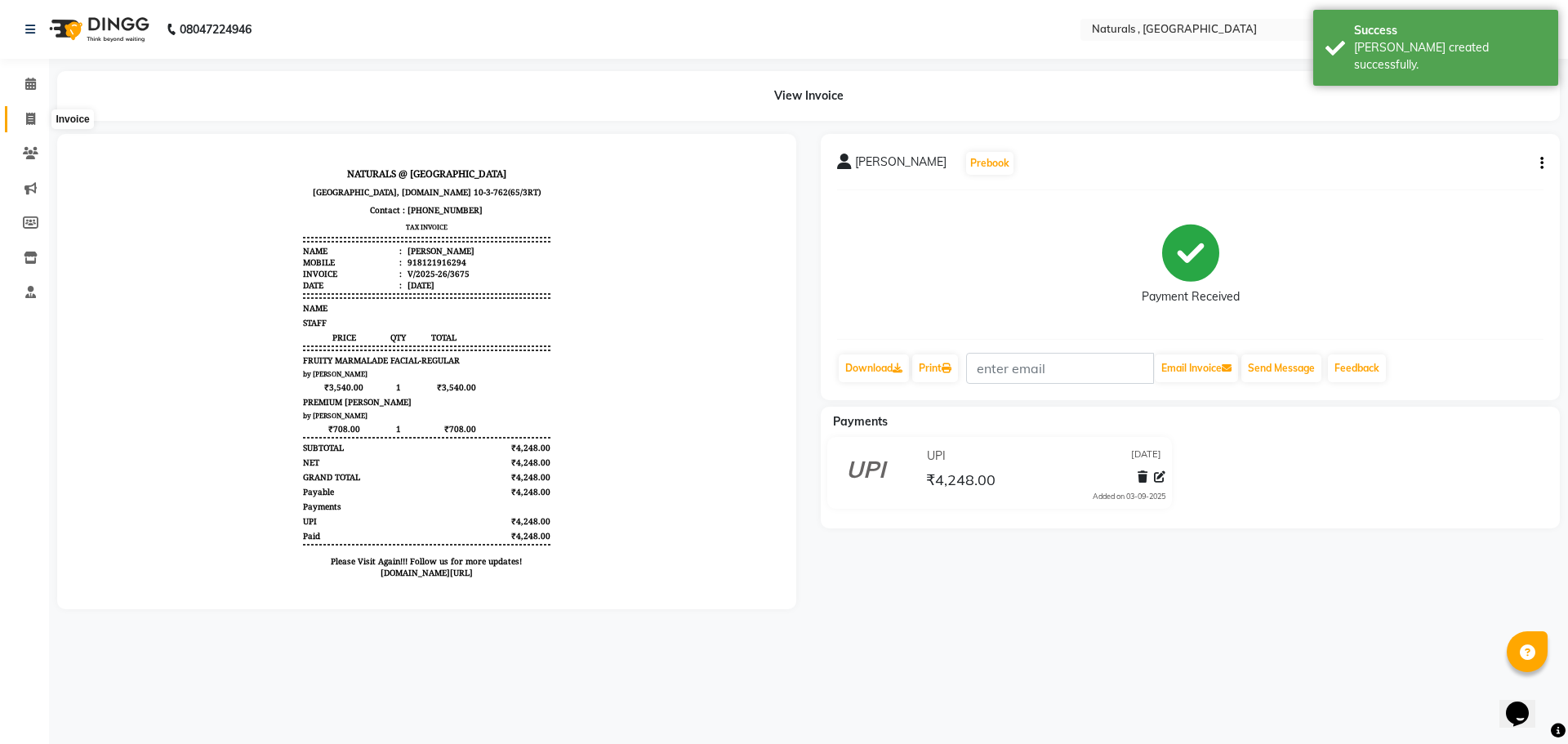
click at [38, 120] on span at bounding box center [30, 120] width 29 height 19
select select "5818"
select select "service"
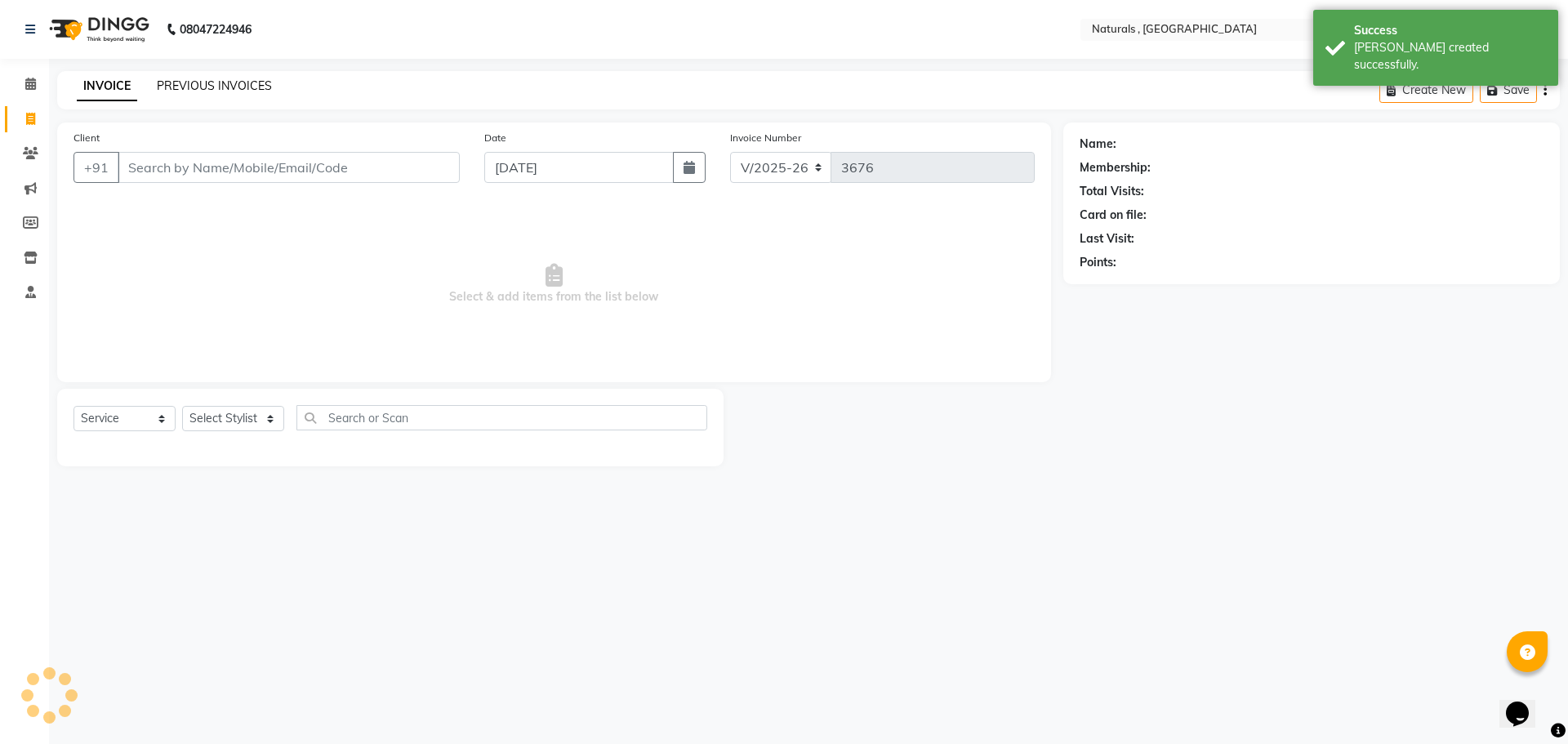
click at [210, 82] on link "PREVIOUS INVOICES" at bounding box center [214, 85] width 115 height 14
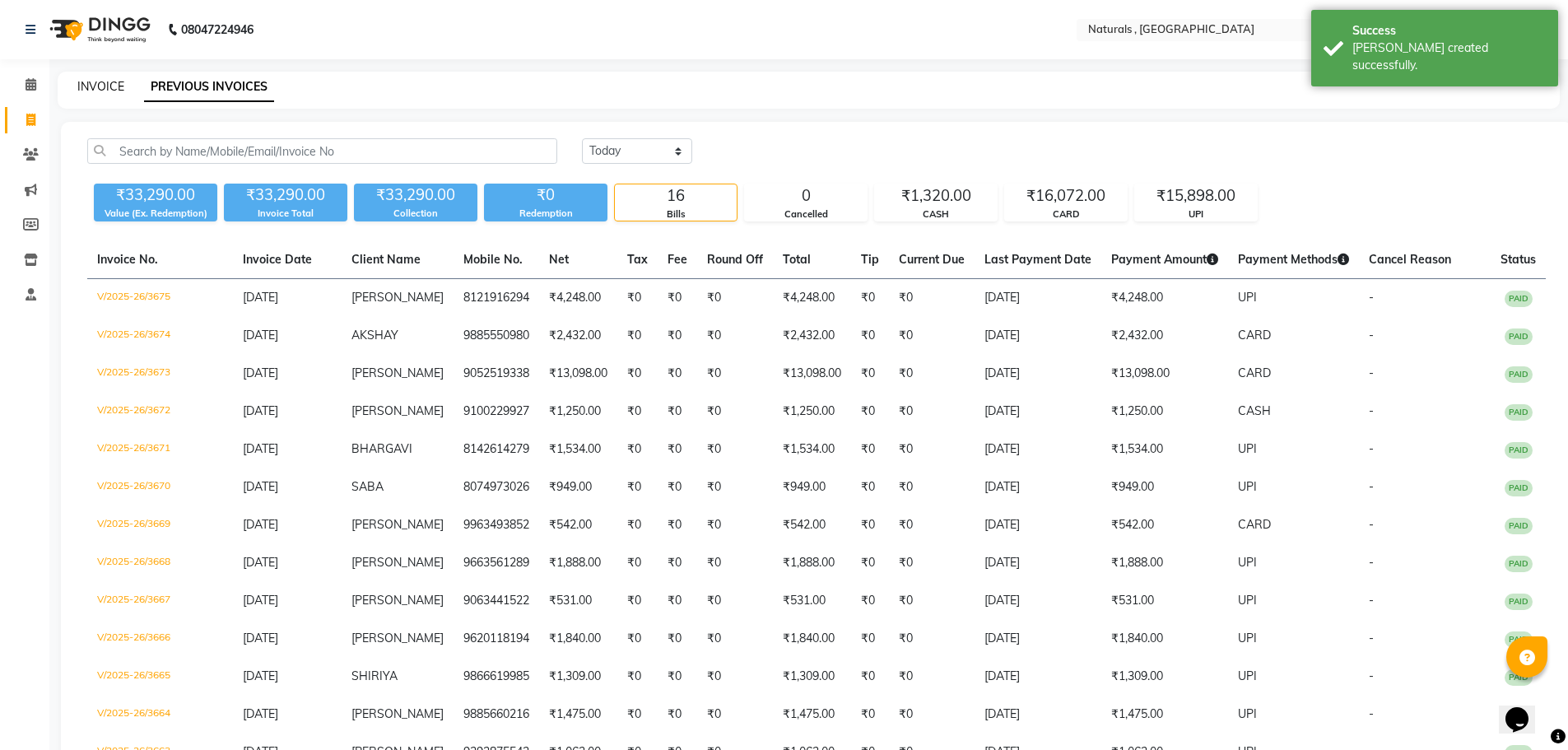
click at [104, 80] on link "INVOICE" at bounding box center [100, 86] width 47 height 14
select select "5818"
select select "service"
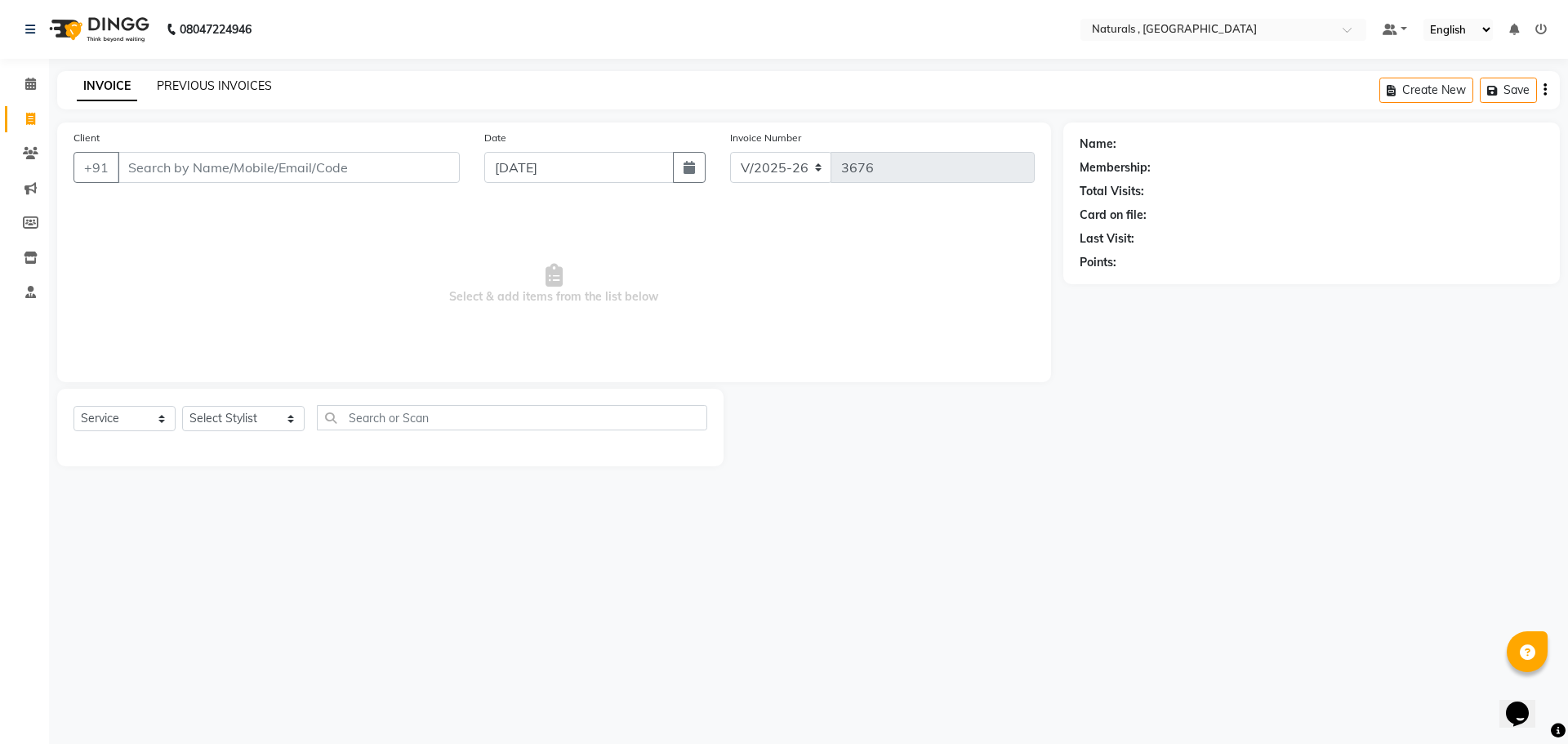
click at [197, 89] on link "PREVIOUS INVOICES" at bounding box center [214, 85] width 115 height 14
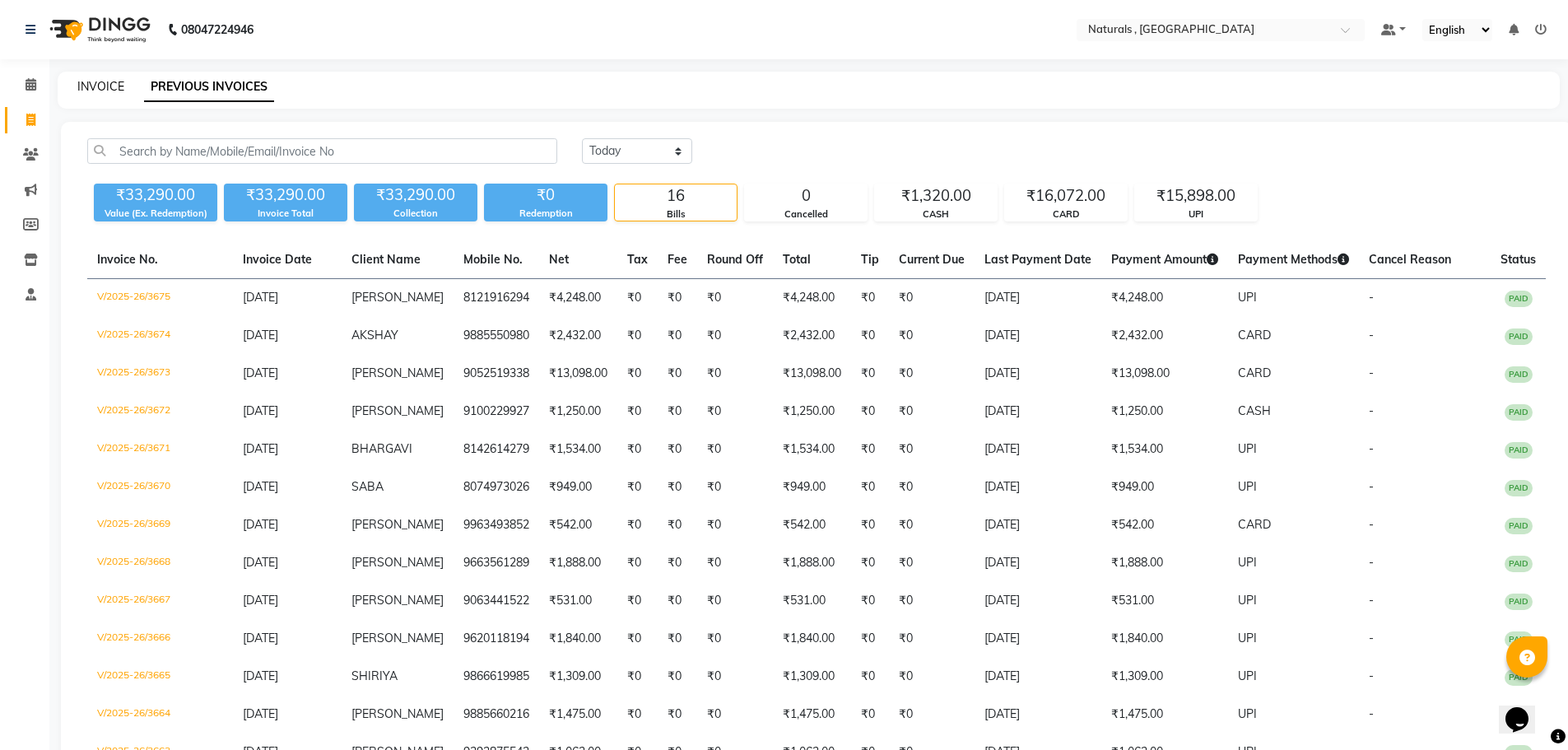
click at [92, 87] on link "INVOICE" at bounding box center [100, 86] width 47 height 14
select select "service"
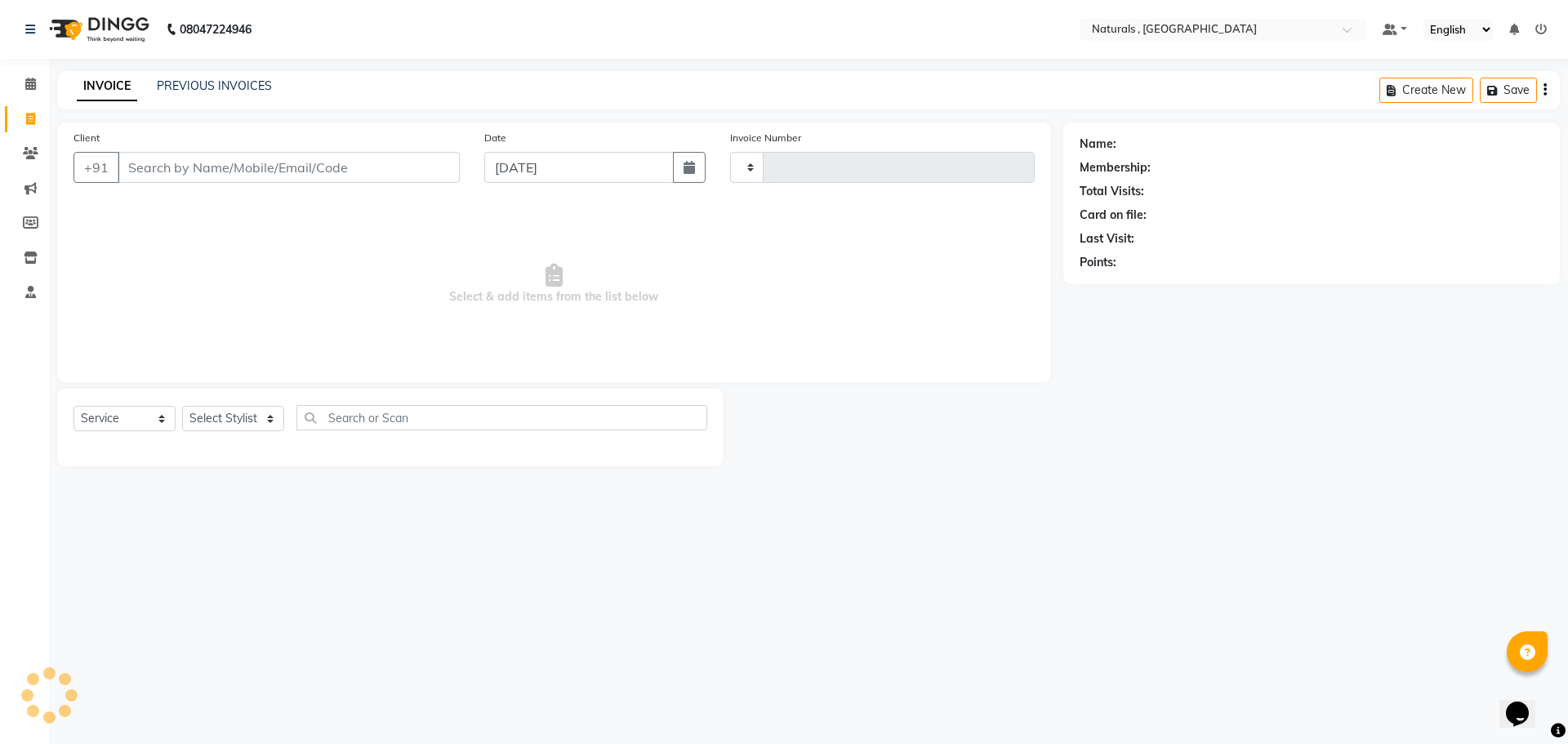
type input "3676"
select select "5818"
click at [132, 161] on input "Client" at bounding box center [289, 167] width 342 height 31
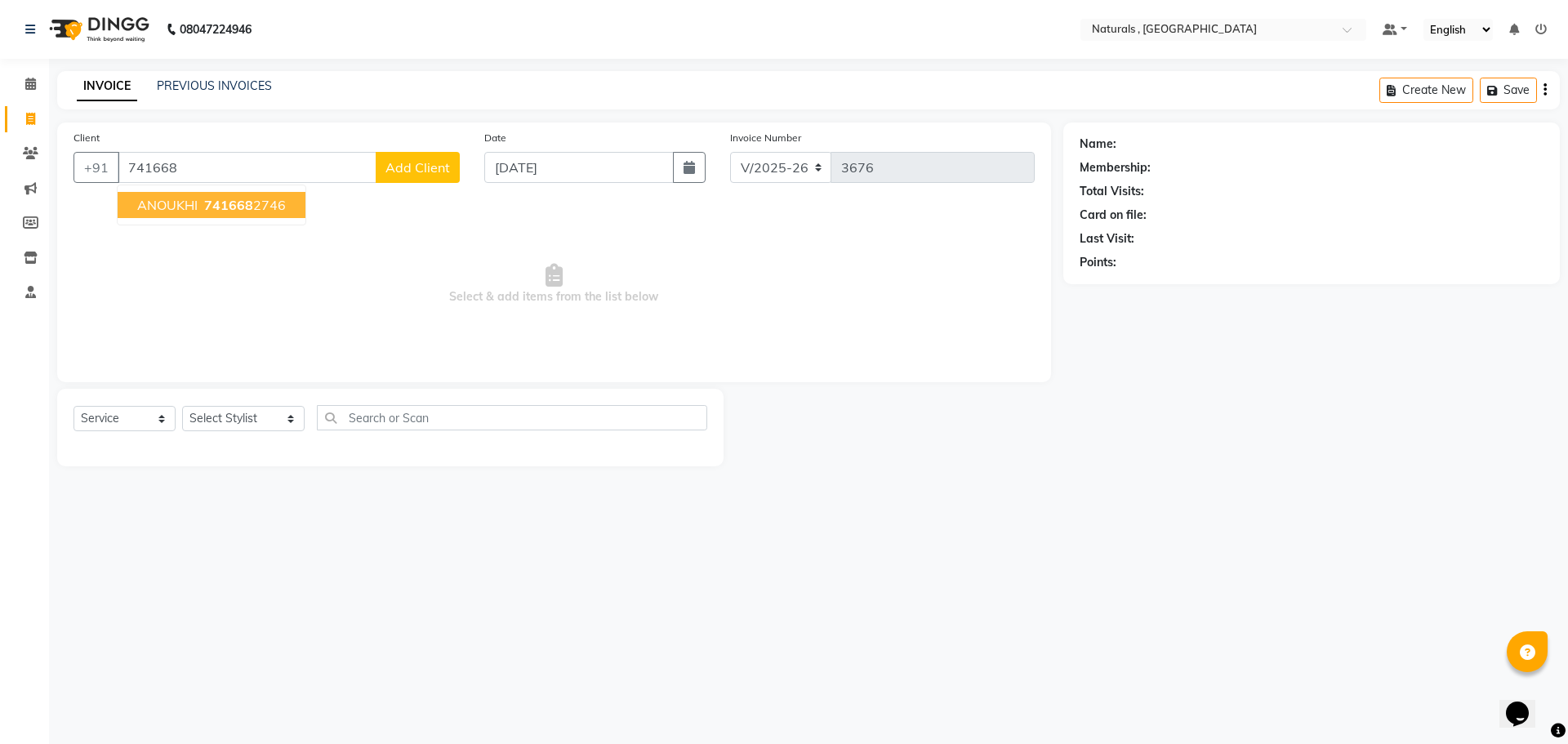
click at [249, 204] on span "741668" at bounding box center [228, 205] width 49 height 16
type input "7416682746"
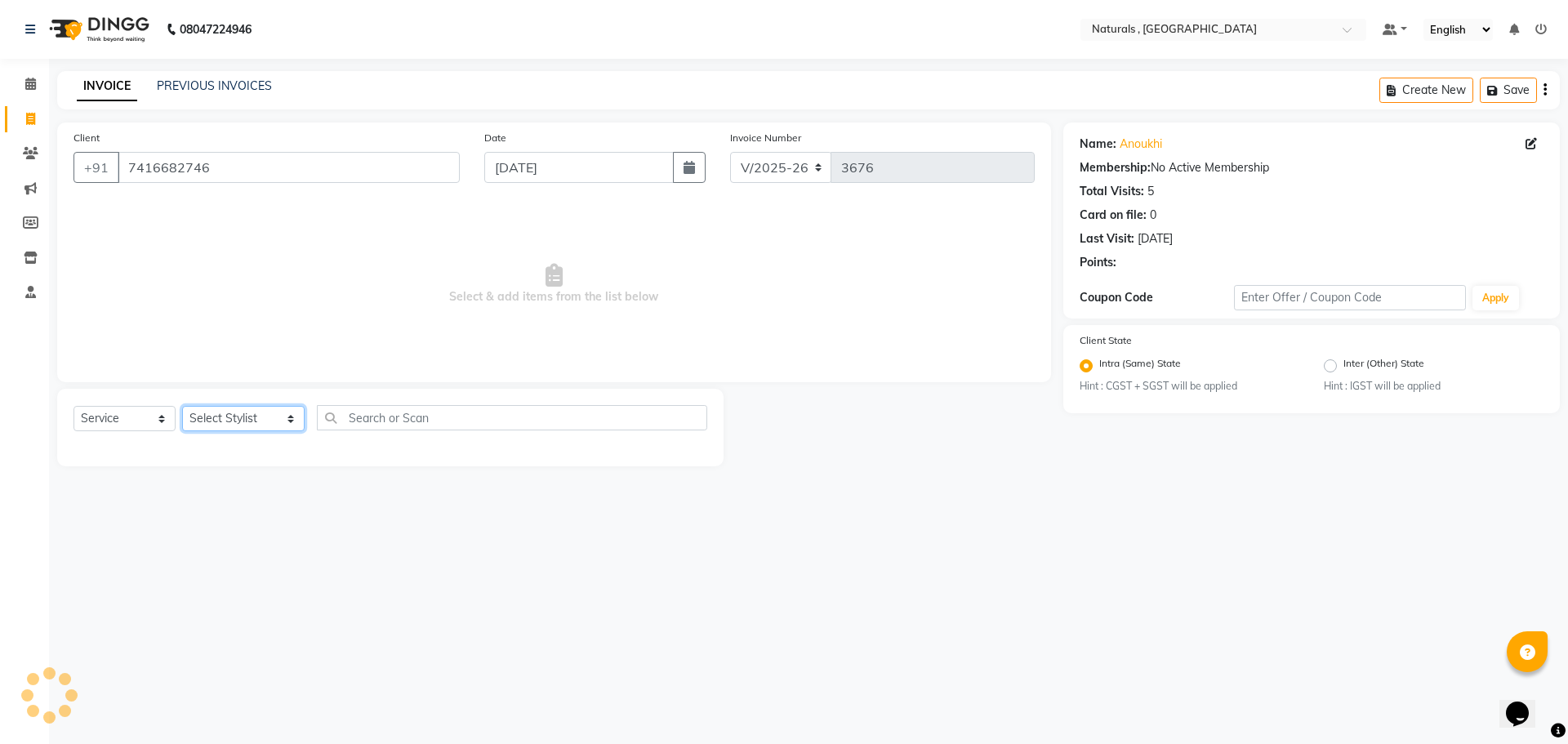
click at [269, 419] on select "Select Stylist ASFIYA (L-3) BHAGYA SHREE GM [PERSON_NAME] (L-2) [PERSON_NAME] (…" at bounding box center [243, 418] width 122 height 25
select select "40710"
click at [182, 406] on select "Select Stylist ASFIYA (L-3) BHAGYA SHREE GM [PERSON_NAME] (L-2) [PERSON_NAME] (…" at bounding box center [243, 418] width 122 height 25
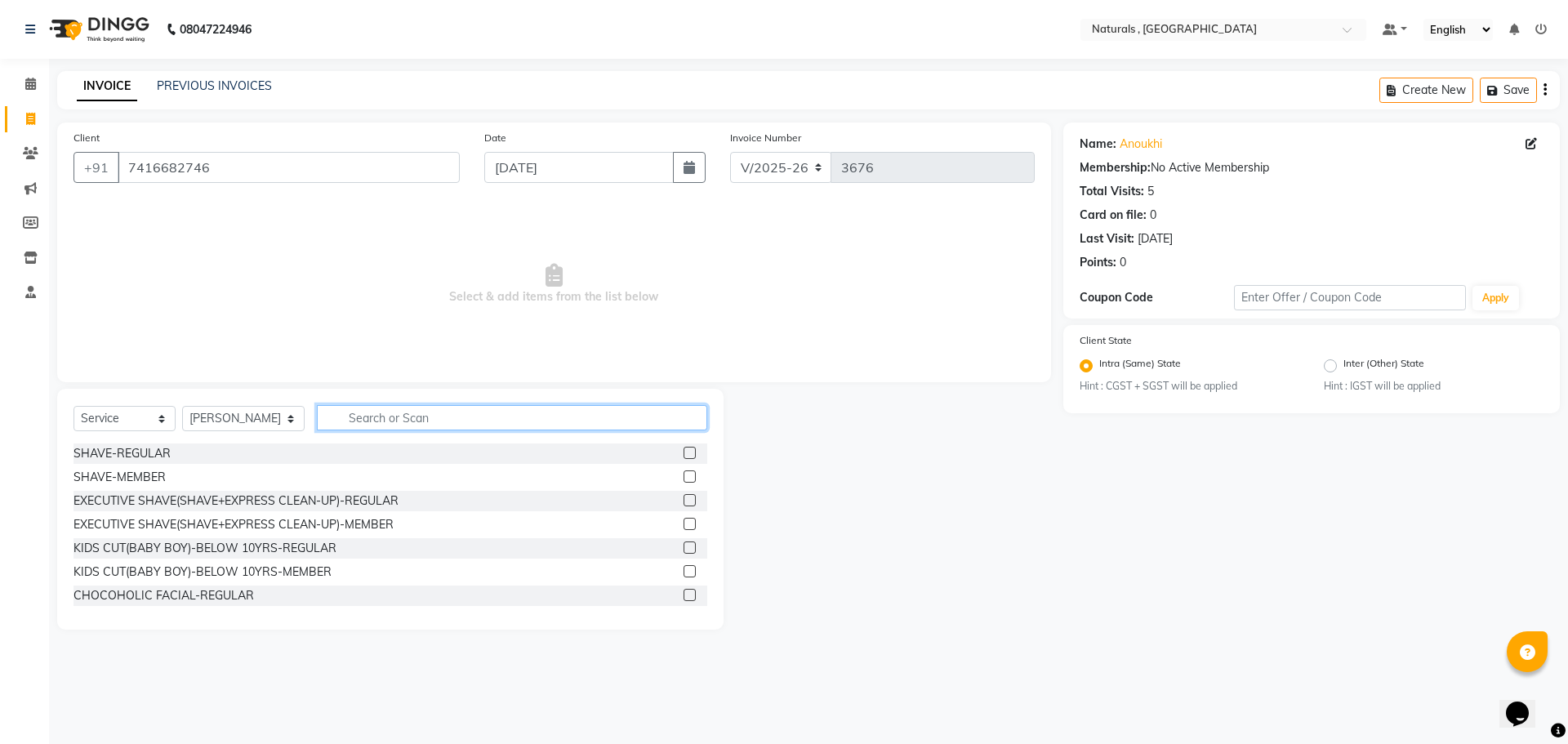
click at [400, 417] on input "text" at bounding box center [512, 417] width 392 height 25
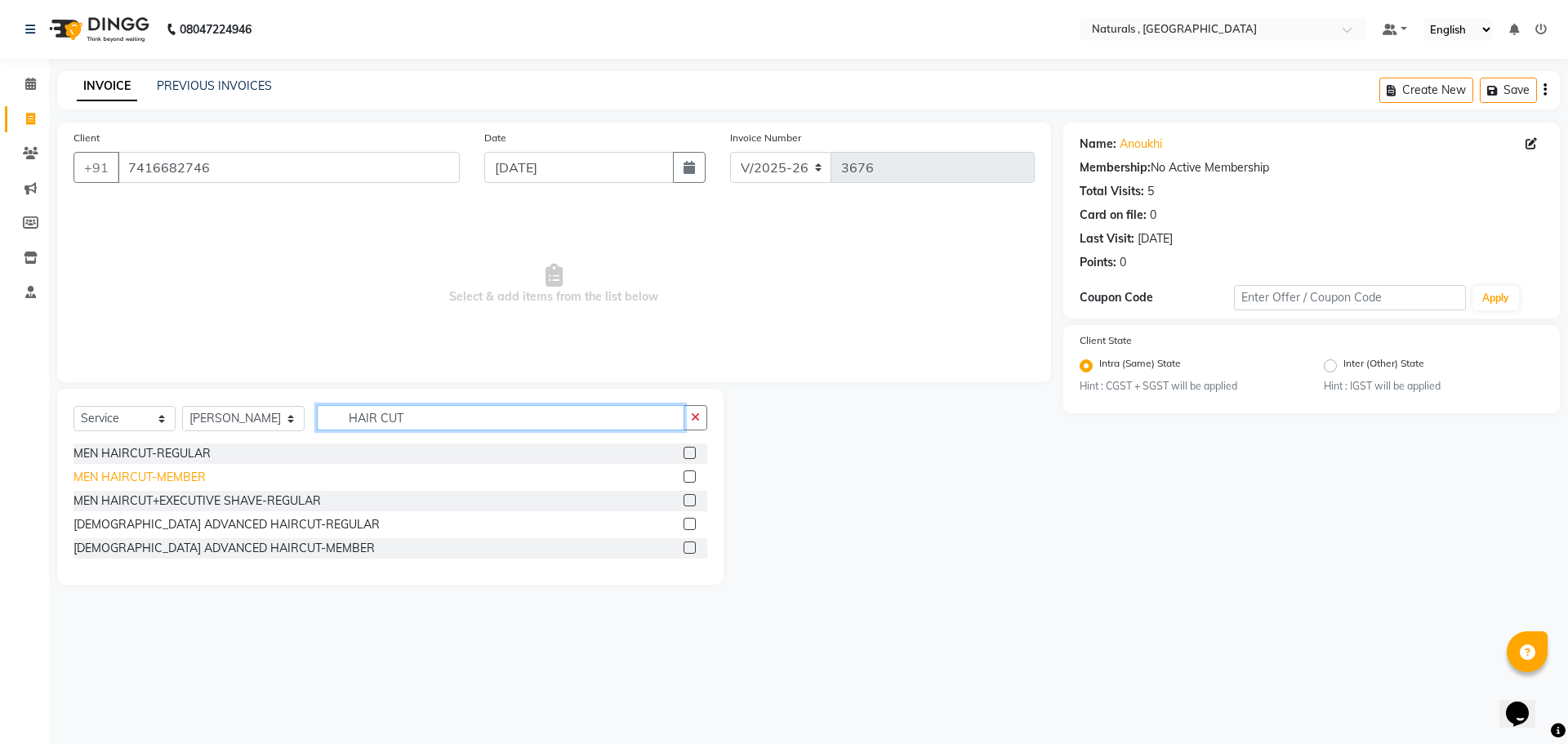
type input "HAIR CUT"
click at [179, 485] on div "MEN HAIRCUT-MEMBER" at bounding box center [139, 477] width 132 height 17
checkbox input "false"
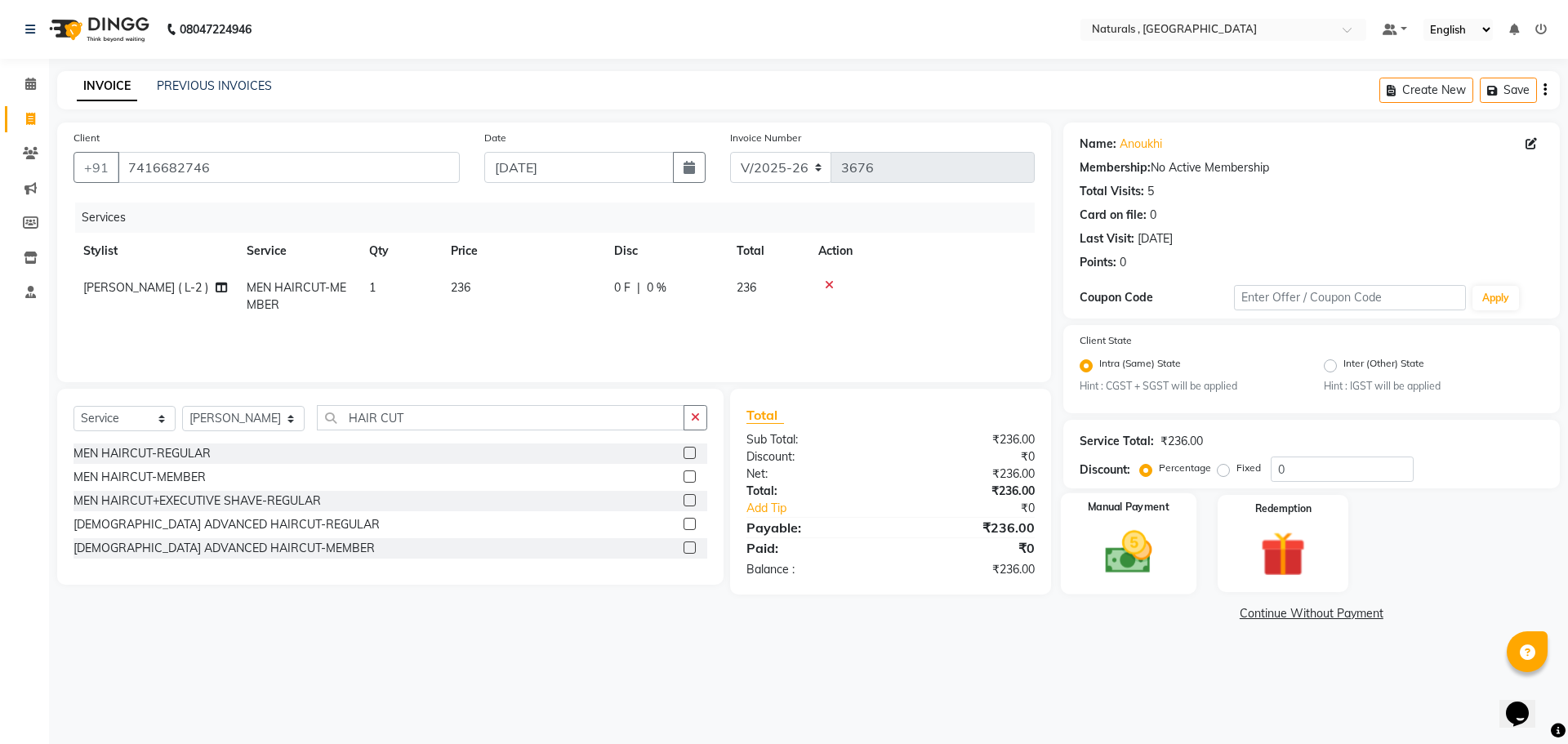
click at [1110, 539] on img at bounding box center [1128, 553] width 76 height 54
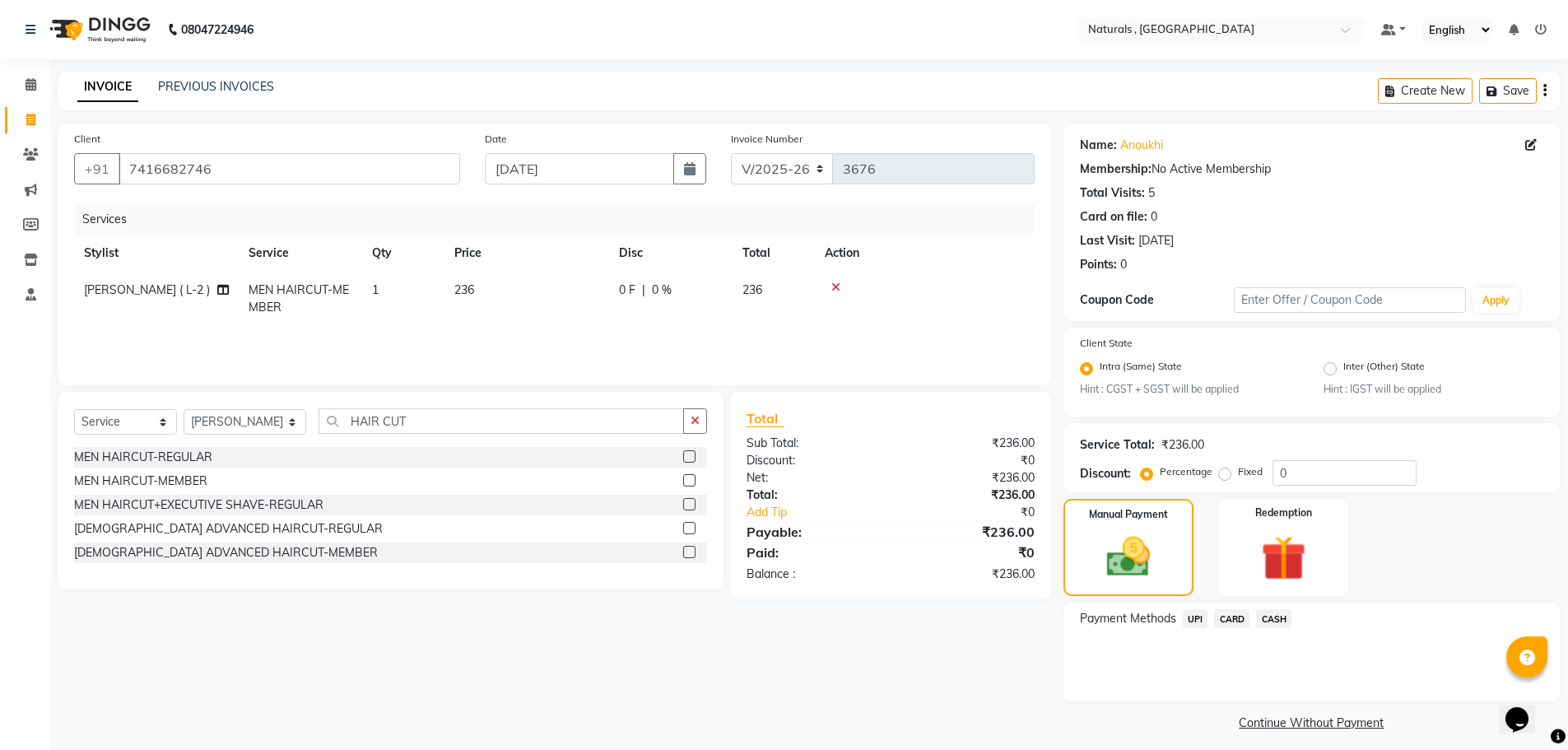
click at [1196, 615] on span "UPI" at bounding box center [1196, 618] width 25 height 19
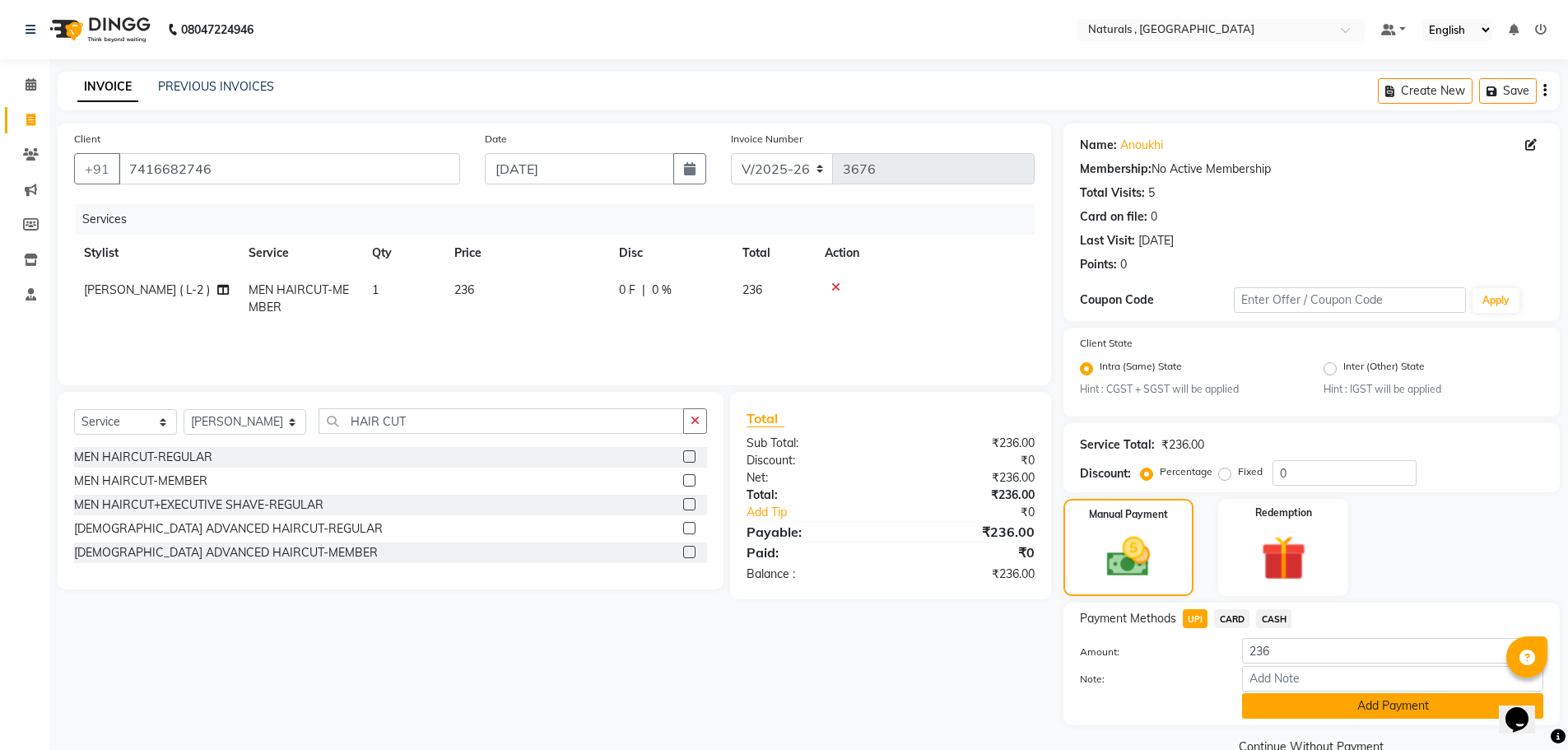
click at [1290, 707] on button "Add Payment" at bounding box center [1392, 706] width 301 height 25
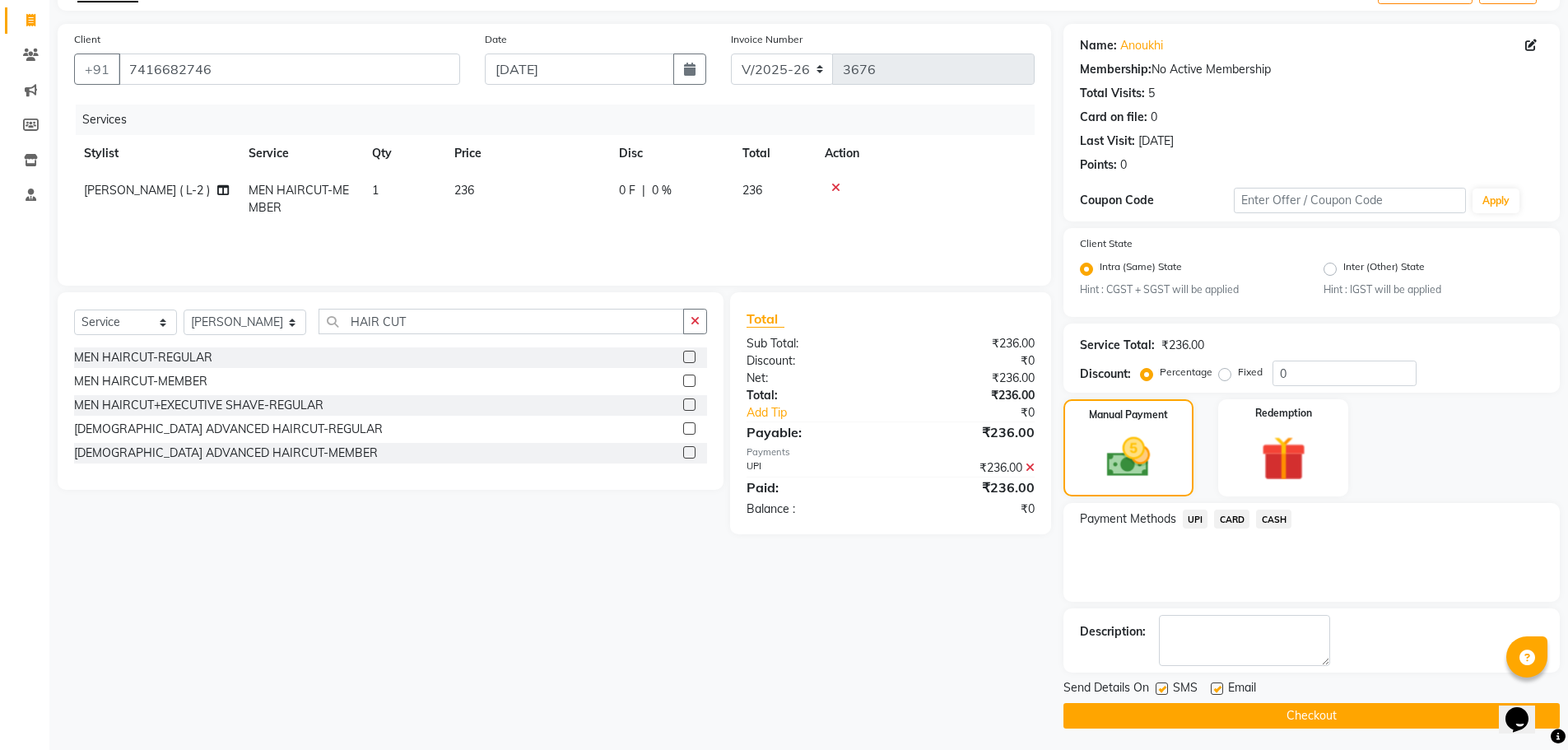
scroll to position [103, 0]
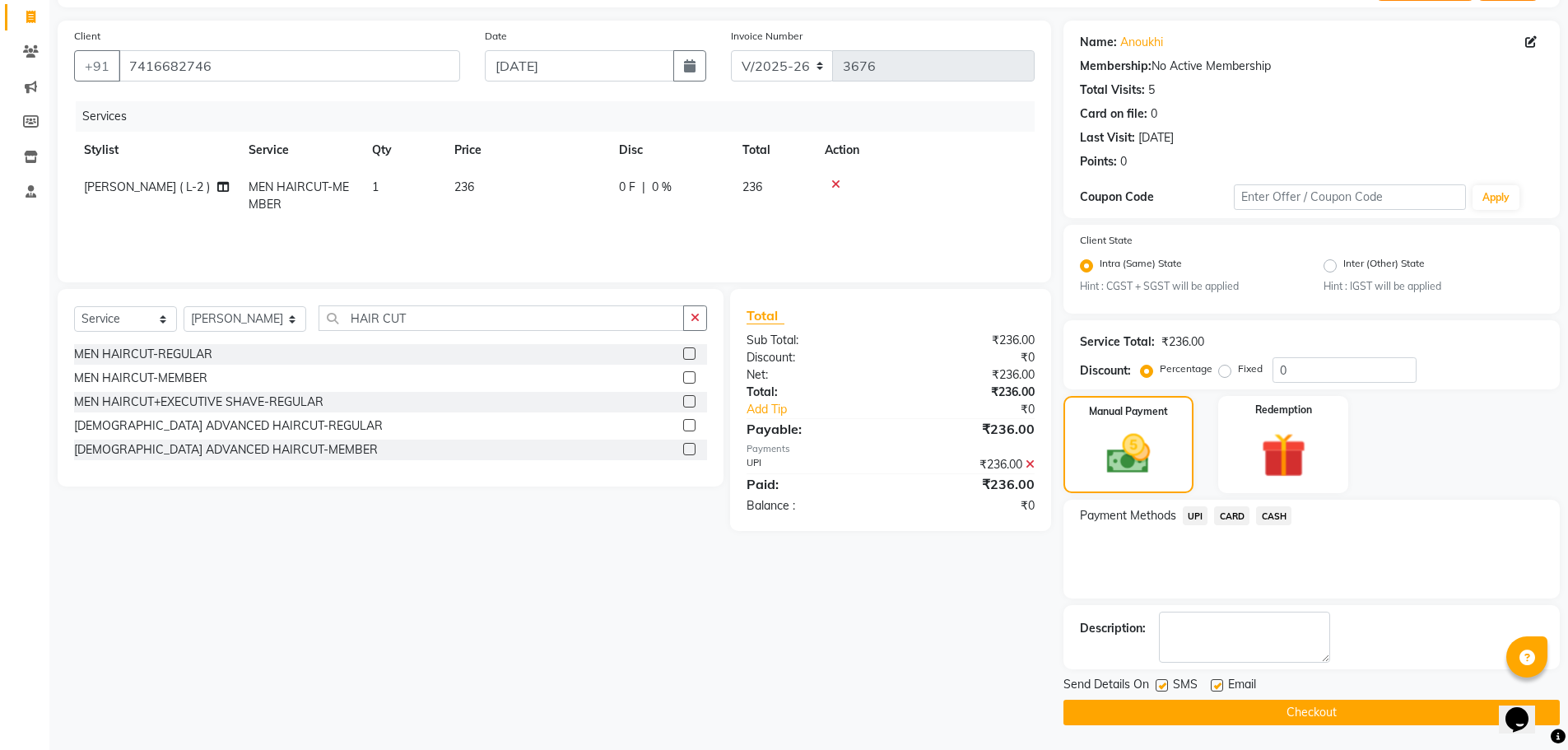
click at [1290, 707] on button "Checkout" at bounding box center [1311, 712] width 496 height 25
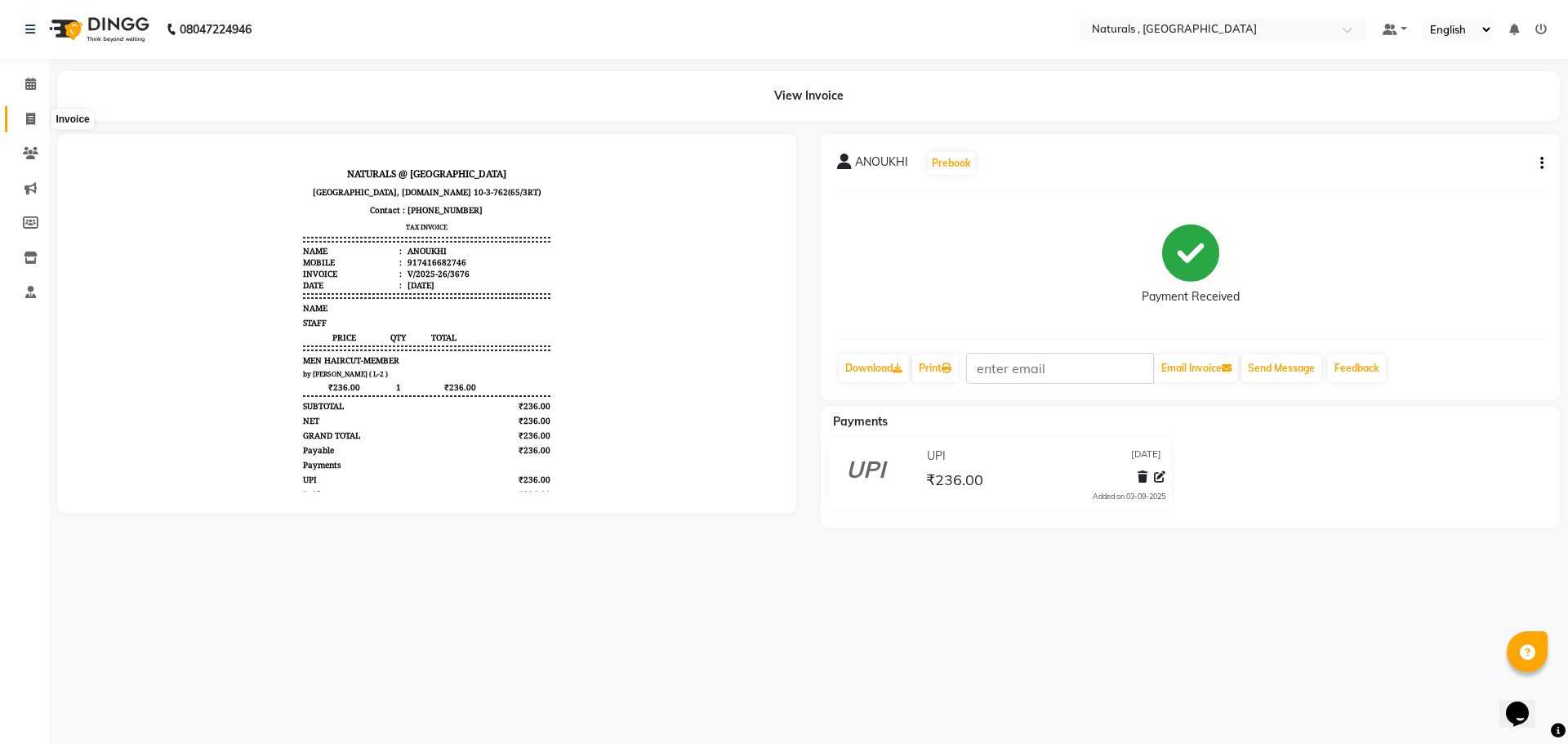
click at [35, 117] on icon at bounding box center [30, 119] width 9 height 13
select select "service"
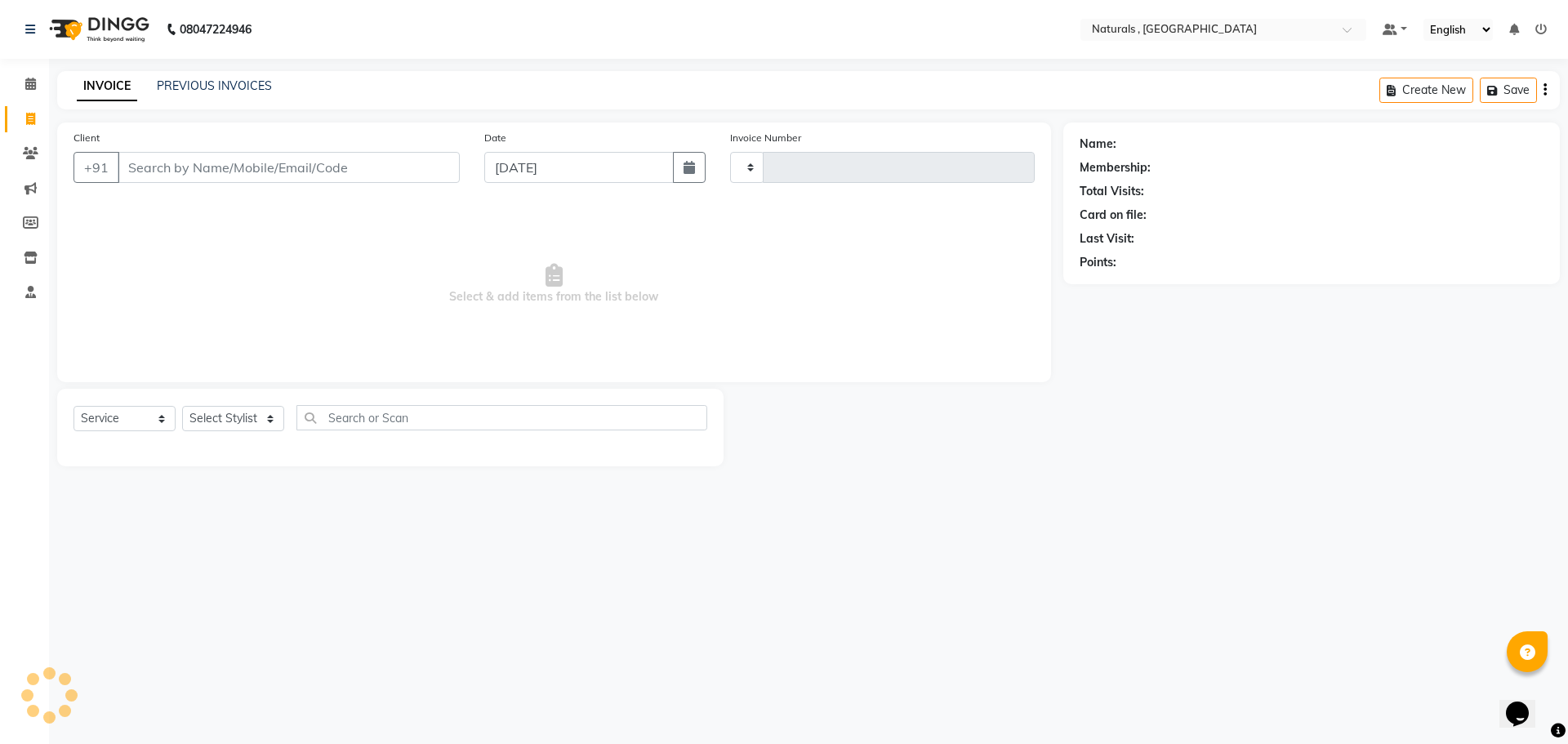
type input "3677"
select select "5818"
click at [218, 86] on link "PREVIOUS INVOICES" at bounding box center [214, 85] width 115 height 14
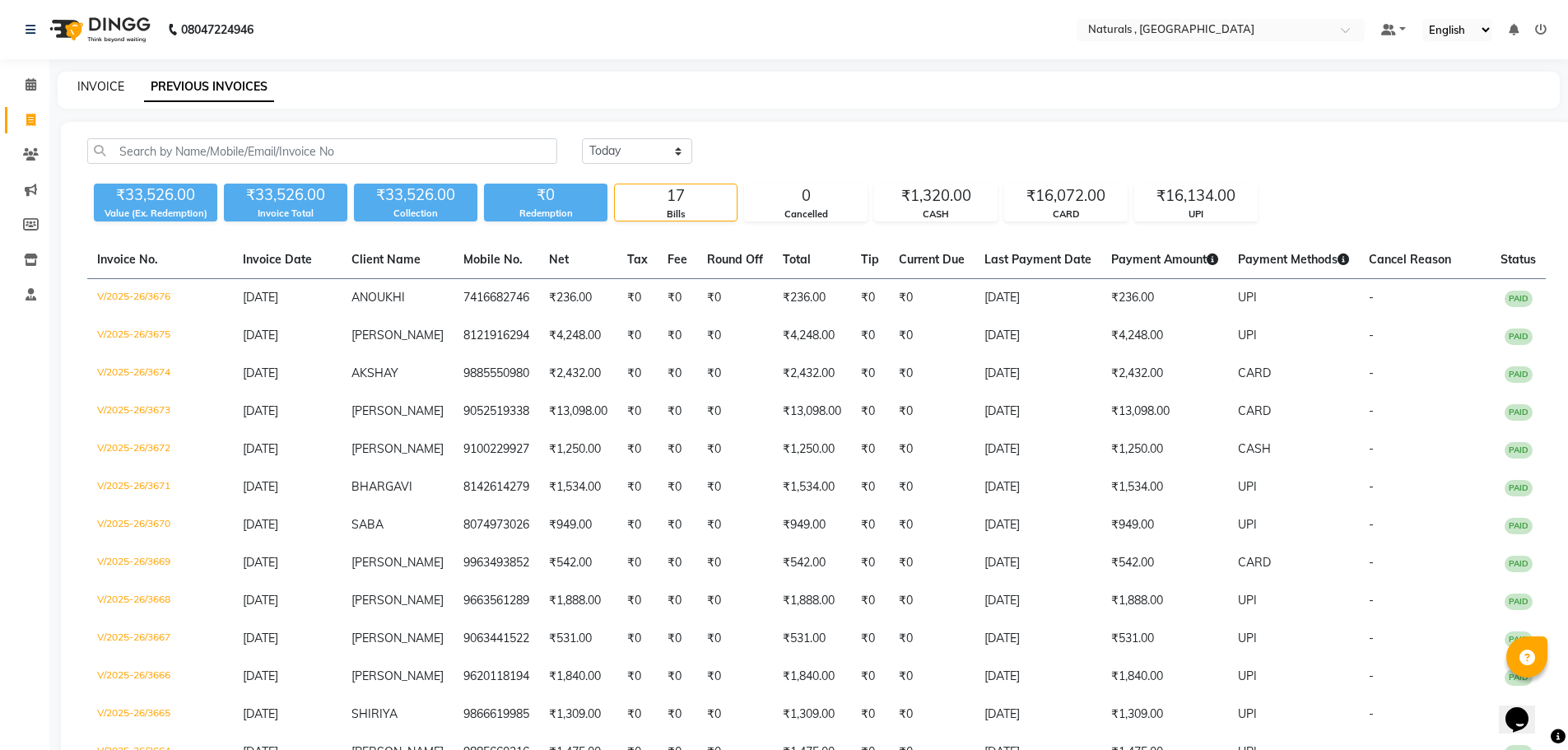
click at [104, 87] on link "INVOICE" at bounding box center [100, 86] width 47 height 14
select select "service"
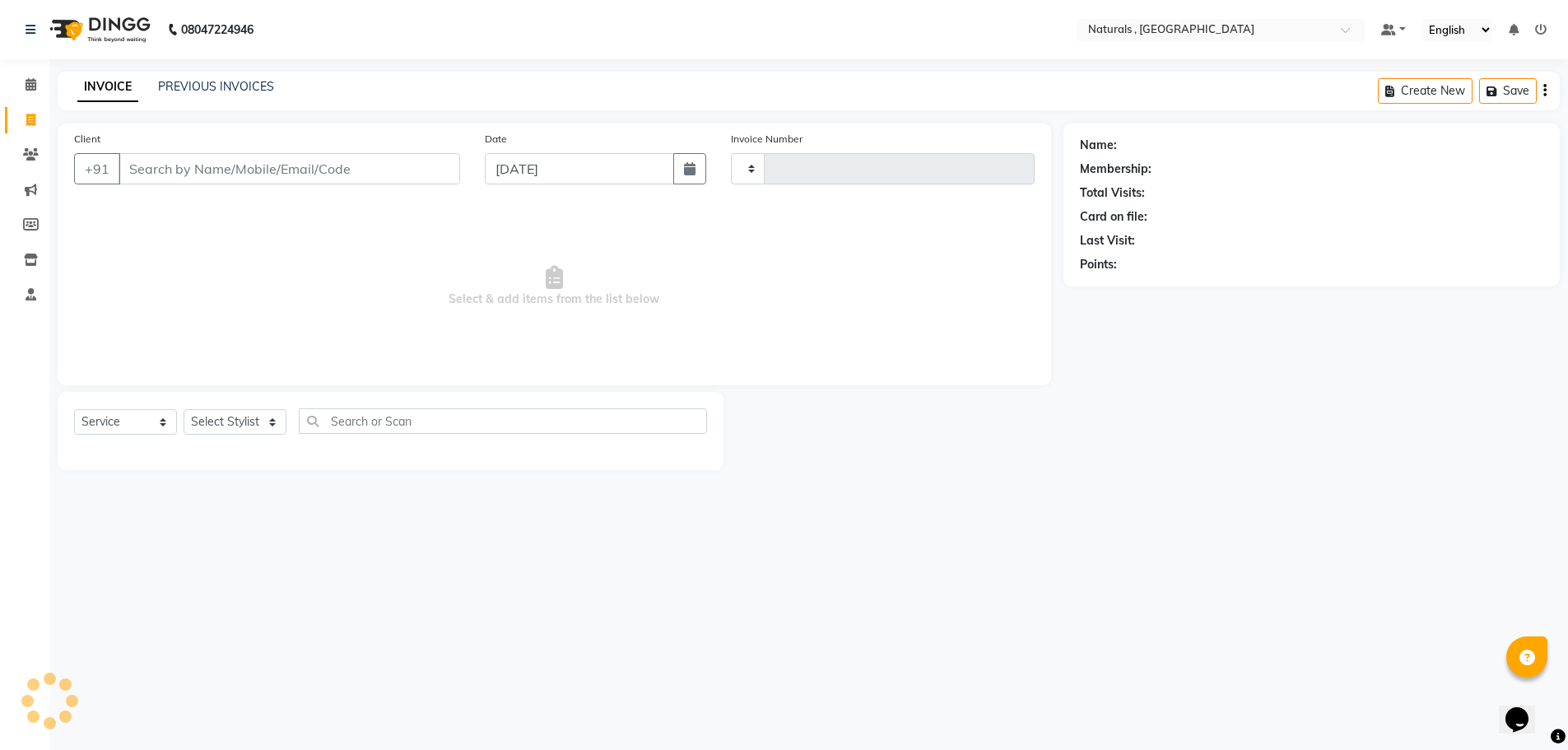
type input "3677"
select select "5818"
click at [217, 177] on input "Client" at bounding box center [291, 168] width 344 height 31
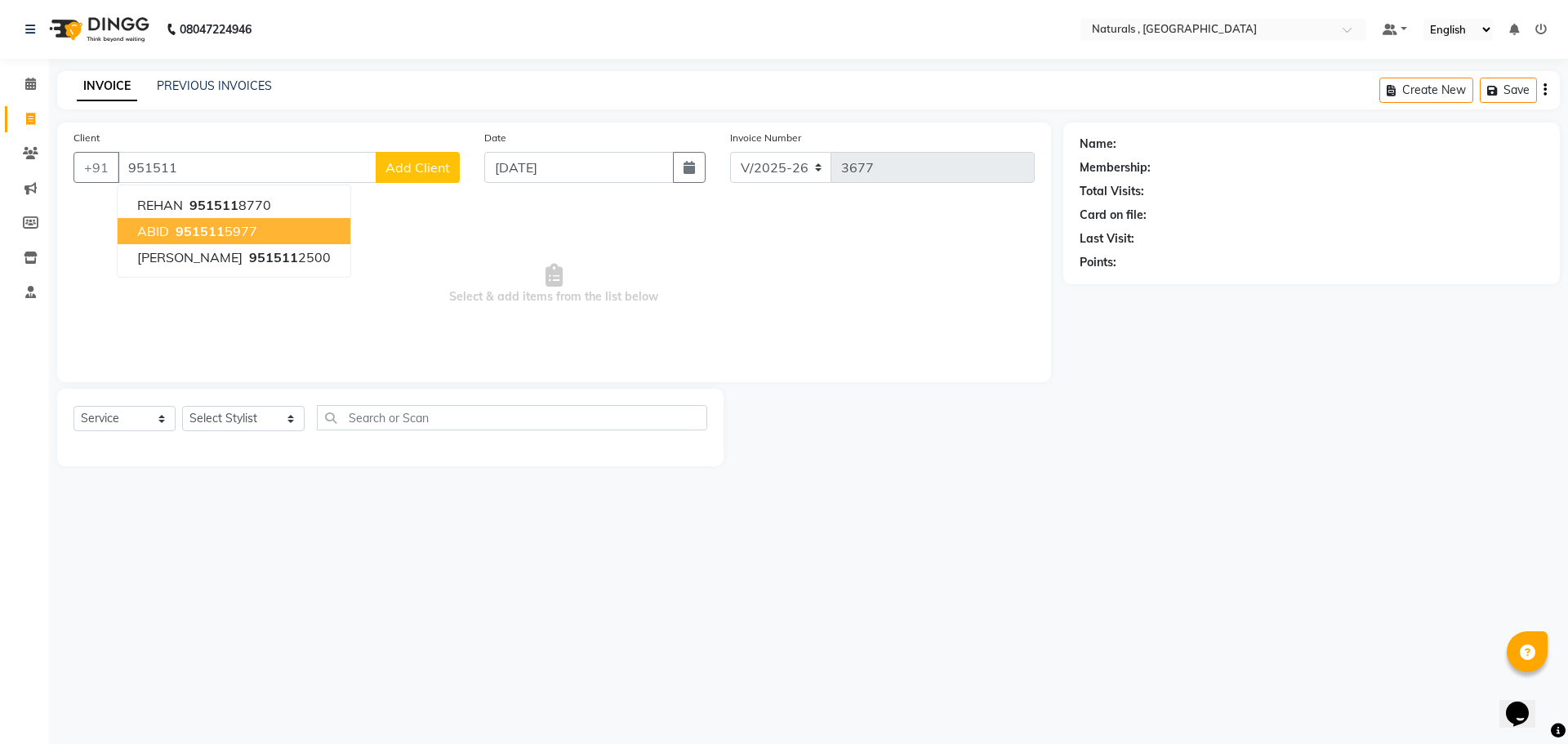
click at [217, 227] on span "951511" at bounding box center [200, 231] width 49 height 16
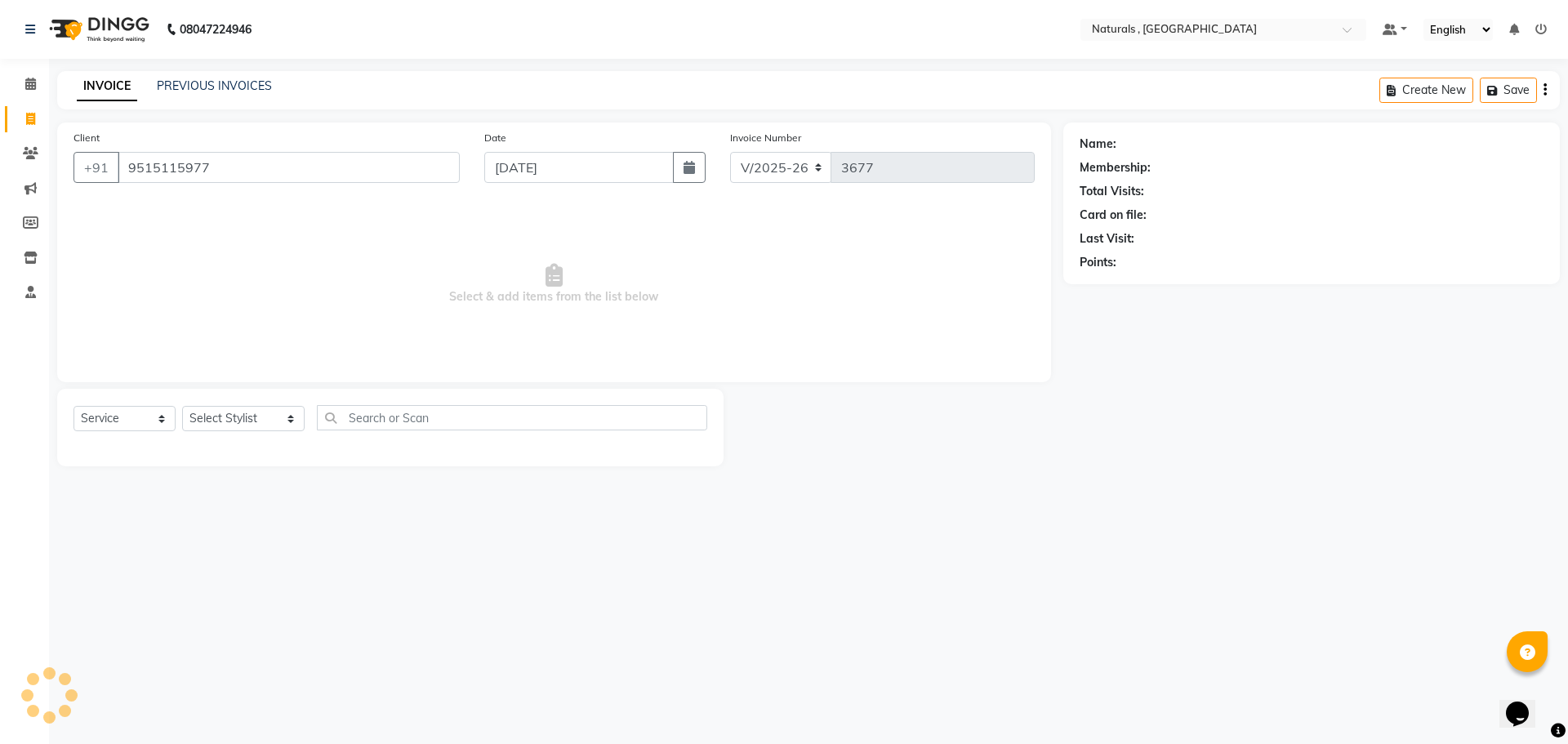
type input "9515115977"
click at [1127, 143] on link "Abid" at bounding box center [1132, 144] width 24 height 17
click at [216, 81] on link "PREVIOUS INVOICES" at bounding box center [214, 85] width 115 height 14
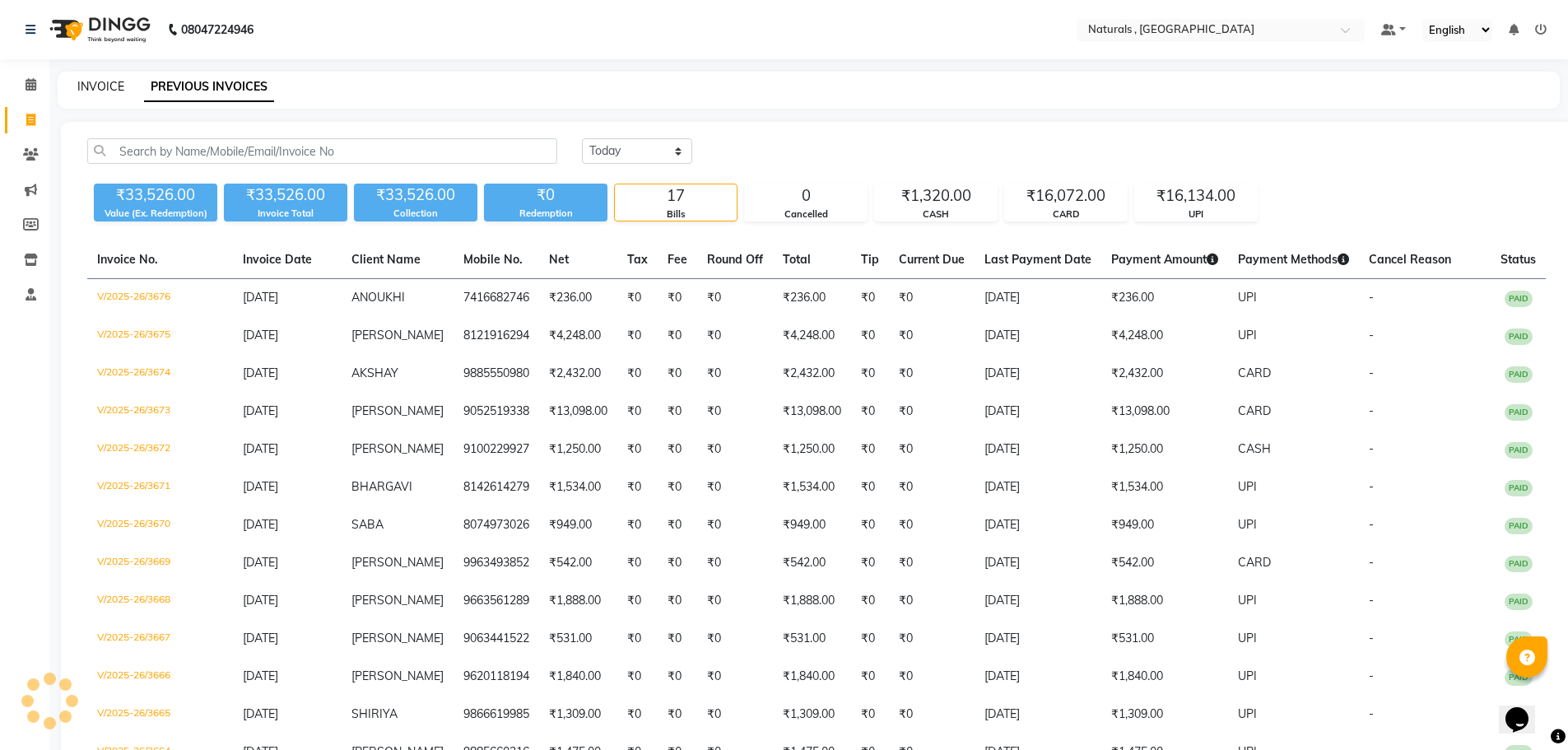
click at [118, 88] on link "INVOICE" at bounding box center [100, 86] width 47 height 14
select select "5818"
select select "service"
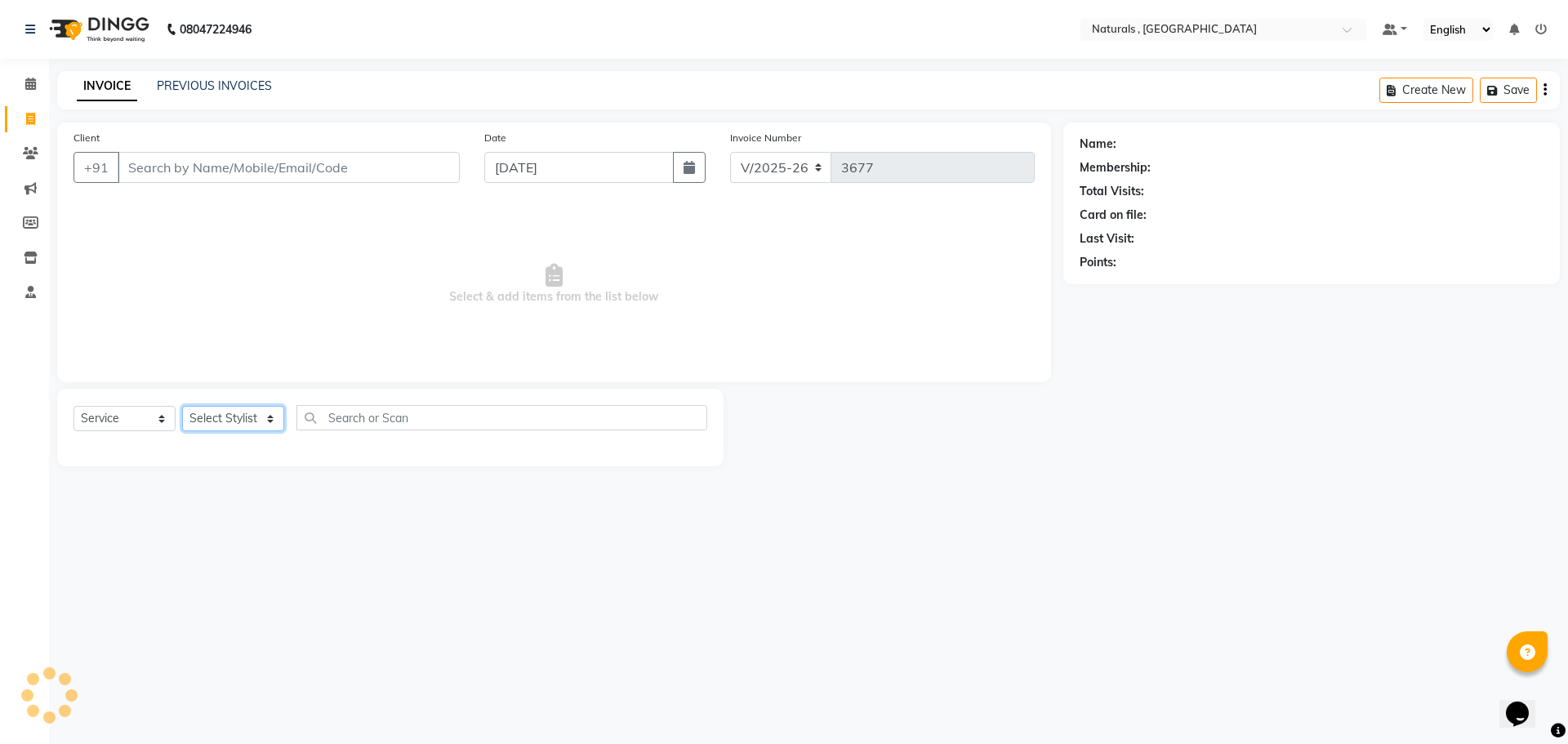
click at [237, 429] on select "Select Stylist" at bounding box center [232, 418] width 102 height 25
click at [237, 413] on select "Select Stylist" at bounding box center [232, 418] width 102 height 25
click at [252, 418] on select "Select Stylist ASFIYA (L-3) BHAGYA SHREE GM [PERSON_NAME] (L-2) [PERSON_NAME] (…" at bounding box center [243, 418] width 122 height 25
select select "74680"
click at [182, 406] on select "Select Stylist ASFIYA (L-3) BHAGYA SHREE GM [PERSON_NAME] (L-2) [PERSON_NAME] (…" at bounding box center [243, 418] width 122 height 25
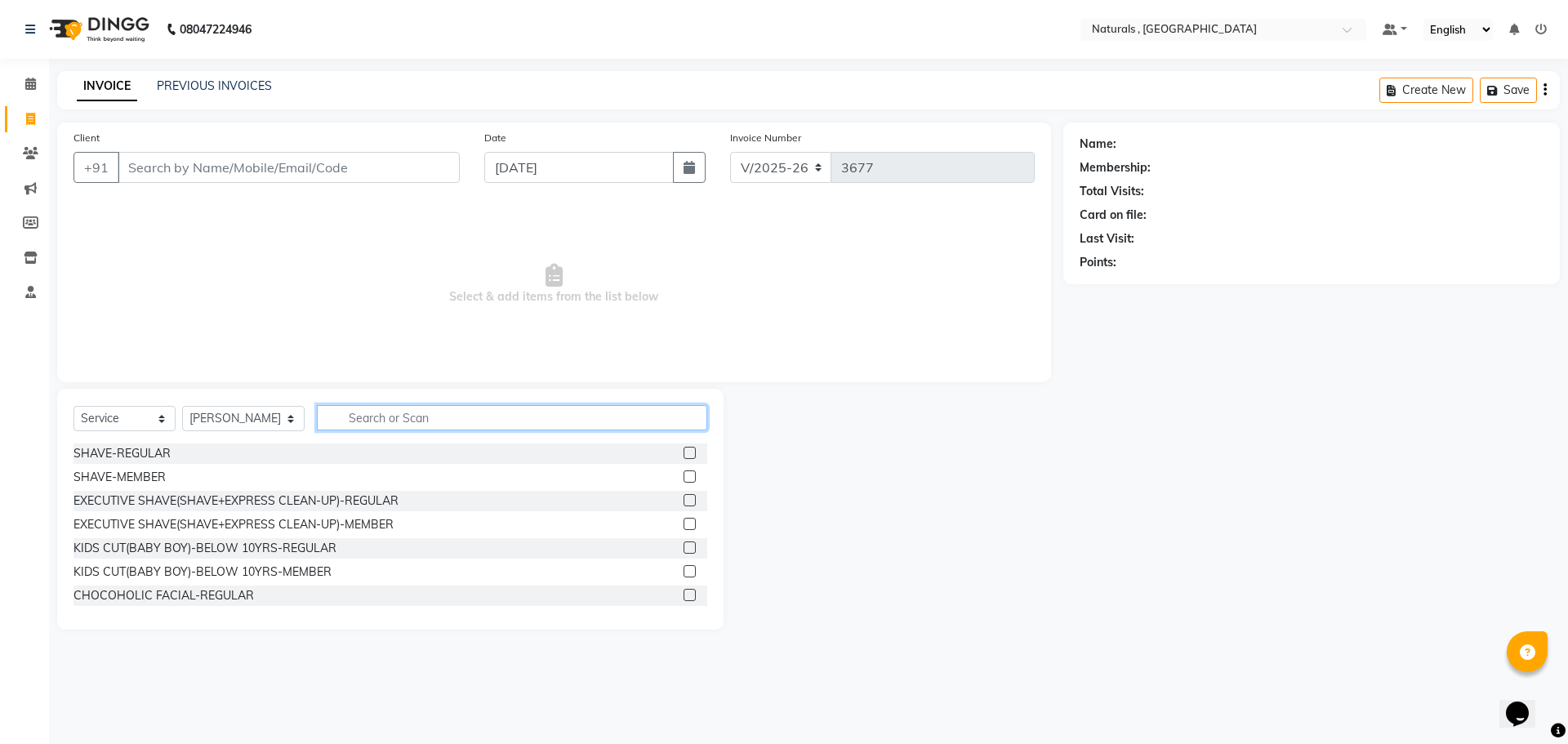
click at [588, 415] on input "text" at bounding box center [512, 417] width 392 height 25
drag, startPoint x: 830, startPoint y: 556, endPoint x: 820, endPoint y: 508, distance: 49.0
click at [830, 556] on div at bounding box center [893, 509] width 340 height 241
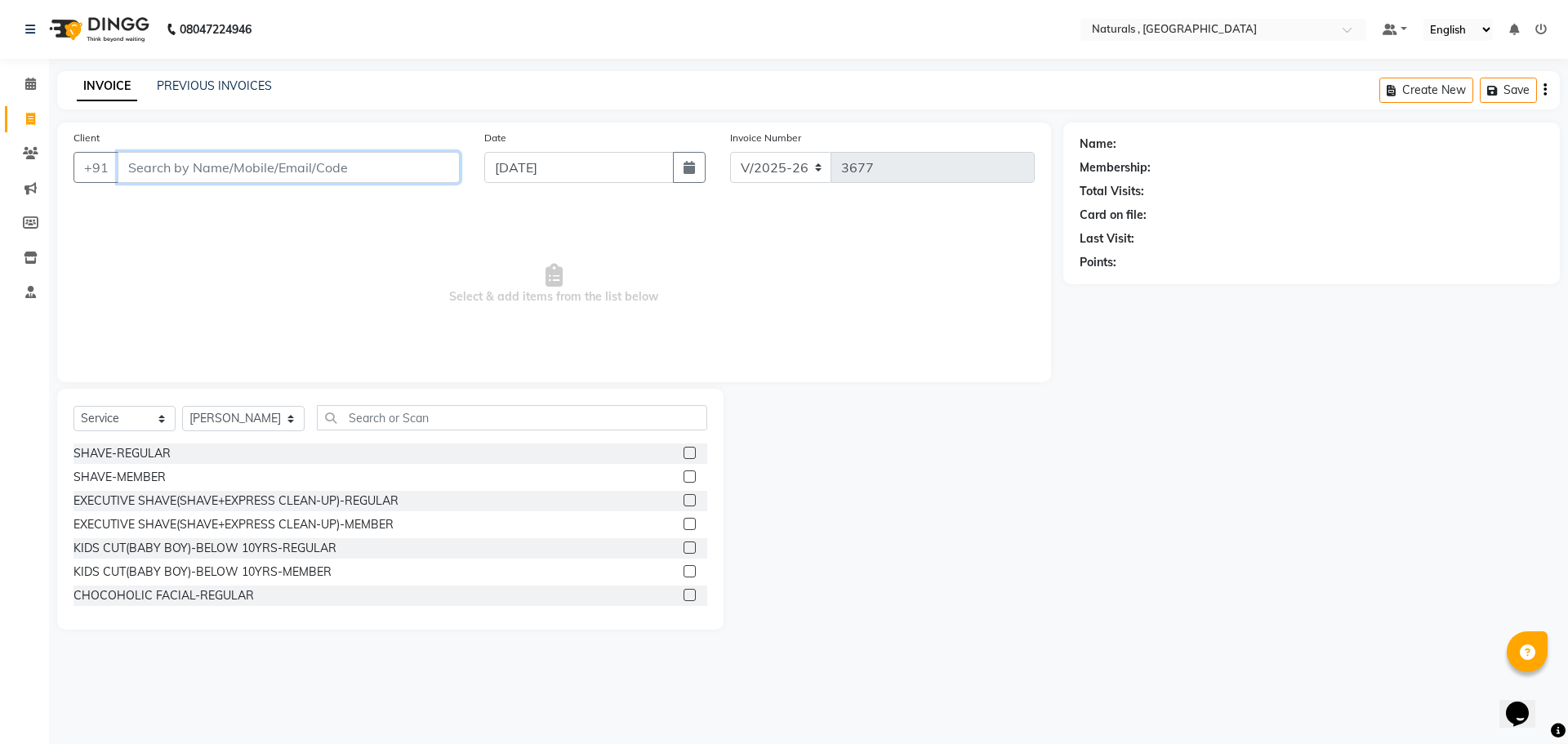
click at [360, 167] on input "Client" at bounding box center [289, 167] width 342 height 31
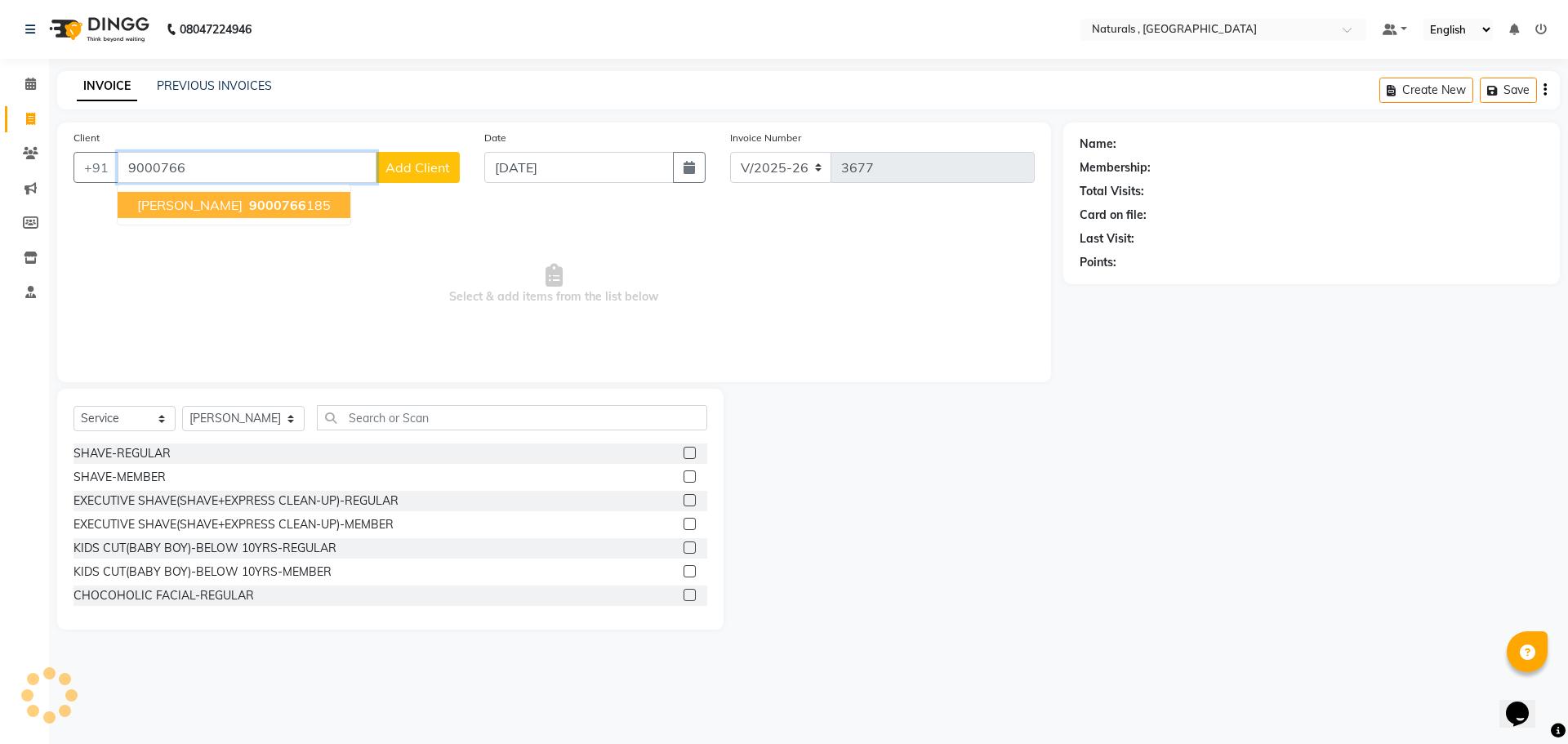
click at [269, 208] on button "KARIM 9000766 185" at bounding box center [234, 205] width 232 height 26
type input "9000766185"
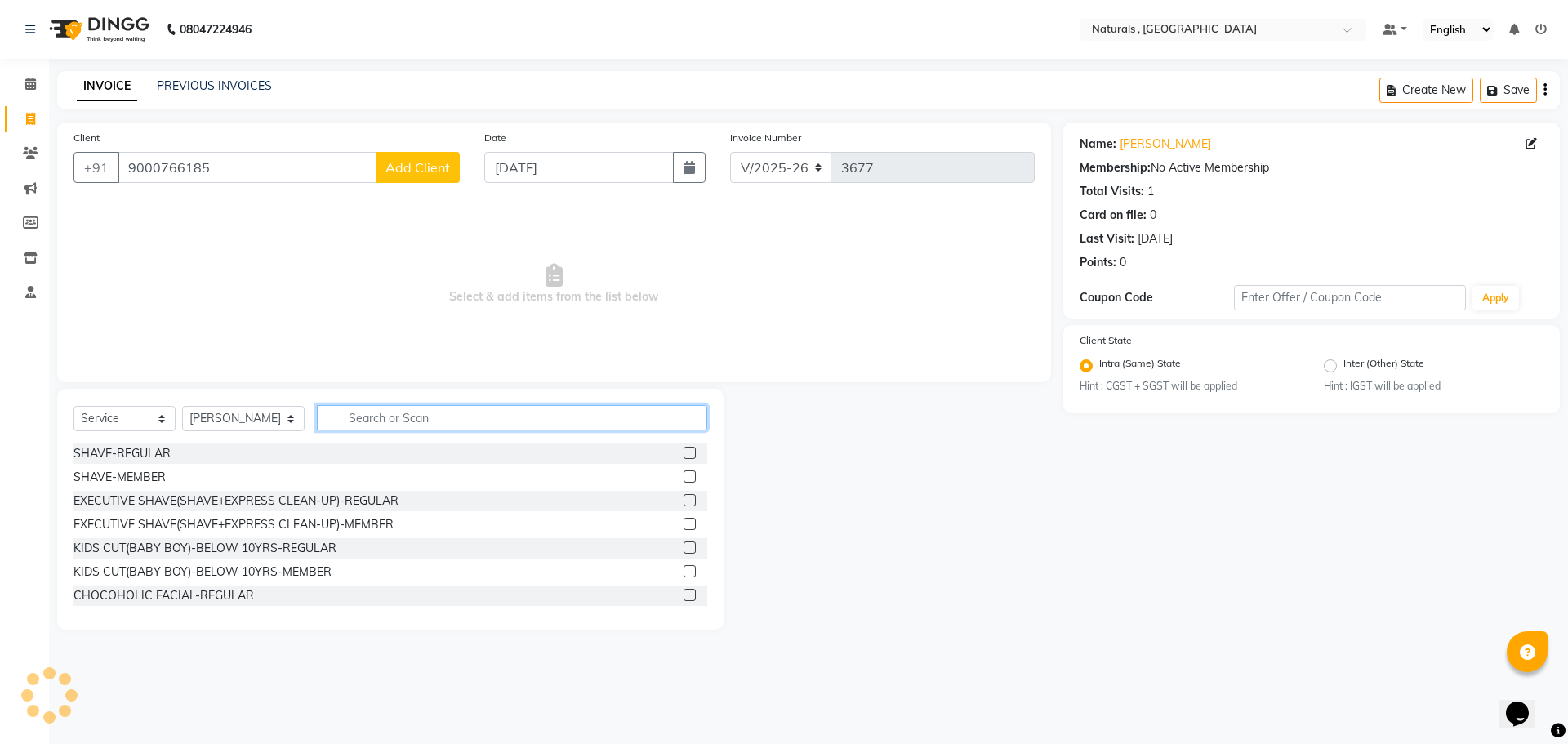
click at [385, 424] on input "text" at bounding box center [512, 417] width 392 height 25
type input "K"
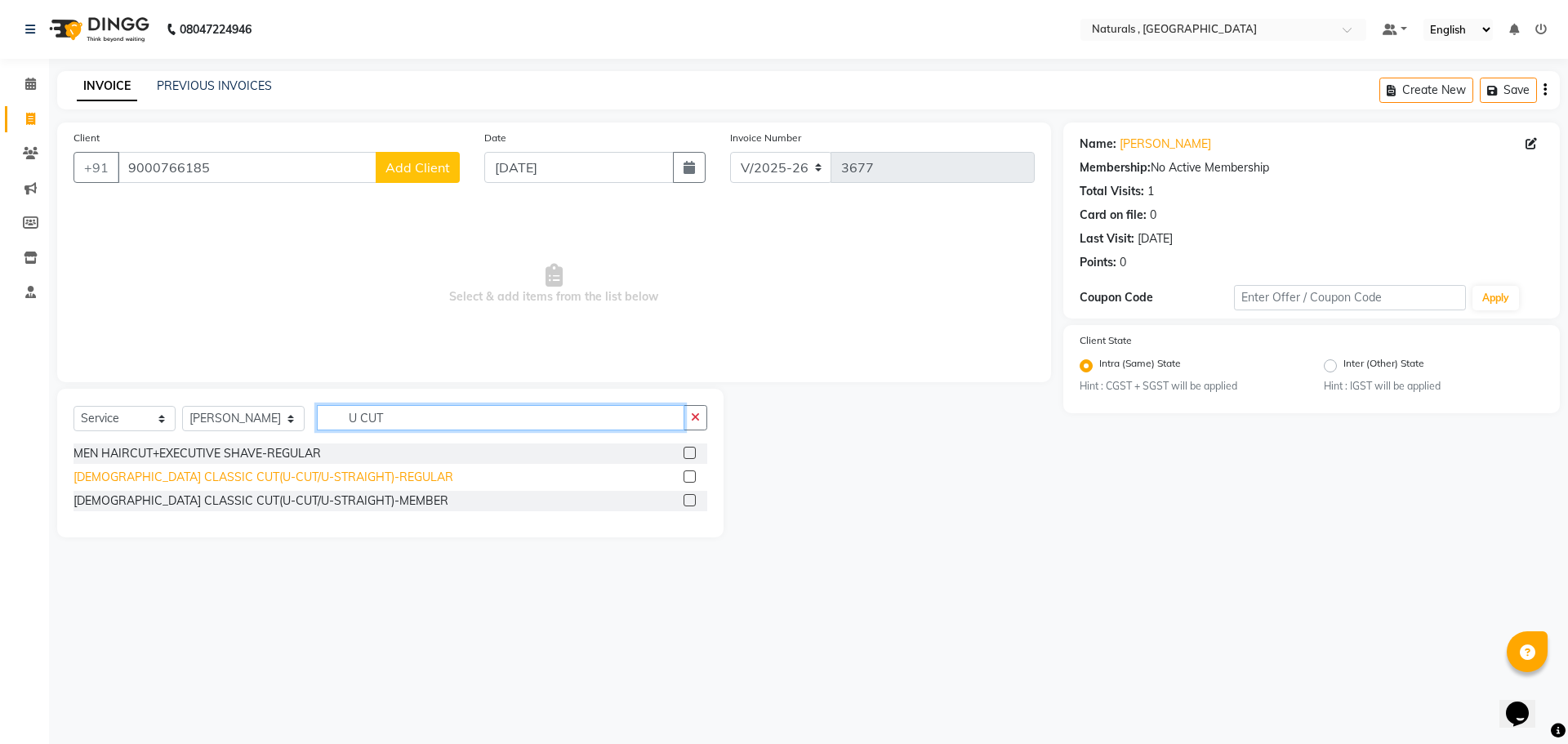
type input "U CUT"
click at [342, 476] on div "[DEMOGRAPHIC_DATA] CLASSIC CUT(U-CUT/U-STRAIGHT)-REGULAR" at bounding box center [263, 477] width 380 height 17
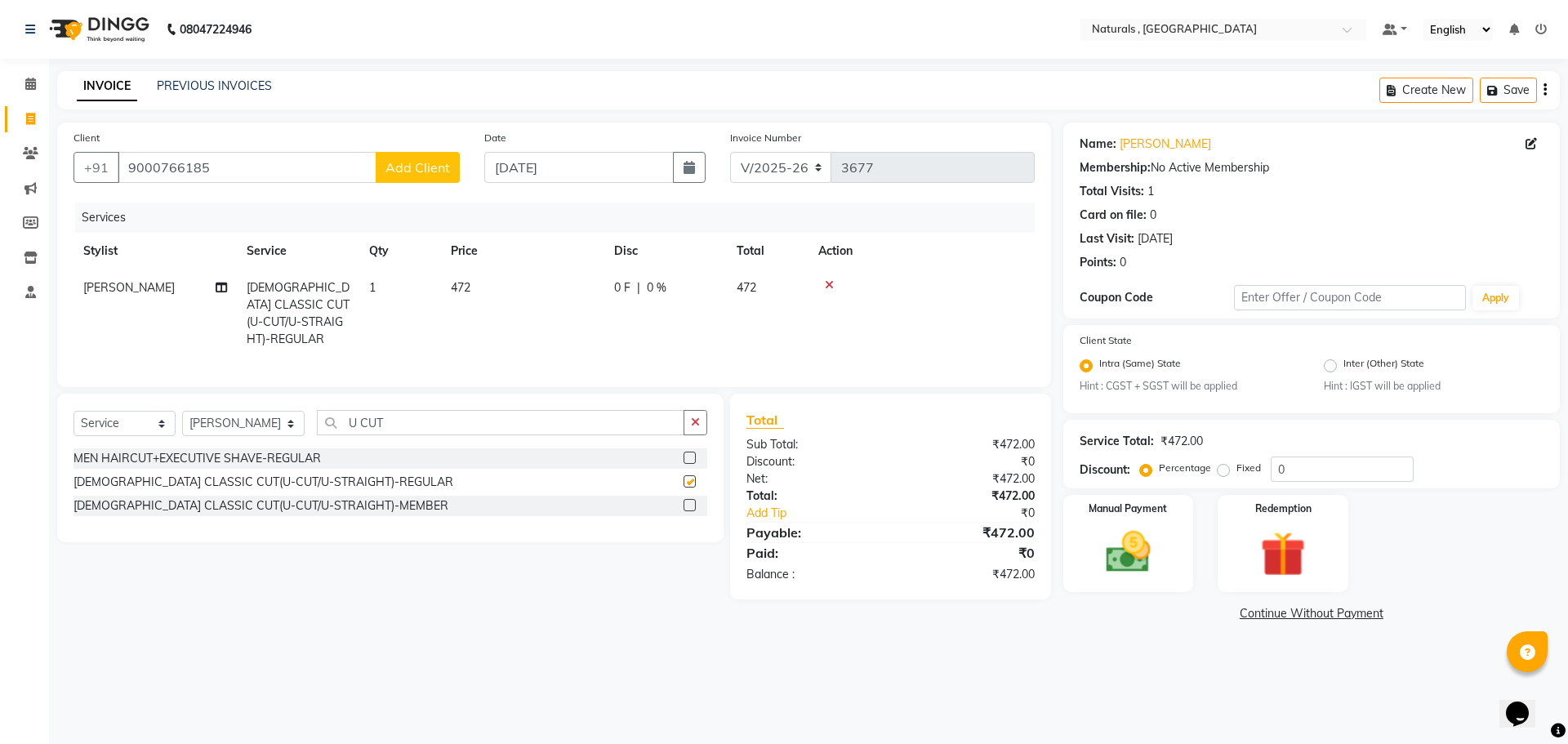
checkbox input "false"
click at [1139, 562] on img at bounding box center [1128, 553] width 76 height 54
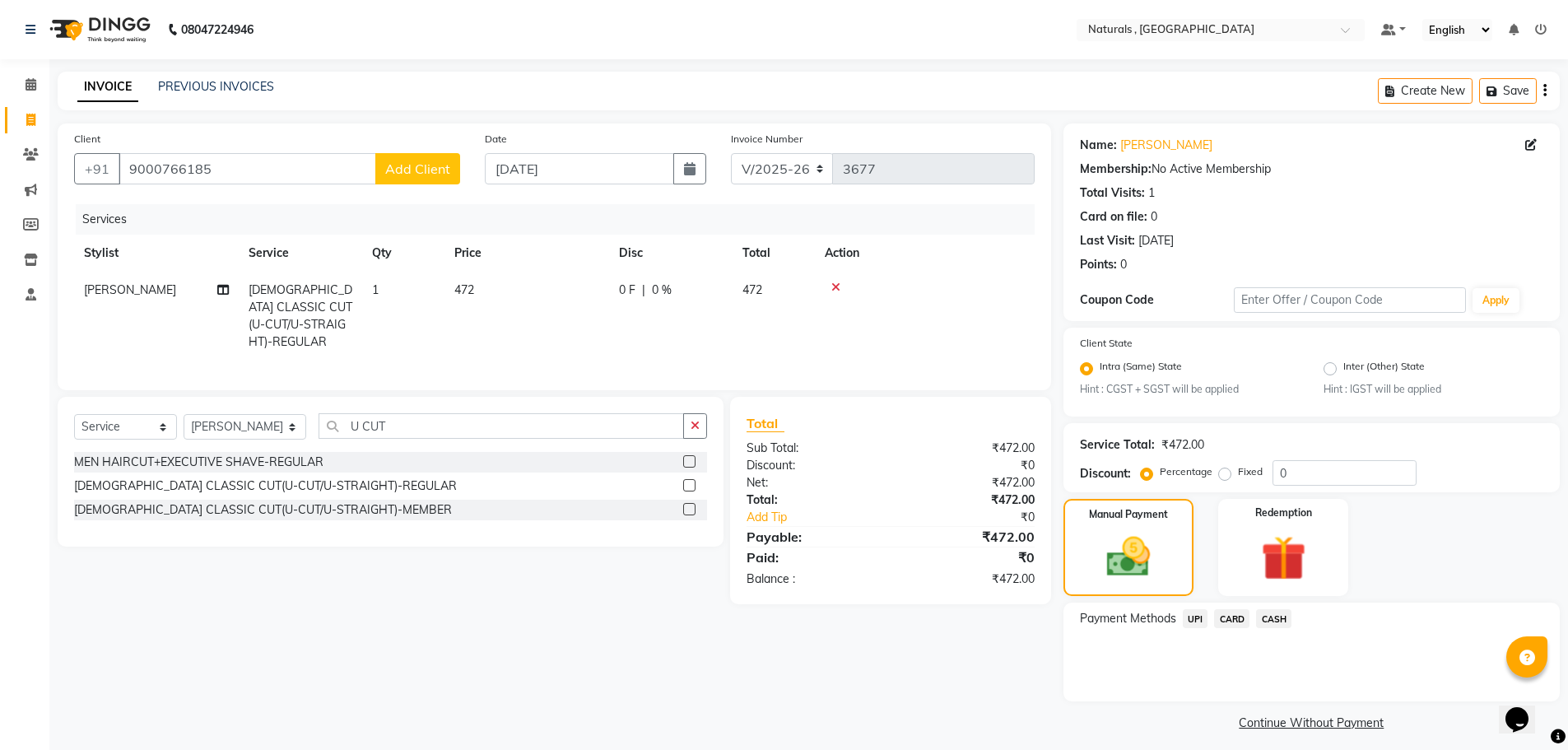
click at [1284, 617] on span "CASH" at bounding box center [1274, 618] width 36 height 19
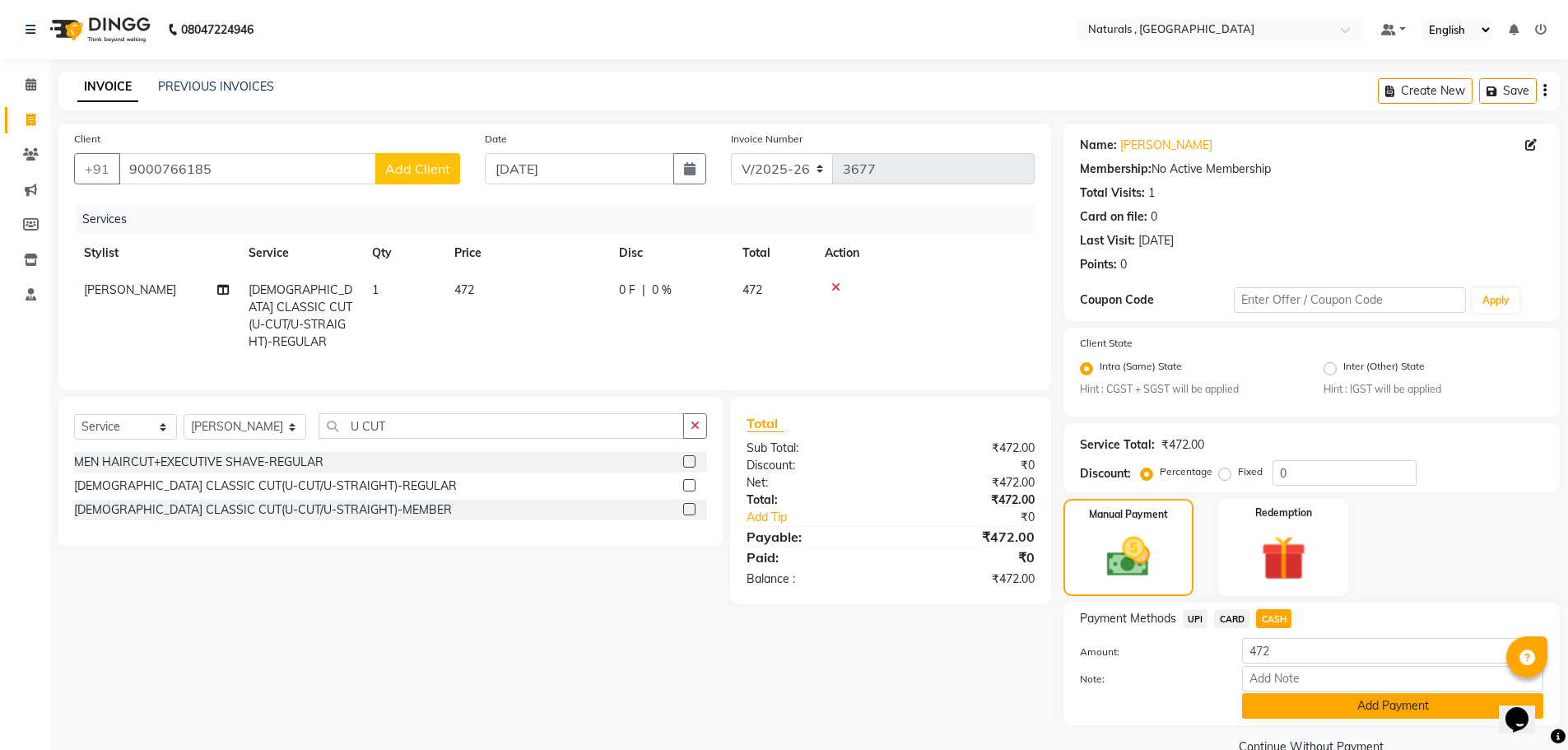
click at [1312, 697] on button "Add Payment" at bounding box center [1392, 706] width 301 height 25
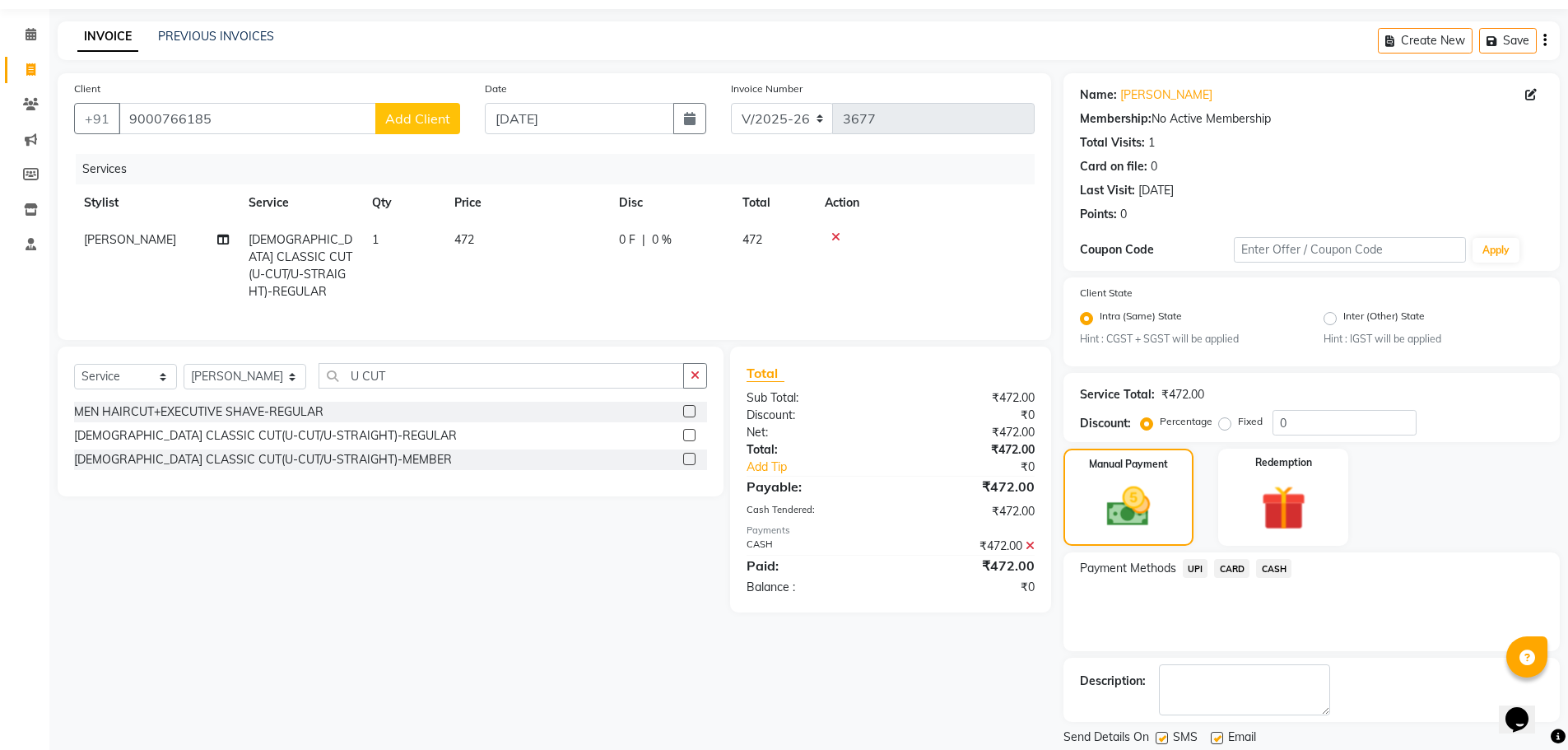
scroll to position [103, 0]
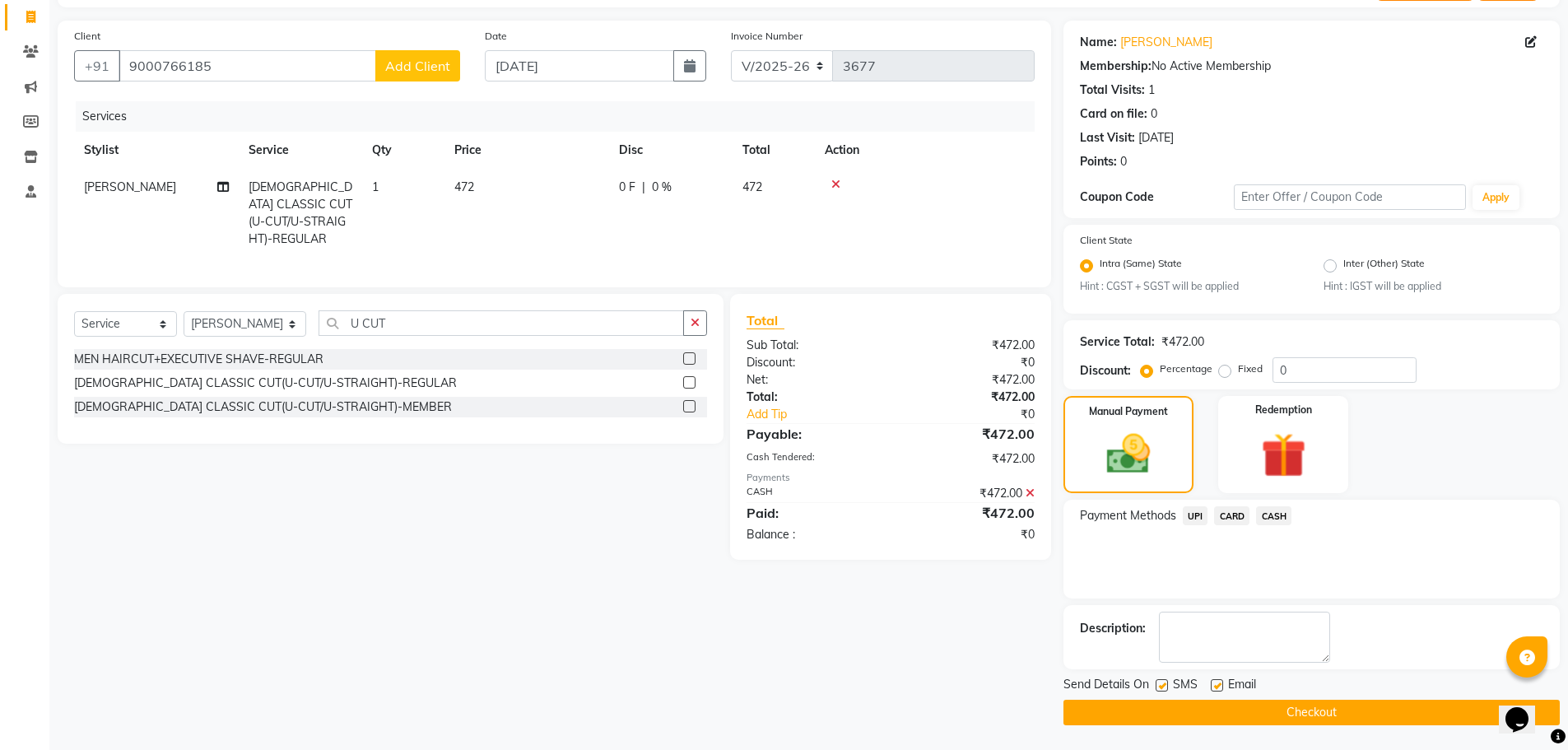
click at [1316, 718] on button "Checkout" at bounding box center [1311, 712] width 496 height 25
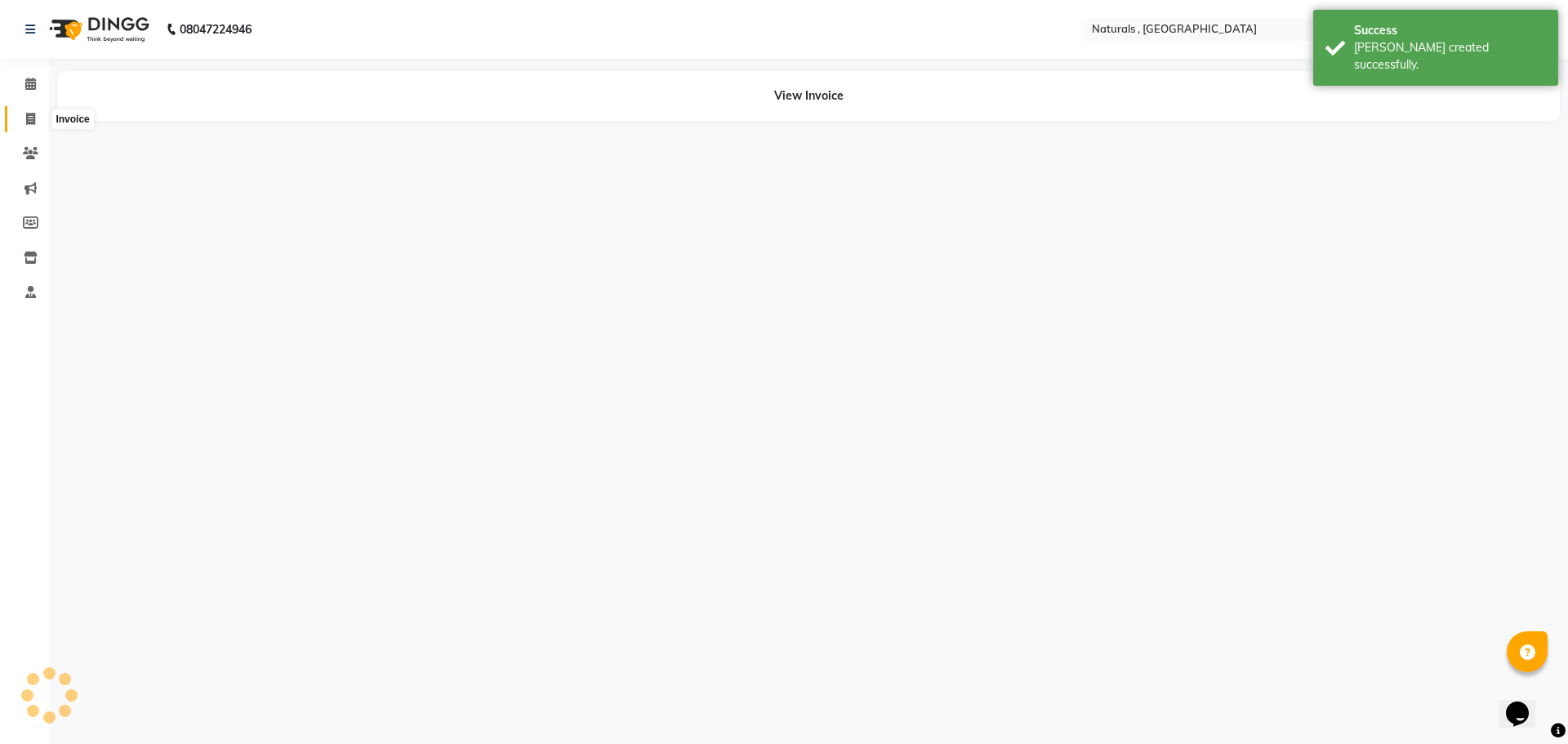
click at [29, 117] on icon at bounding box center [30, 119] width 9 height 13
select select "service"
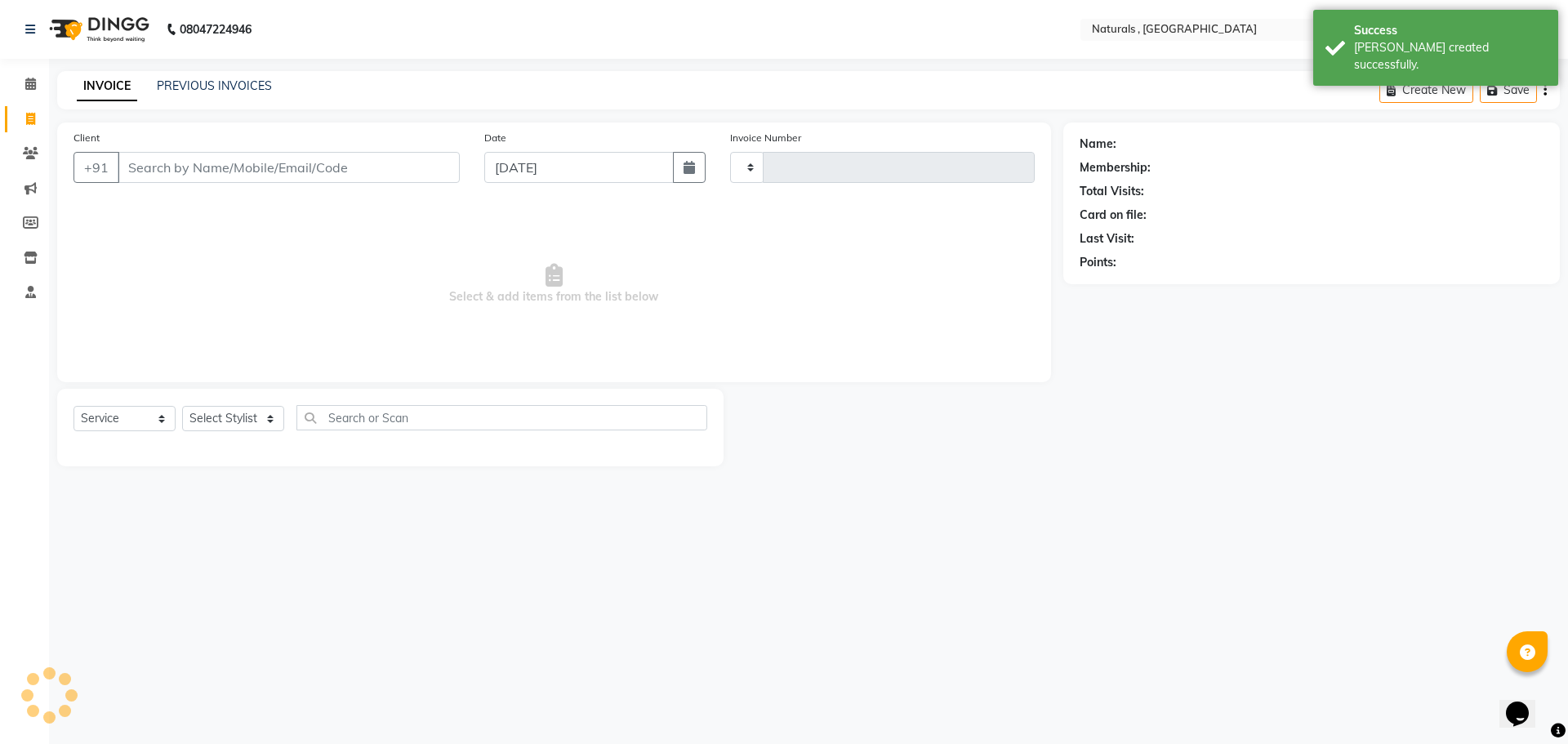
click at [207, 165] on input "Client" at bounding box center [289, 167] width 342 height 31
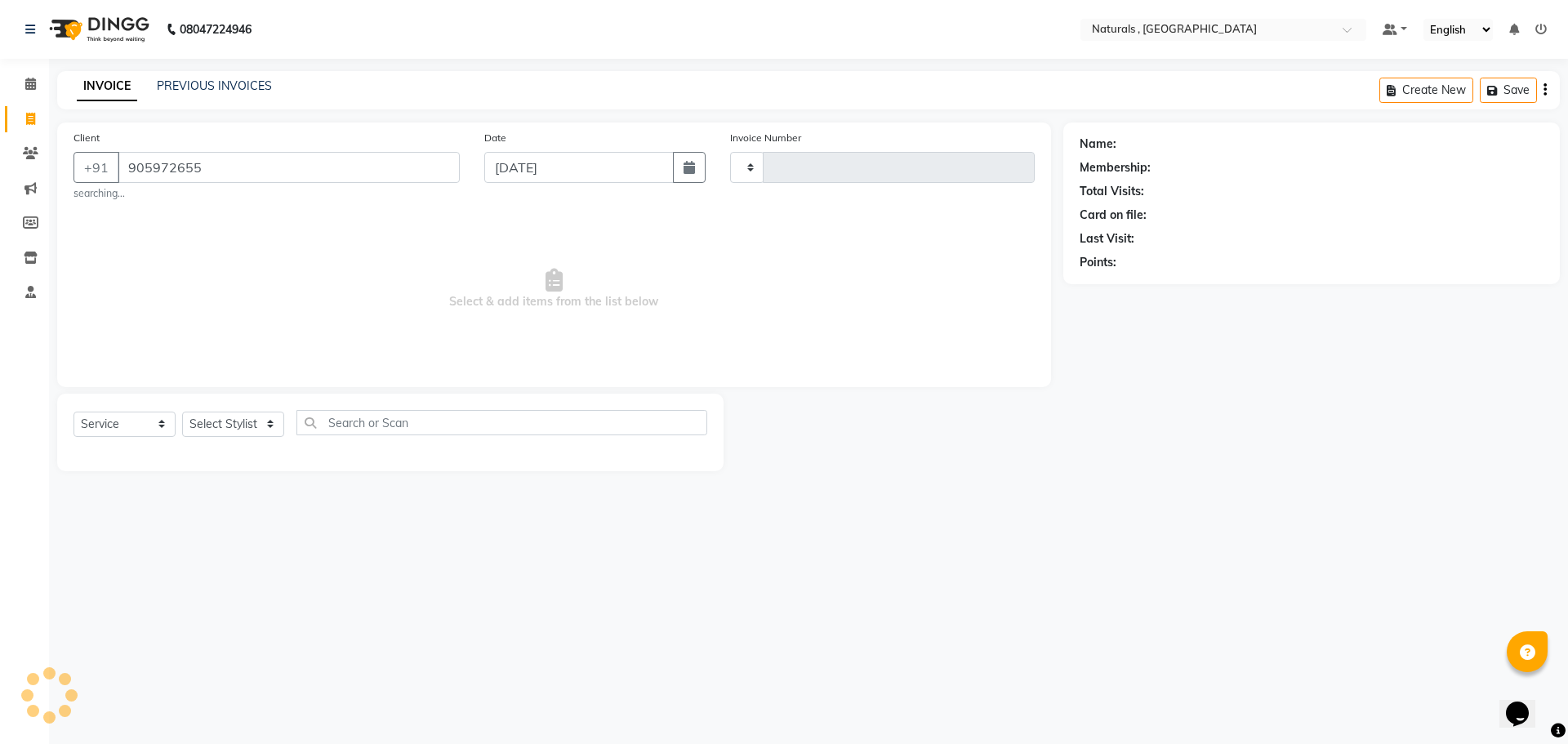
type input "9059726556"
type input "3678"
select select "5818"
type input "9059726556"
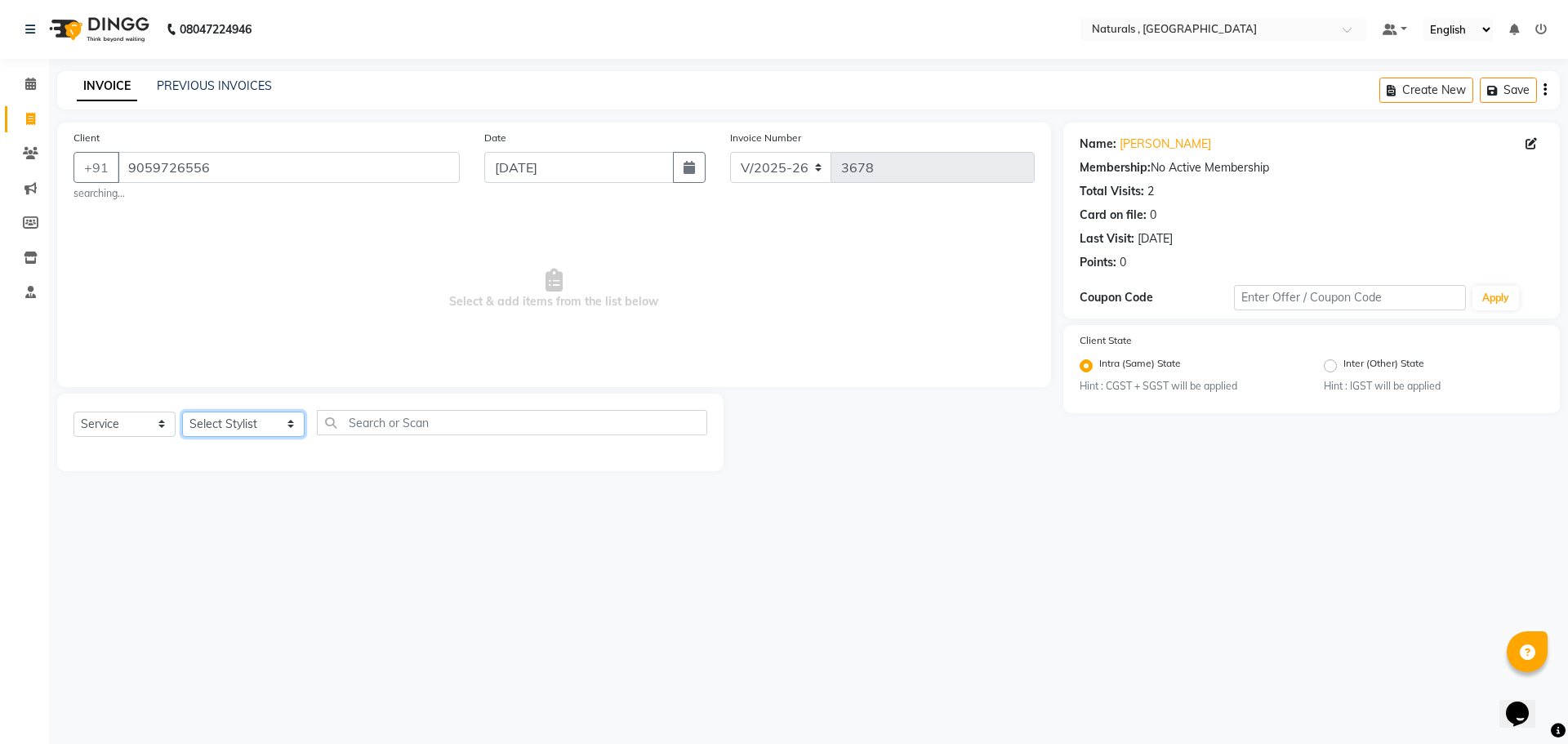
click at [256, 422] on select "Select Stylist ASFIYA (L-3) BHAGYA SHREE GM [PERSON_NAME] (L-2) [PERSON_NAME] (…" at bounding box center [243, 424] width 122 height 25
select select "40710"
click at [182, 412] on select "Select Stylist ASFIYA (L-3) BHAGYA SHREE GM [PERSON_NAME] (L-2) [PERSON_NAME] (…" at bounding box center [243, 424] width 122 height 25
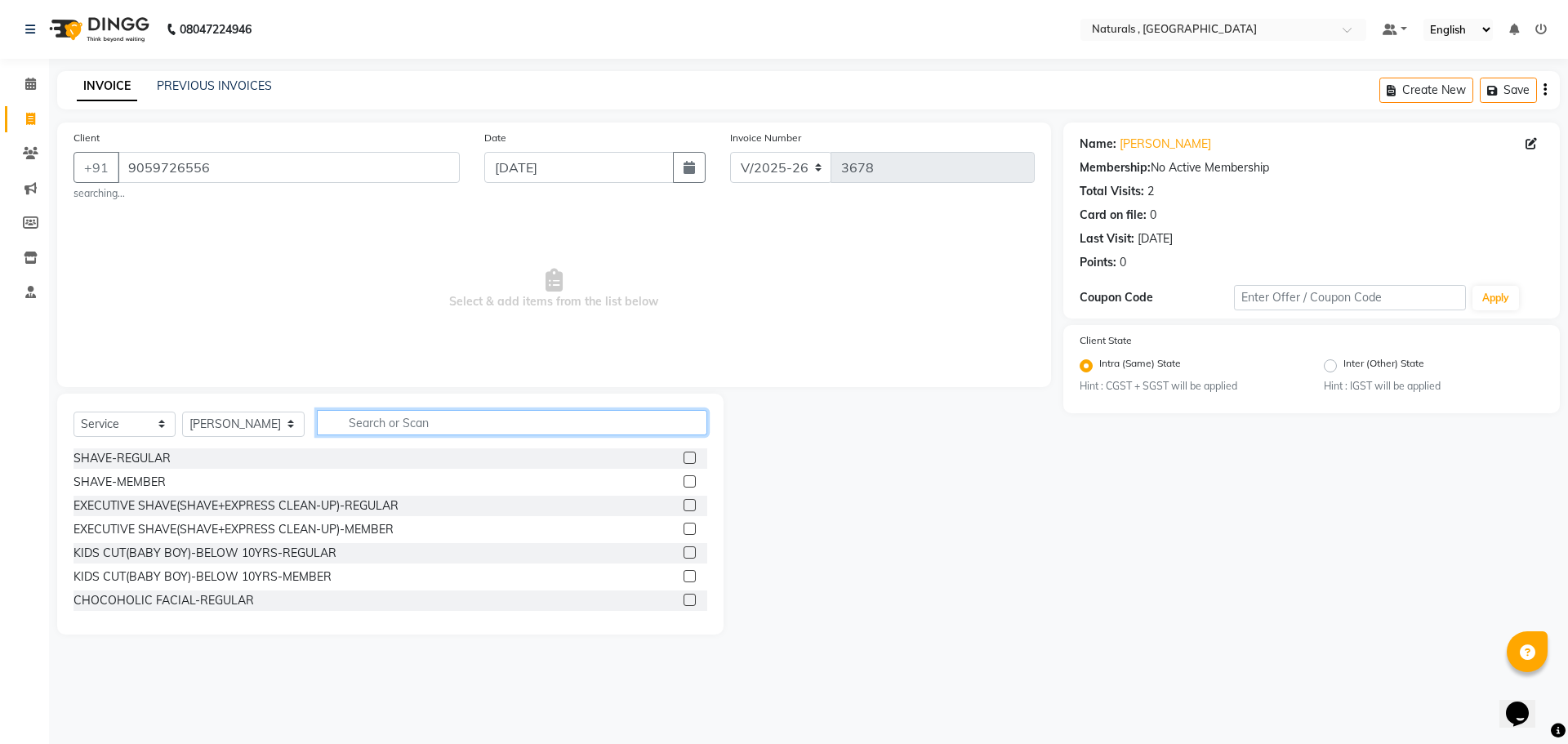
click at [412, 417] on input "text" at bounding box center [512, 422] width 392 height 25
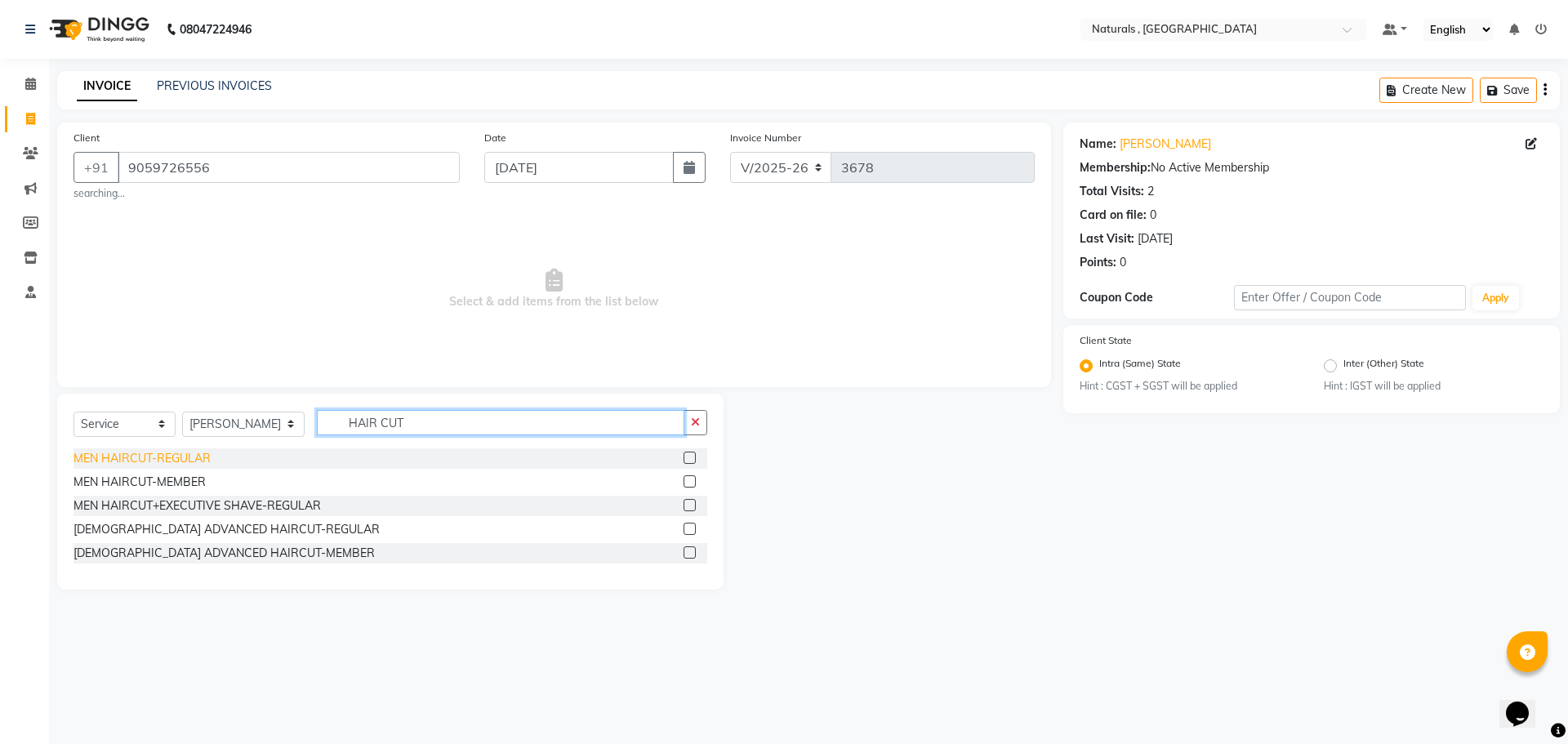
type input "HAIR CUT"
click at [180, 453] on div "MEN HAIRCUT-REGULAR" at bounding box center [141, 458] width 137 height 17
checkbox input "false"
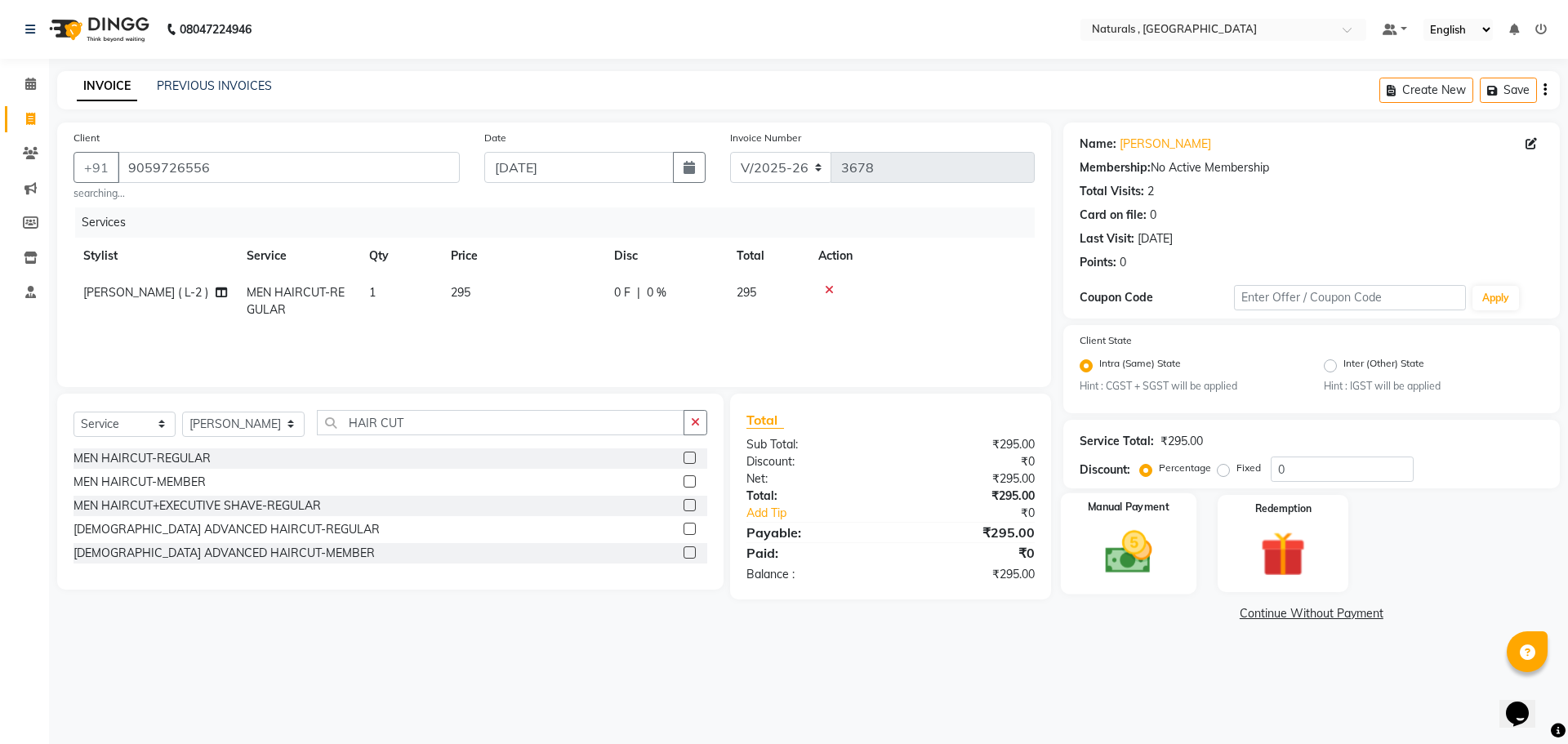
click at [1131, 546] on img at bounding box center [1128, 553] width 76 height 54
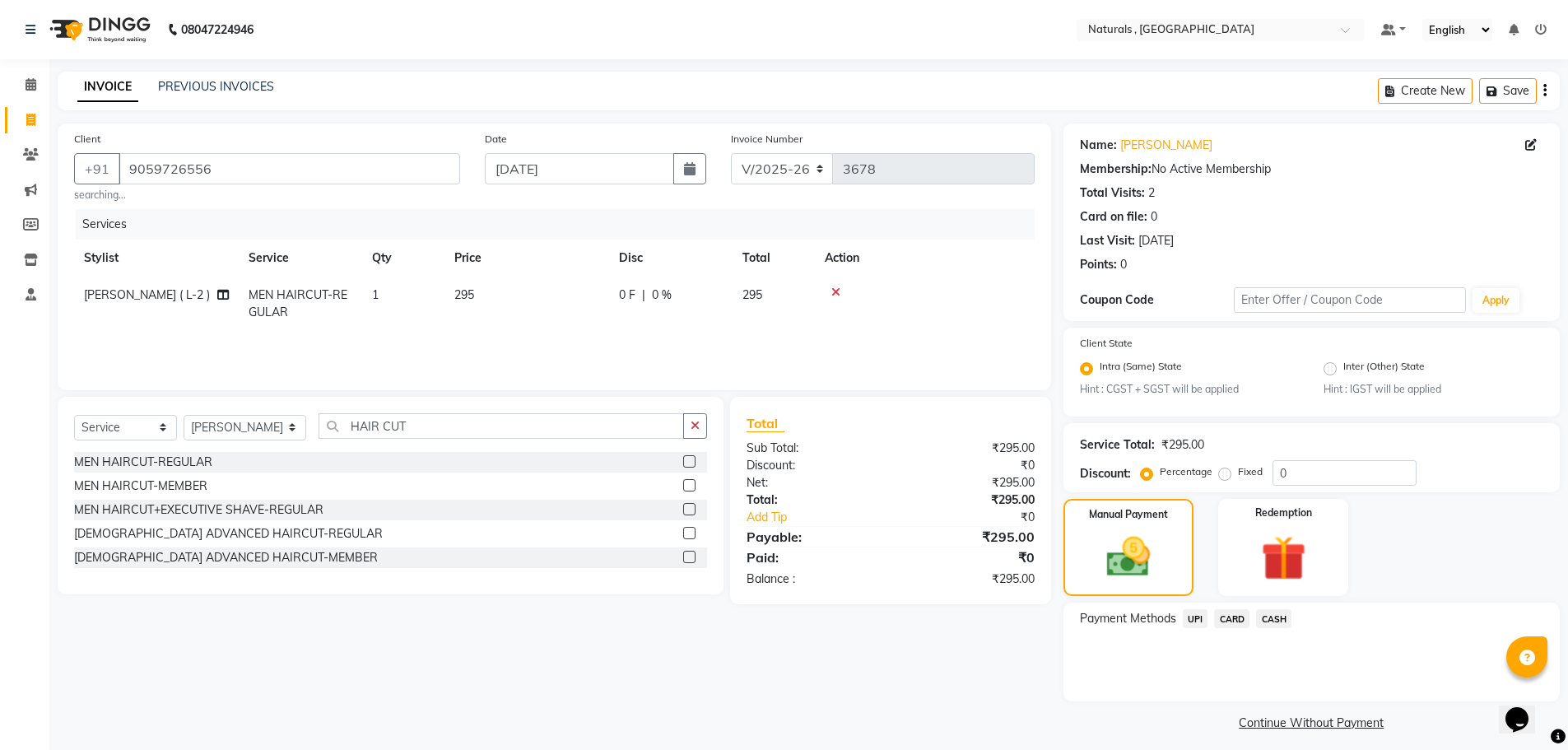
click at [1194, 618] on span "UPI" at bounding box center [1196, 618] width 25 height 19
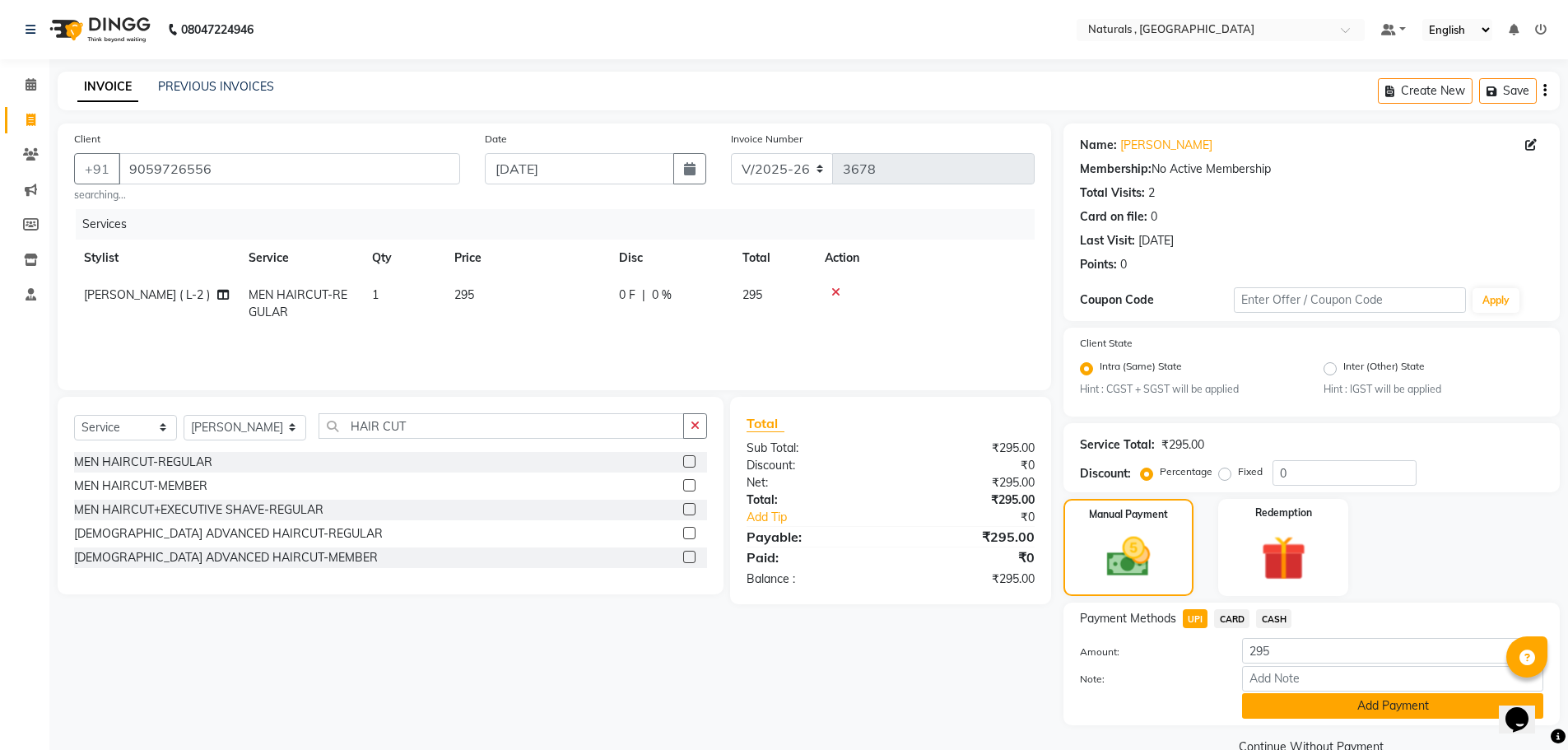
click at [1286, 713] on button "Add Payment" at bounding box center [1392, 706] width 301 height 25
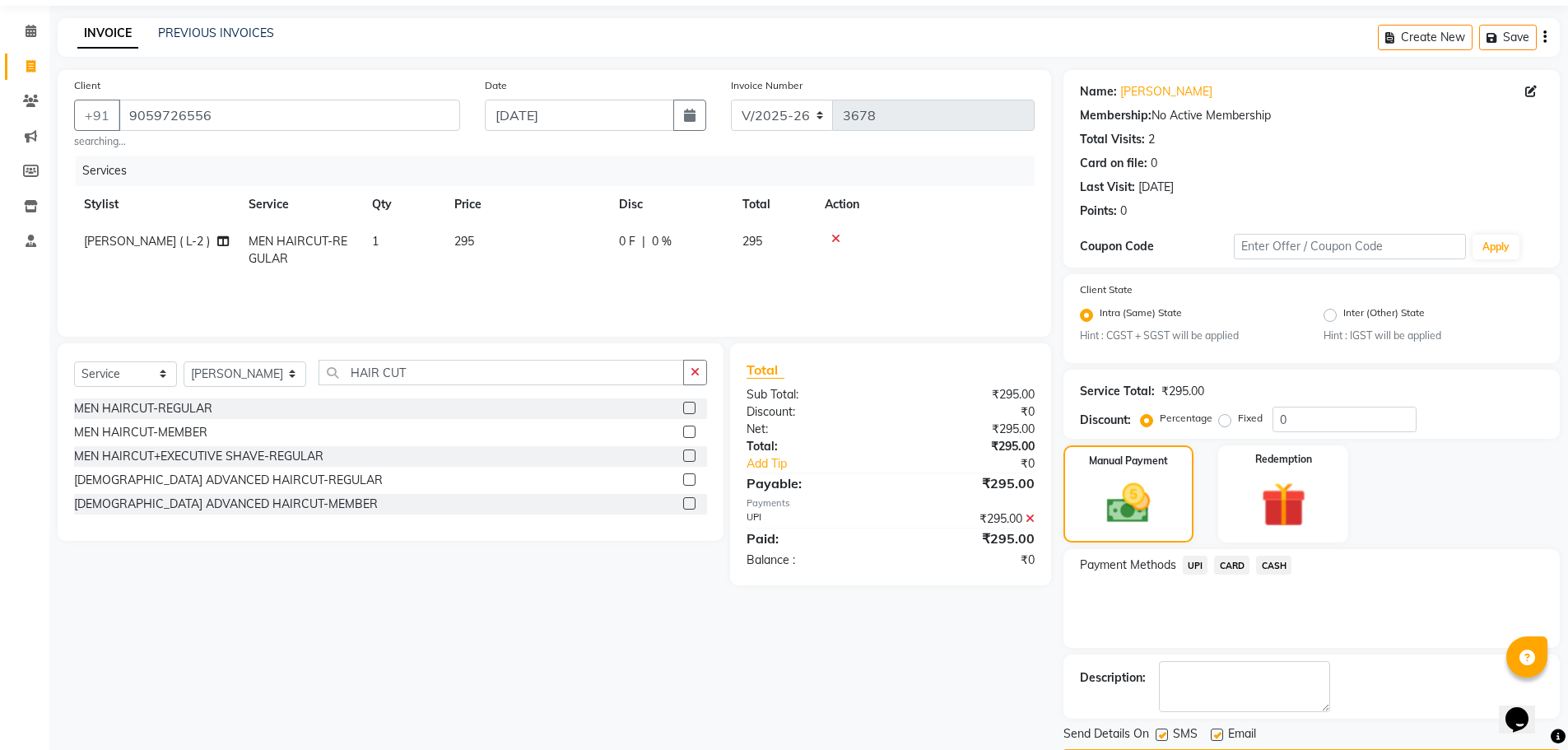
scroll to position [103, 0]
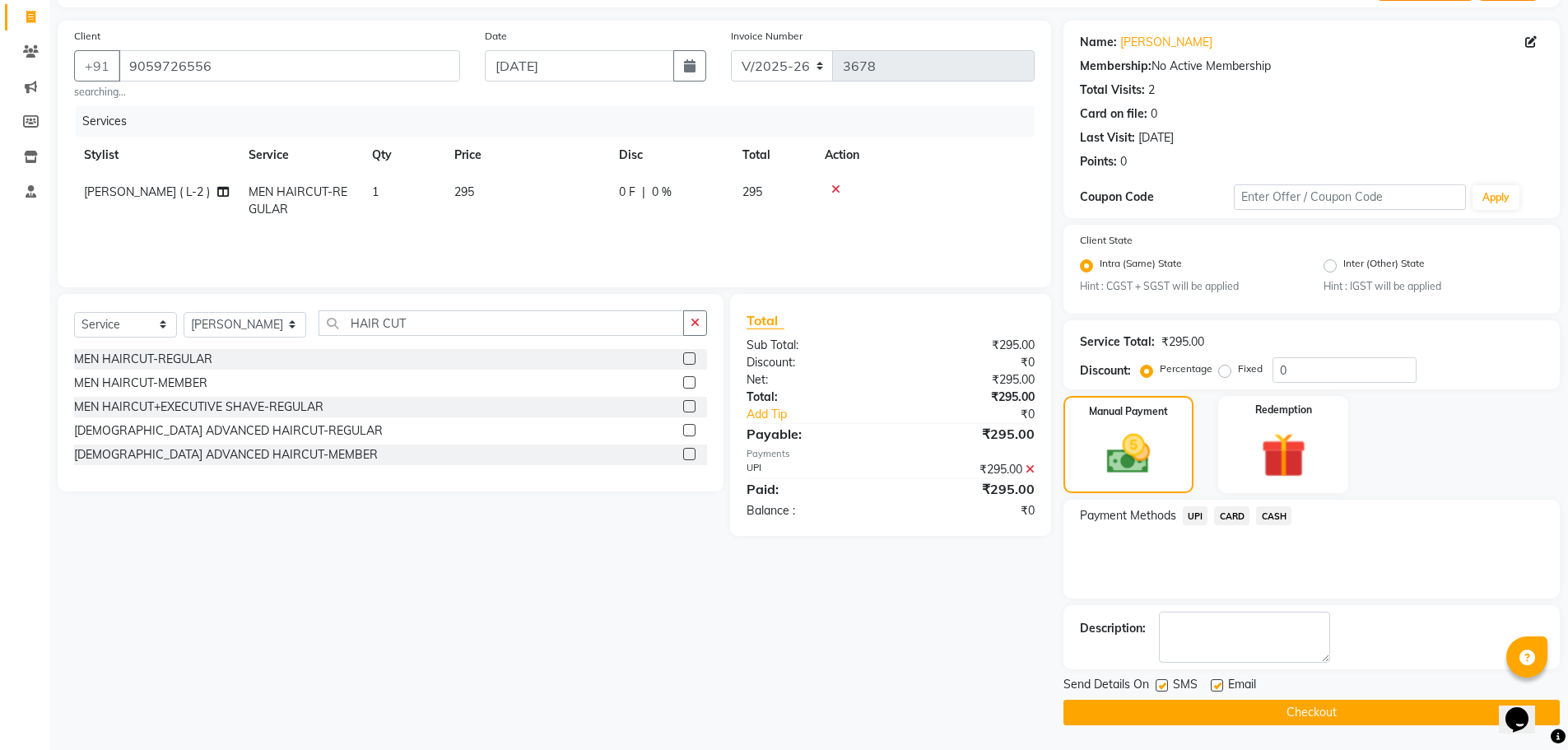
click at [1286, 713] on button "Checkout" at bounding box center [1311, 712] width 496 height 25
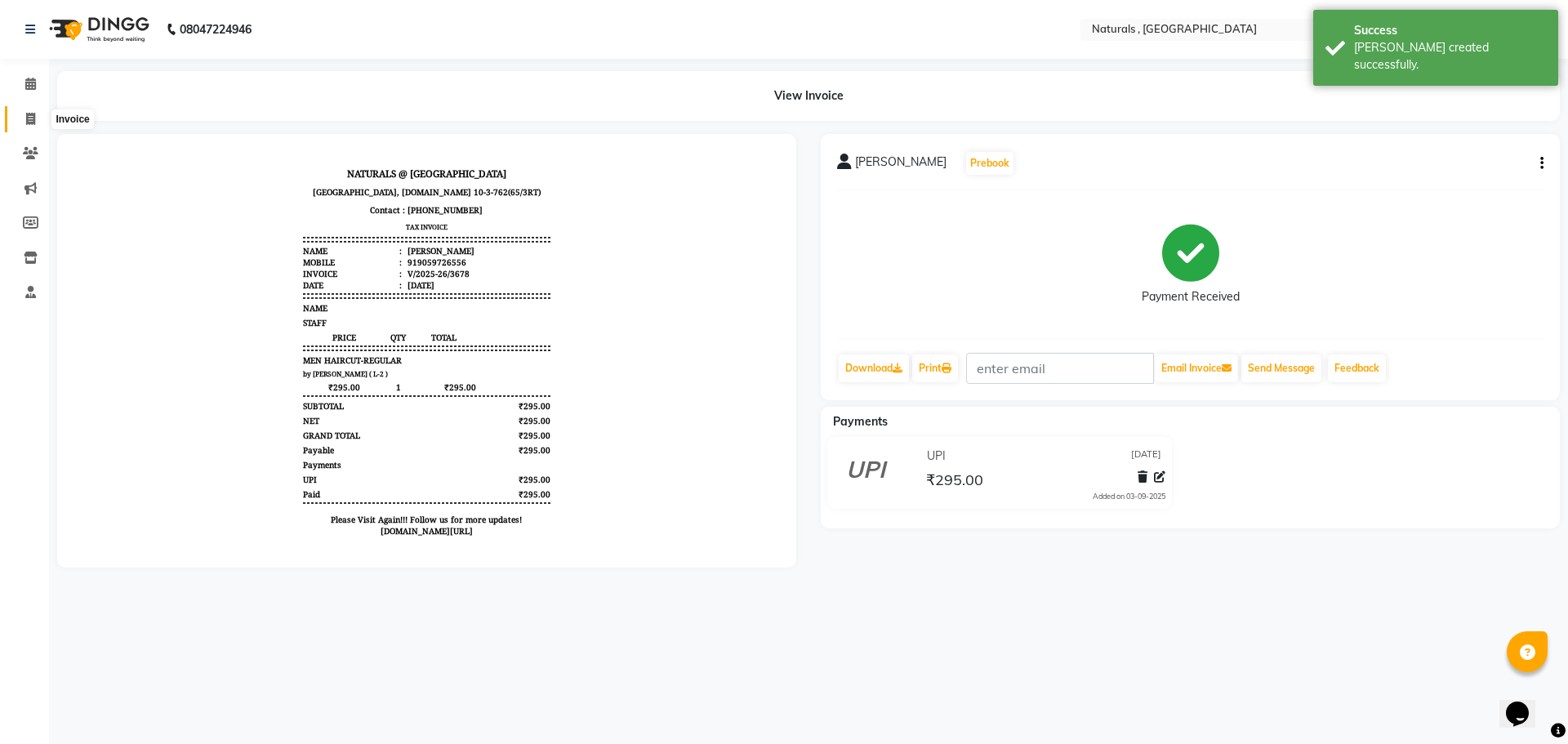
click at [26, 120] on icon at bounding box center [30, 119] width 9 height 13
select select "service"
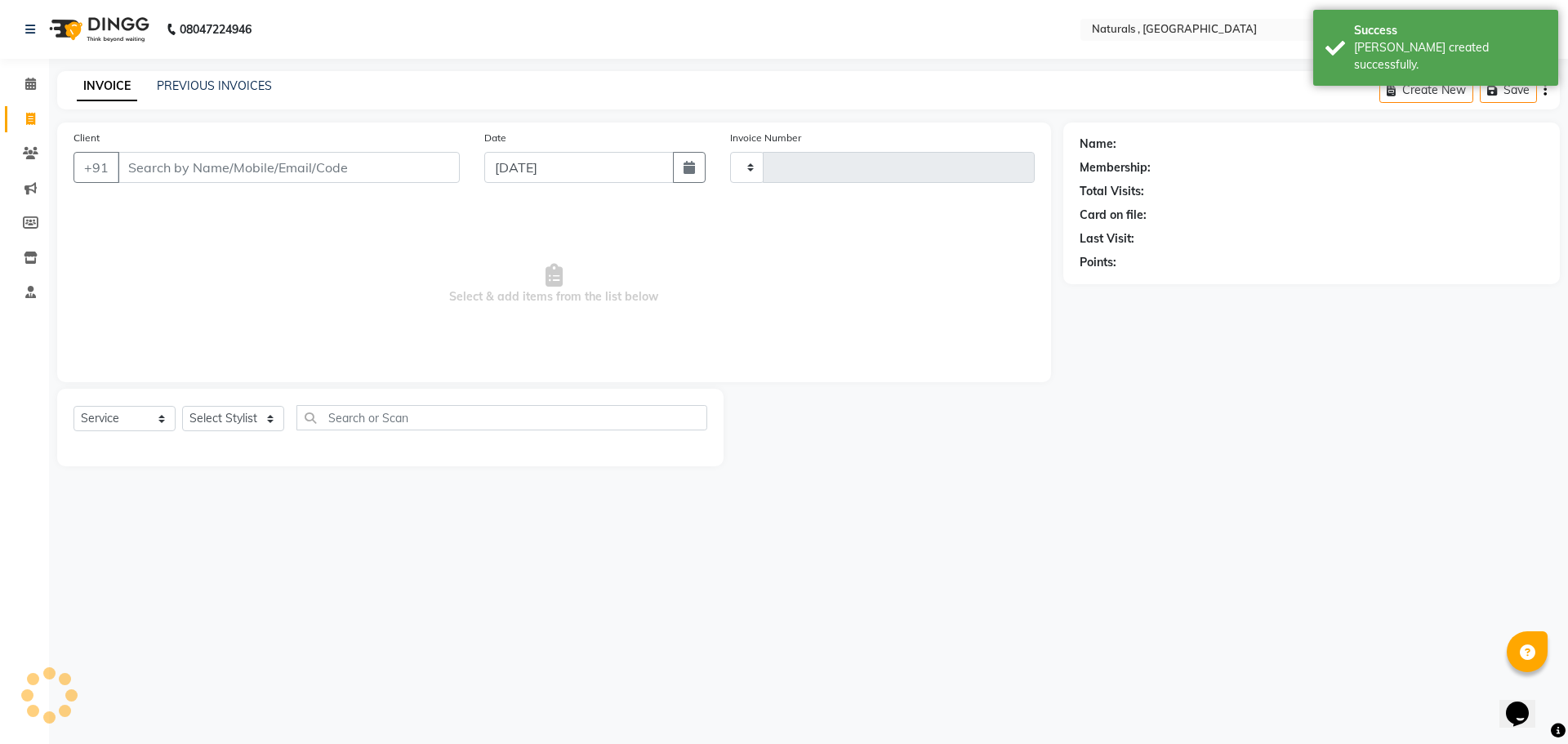
type input "3679"
select select "5818"
click at [205, 90] on link "PREVIOUS INVOICES" at bounding box center [214, 85] width 115 height 14
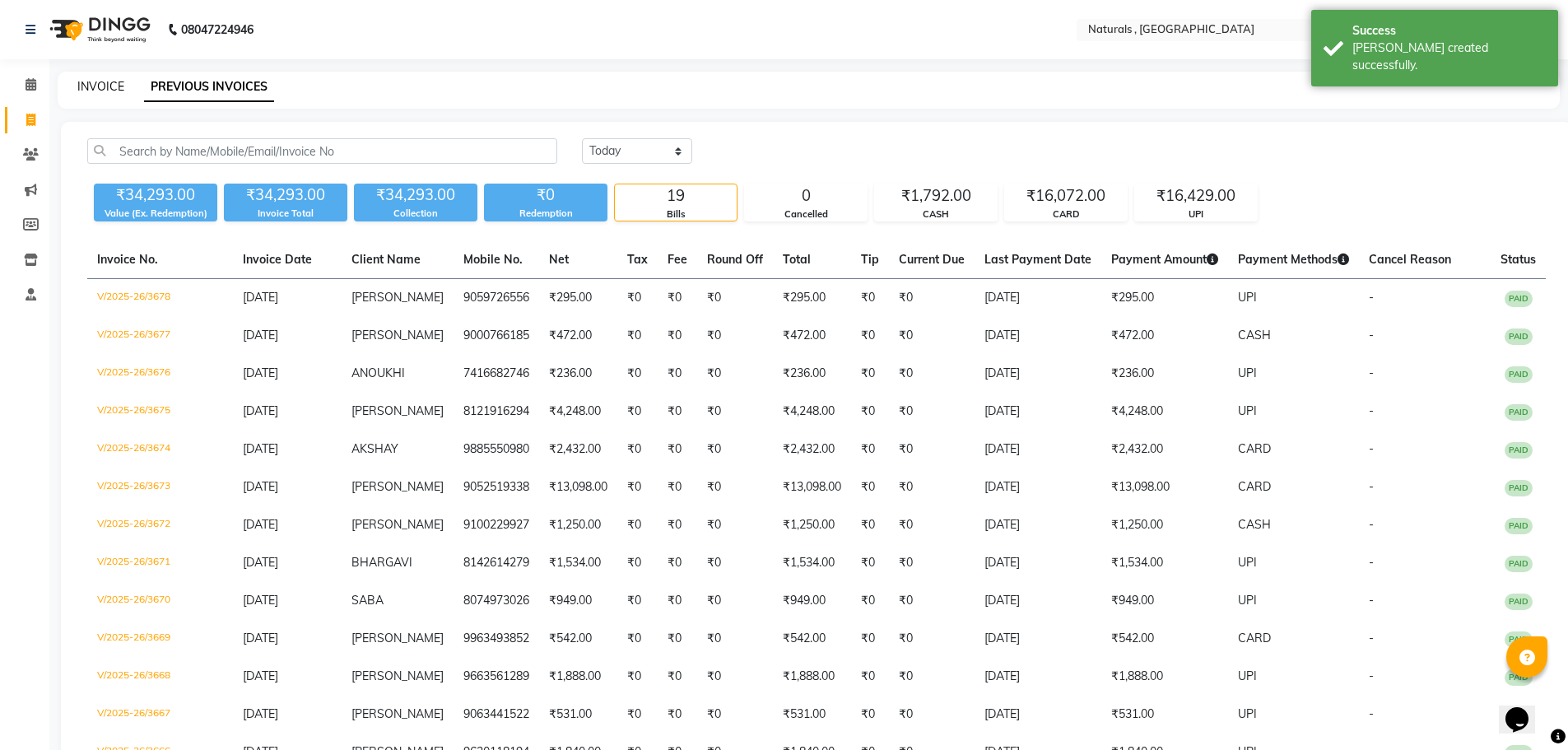
click at [104, 85] on link "INVOICE" at bounding box center [100, 86] width 47 height 14
select select "service"
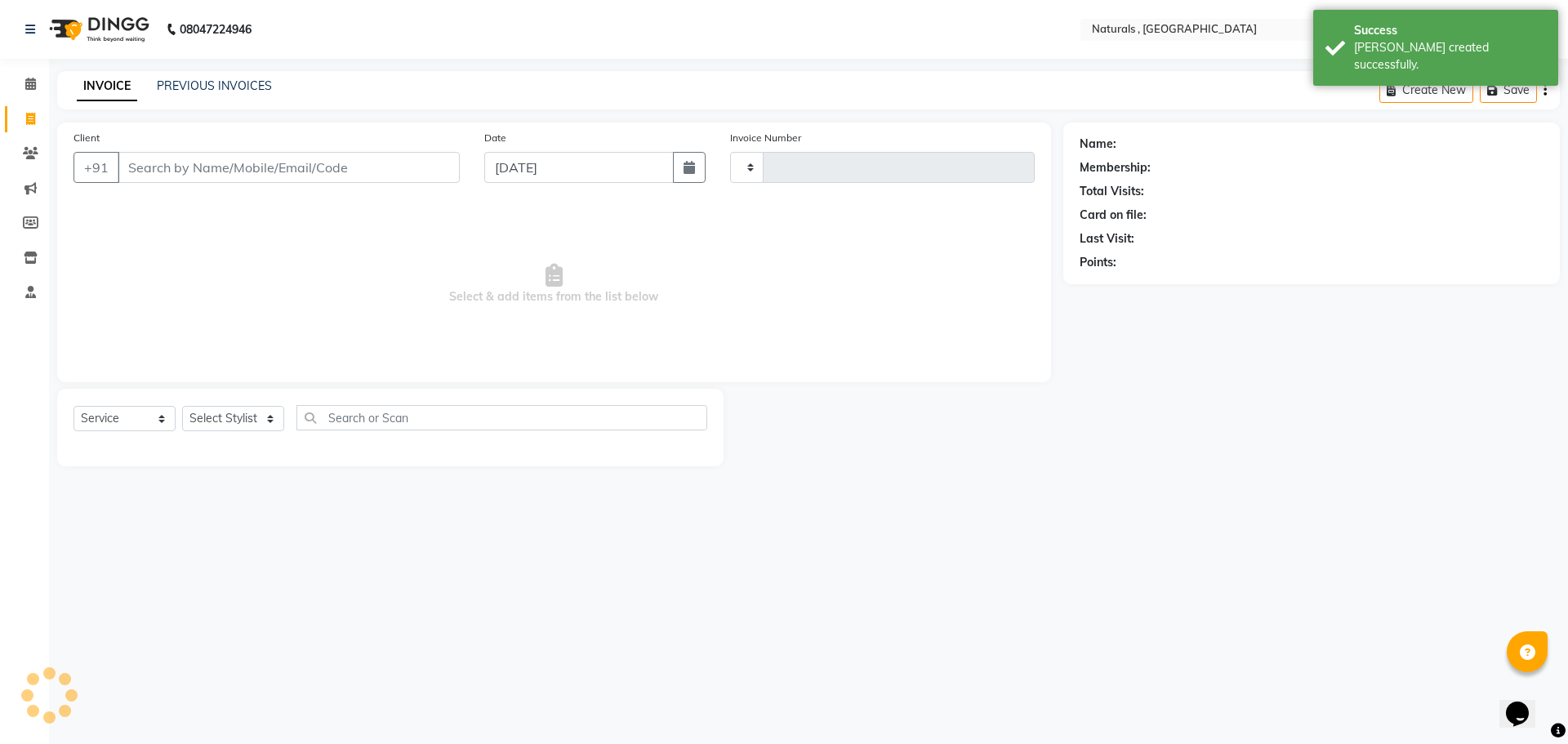
type input "3679"
select select "5818"
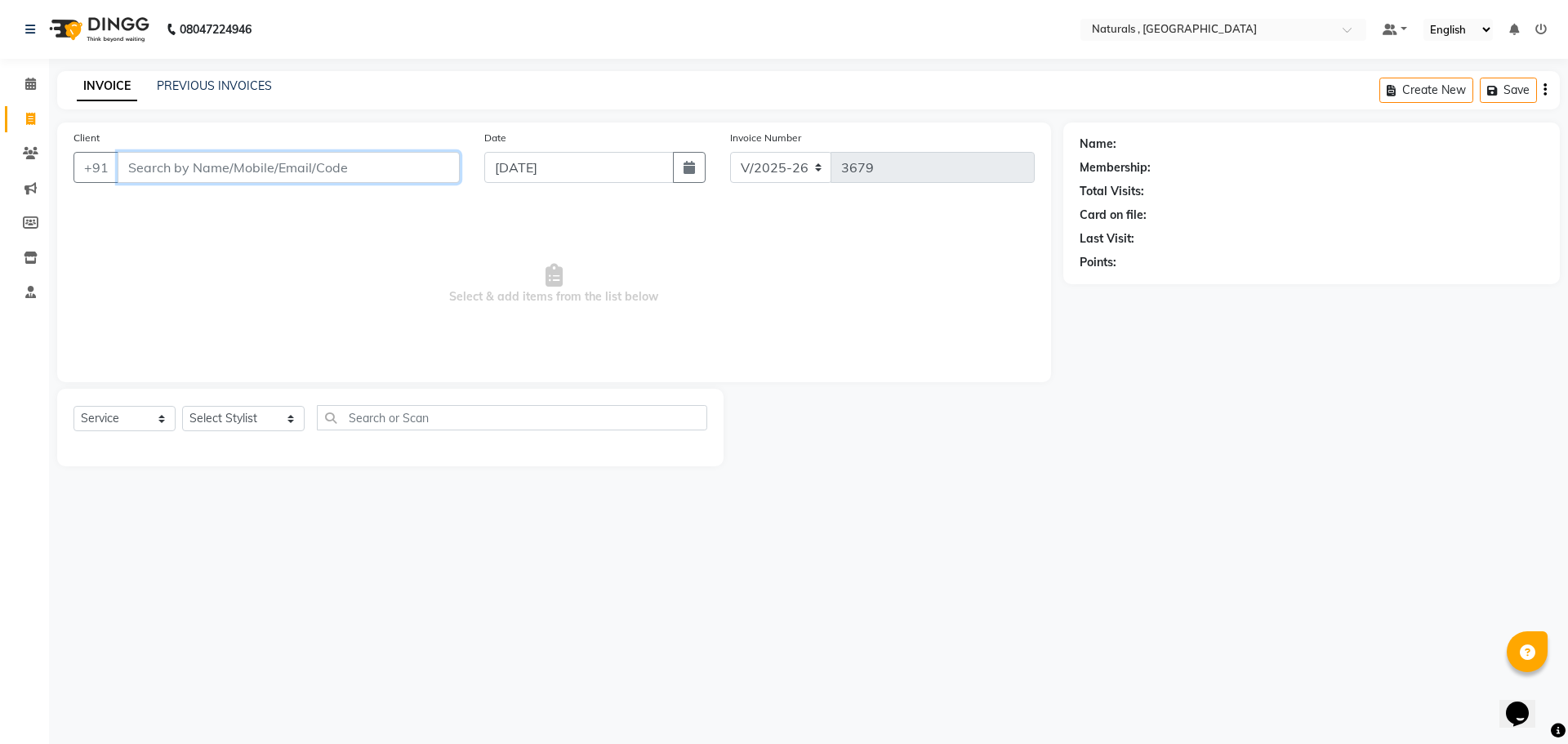
click at [285, 174] on input "Client" at bounding box center [289, 167] width 342 height 31
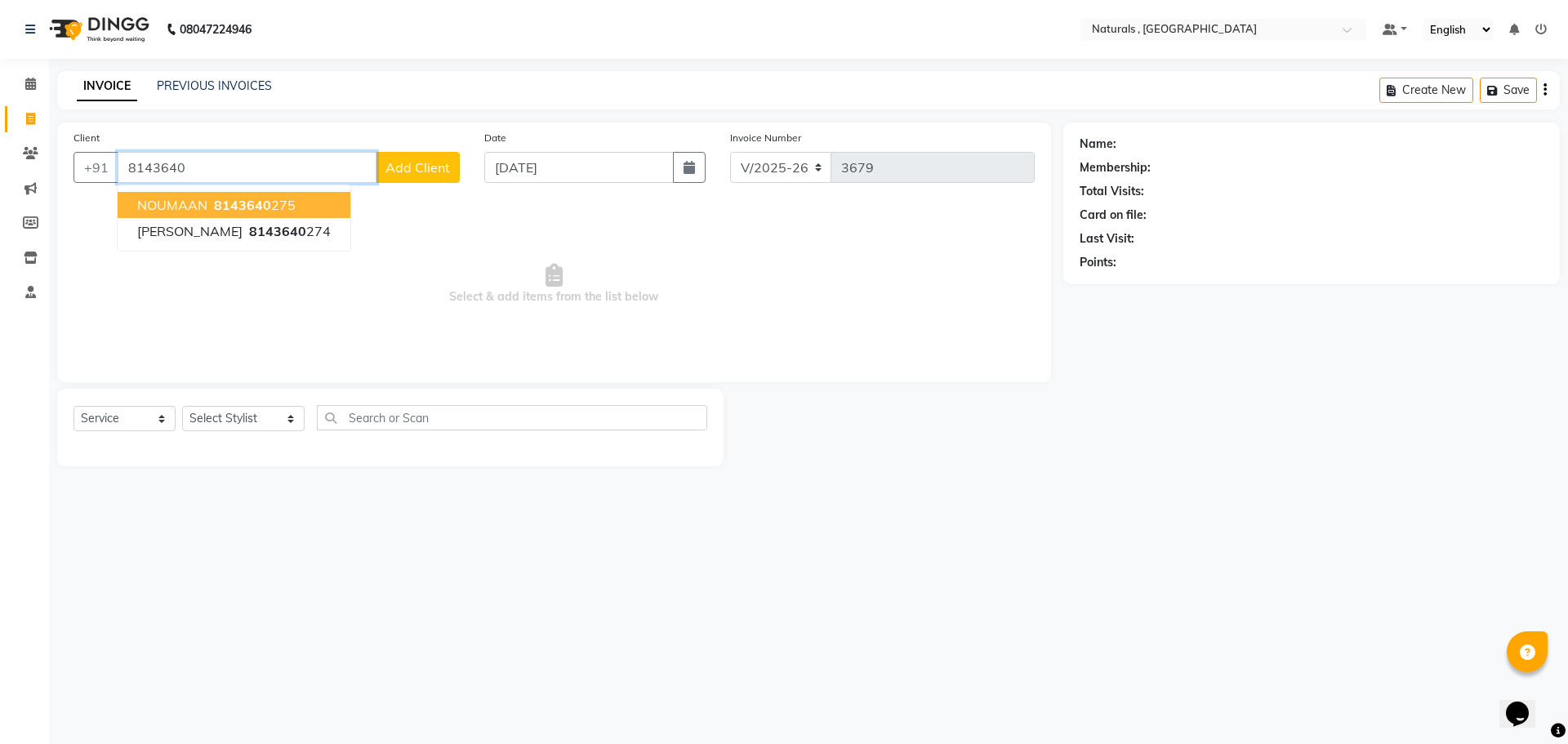
click at [284, 204] on ngb-highlight "8143640 275" at bounding box center [253, 205] width 85 height 16
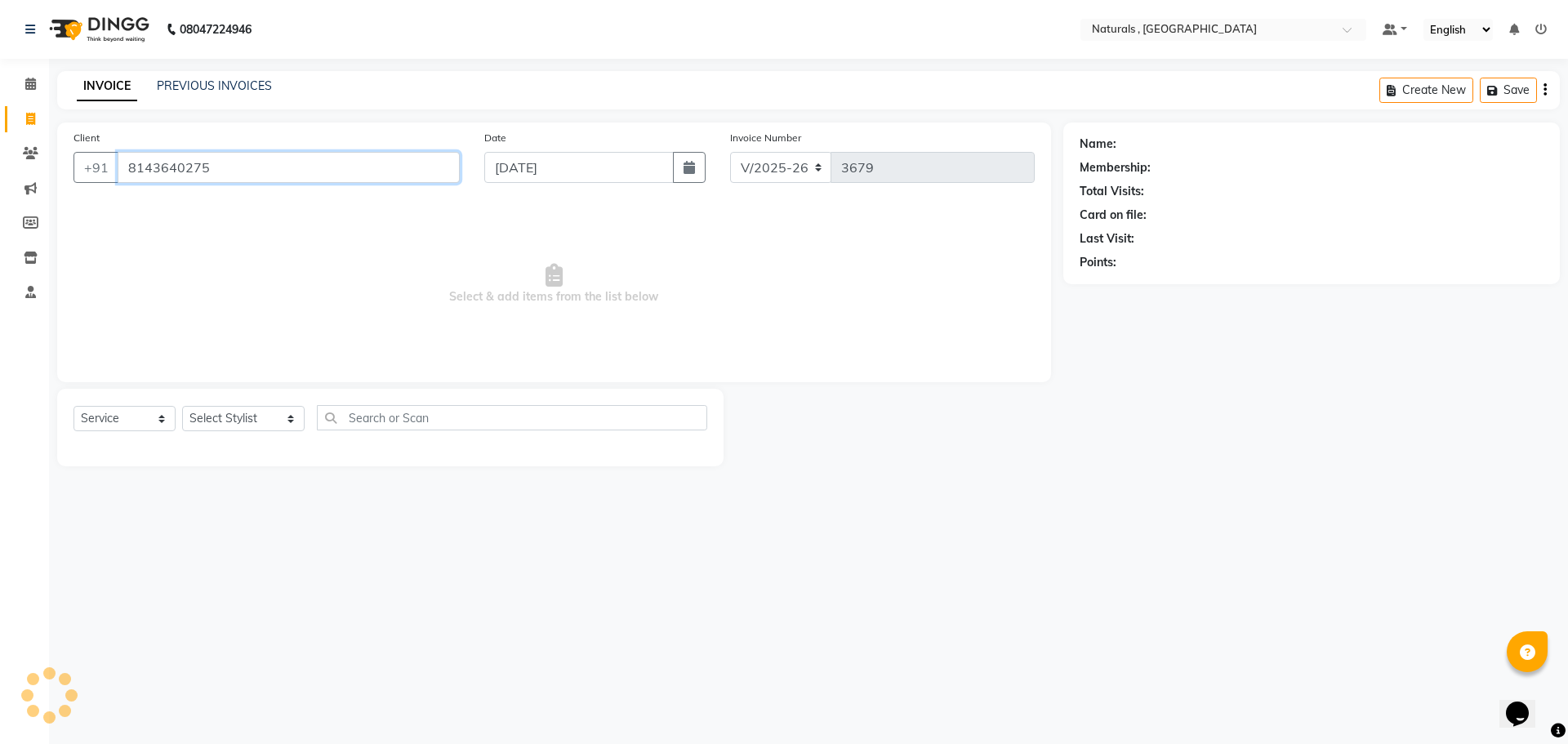
type input "8143640275"
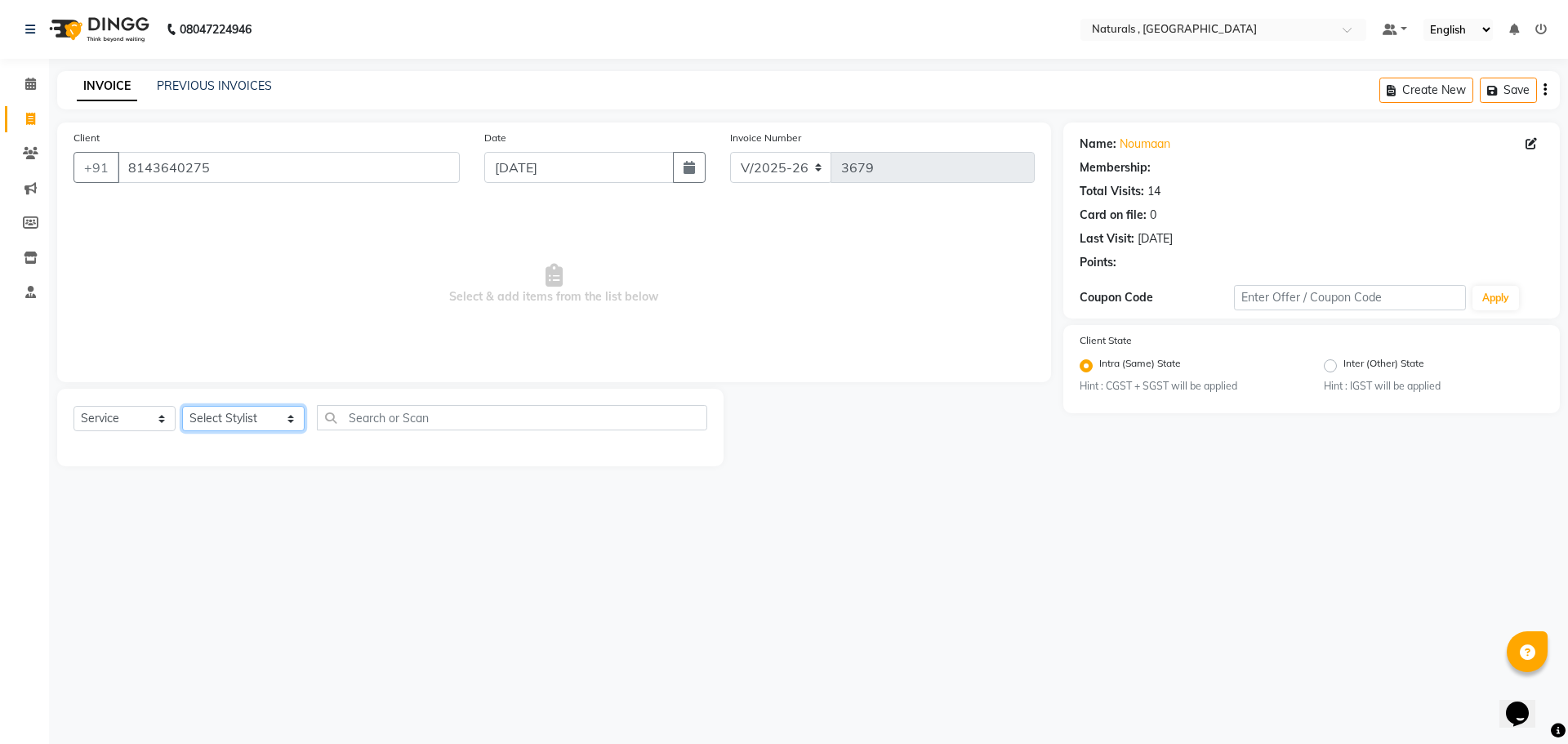
click at [300, 410] on select "Select Stylist ASFIYA (L-3) BHAGYA SHREE GM [PERSON_NAME] (L-2) [PERSON_NAME] (…" at bounding box center [243, 418] width 122 height 25
select select "57907"
click at [182, 406] on select "Select Stylist ASFIYA (L-3) BHAGYA SHREE GM [PERSON_NAME] (L-2) [PERSON_NAME] (…" at bounding box center [243, 418] width 122 height 25
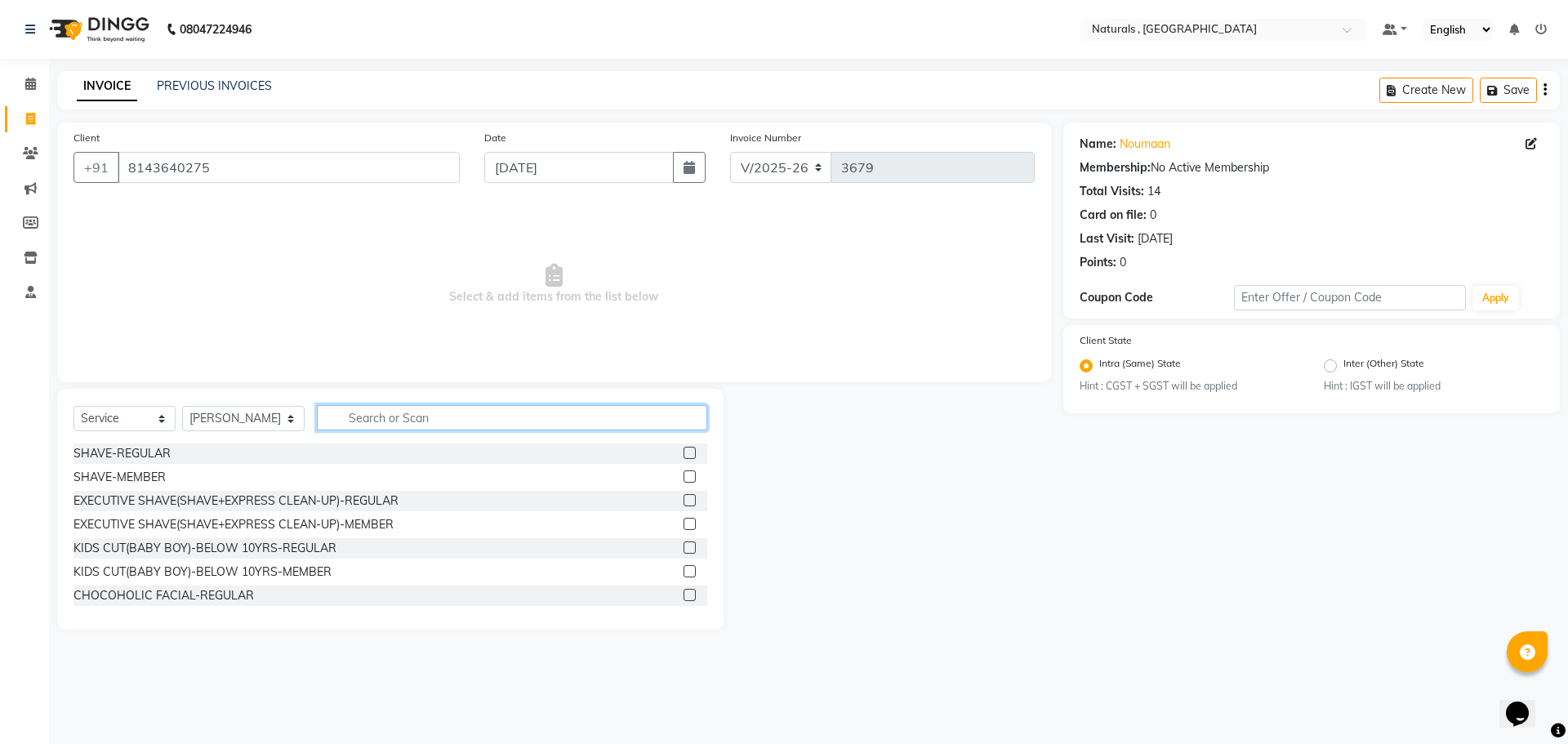
click at [439, 417] on input "text" at bounding box center [512, 417] width 392 height 25
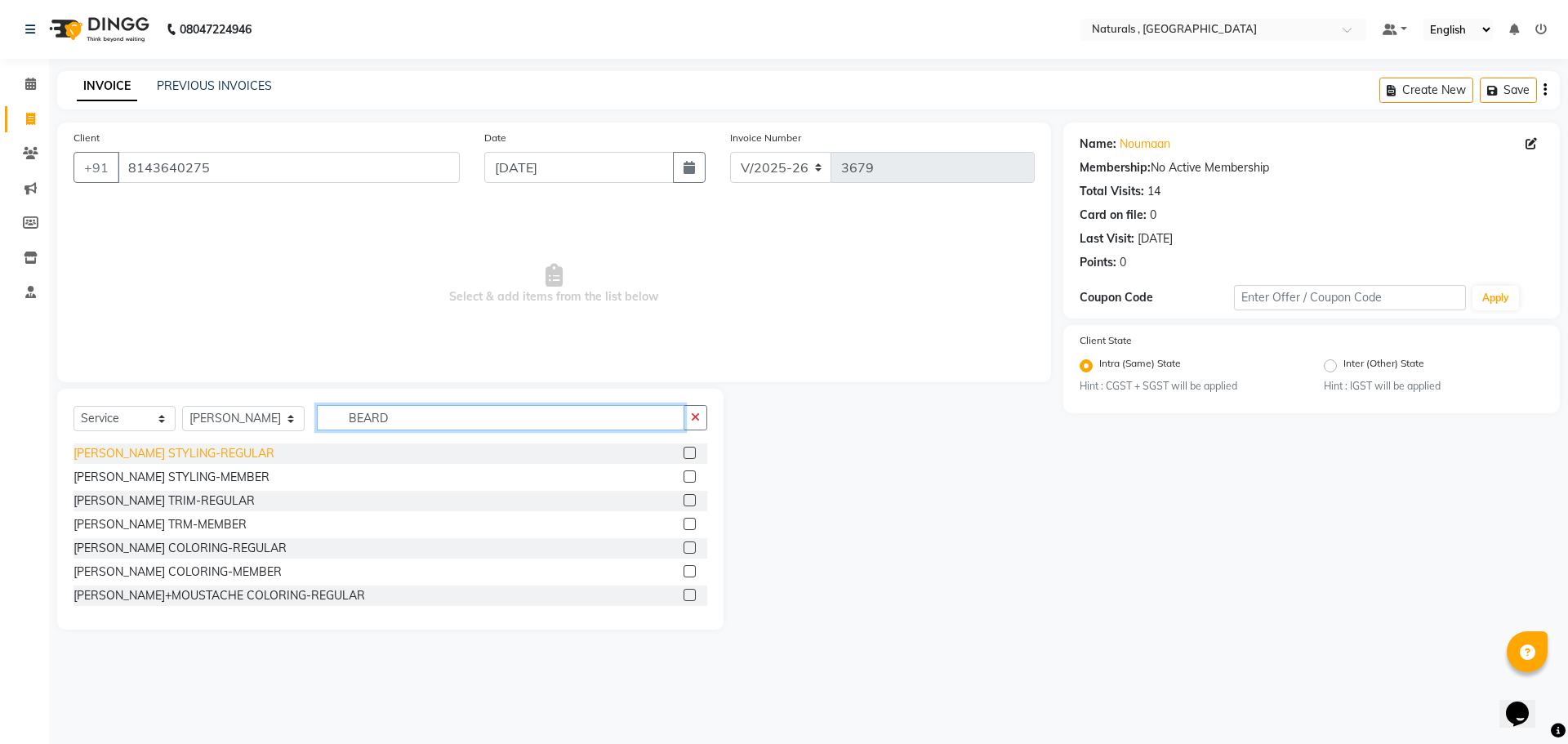
type input "BEARD"
click at [201, 454] on div "[PERSON_NAME] STYLING-REGULAR" at bounding box center [173, 454] width 201 height 17
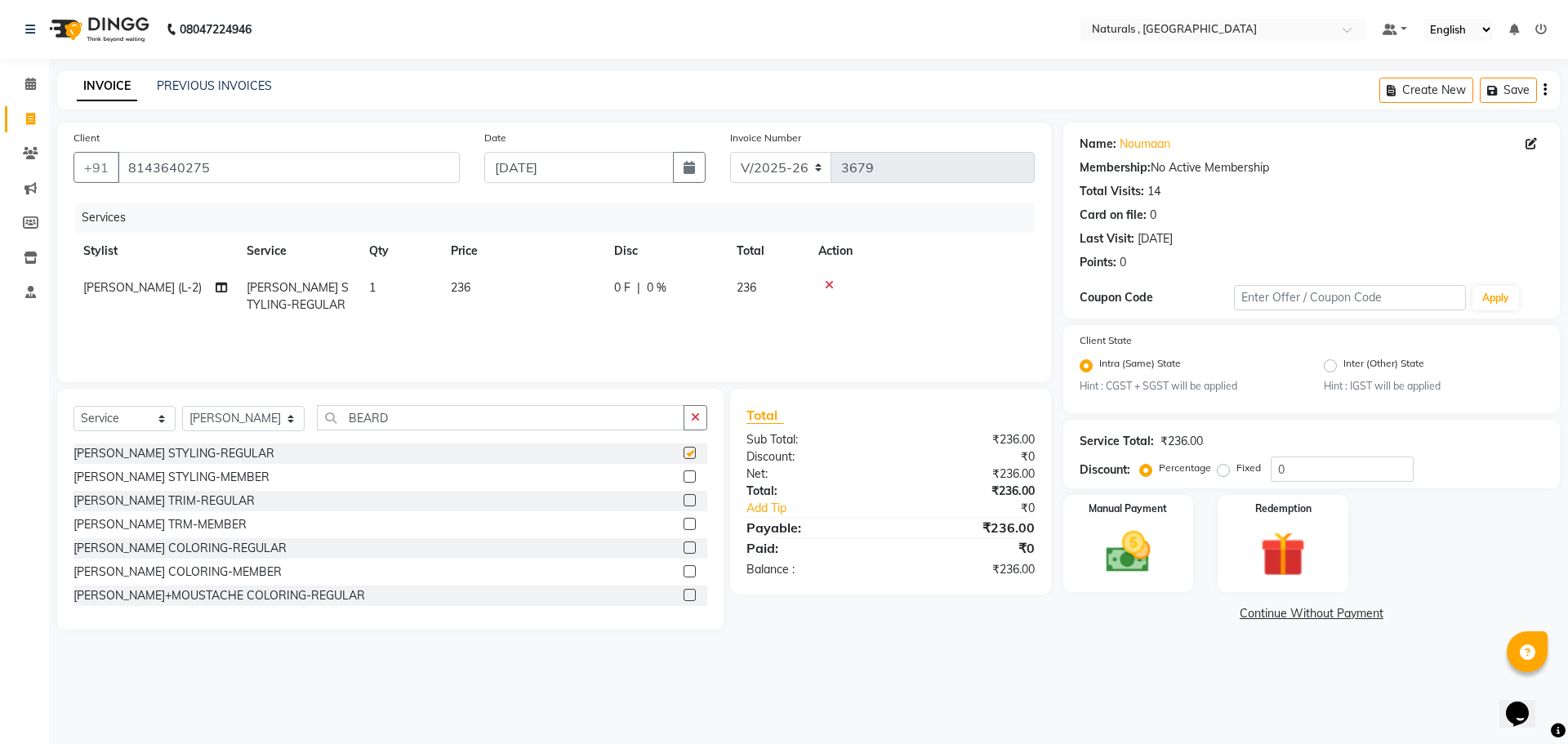
checkbox input "false"
click at [425, 414] on input "BEARD" at bounding box center [500, 417] width 368 height 25
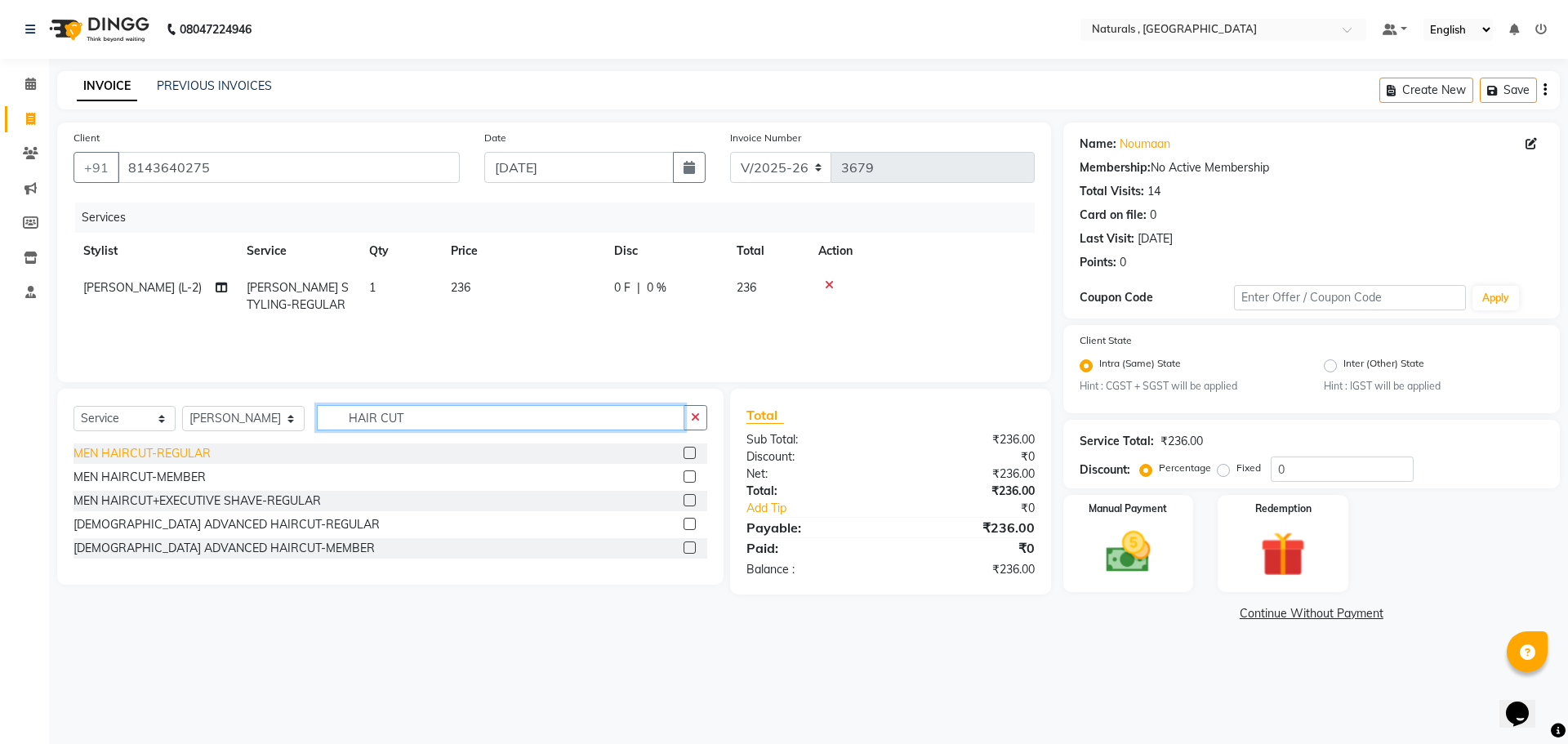
type input "HAIR CUT"
click at [122, 458] on div "MEN HAIRCUT-REGULAR" at bounding box center [141, 454] width 137 height 17
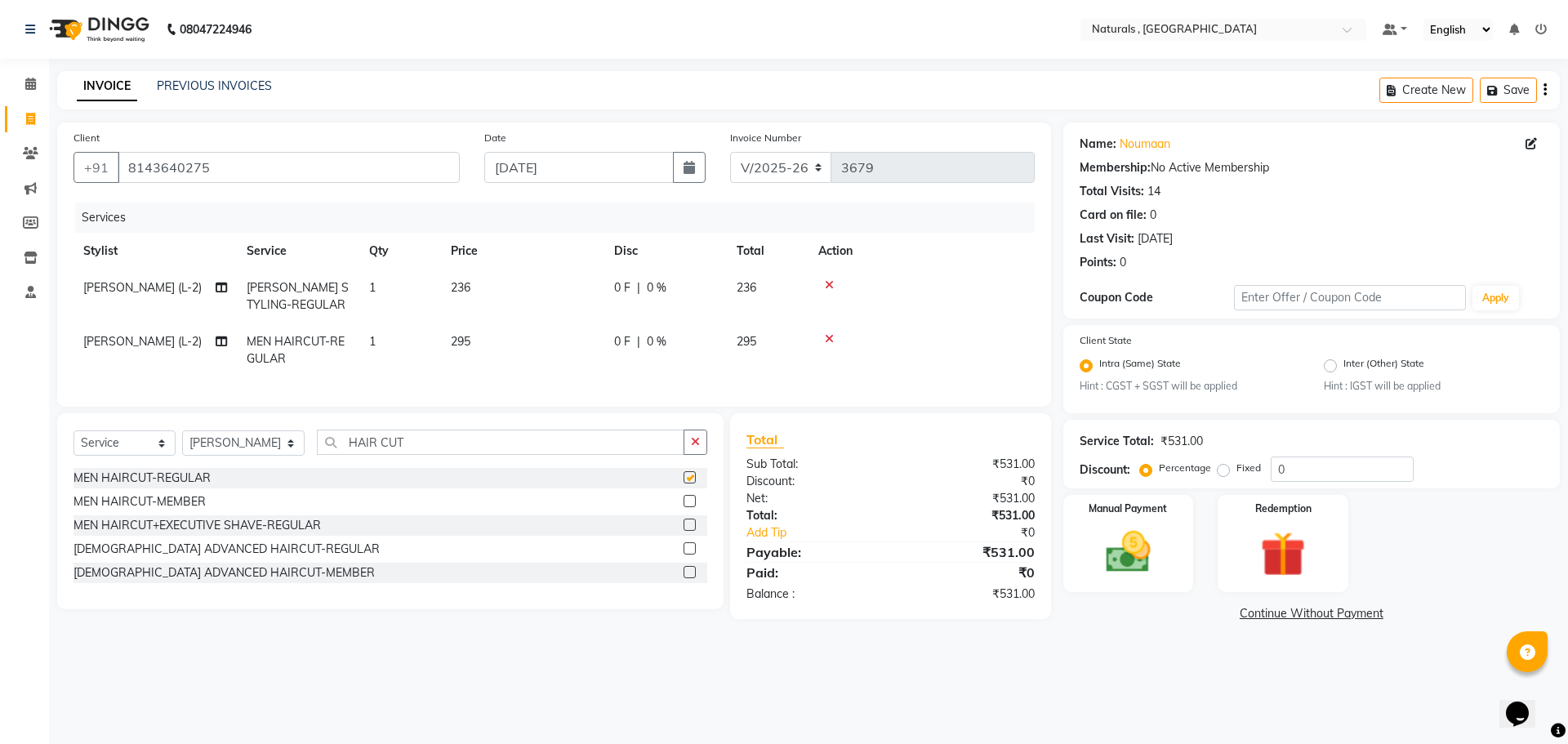
checkbox input "false"
click at [1135, 650] on main "INVOICE PREVIOUS INVOICES Create New Save Client [PHONE_NUMBER] Date [DATE] Inv…" at bounding box center [808, 360] width 1519 height 579
click at [1147, 541] on img at bounding box center [1128, 553] width 76 height 54
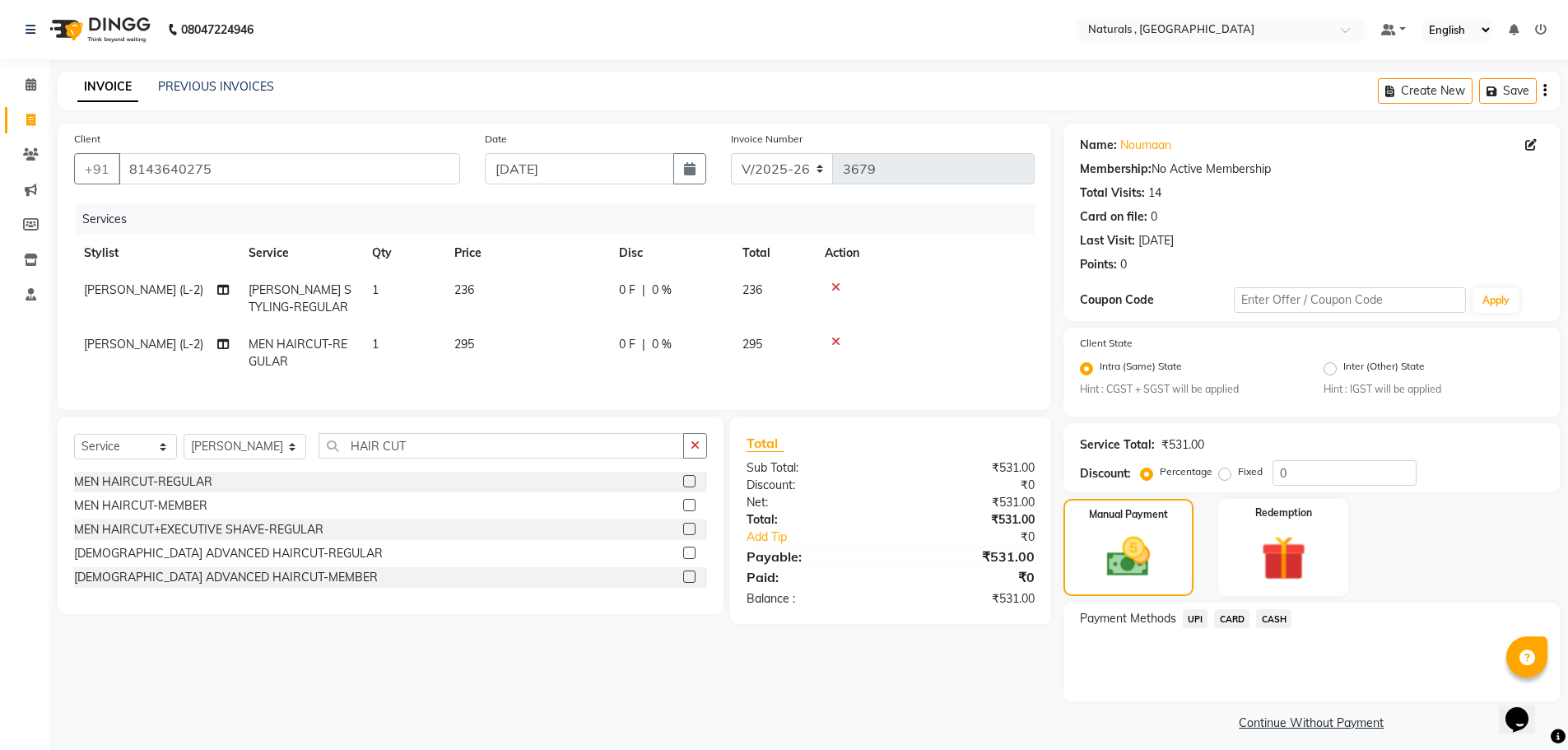
click at [1197, 620] on span "UPI" at bounding box center [1196, 618] width 25 height 19
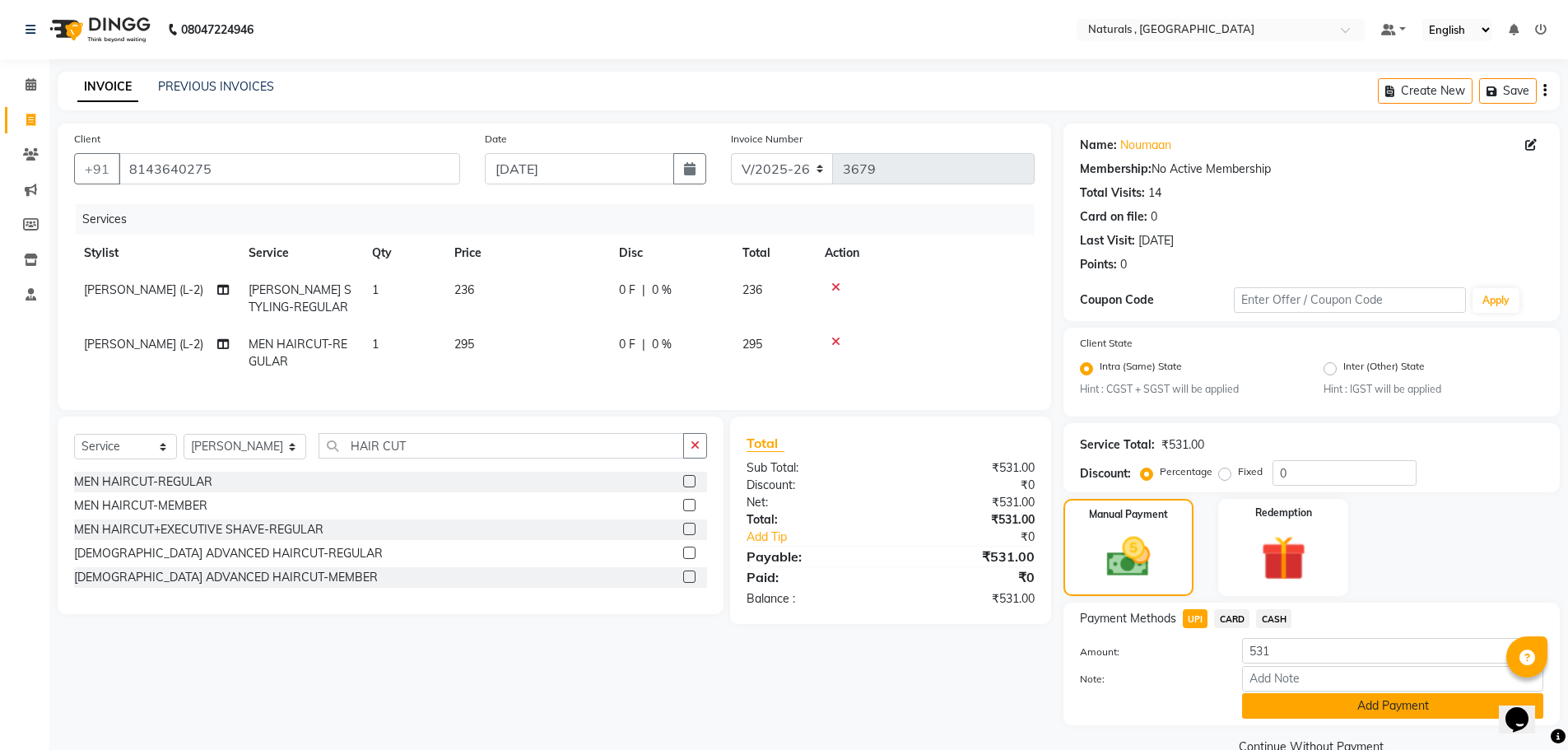
click at [1274, 702] on button "Add Payment" at bounding box center [1392, 706] width 301 height 25
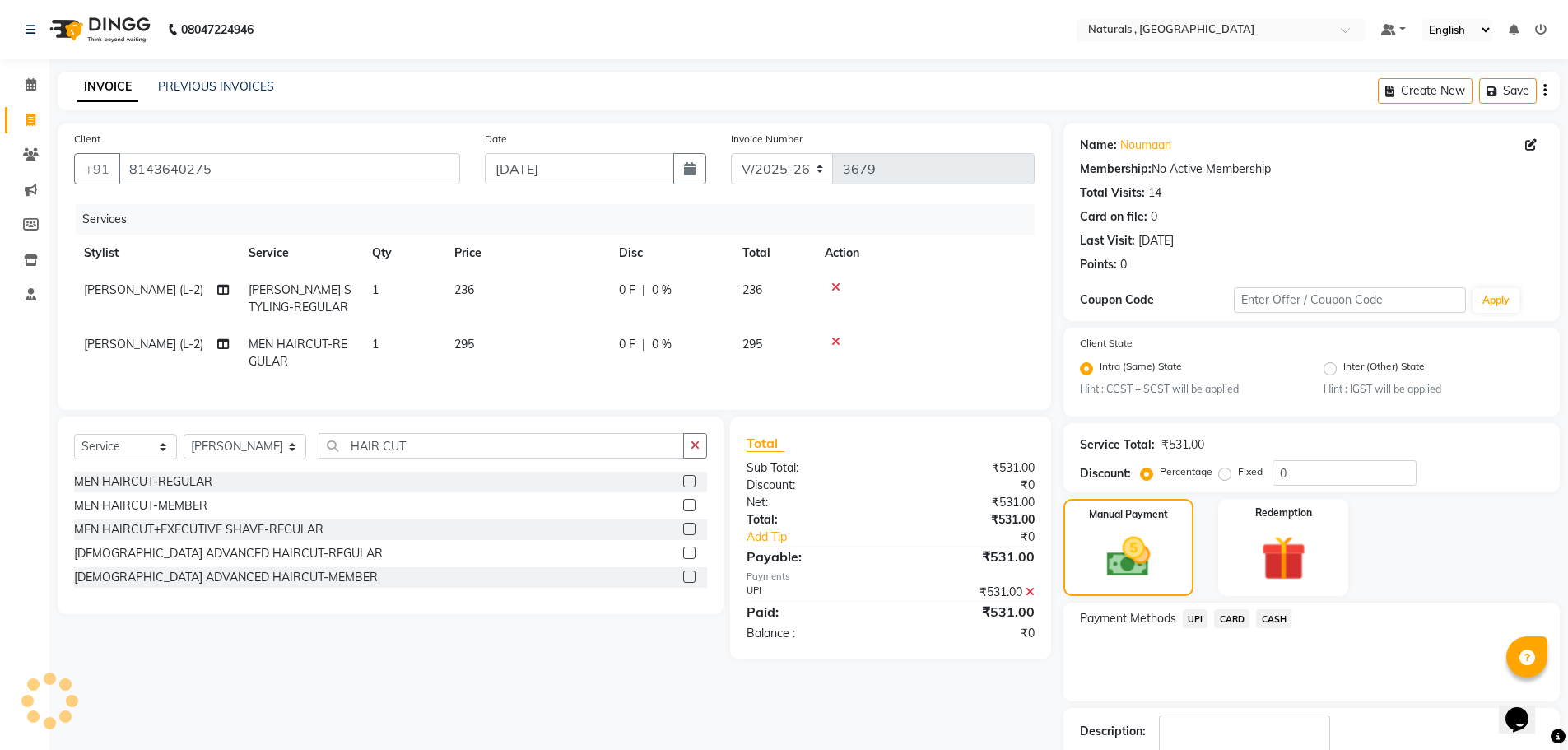
scroll to position [103, 0]
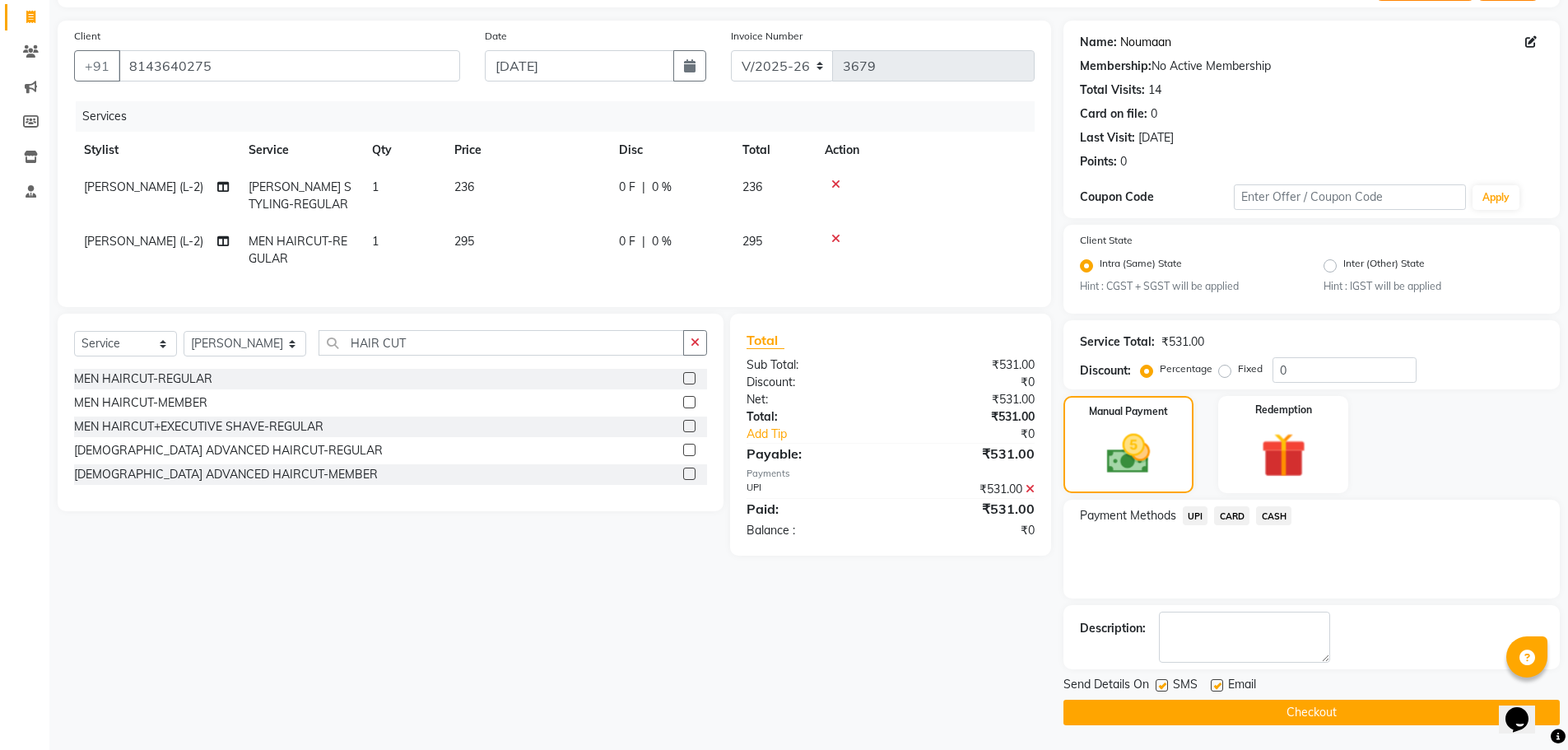
click at [1143, 43] on link "Noumaan" at bounding box center [1145, 42] width 51 height 17
click at [790, 639] on div "Client [PHONE_NUMBER] Date [DATE] Invoice Number V/2025 V/[PHONE_NUMBER] Servic…" at bounding box center [554, 372] width 1018 height 704
click at [1179, 712] on button "Checkout" at bounding box center [1311, 712] width 496 height 25
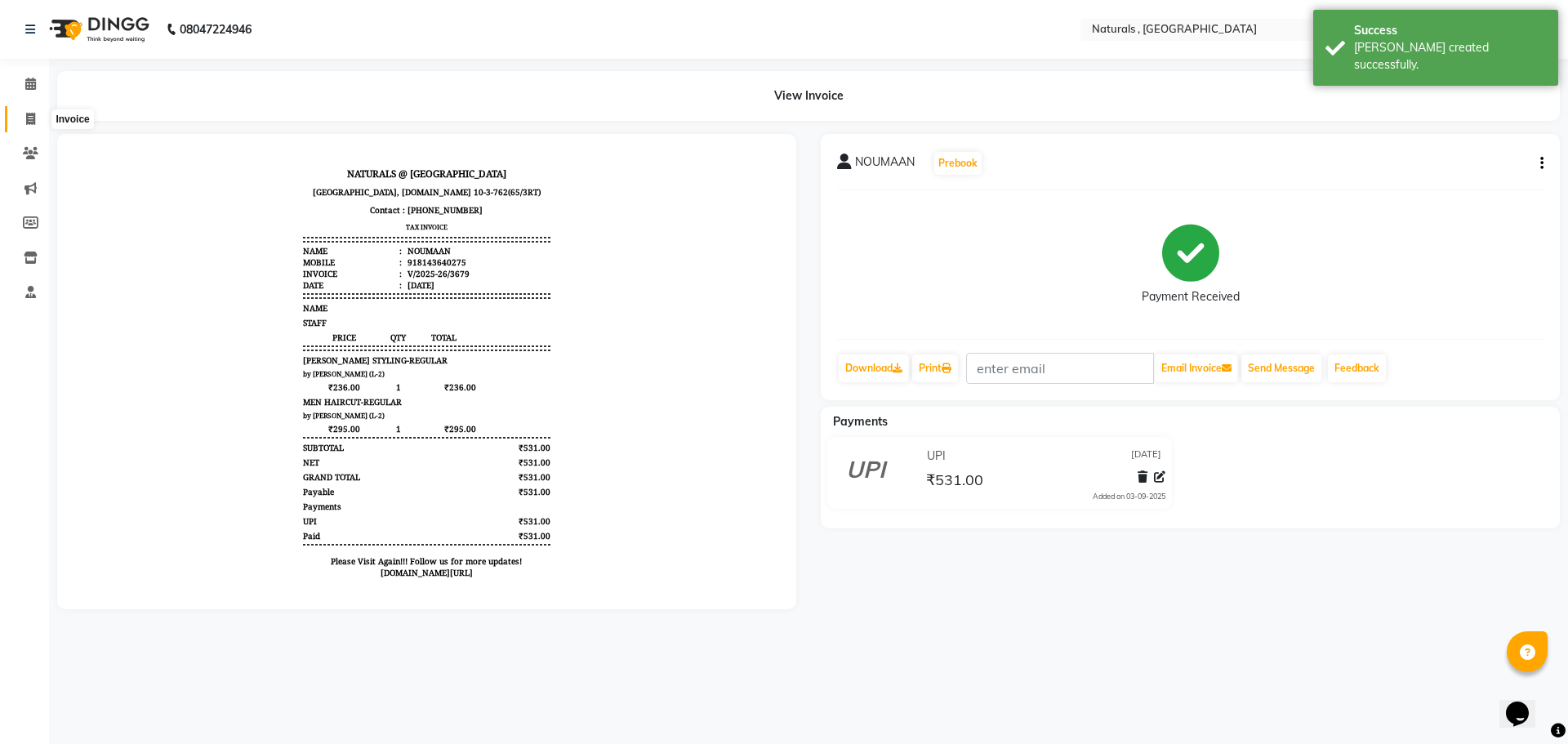
click at [28, 120] on icon at bounding box center [30, 119] width 9 height 13
select select "service"
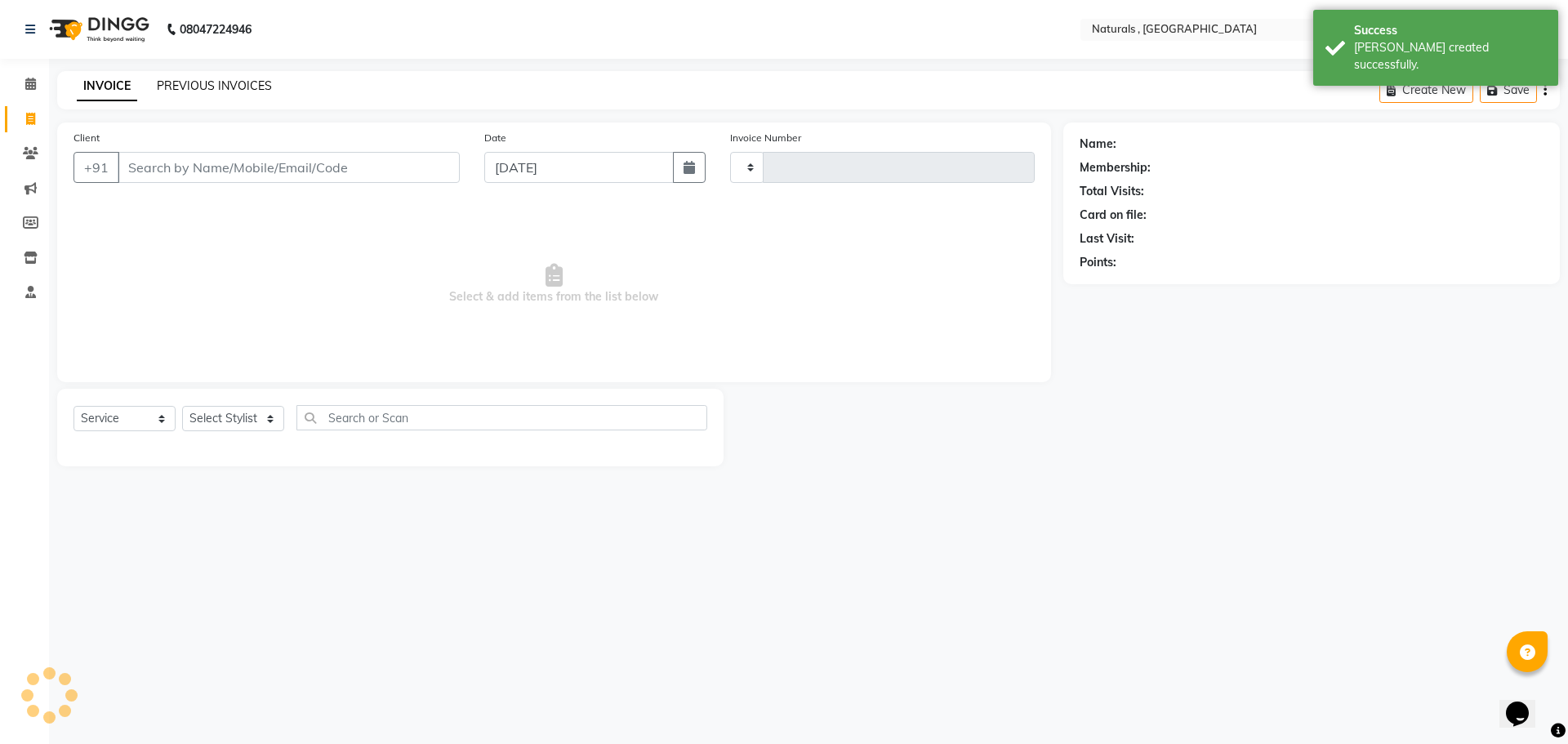
type input "3680"
click at [181, 91] on link "PREVIOUS INVOICES" at bounding box center [214, 85] width 115 height 14
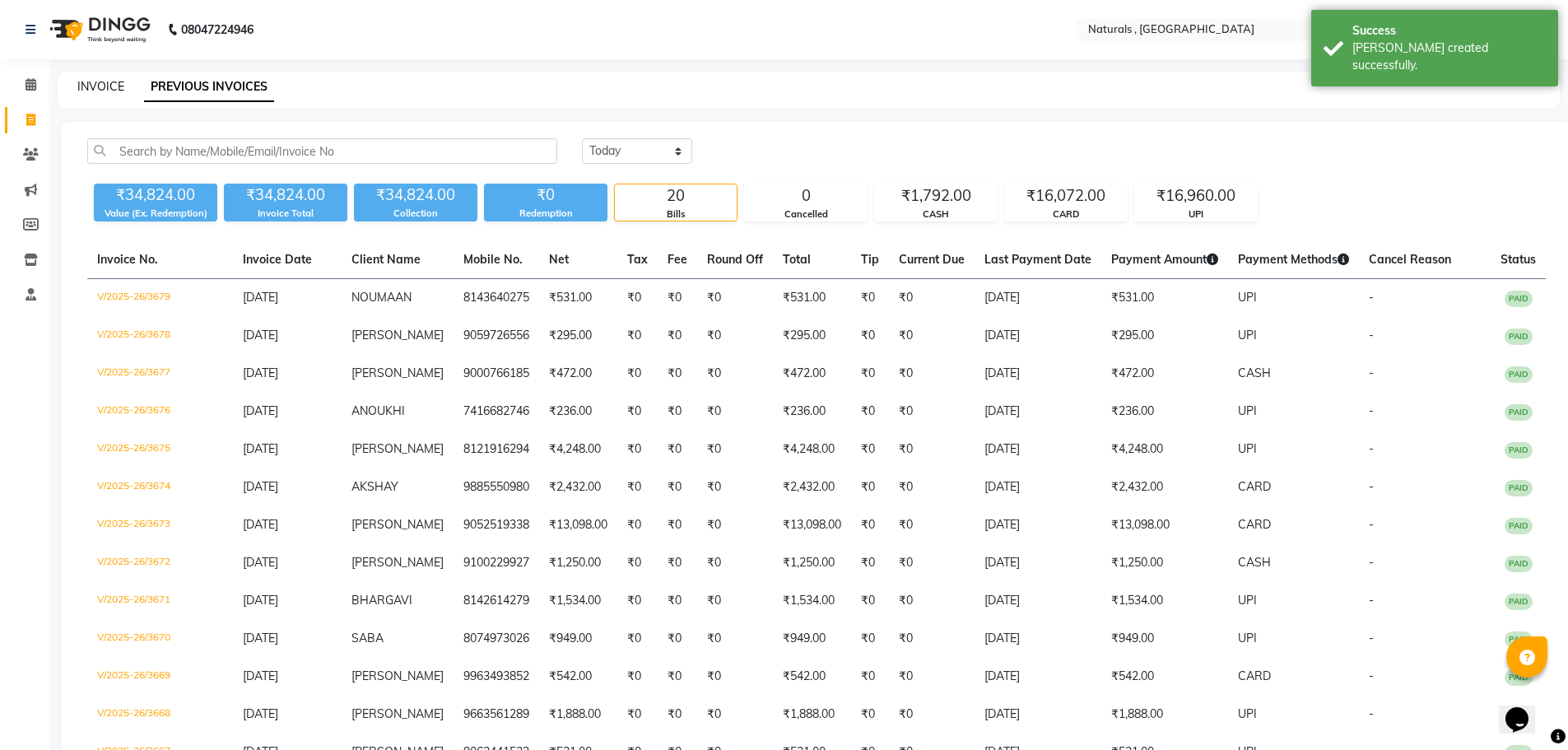
click at [98, 87] on link "INVOICE" at bounding box center [100, 86] width 47 height 14
select select "5818"
select select "service"
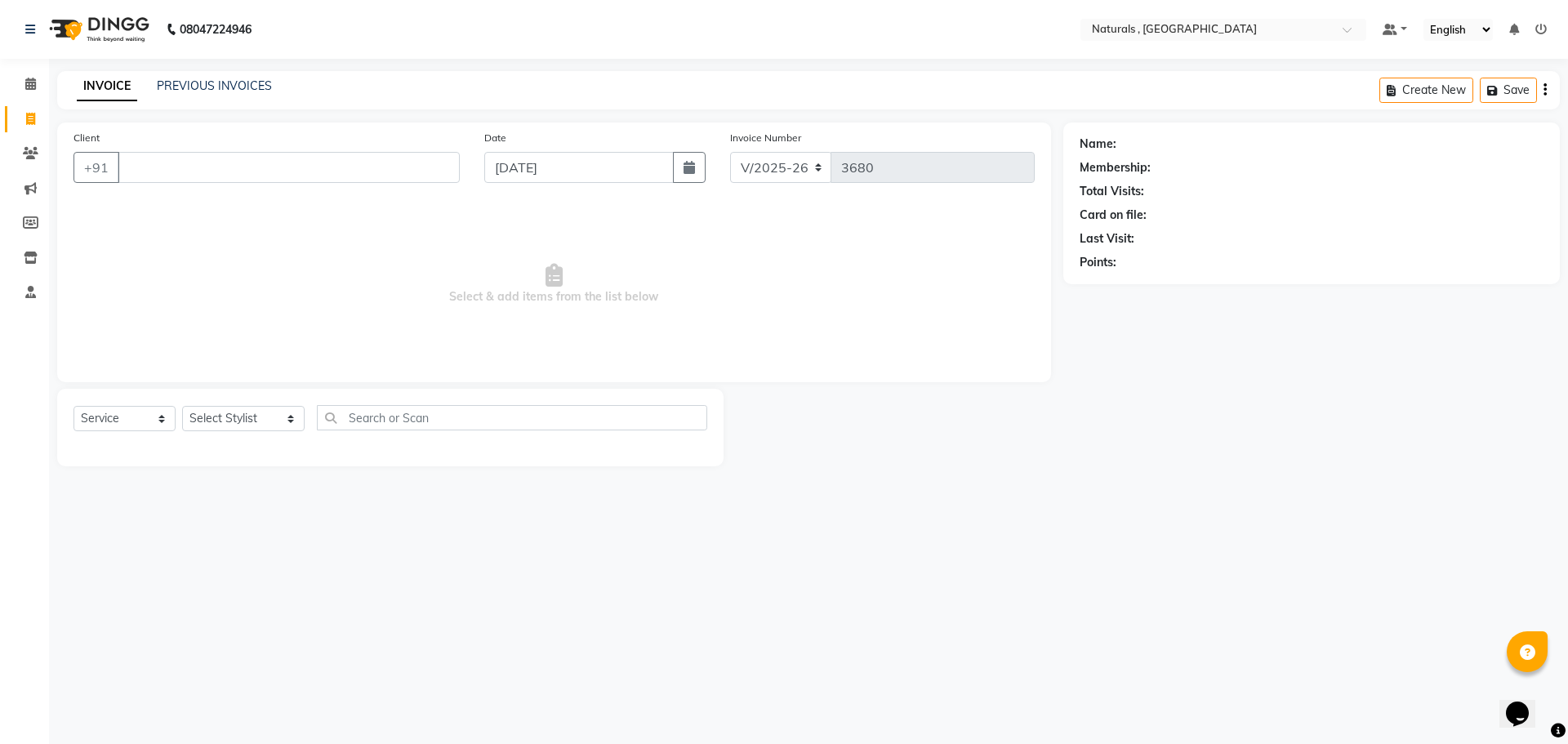
click at [1011, 522] on div "08047224946 Select Location × Naturals , Vijay Nagar Colony Default Panel My Pa…" at bounding box center [784, 372] width 1568 height 744
click at [227, 83] on link "PREVIOUS INVOICES" at bounding box center [214, 85] width 115 height 14
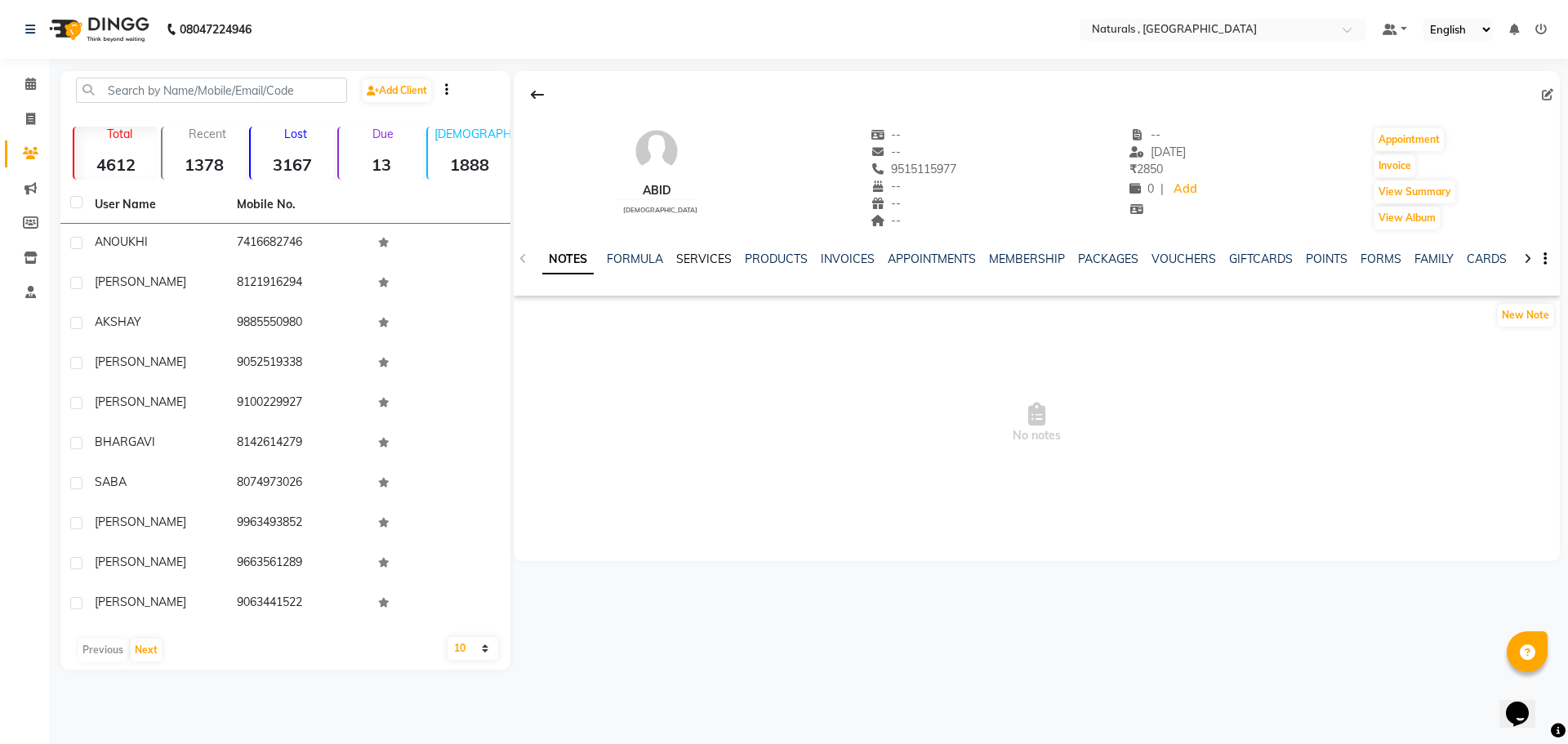
click at [691, 254] on link "SERVICES" at bounding box center [704, 258] width 56 height 14
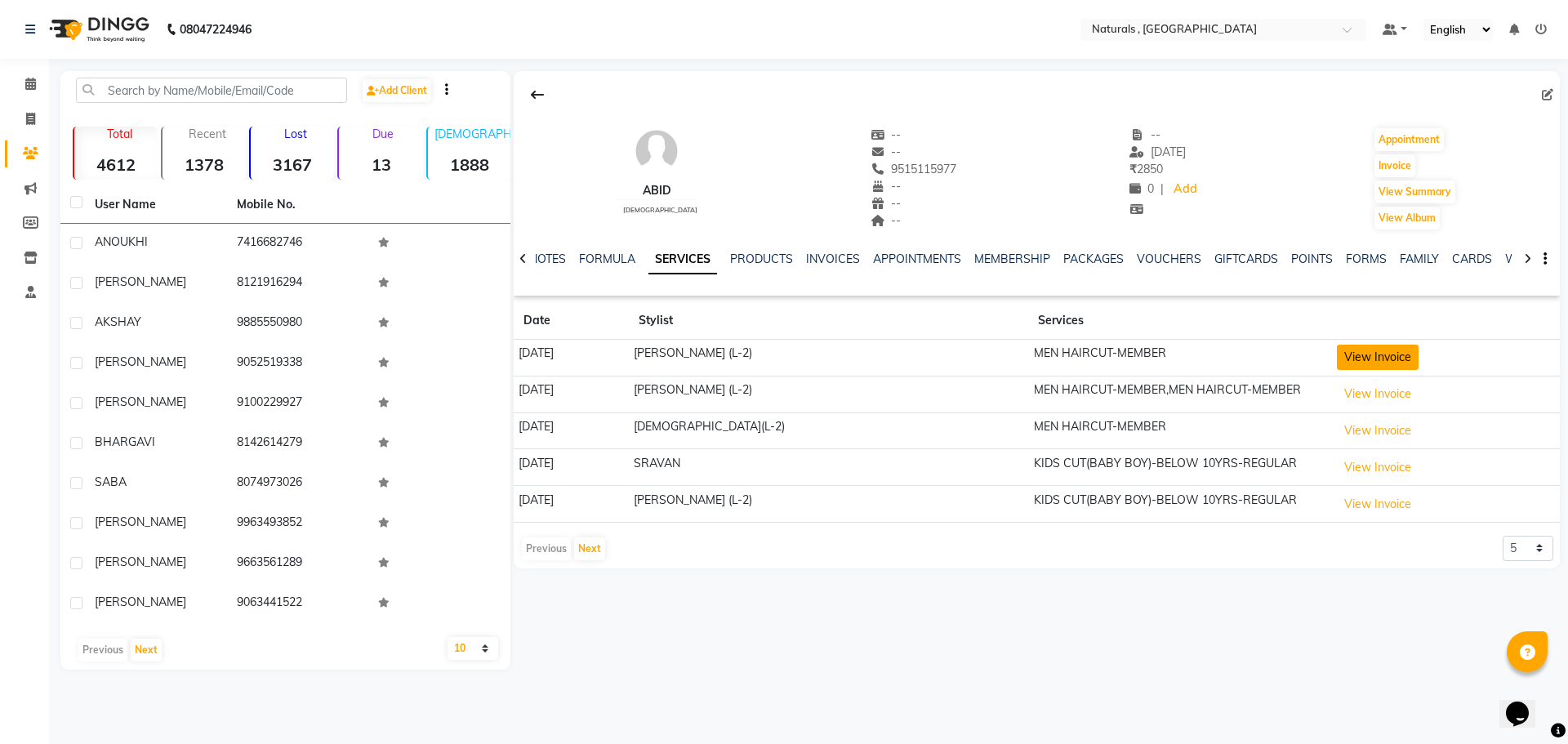
click at [1361, 361] on button "View Invoice" at bounding box center [1378, 357] width 82 height 25
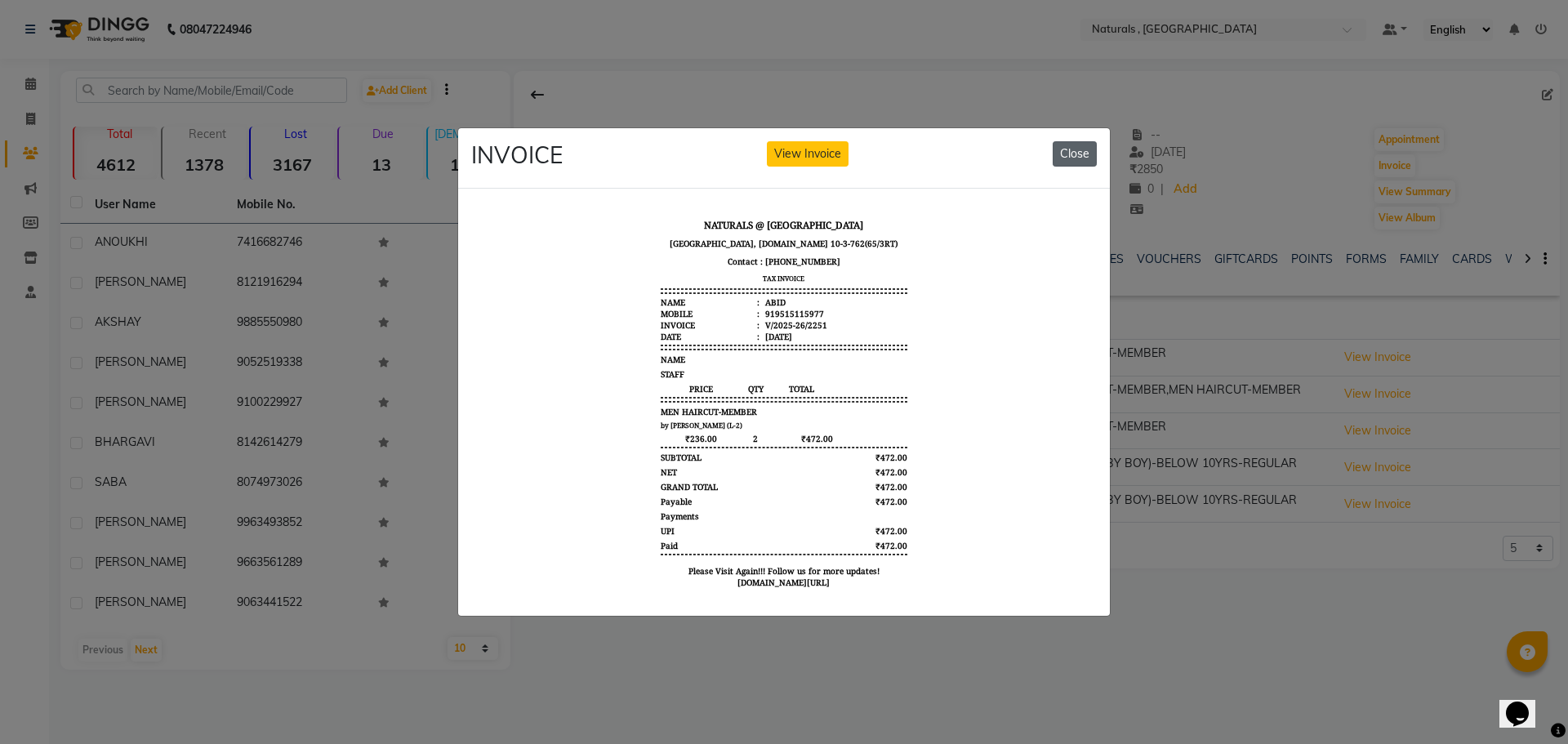
click at [1081, 151] on button "Close" at bounding box center [1075, 154] width 44 height 25
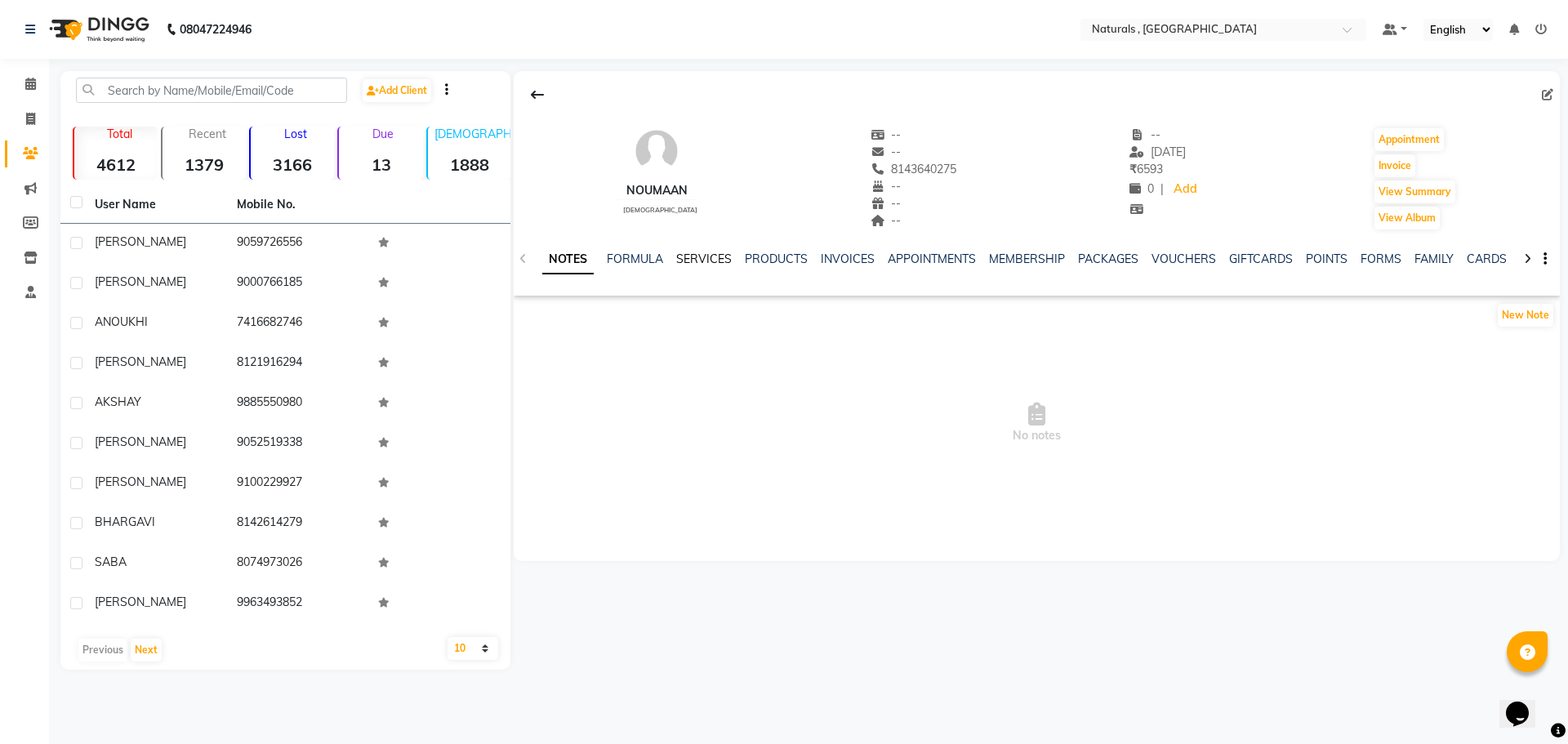
click at [710, 258] on link "SERVICES" at bounding box center [704, 258] width 56 height 14
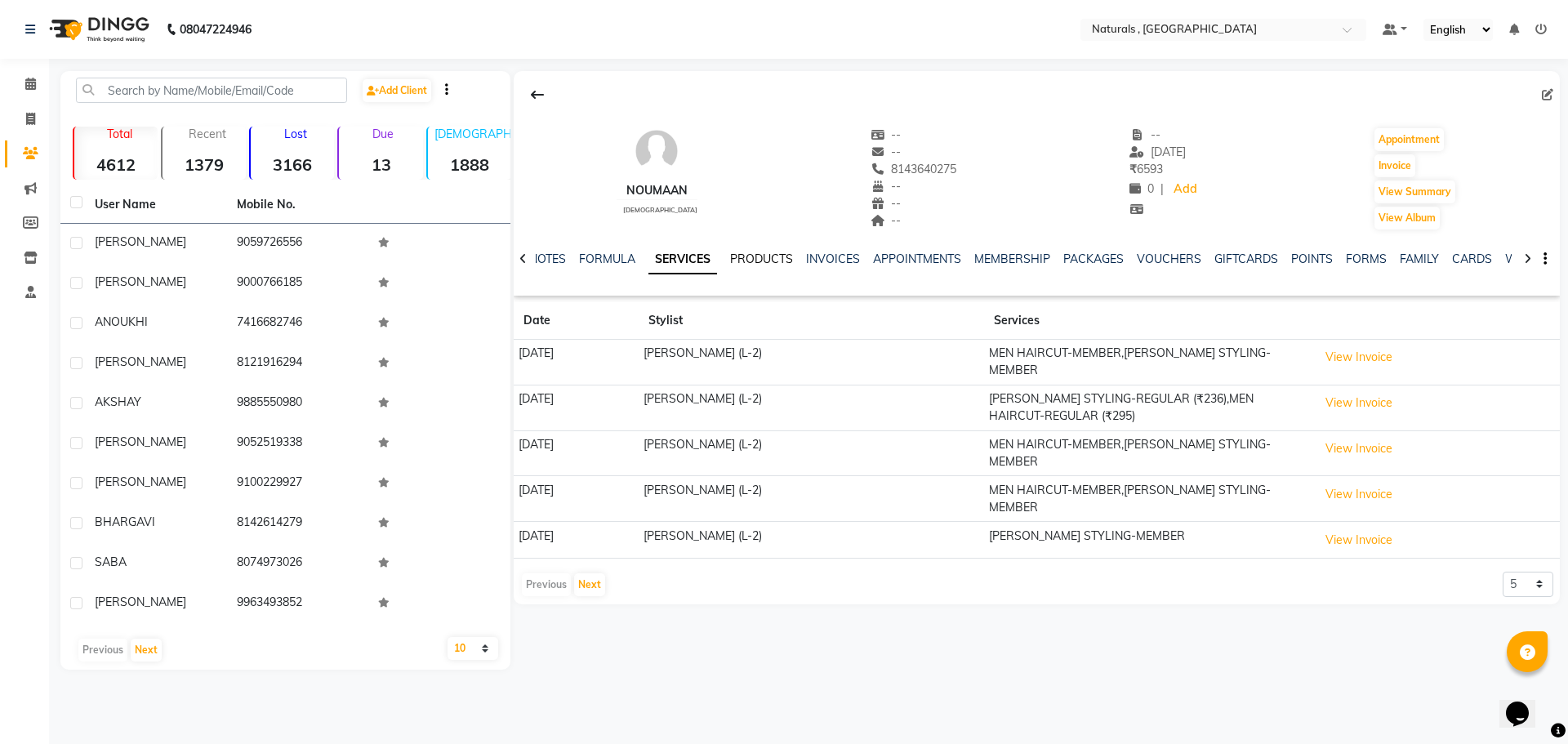
click at [758, 260] on link "PRODUCTS" at bounding box center [761, 258] width 63 height 14
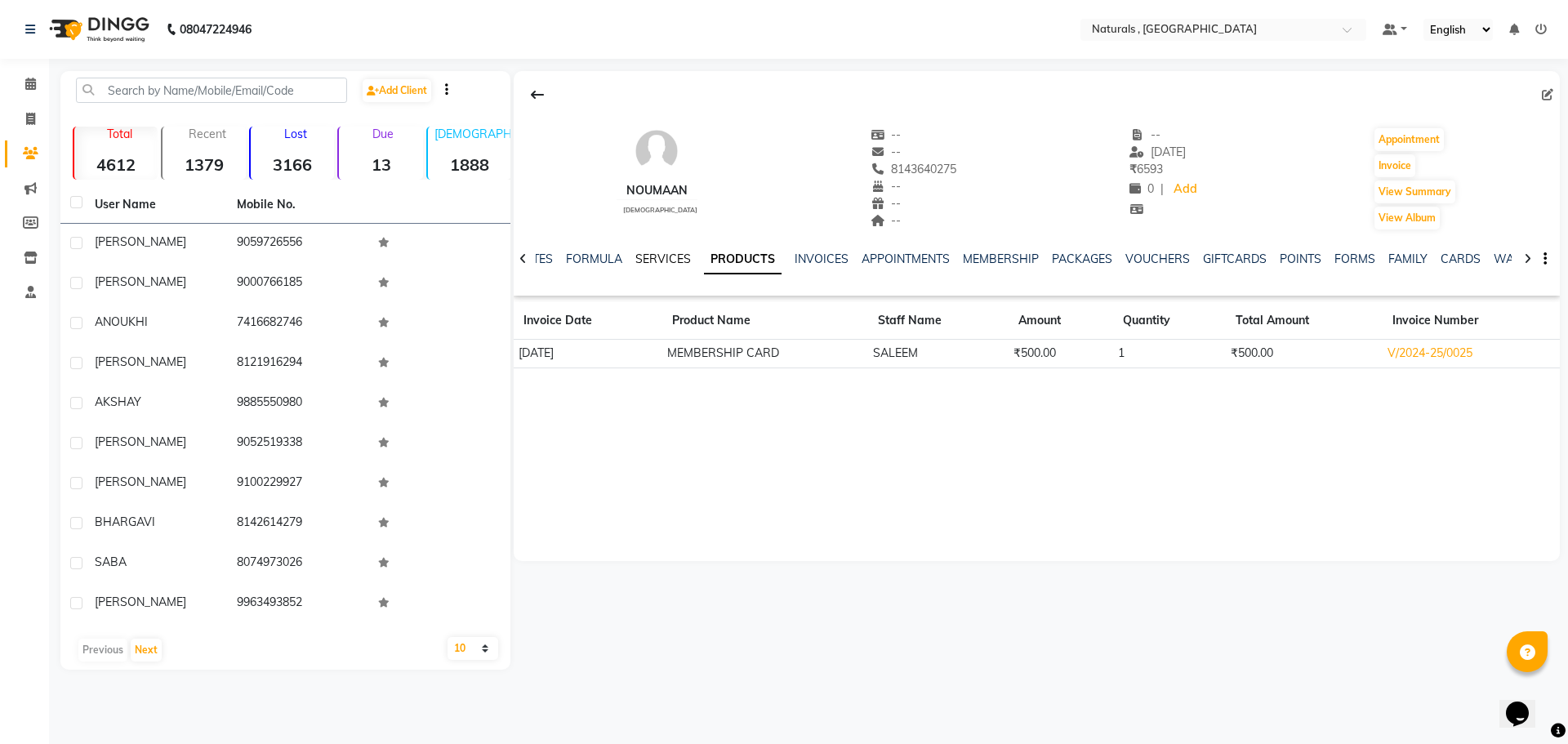
click at [664, 258] on link "SERVICES" at bounding box center [664, 258] width 56 height 14
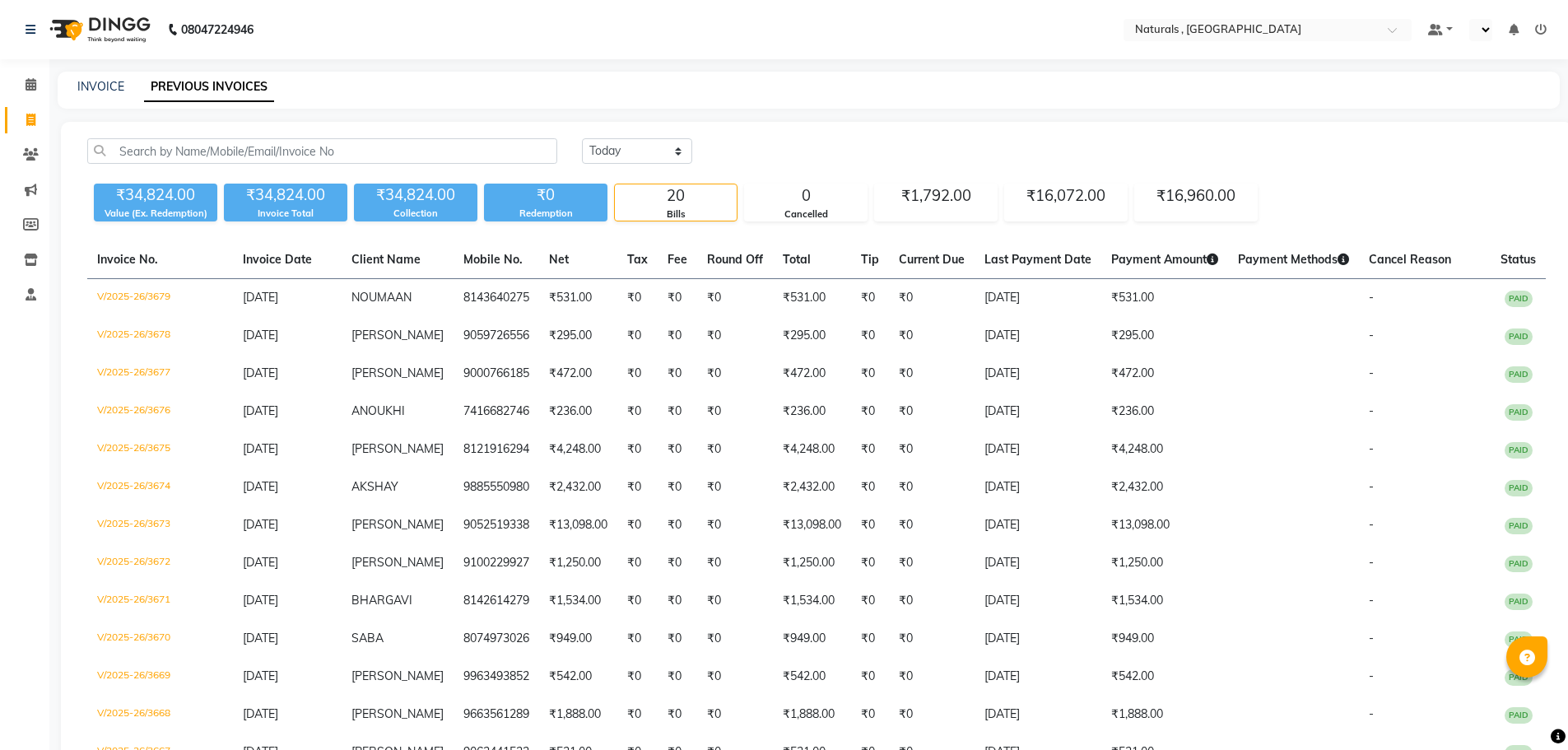
select select "en"
click at [937, 203] on div "₹1,792.00" at bounding box center [936, 195] width 122 height 23
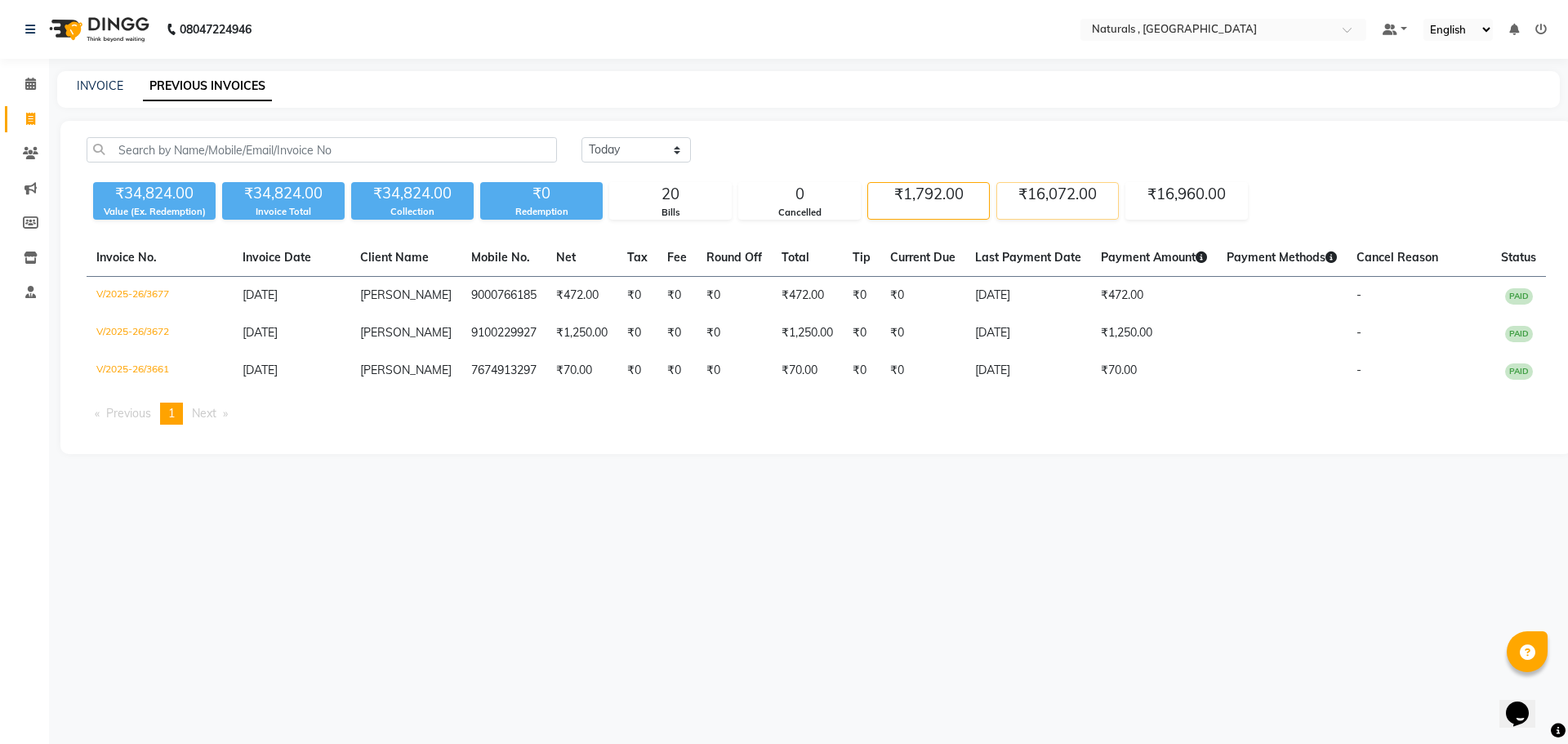
click at [1043, 198] on div "₹16,072.00" at bounding box center [1058, 194] width 121 height 23
click at [1185, 198] on div "₹16,960.00" at bounding box center [1187, 194] width 121 height 23
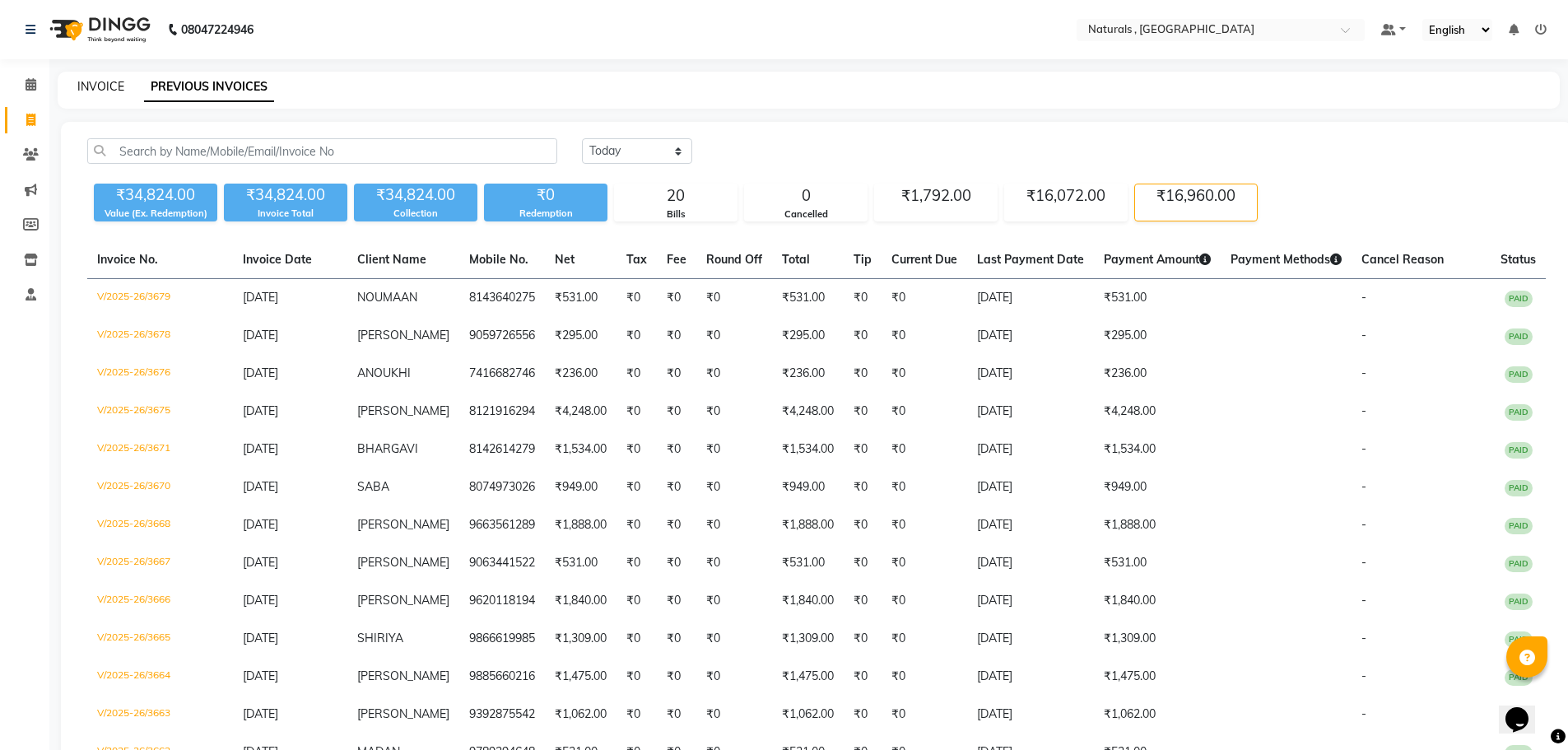
click at [104, 87] on link "INVOICE" at bounding box center [100, 86] width 47 height 14
select select "service"
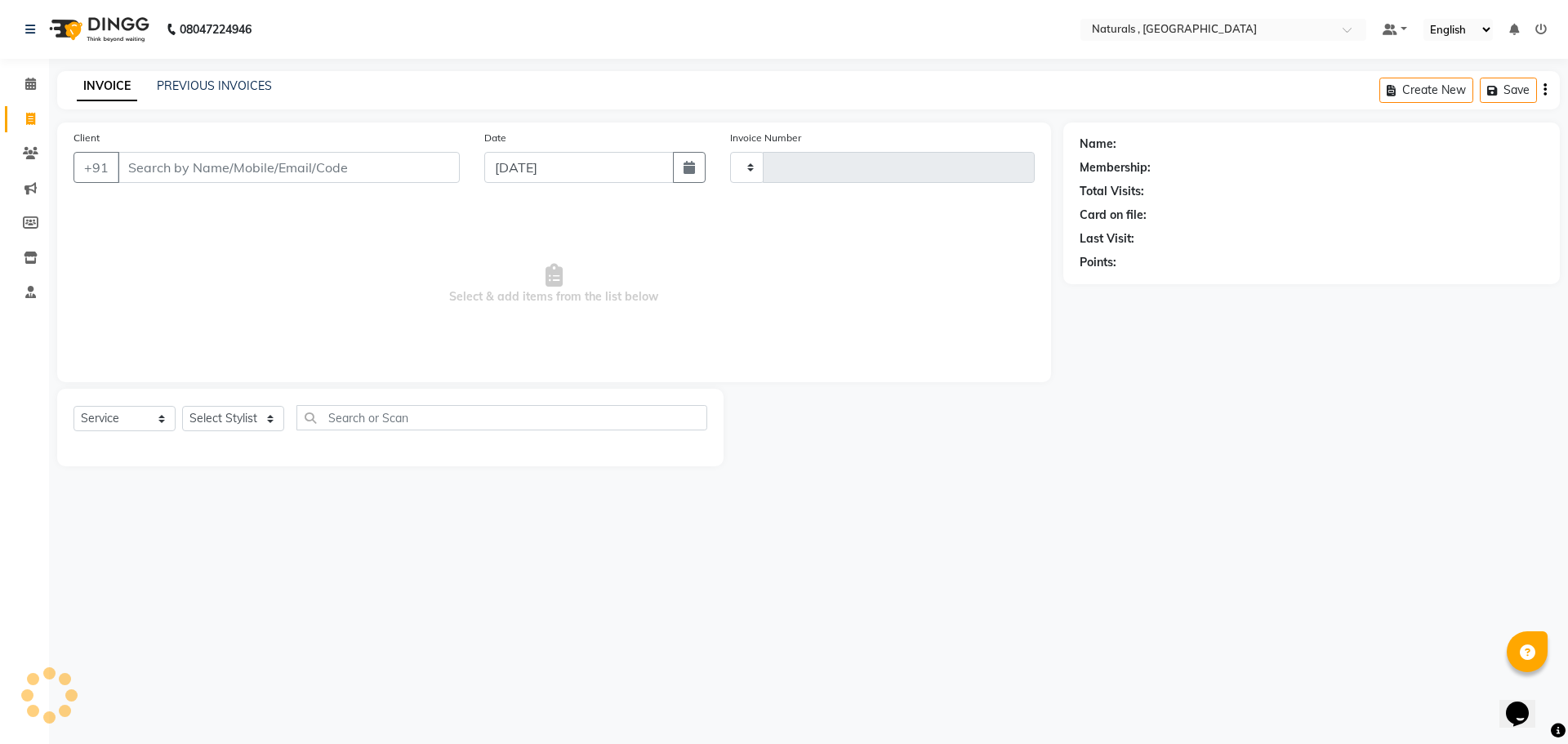
type input "3680"
select select "5818"
click at [248, 80] on link "PREVIOUS INVOICES" at bounding box center [214, 85] width 115 height 14
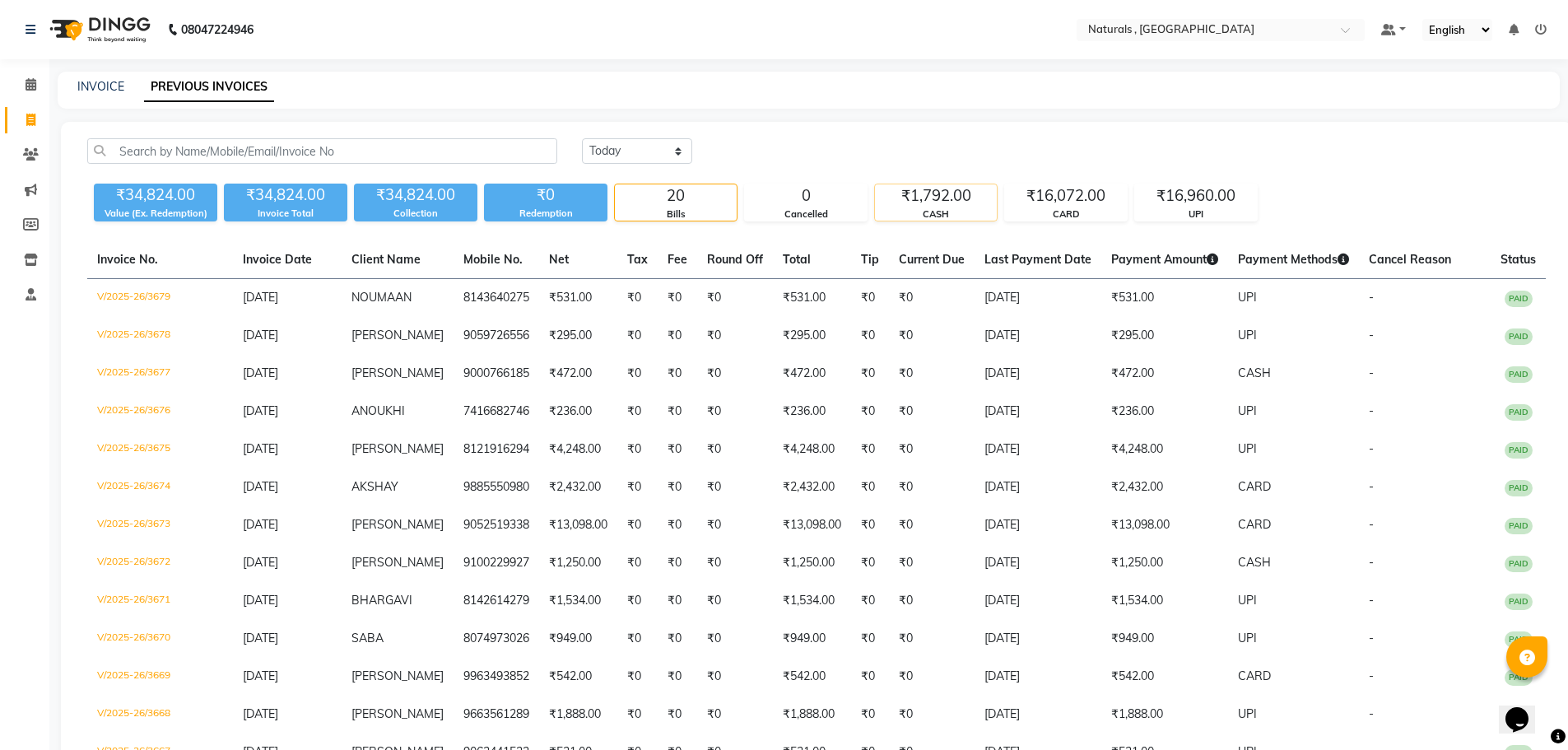
click at [955, 207] on div "CASH" at bounding box center [936, 214] width 122 height 14
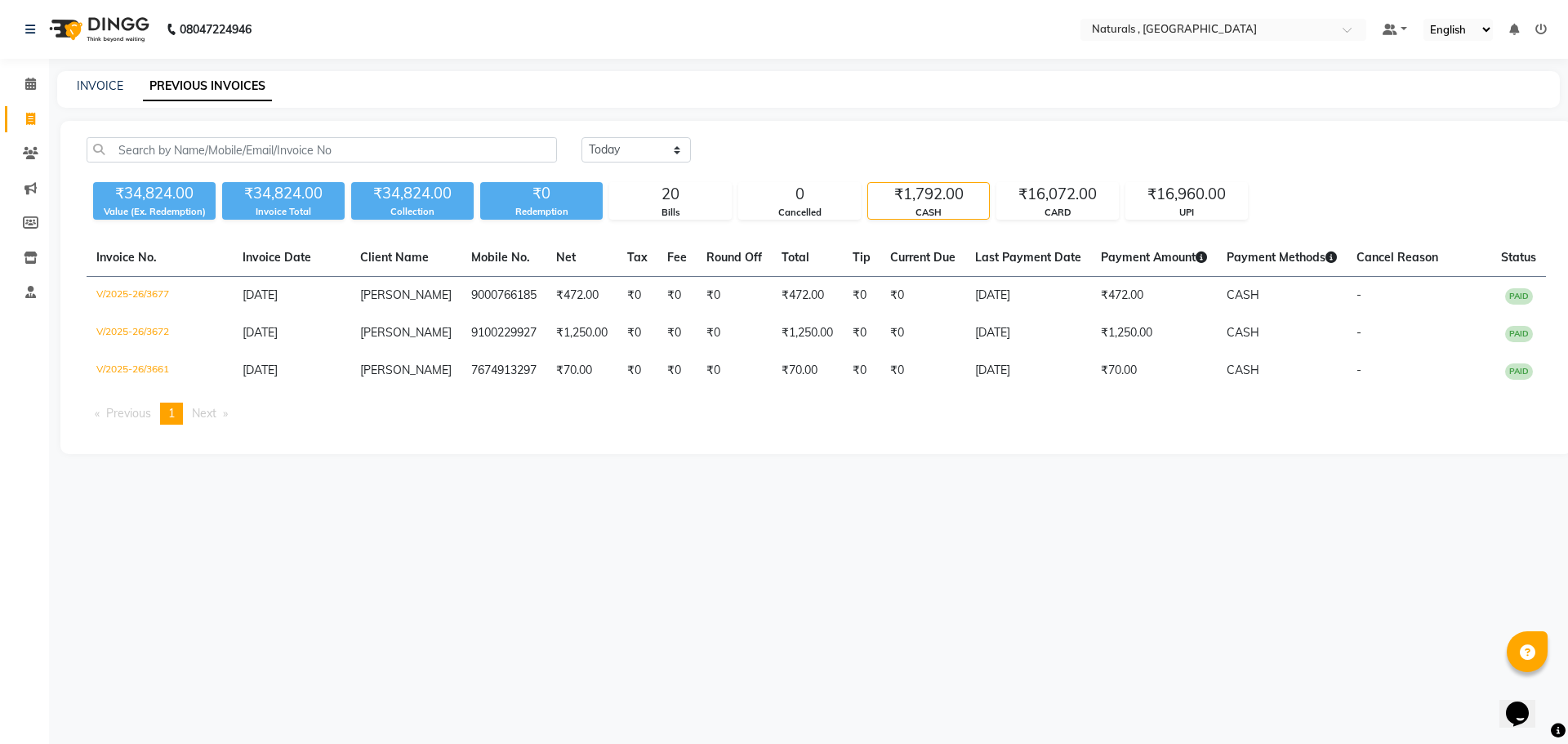
click at [747, 542] on div "08047224946 Select Location × Naturals , Vijay Nagar Colony Default Panel My Pa…" at bounding box center [784, 372] width 1568 height 744
click at [664, 142] on select "Today Yesterday Custom Range" at bounding box center [637, 150] width 109 height 25
select select "range"
click at [582, 137] on select "Today Yesterday Custom Range" at bounding box center [637, 150] width 109 height 25
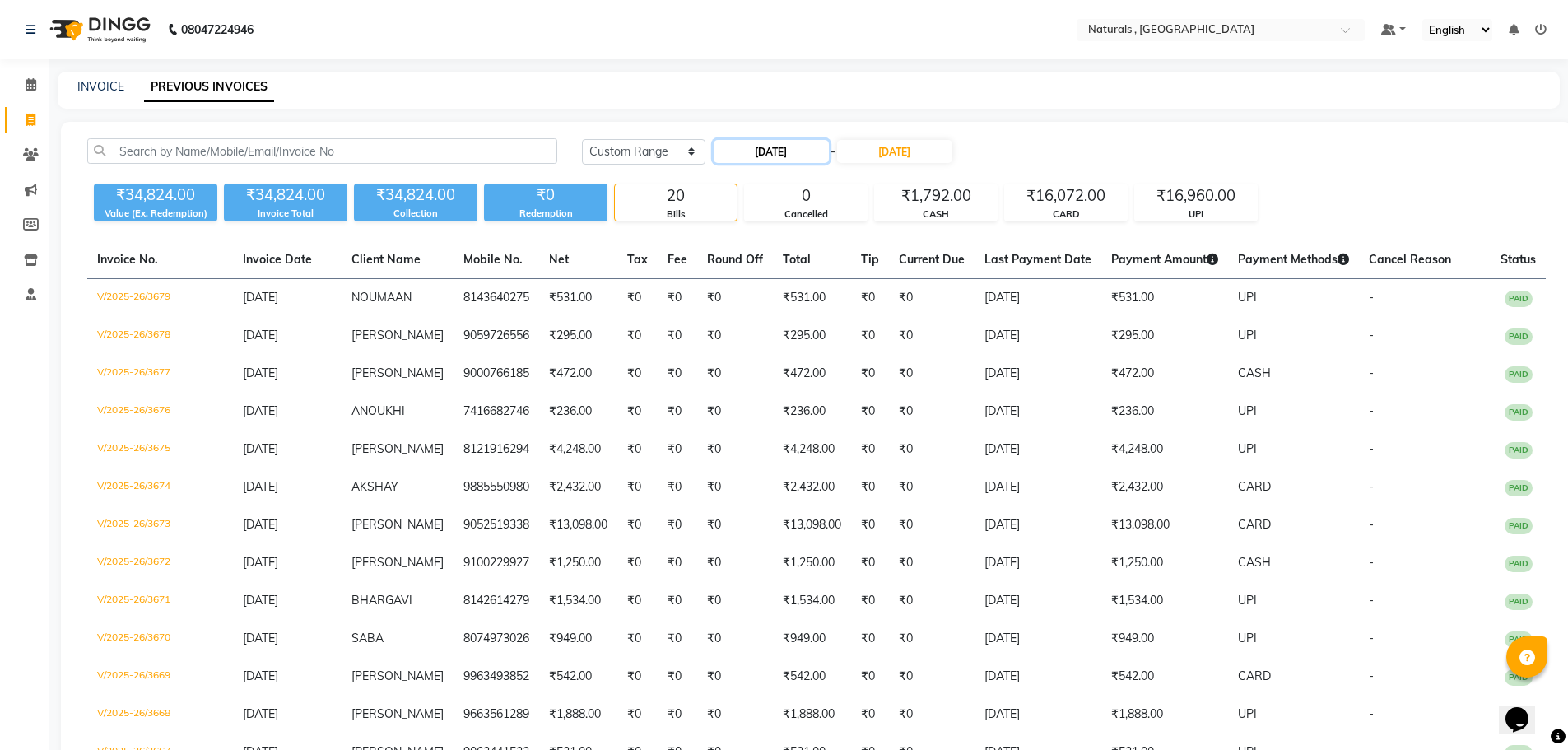
click at [795, 152] on input "[DATE]" at bounding box center [771, 151] width 115 height 23
select select "9"
select select "2025"
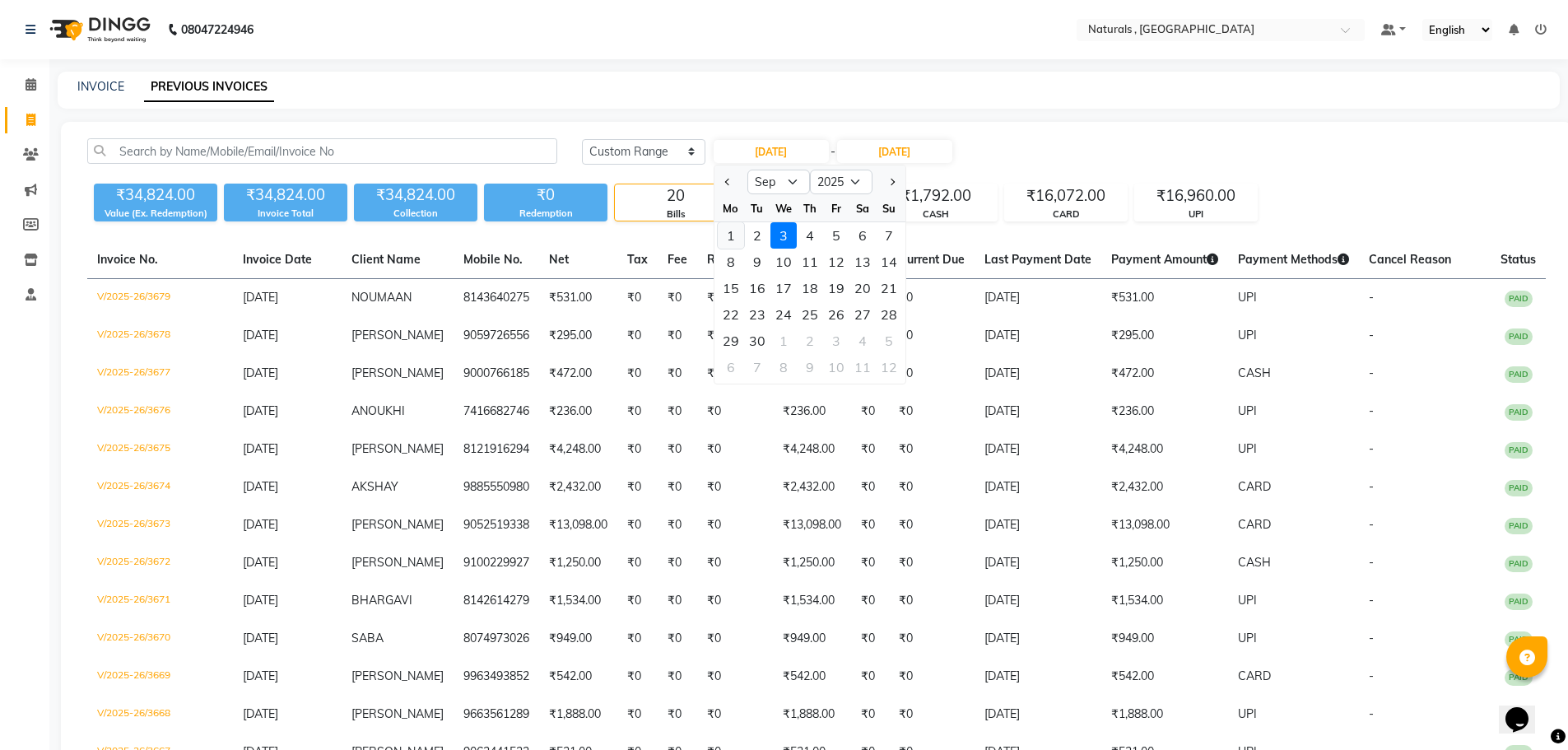
click at [730, 244] on div "1" at bounding box center [731, 235] width 26 height 26
type input "01-09-2025"
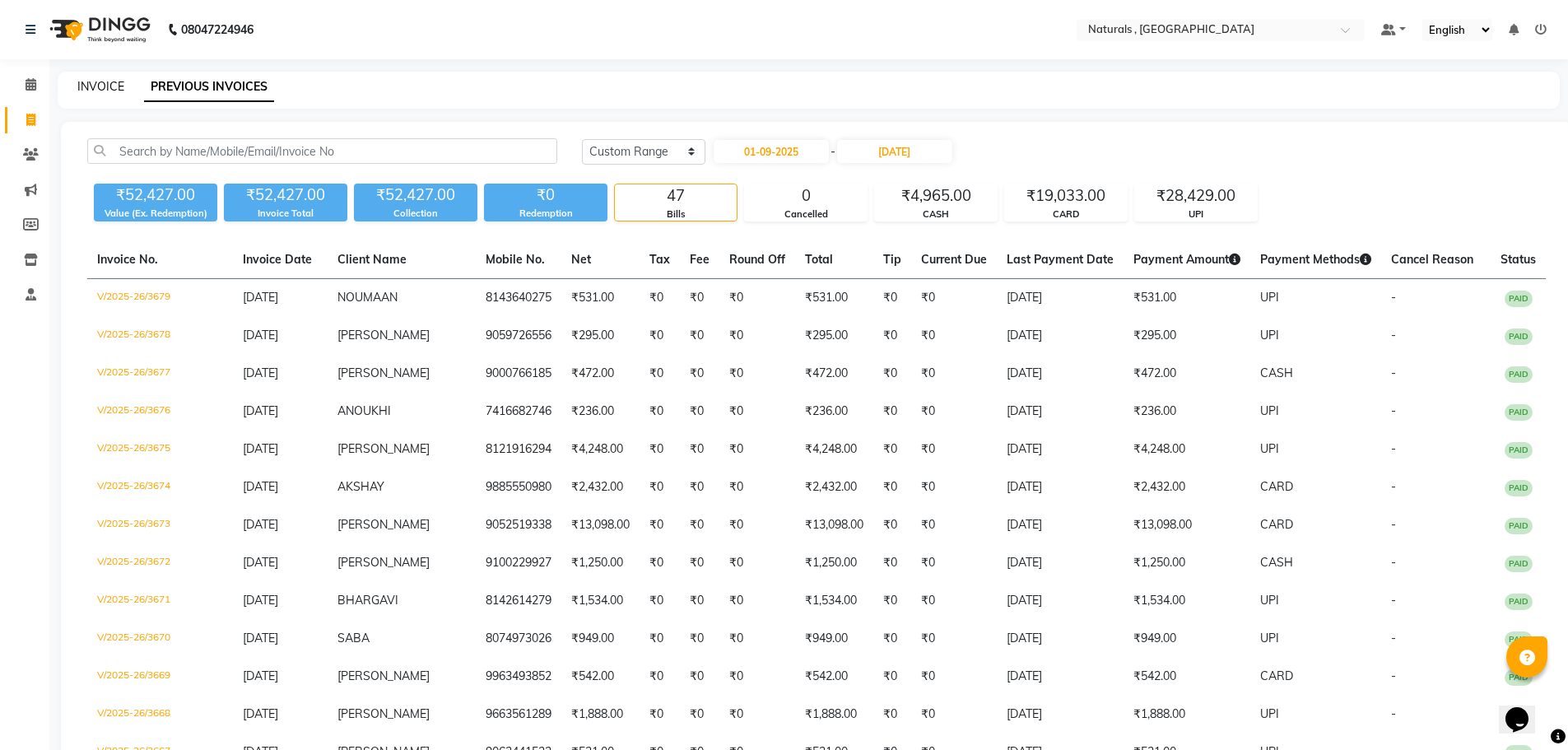
click at [103, 83] on link "INVOICE" at bounding box center [100, 86] width 47 height 14
select select "service"
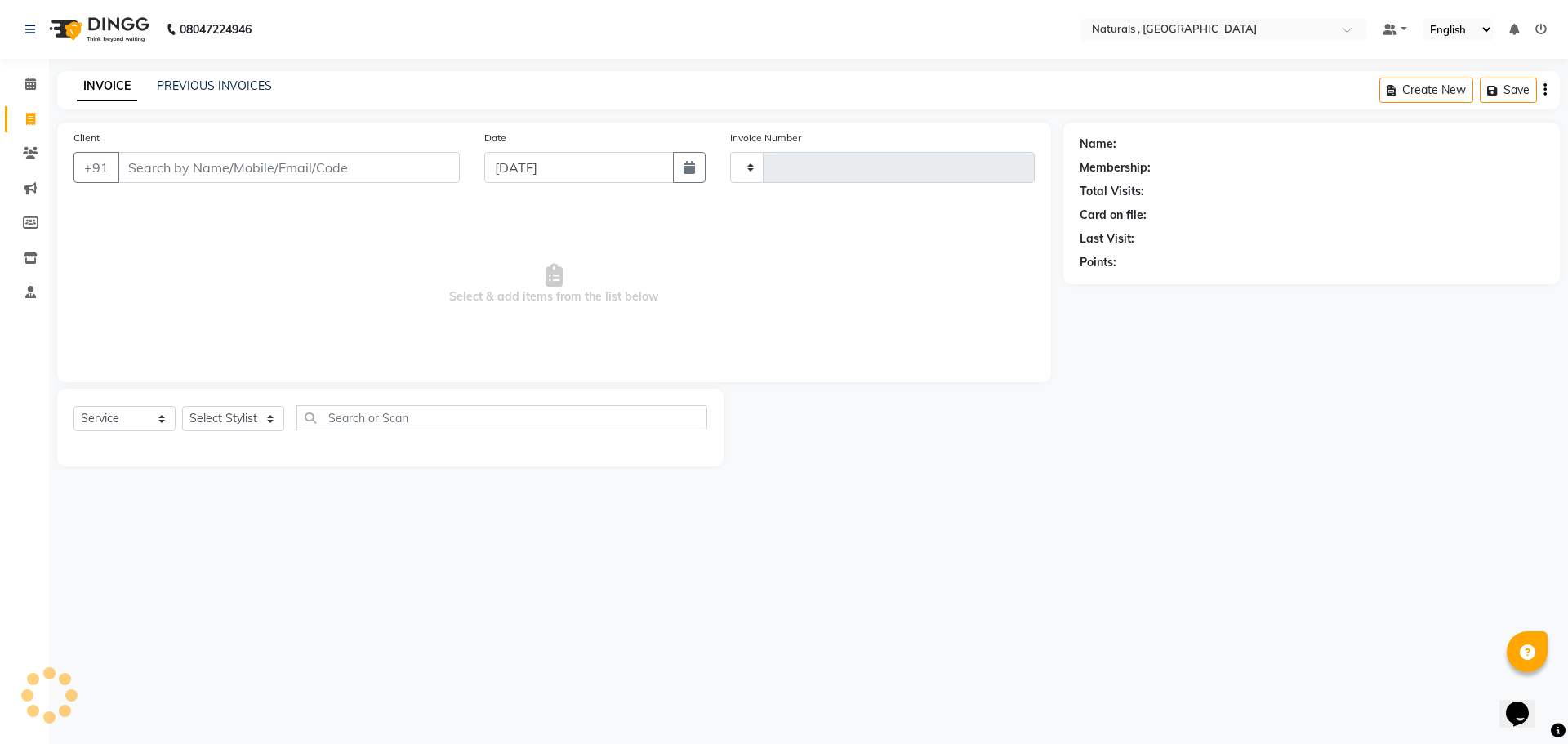
type input "3680"
select select "5818"
click at [245, 80] on link "PREVIOUS INVOICES" at bounding box center [214, 85] width 115 height 14
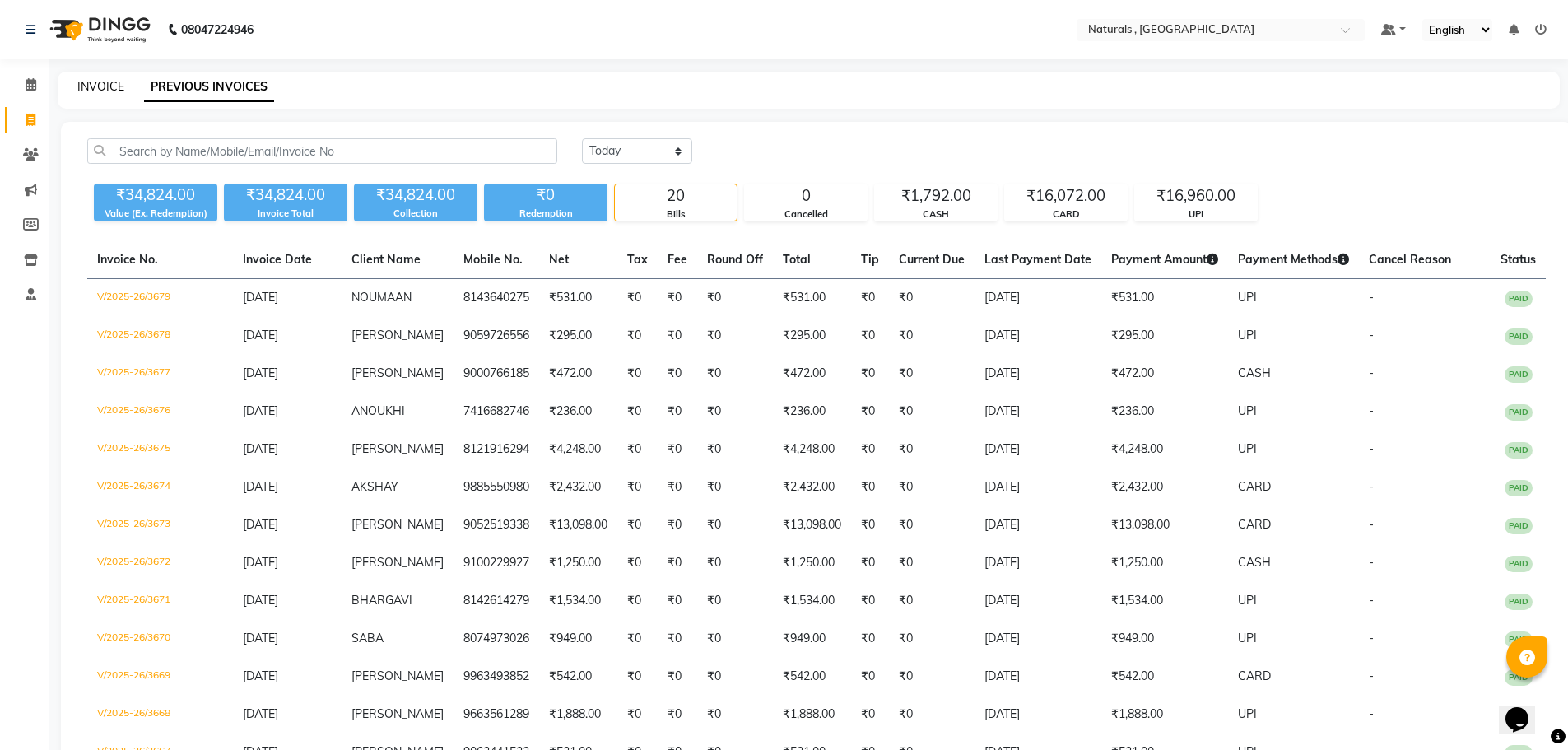
click at [93, 88] on link "INVOICE" at bounding box center [100, 86] width 47 height 14
select select "service"
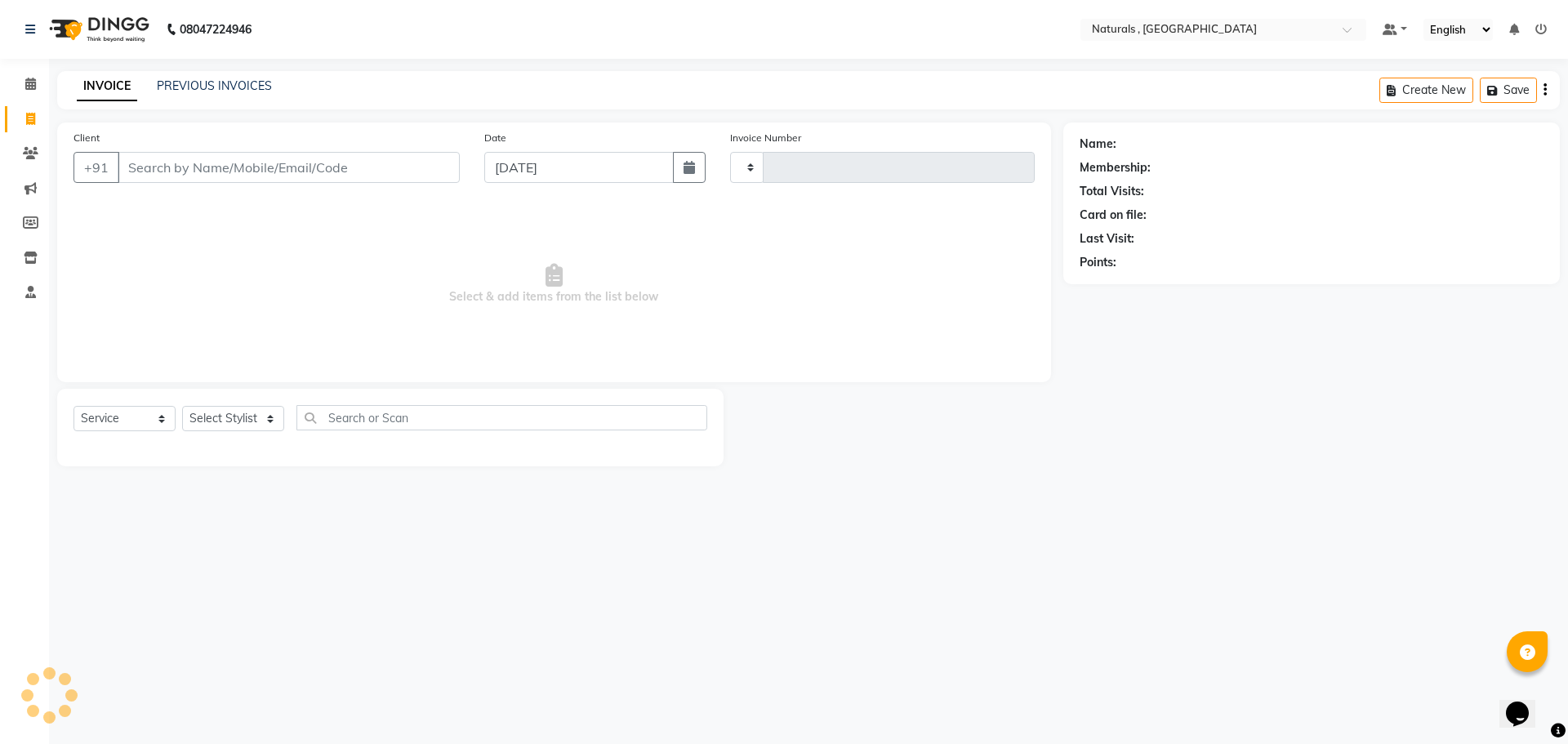
type input "3680"
select select "5818"
click at [220, 84] on link "PREVIOUS INVOICES" at bounding box center [214, 85] width 115 height 14
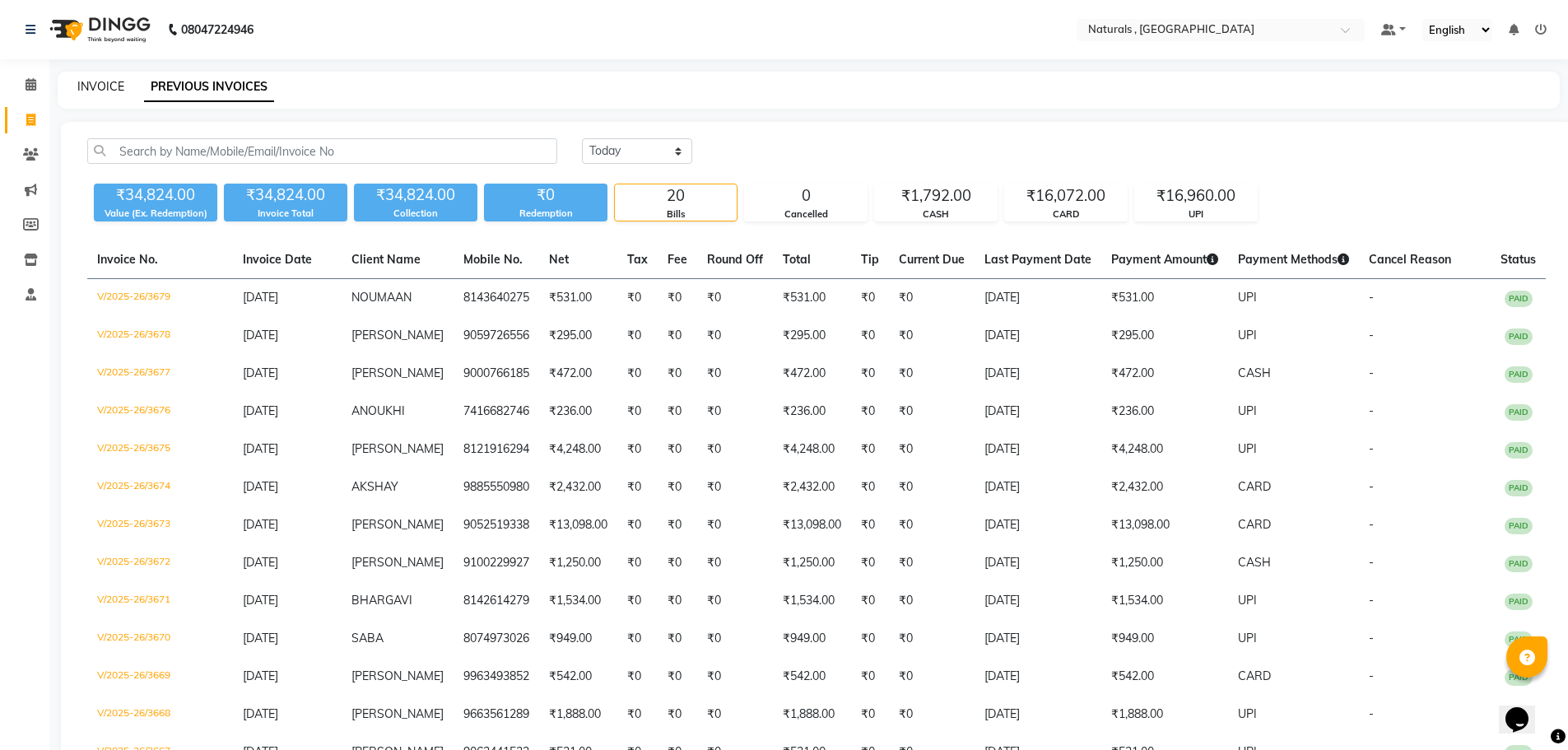
click at [106, 82] on link "INVOICE" at bounding box center [100, 86] width 47 height 14
select select "service"
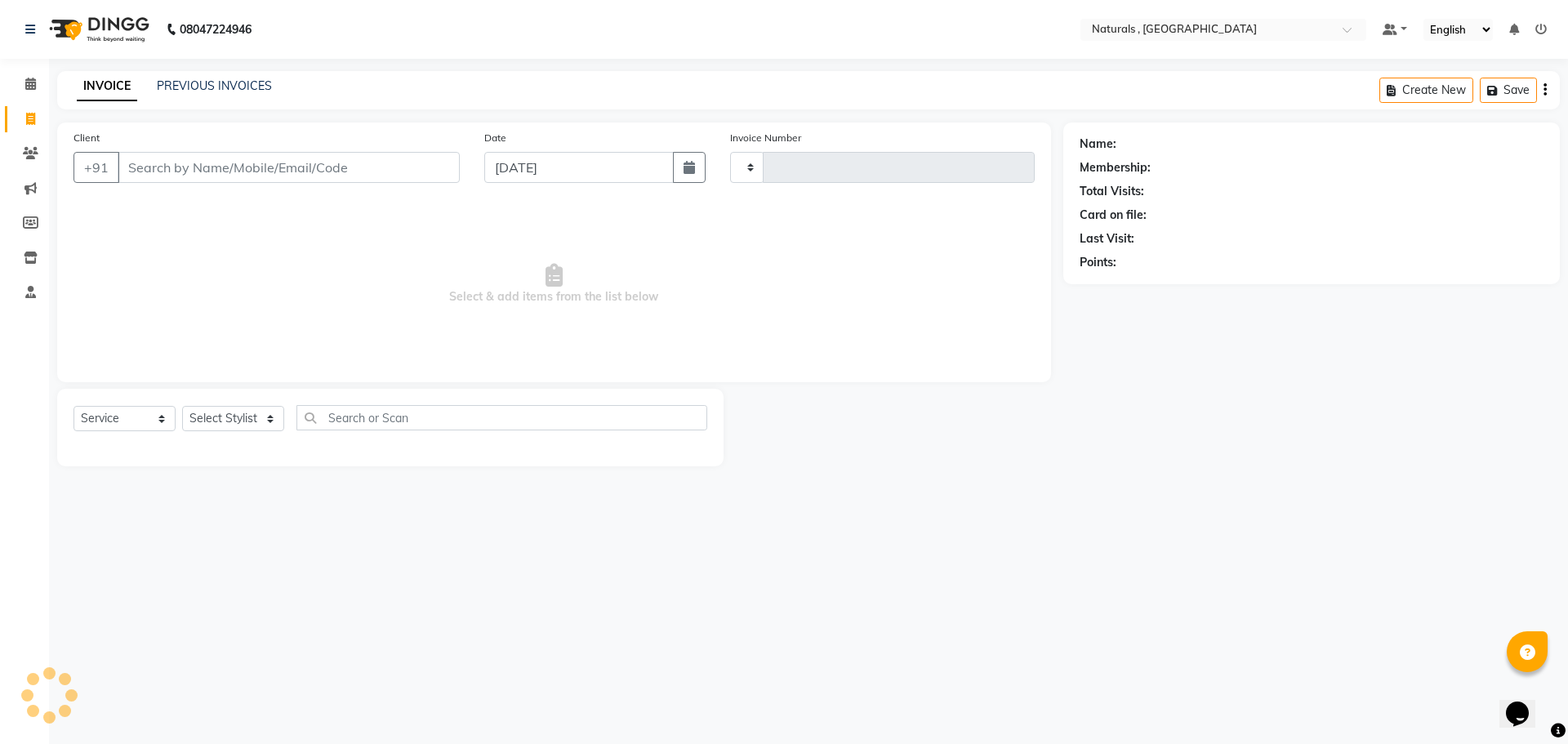
type input "3680"
select select "5818"
click at [258, 166] on input "Client" at bounding box center [289, 167] width 342 height 31
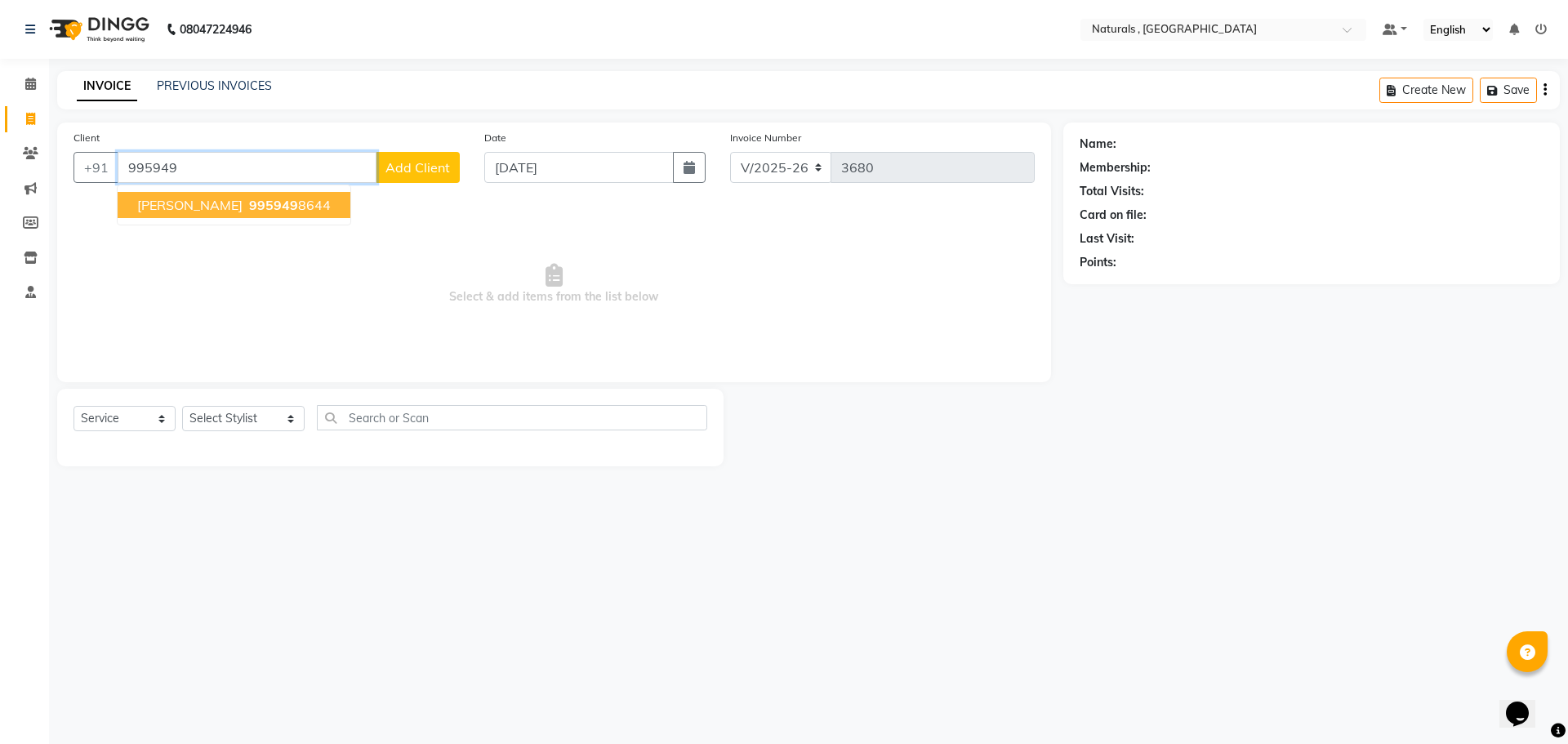
click at [246, 210] on ngb-highlight "995949 8644" at bounding box center [288, 205] width 85 height 16
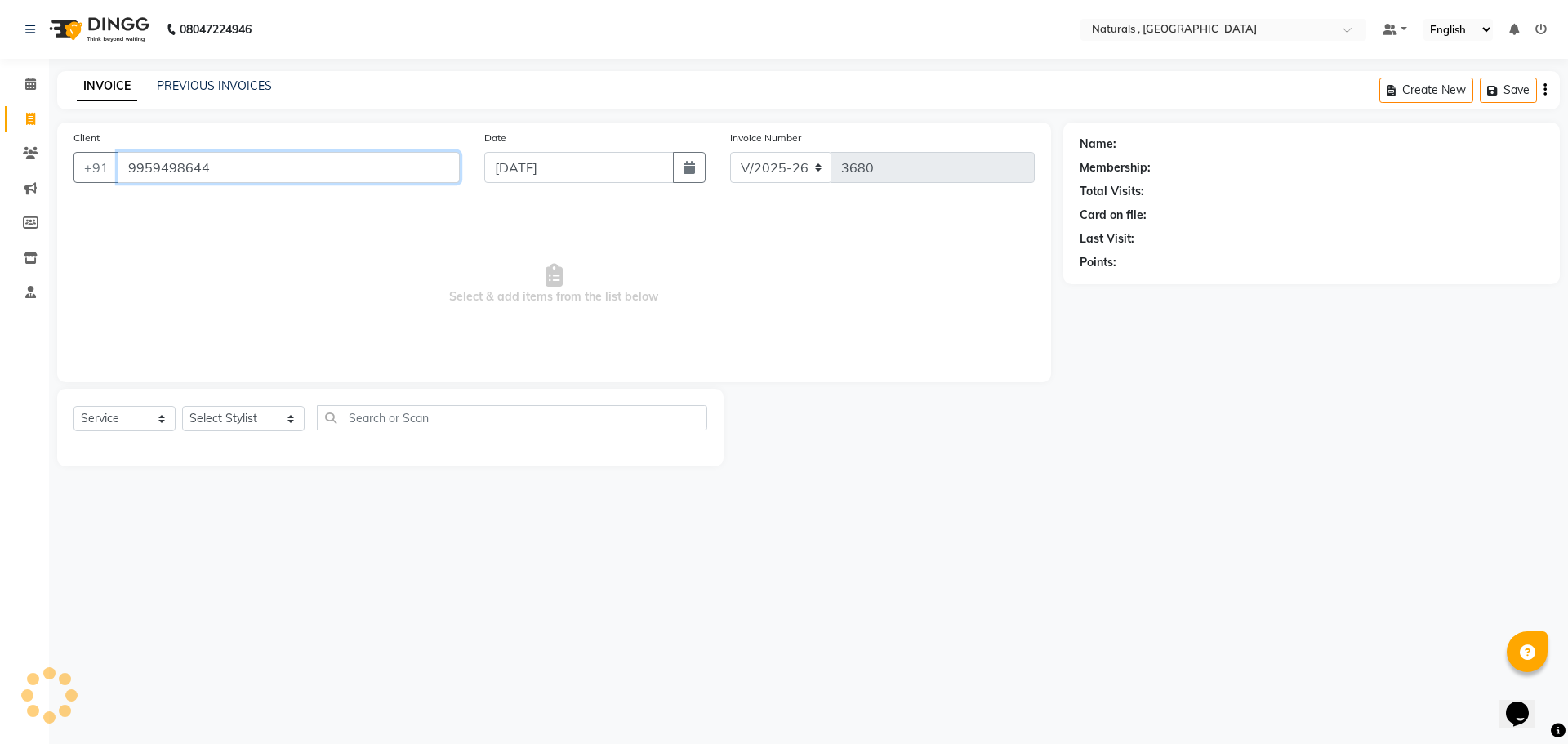
type input "9959498644"
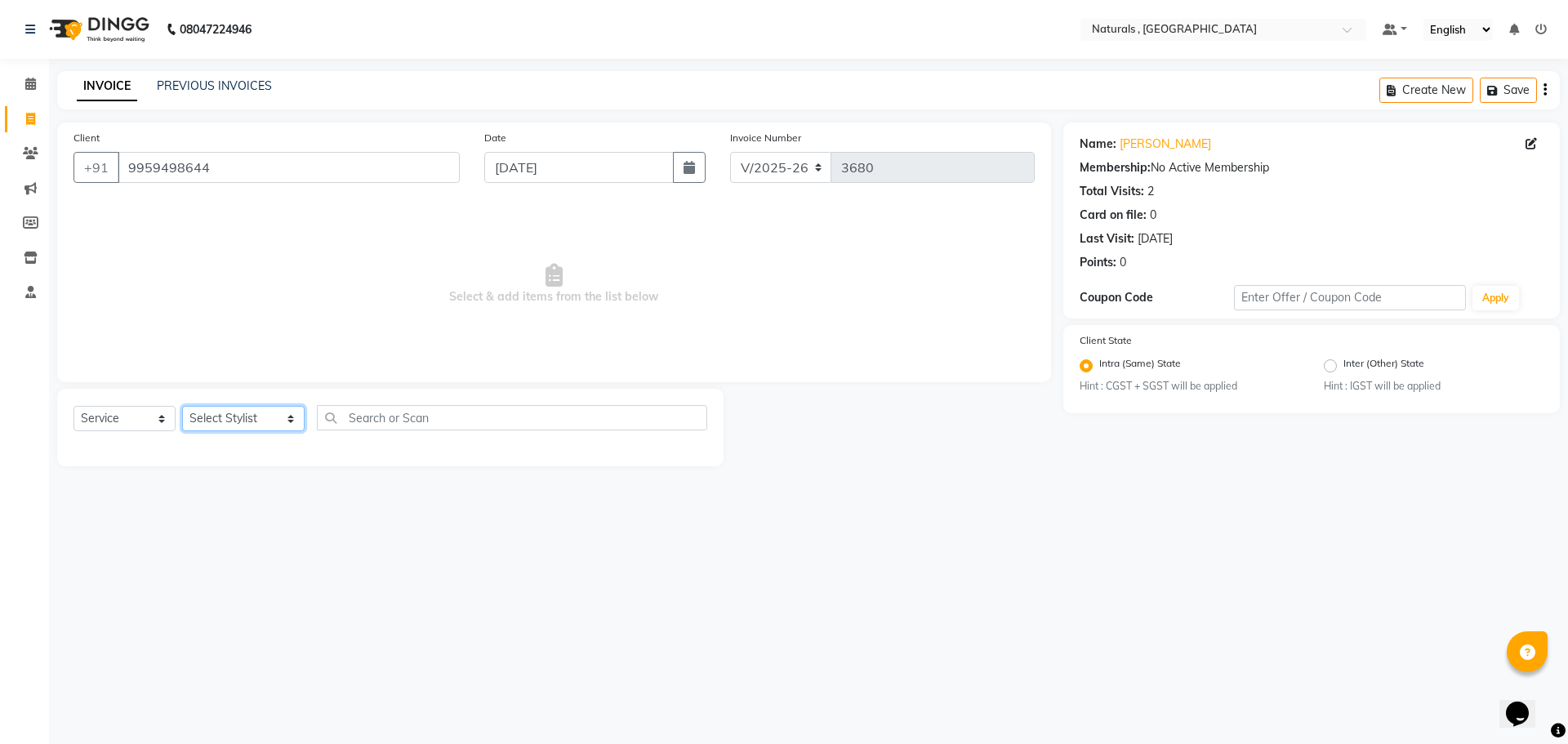
click at [282, 415] on select "Select Stylist ASFIYA (L-3) BHAGYA SHREE GM [PERSON_NAME] (L-2) [PERSON_NAME] (…" at bounding box center [243, 418] width 122 height 25
select select "57907"
click at [182, 406] on select "Select Stylist ASFIYA (L-3) BHAGYA SHREE GM [PERSON_NAME] (L-2) [PERSON_NAME] (…" at bounding box center [243, 418] width 122 height 25
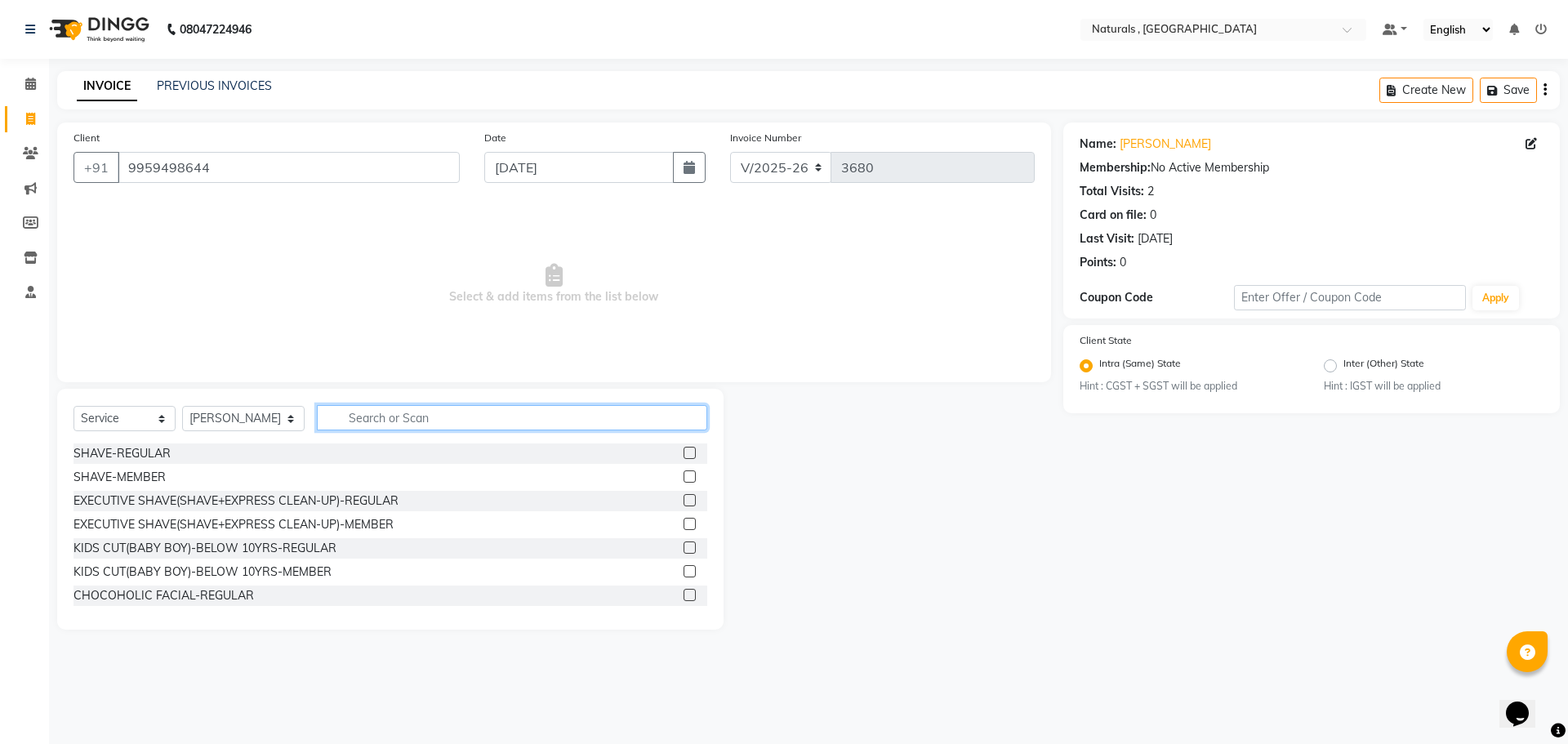
click at [451, 409] on input "text" at bounding box center [512, 417] width 392 height 25
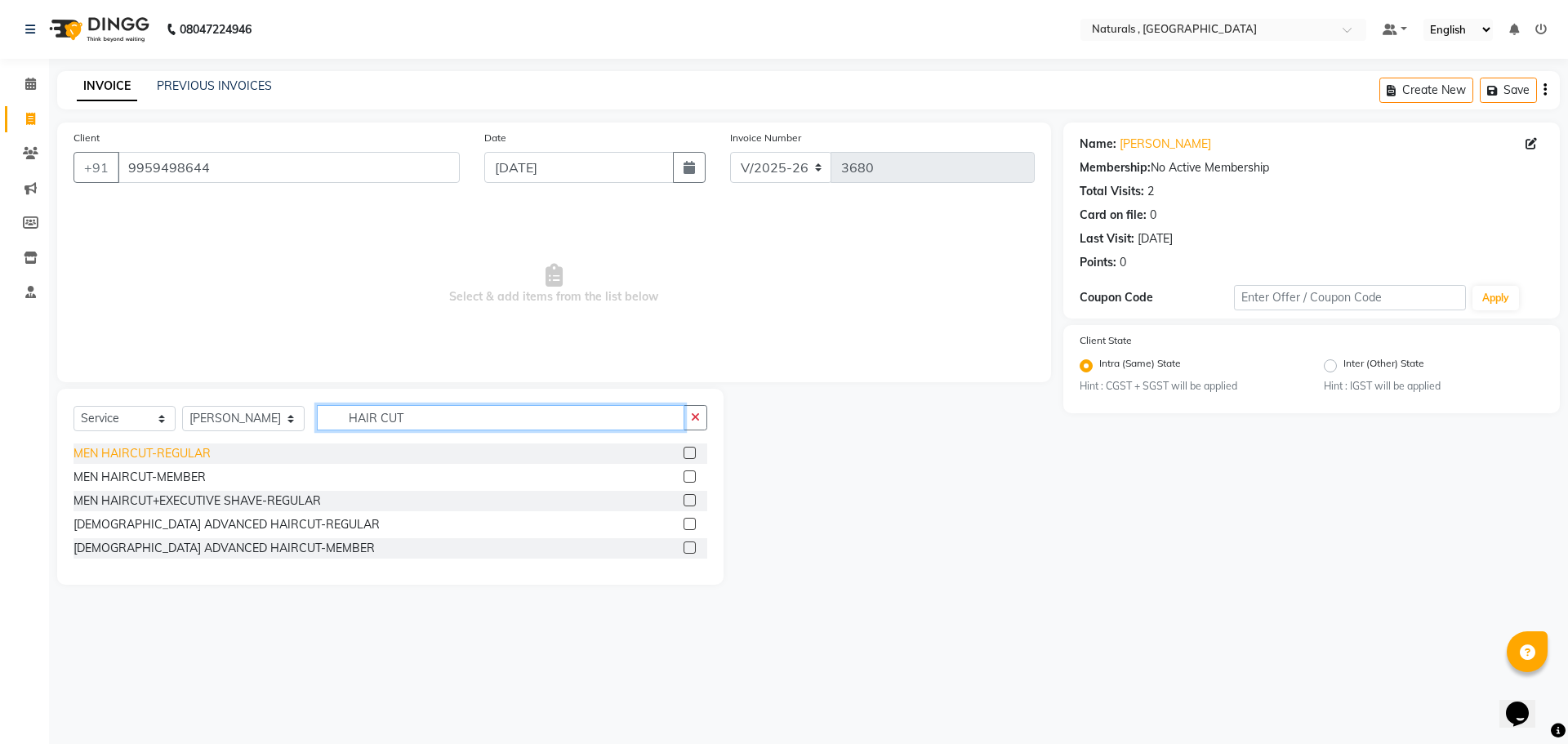
type input "HAIR CUT"
click at [112, 460] on div "MEN HAIRCUT-REGULAR" at bounding box center [141, 454] width 137 height 17
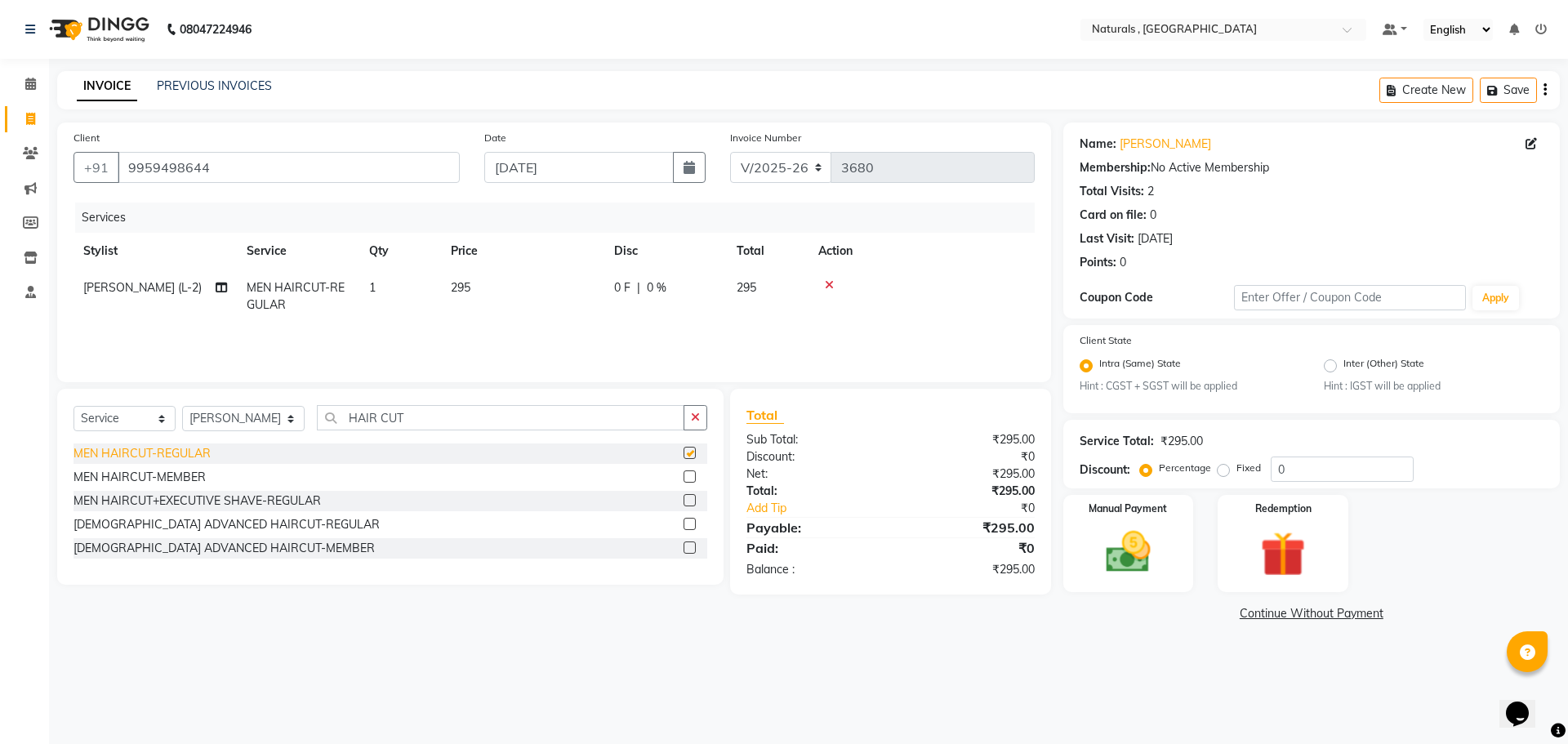
checkbox input "false"
click at [1133, 548] on img at bounding box center [1128, 553] width 76 height 54
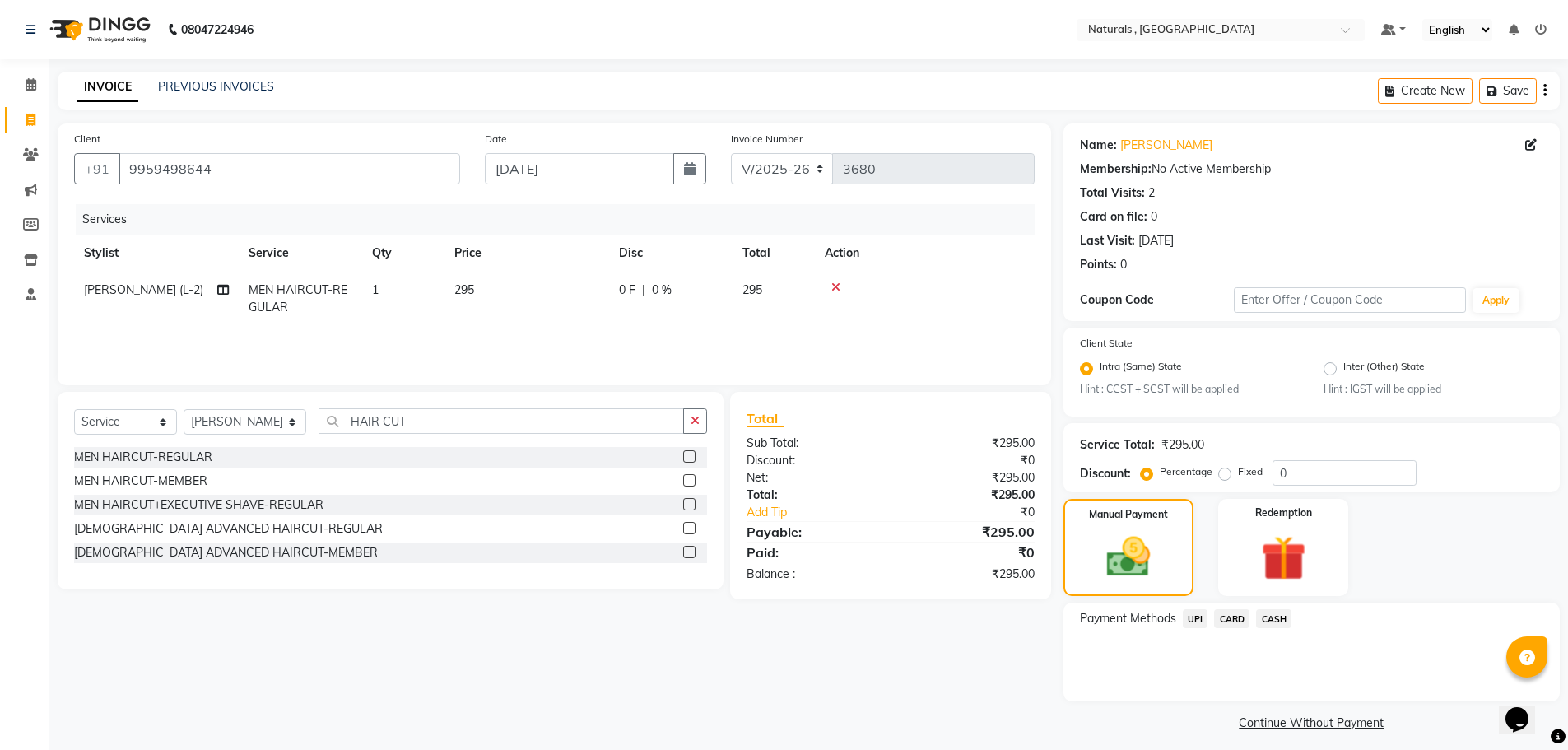
click at [1189, 618] on span "UPI" at bounding box center [1196, 618] width 25 height 19
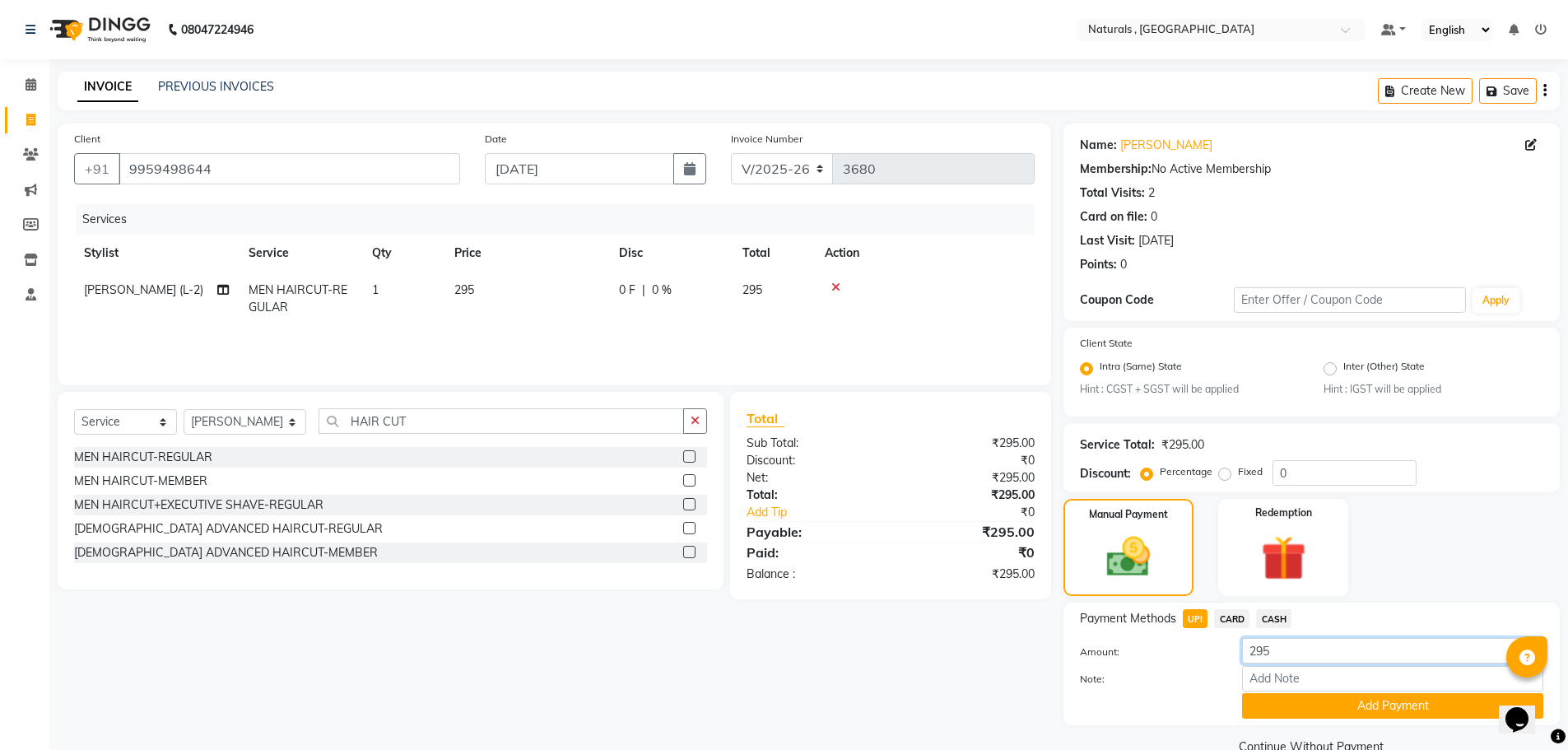
click at [1297, 657] on input "295" at bounding box center [1392, 651] width 301 height 25
type input "2"
type input "95"
click at [1303, 705] on button "Add Payment" at bounding box center [1392, 706] width 301 height 25
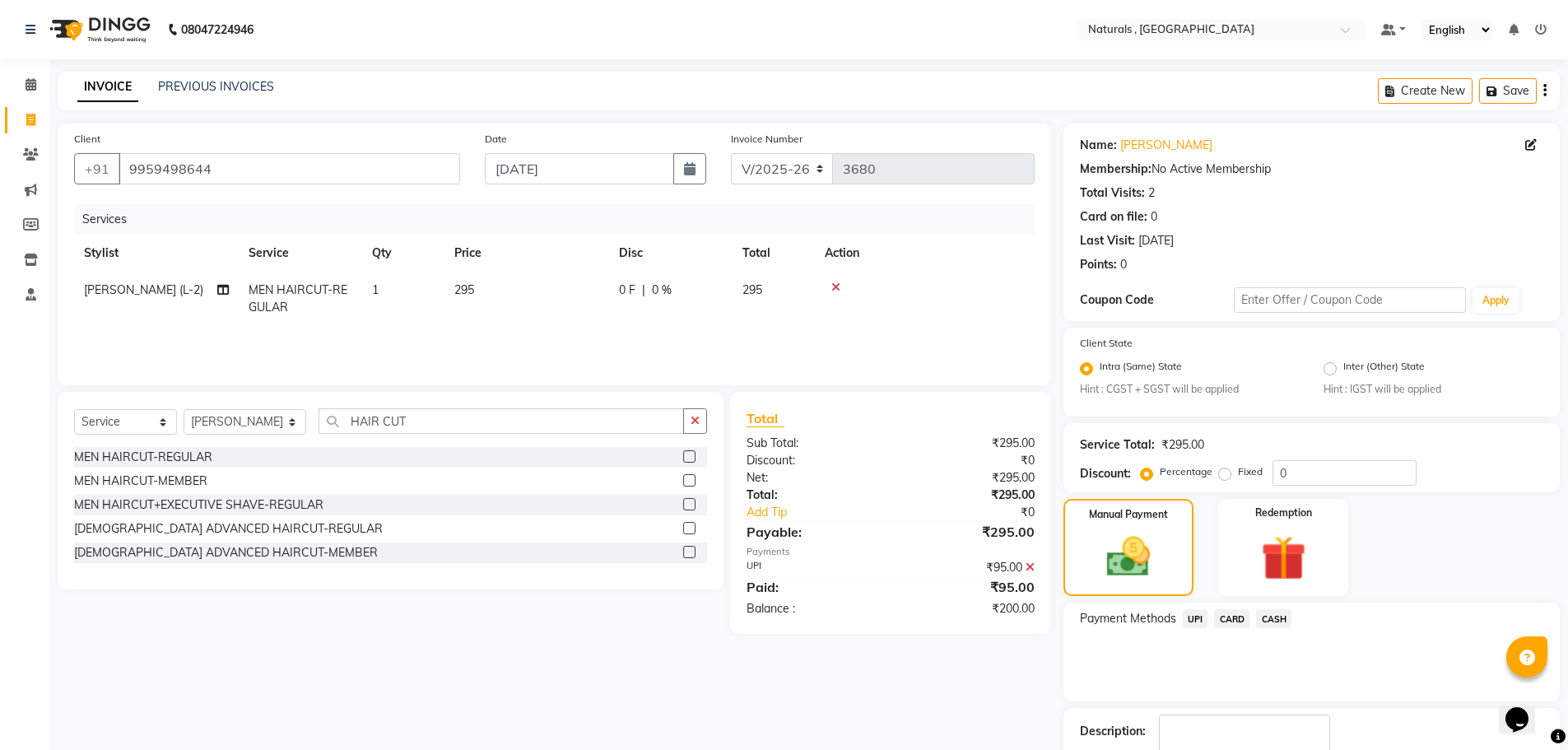
click at [1285, 616] on span "CASH" at bounding box center [1274, 618] width 36 height 19
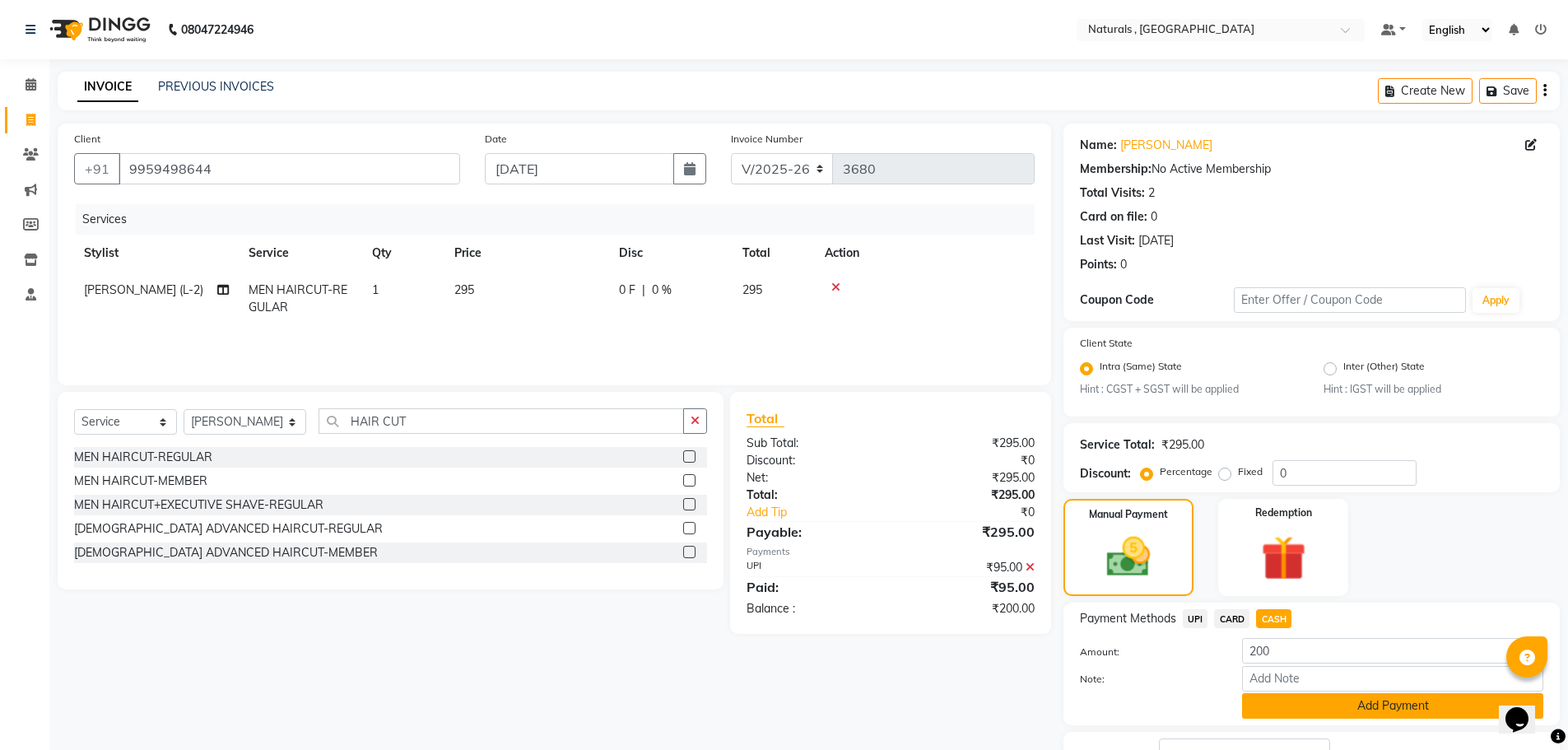
click at [1330, 709] on button "Add Payment" at bounding box center [1392, 706] width 301 height 25
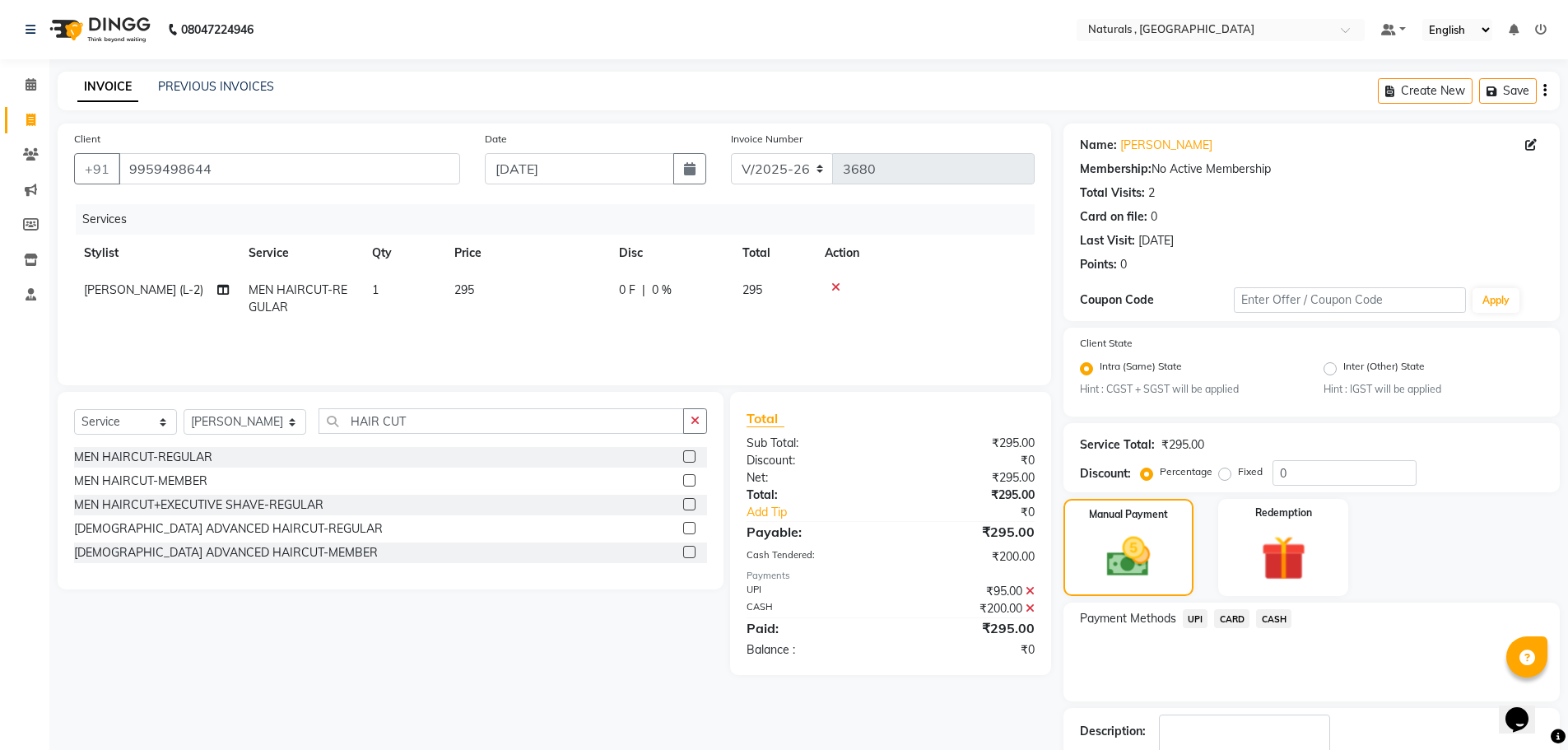
scroll to position [103, 0]
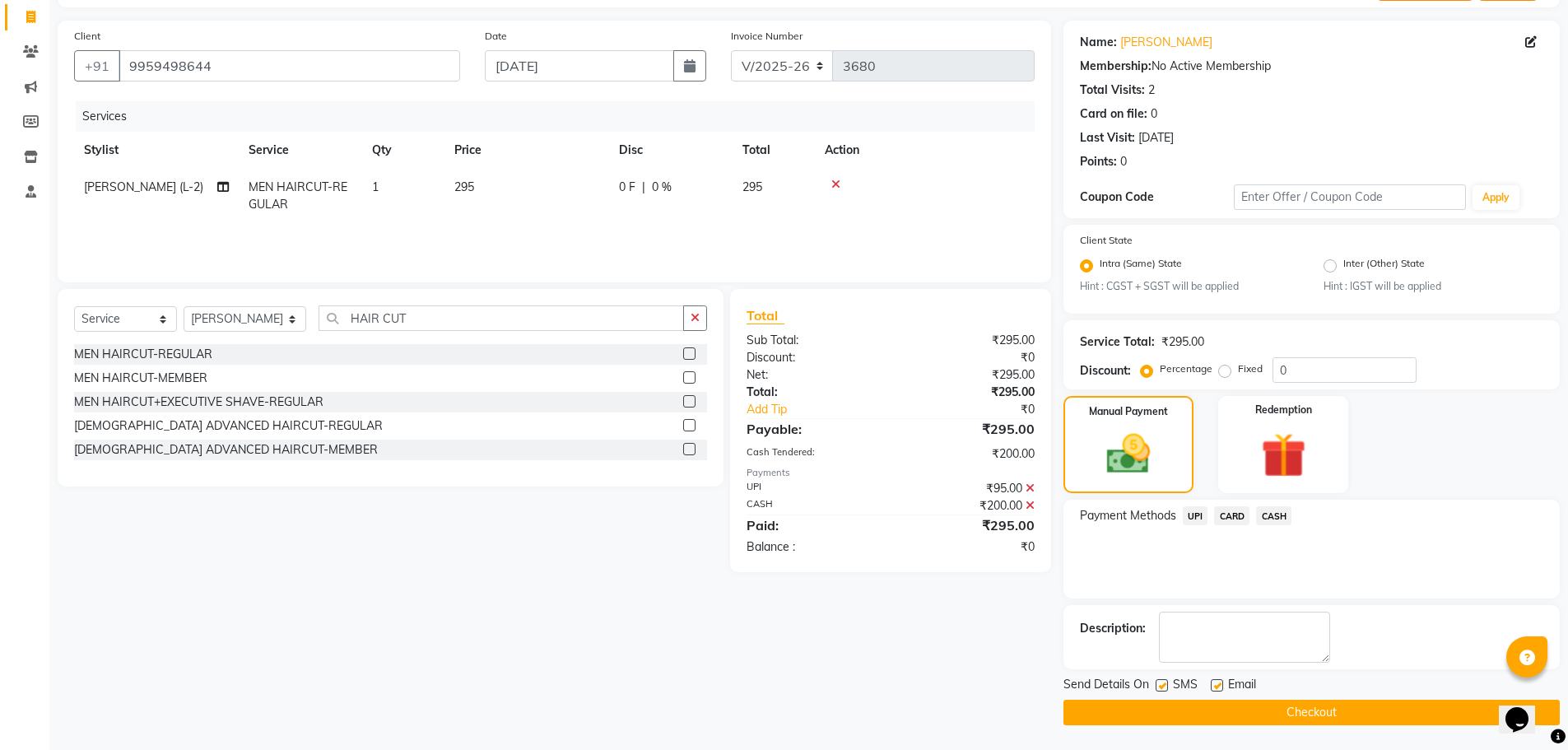
click at [1330, 709] on button "Checkout" at bounding box center [1311, 712] width 496 height 25
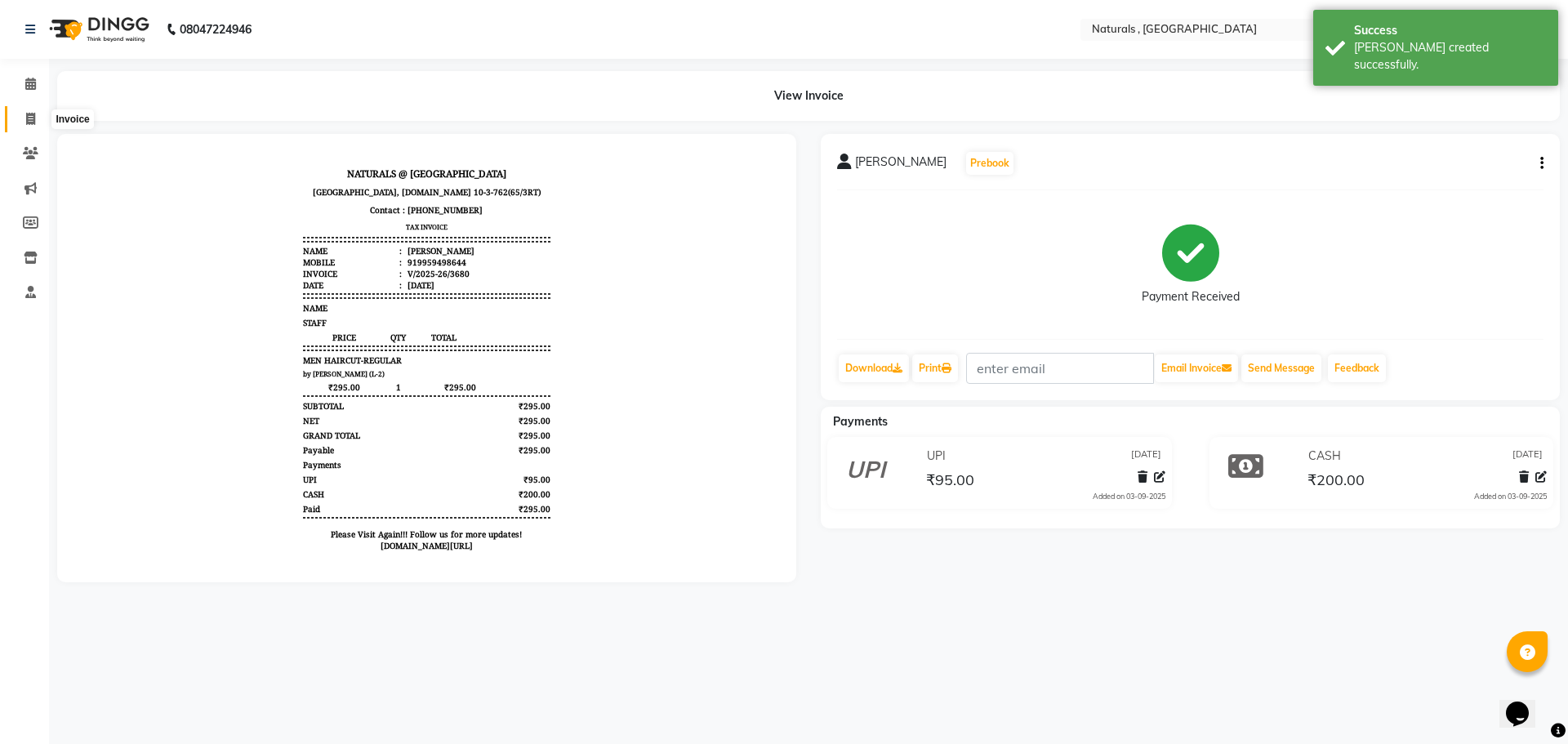
click at [24, 120] on span at bounding box center [30, 120] width 29 height 19
select select "service"
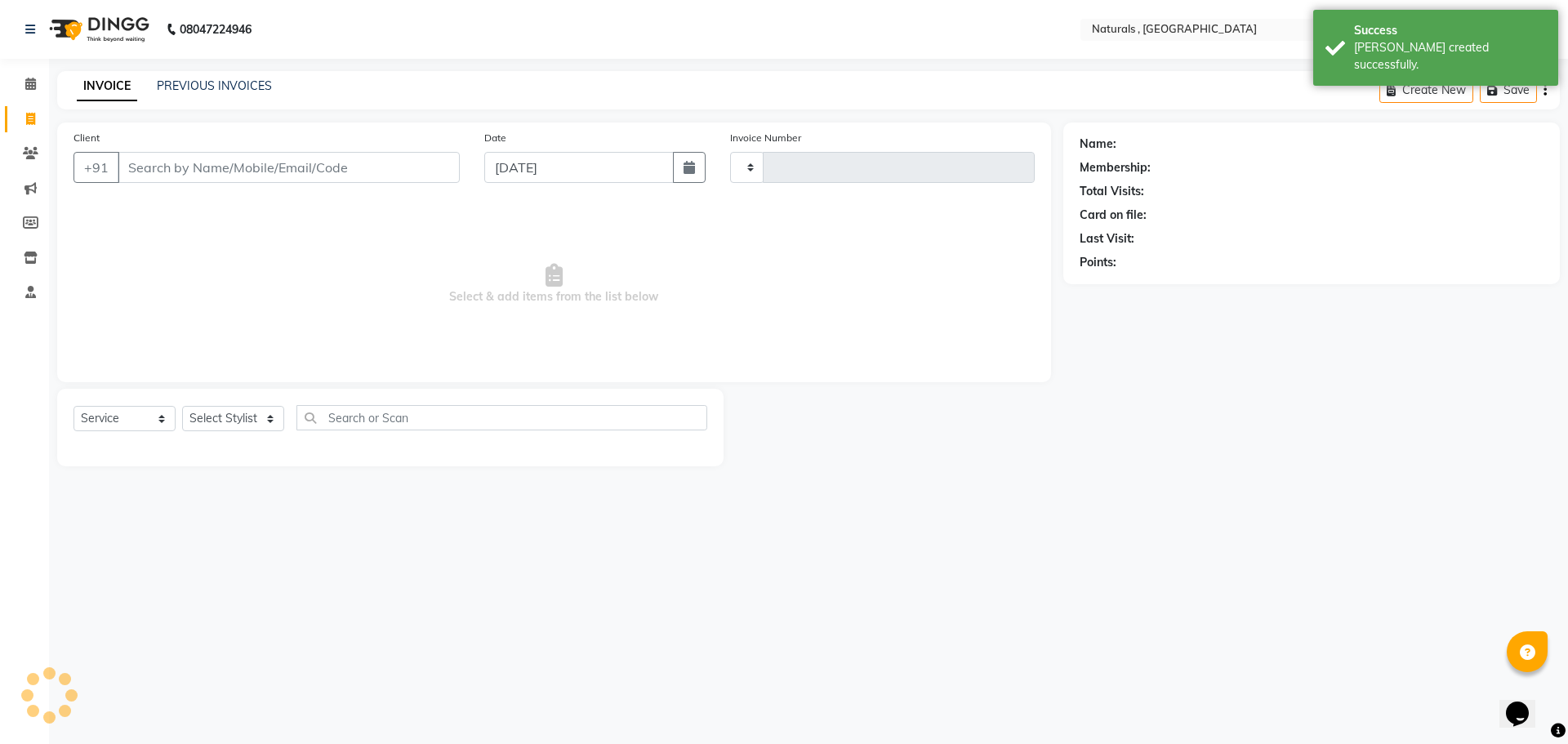
type input "3681"
select select "5818"
click at [253, 166] on input "Client" at bounding box center [289, 167] width 342 height 31
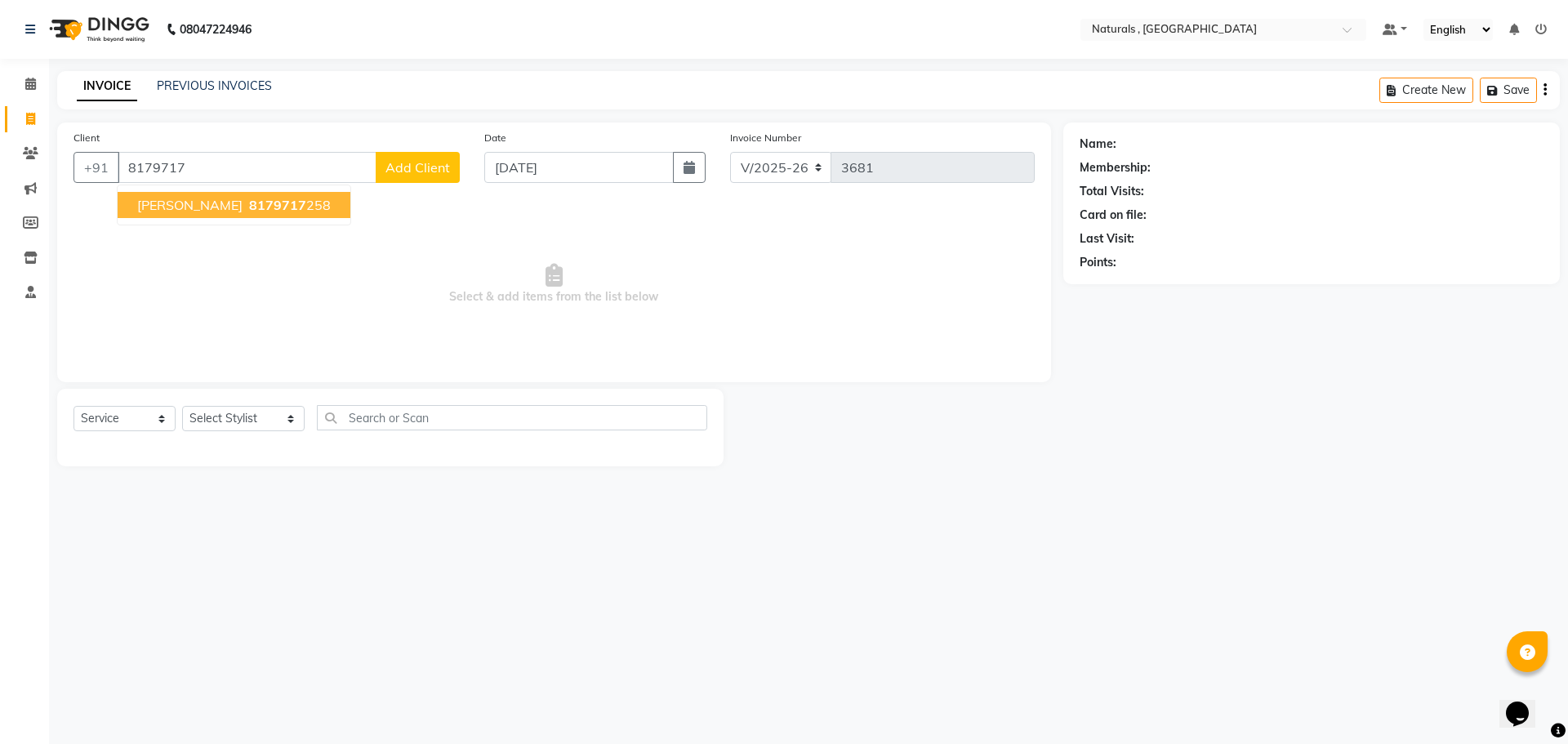
click at [249, 205] on span "8179717" at bounding box center [278, 205] width 57 height 16
type input "8179717258"
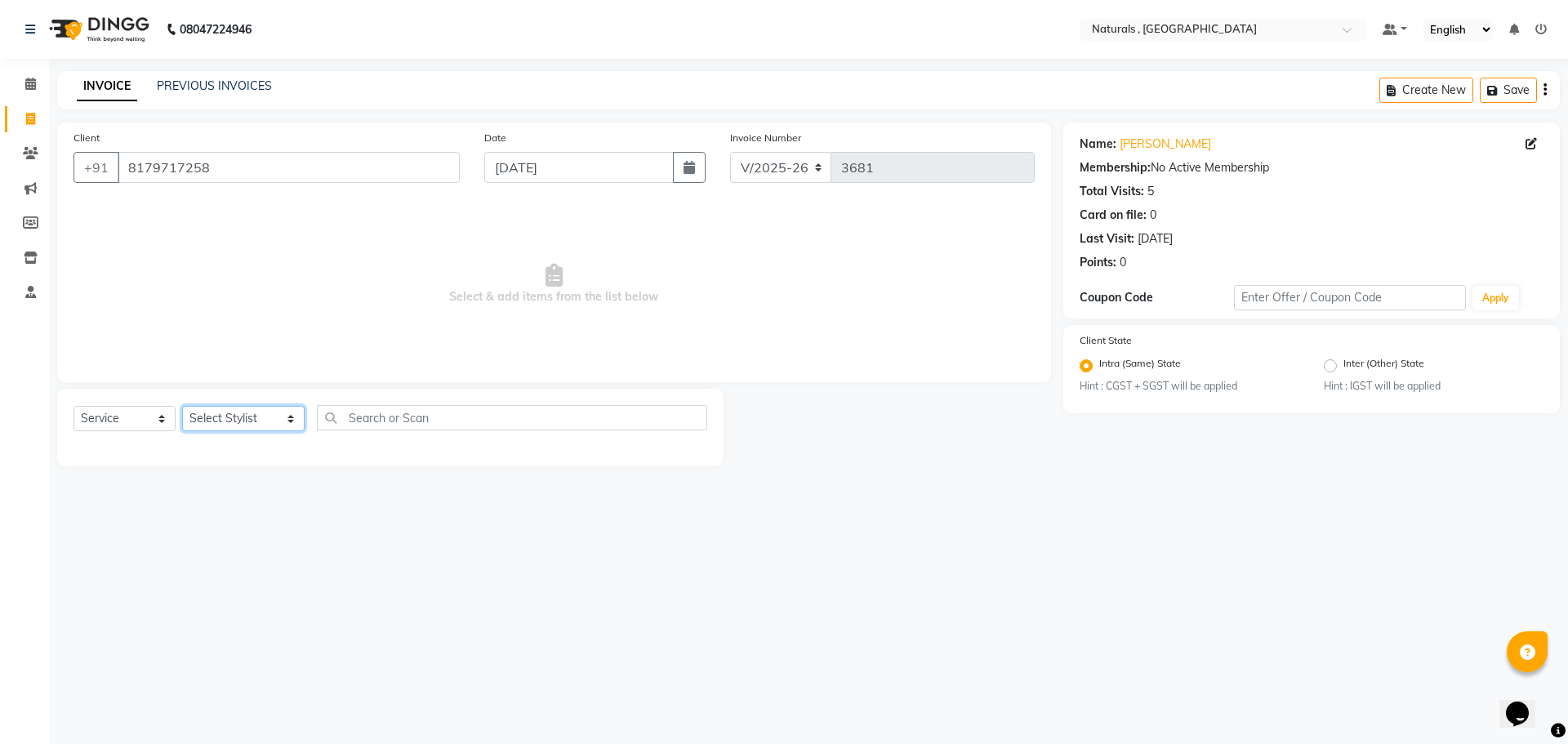
click at [262, 413] on select "Select Stylist ASFIYA (L-3) BHAGYA SHREE GM [PERSON_NAME] (L-2) [PERSON_NAME] (…" at bounding box center [243, 418] width 122 height 25
select select "40710"
click at [182, 406] on select "Select Stylist ASFIYA (L-3) BHAGYA SHREE GM [PERSON_NAME] (L-2) [PERSON_NAME] (…" at bounding box center [243, 418] width 122 height 25
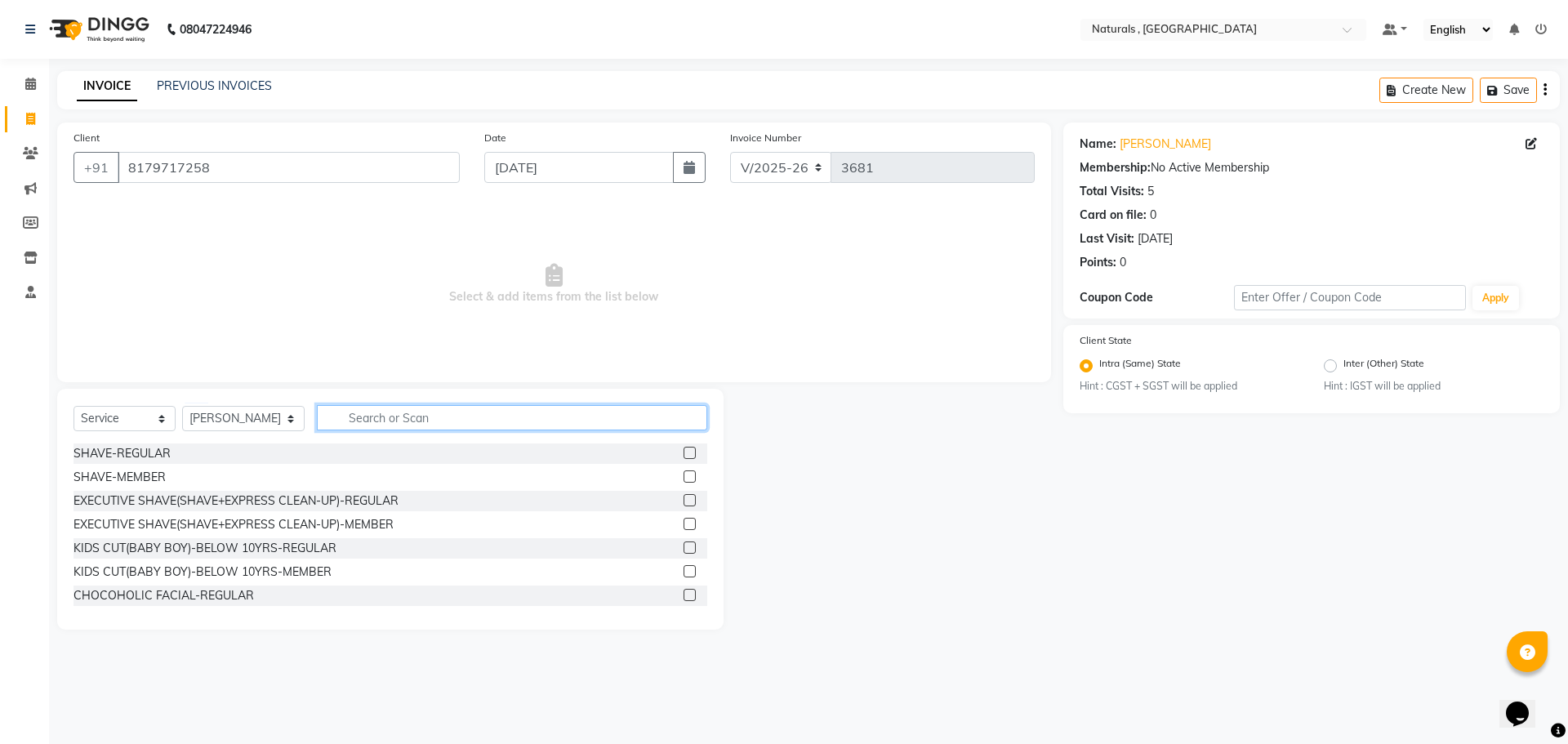
click at [433, 416] on input "text" at bounding box center [512, 417] width 392 height 25
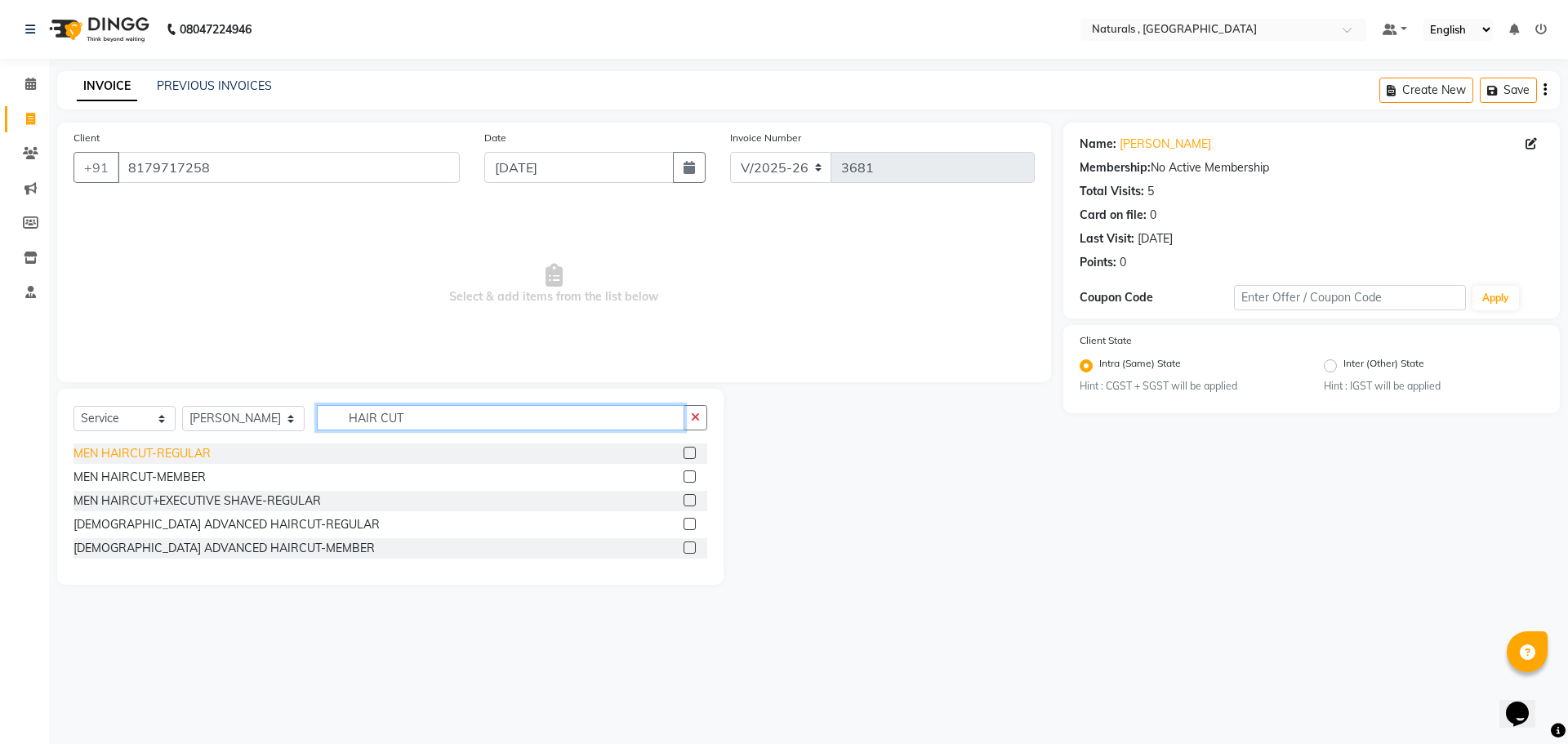
type input "HAIR CUT"
click at [171, 454] on div "MEN HAIRCUT-REGULAR" at bounding box center [141, 454] width 137 height 17
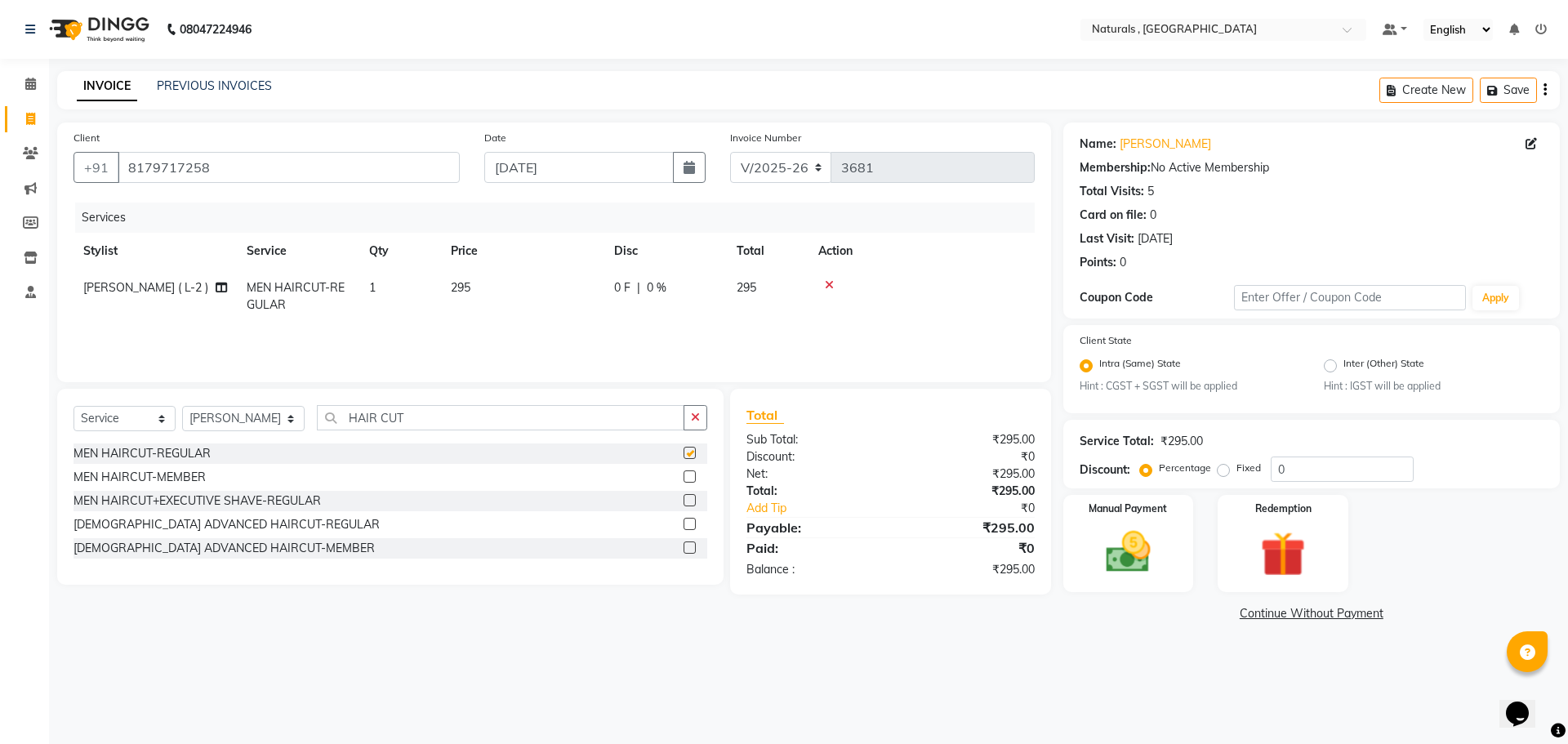
checkbox input "false"
click at [1151, 556] on img at bounding box center [1128, 553] width 76 height 54
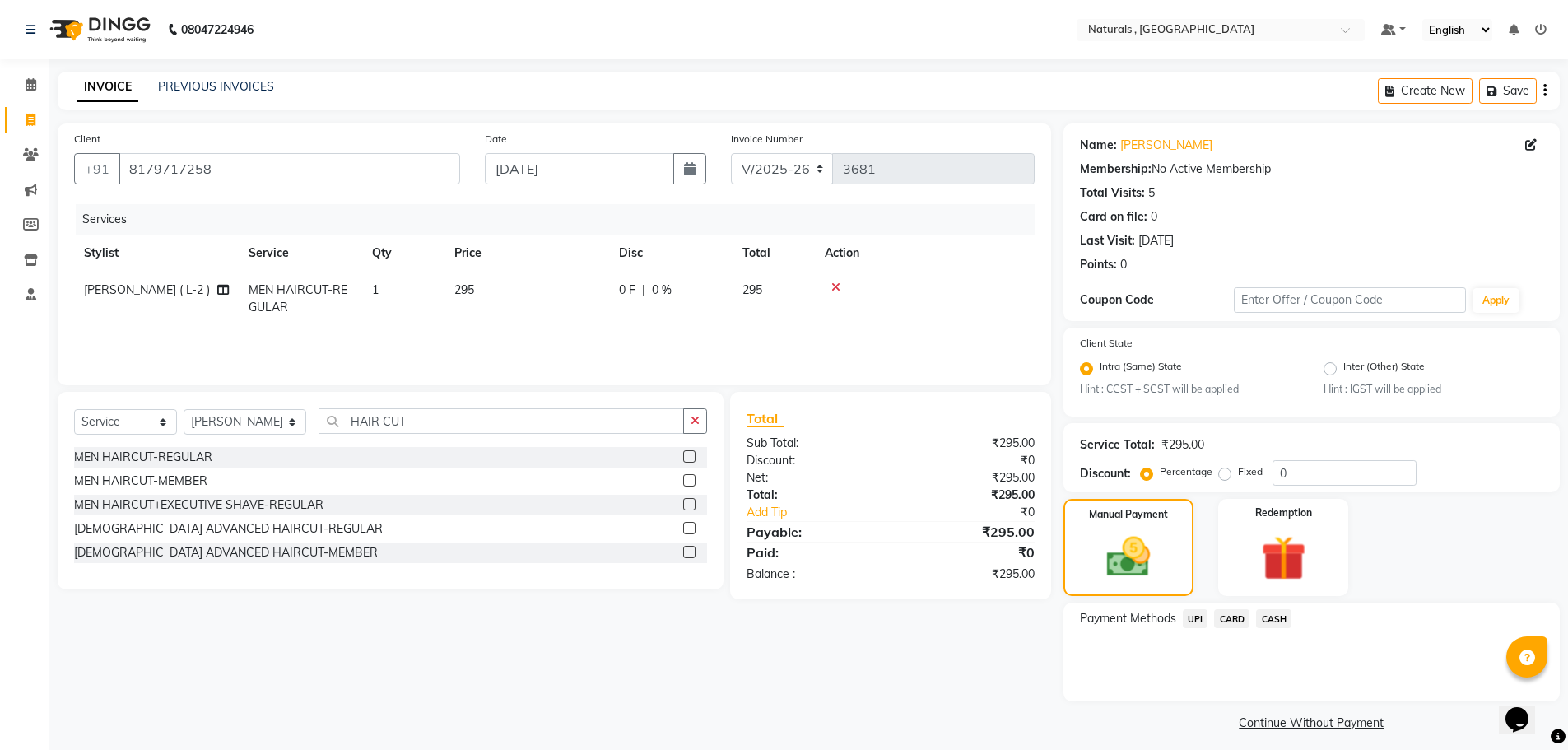
click at [1197, 615] on span "UPI" at bounding box center [1196, 618] width 25 height 19
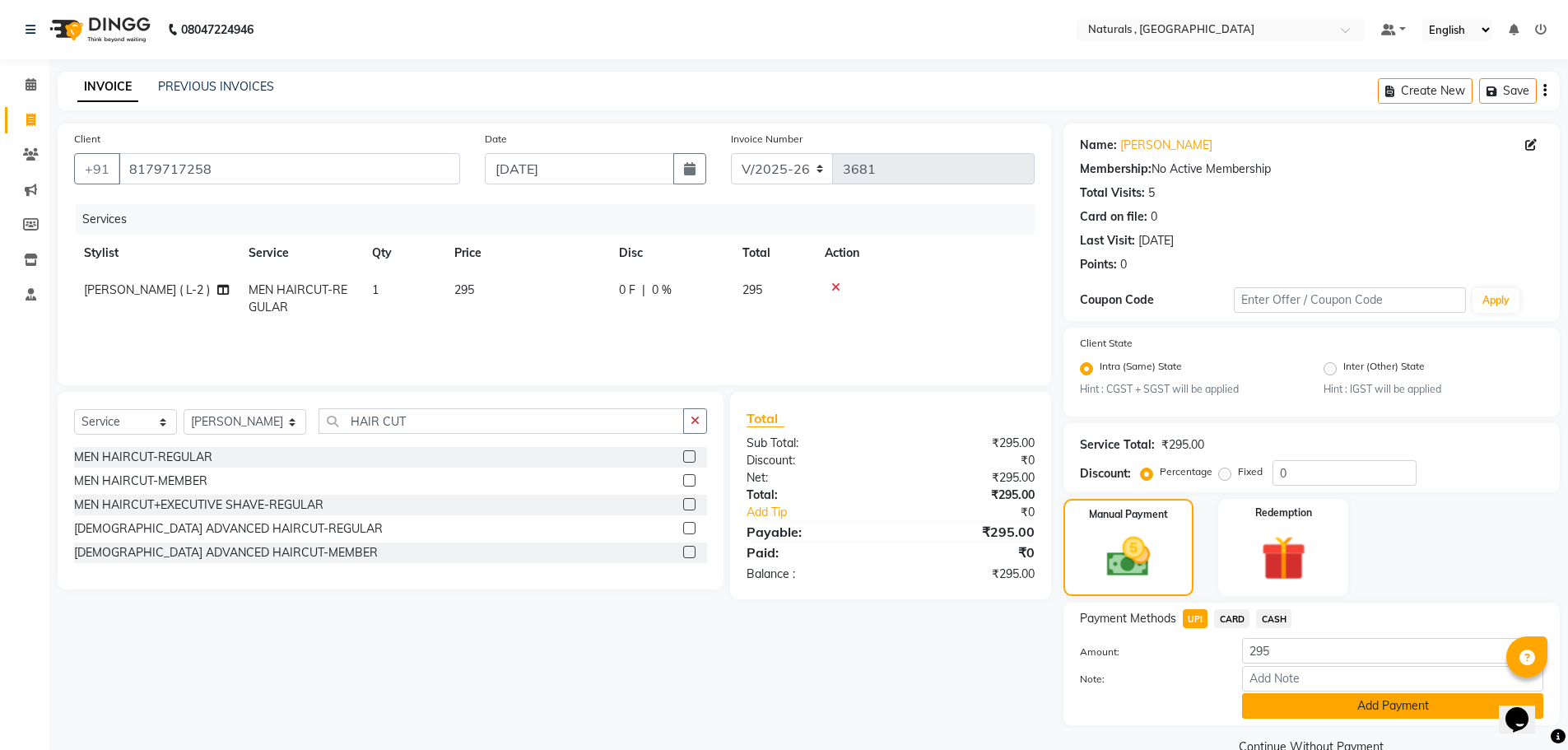
click at [1292, 705] on button "Add Payment" at bounding box center [1392, 706] width 301 height 25
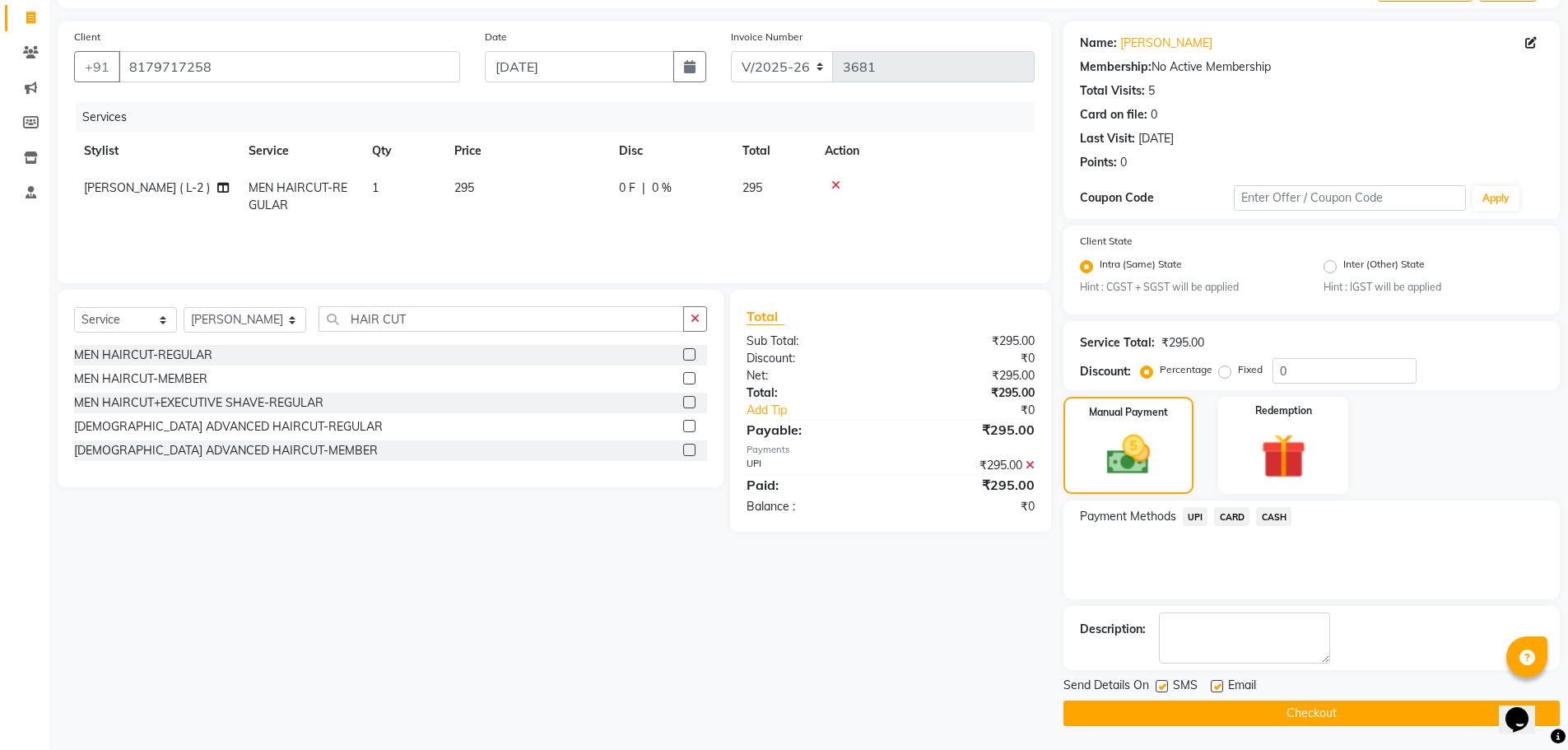
scroll to position [103, 0]
click at [1292, 705] on button "Checkout" at bounding box center [1311, 712] width 496 height 25
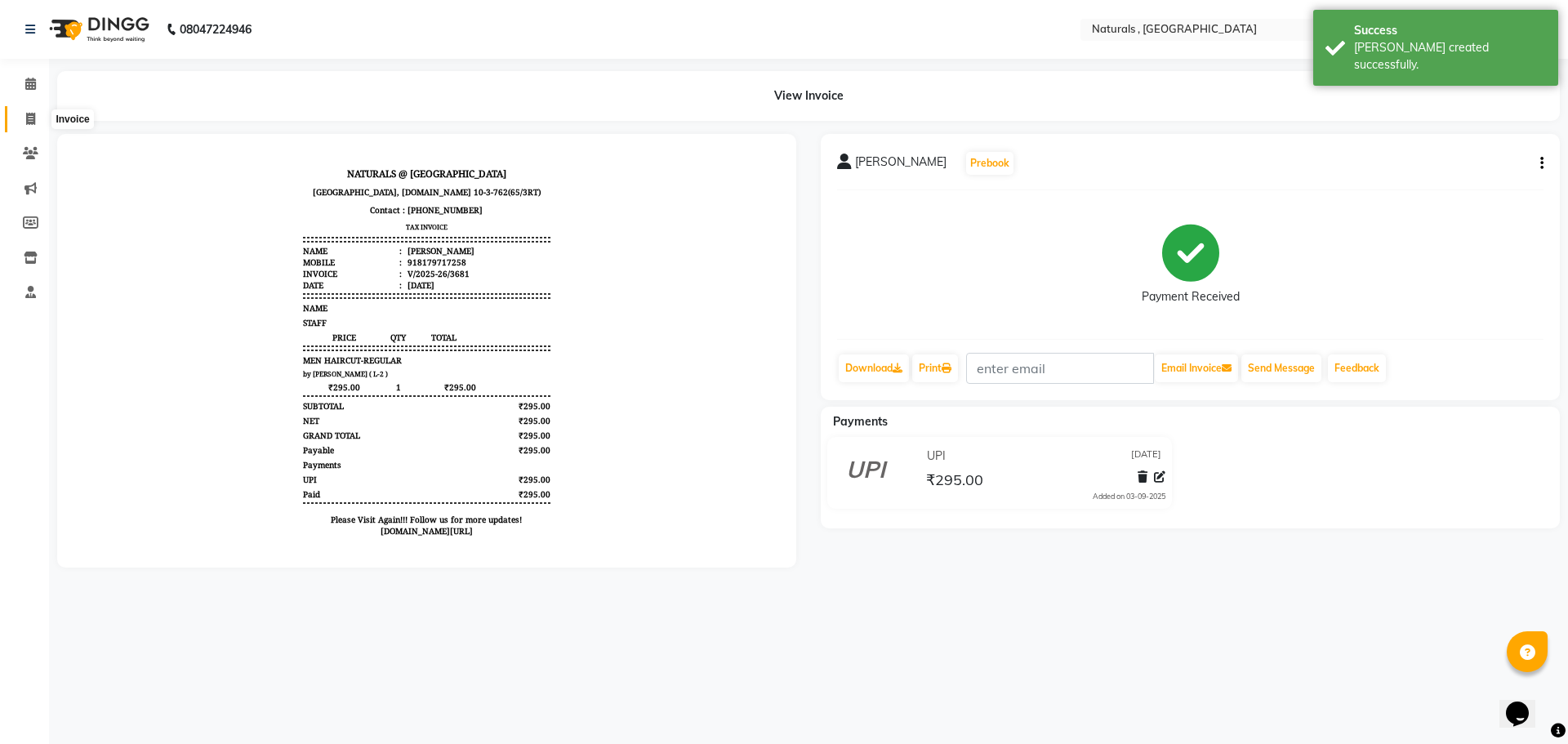
click at [24, 120] on span at bounding box center [30, 120] width 29 height 19
select select "5818"
select select "service"
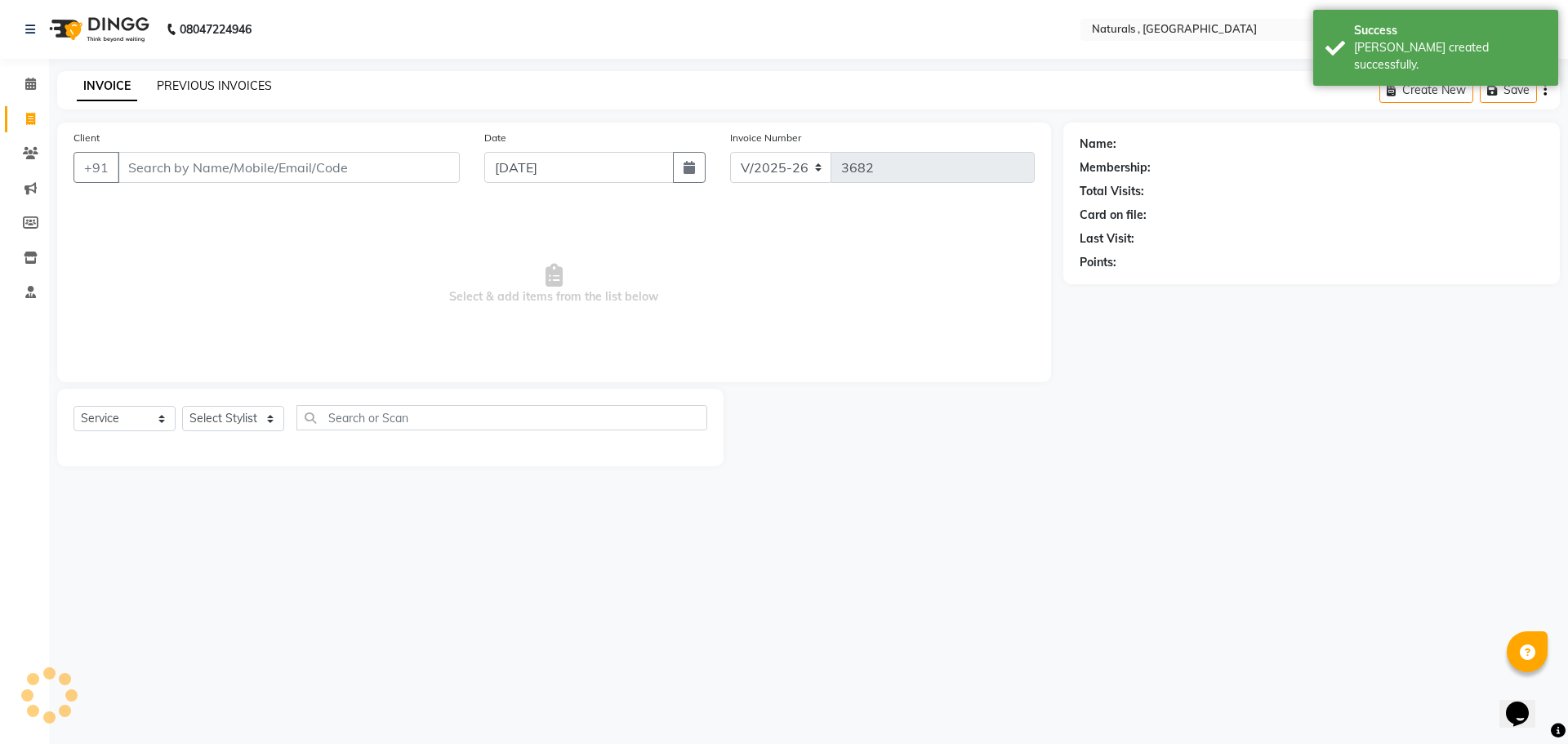
click at [201, 80] on link "PREVIOUS INVOICES" at bounding box center [214, 85] width 115 height 14
